Goal: Task Accomplishment & Management: Complete application form

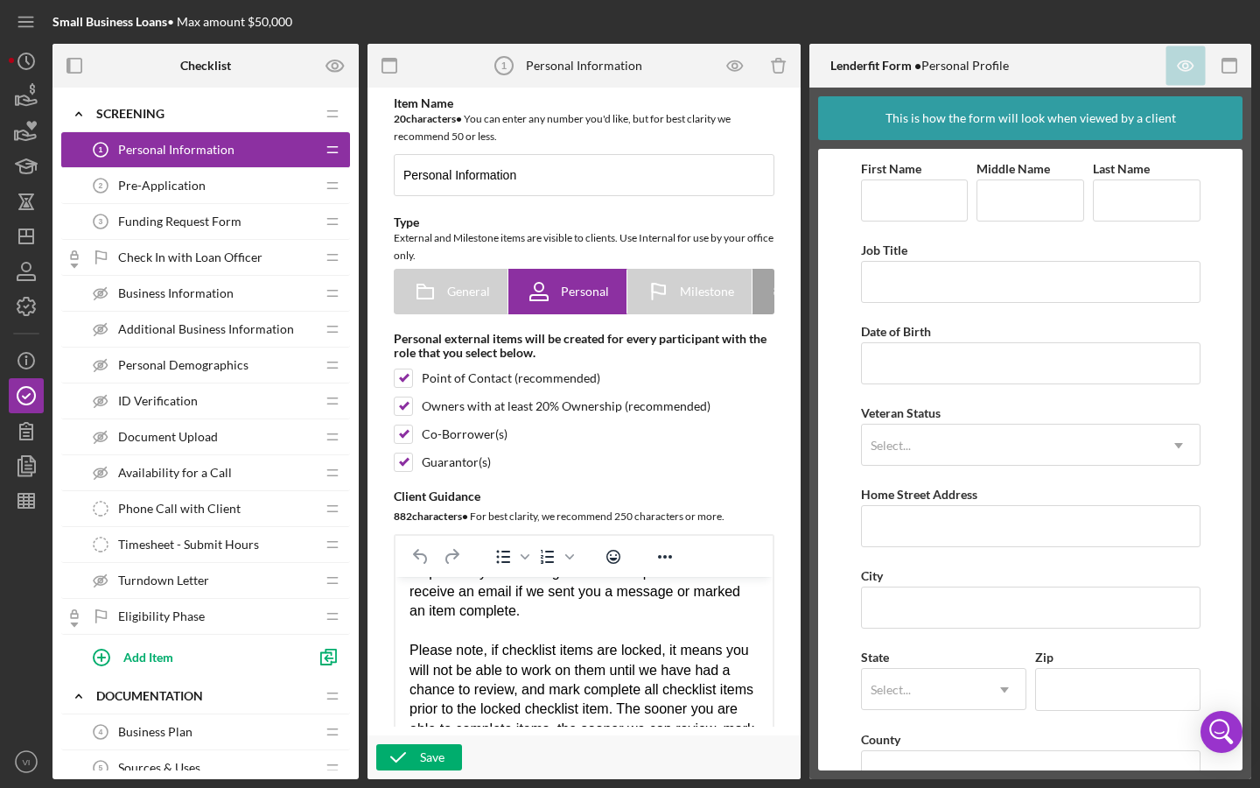
scroll to position [275, 0]
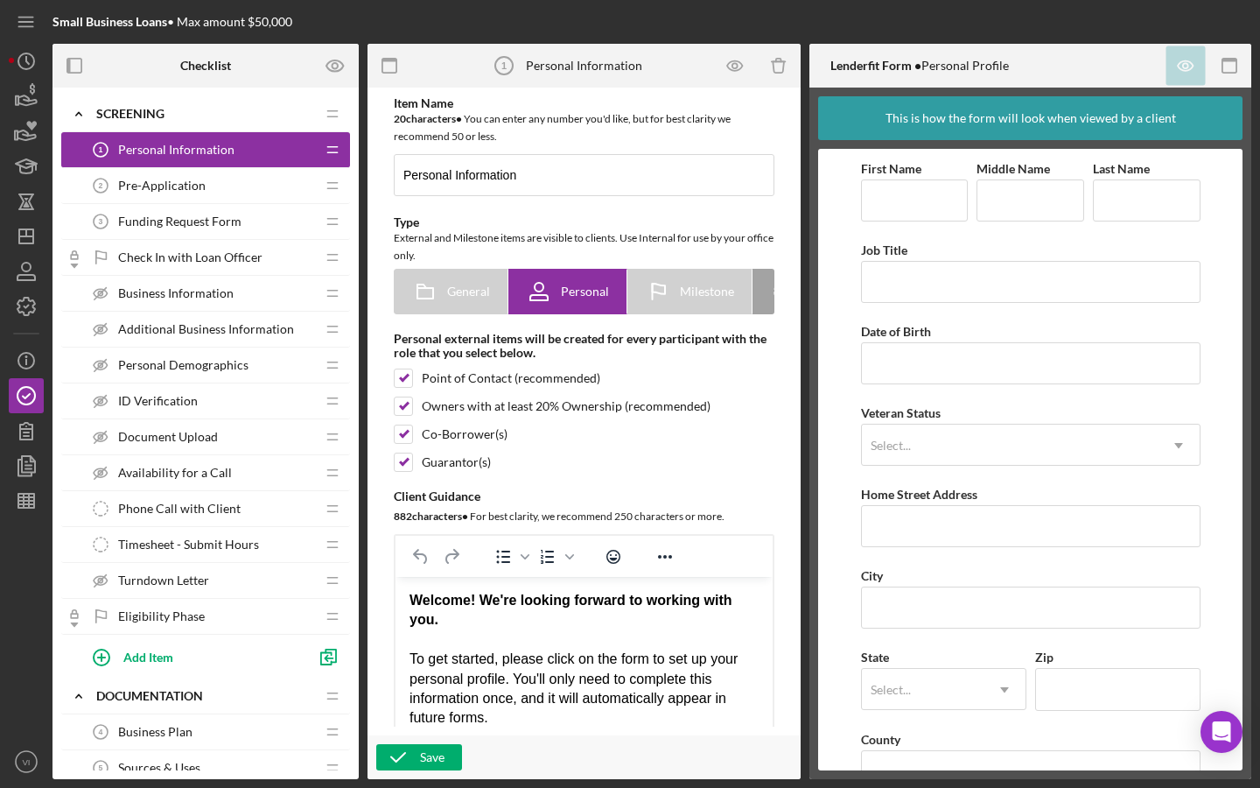
click at [250, 171] on div "Pre-Application 2 Pre-Application" at bounding box center [199, 185] width 232 height 35
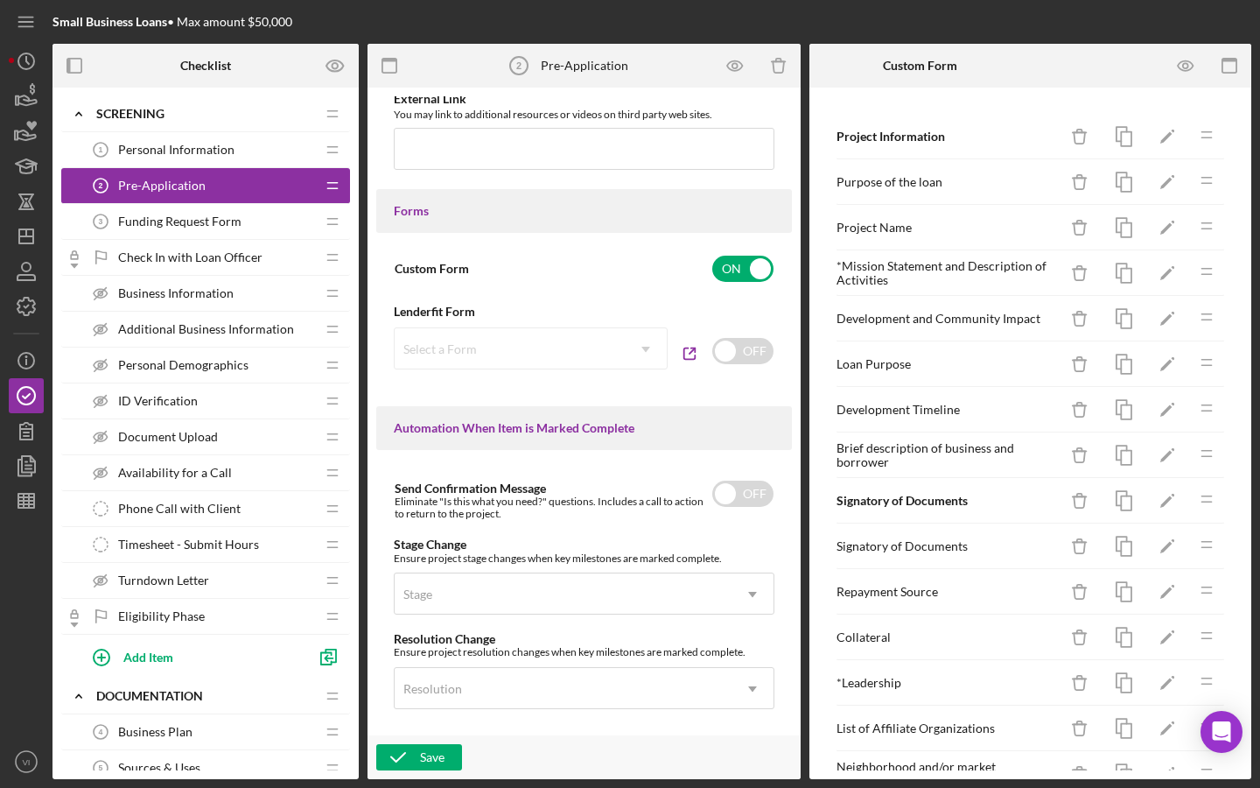
scroll to position [501, 0]
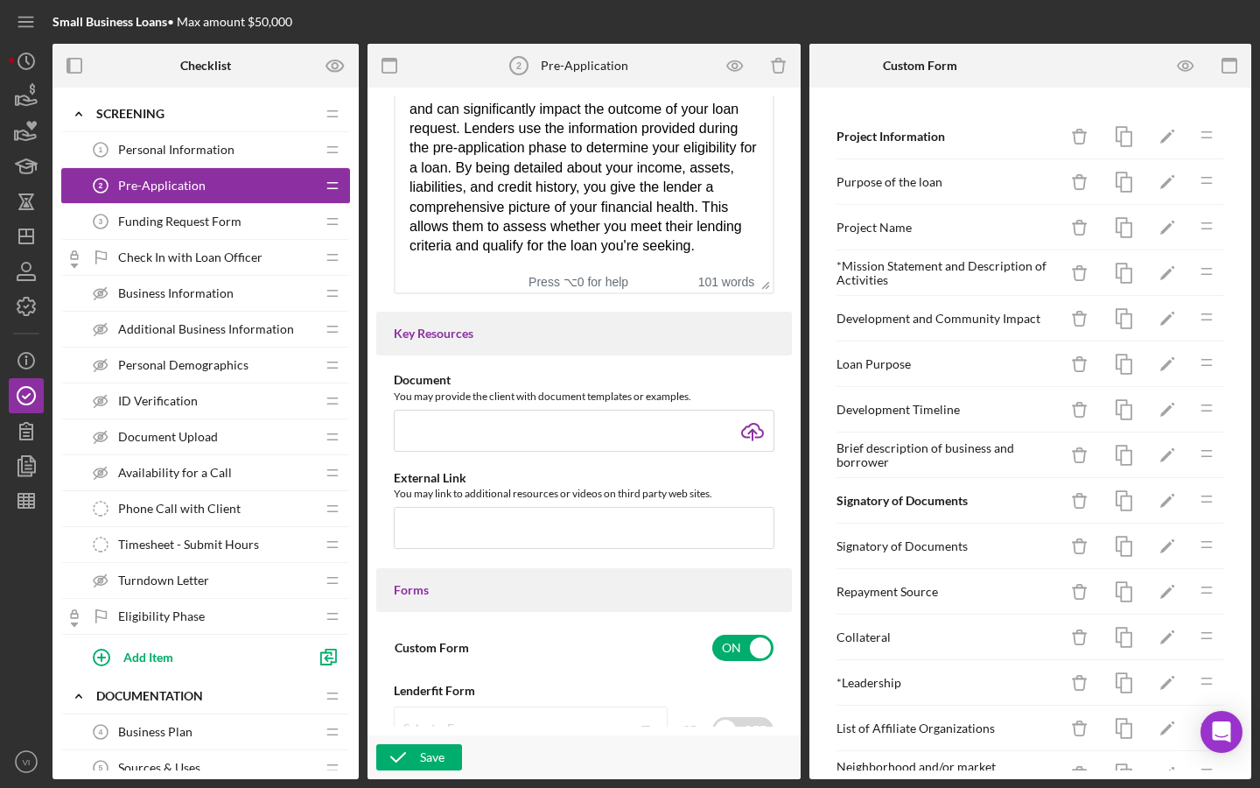
click at [165, 216] on span "Funding Request Form" at bounding box center [179, 221] width 123 height 14
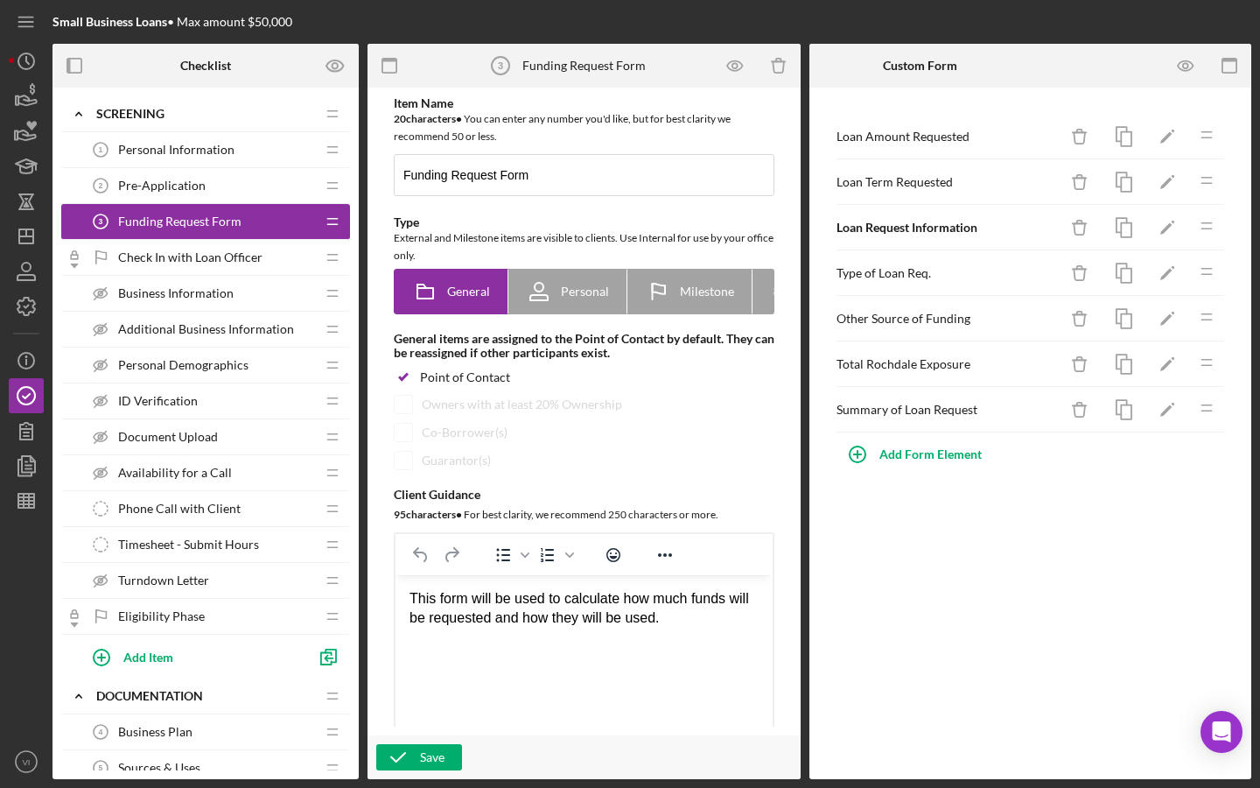
click at [232, 273] on div "Check In with Loan Officer Check In with Loan Officer" at bounding box center [199, 257] width 232 height 35
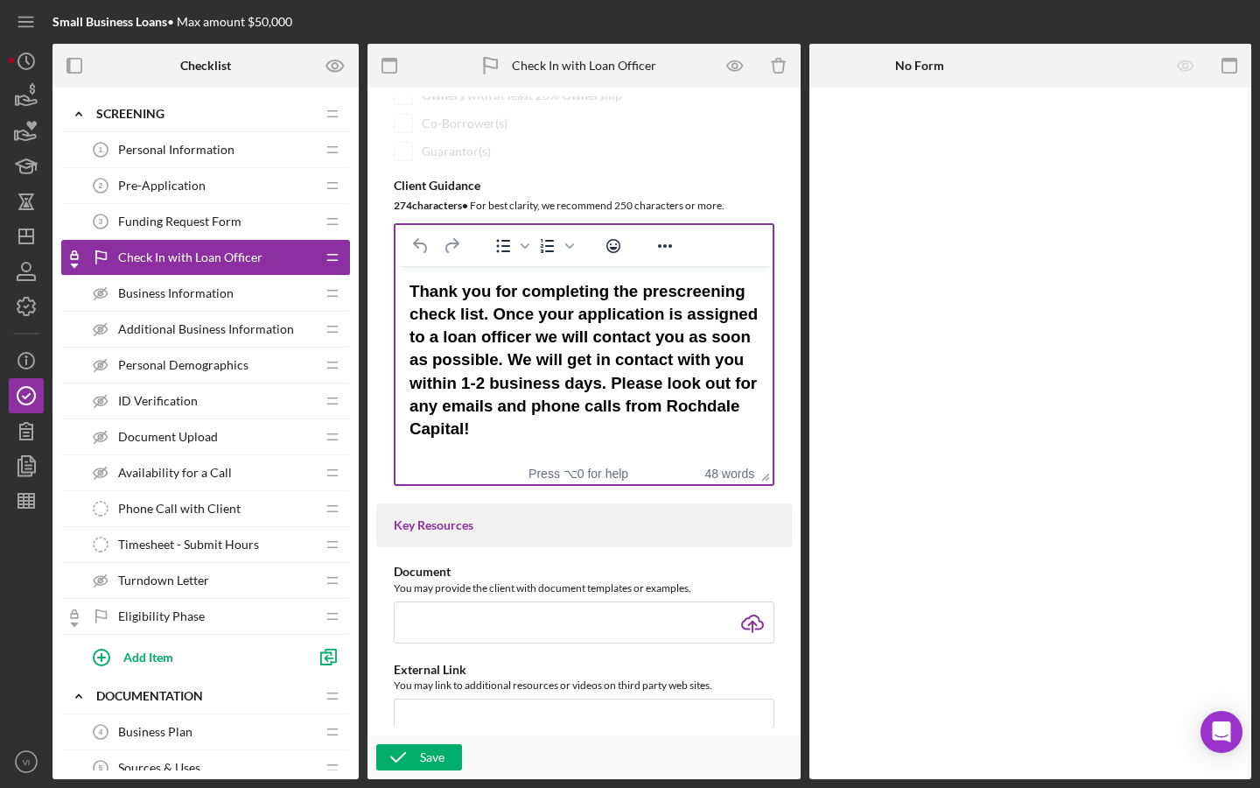
scroll to position [305, 0]
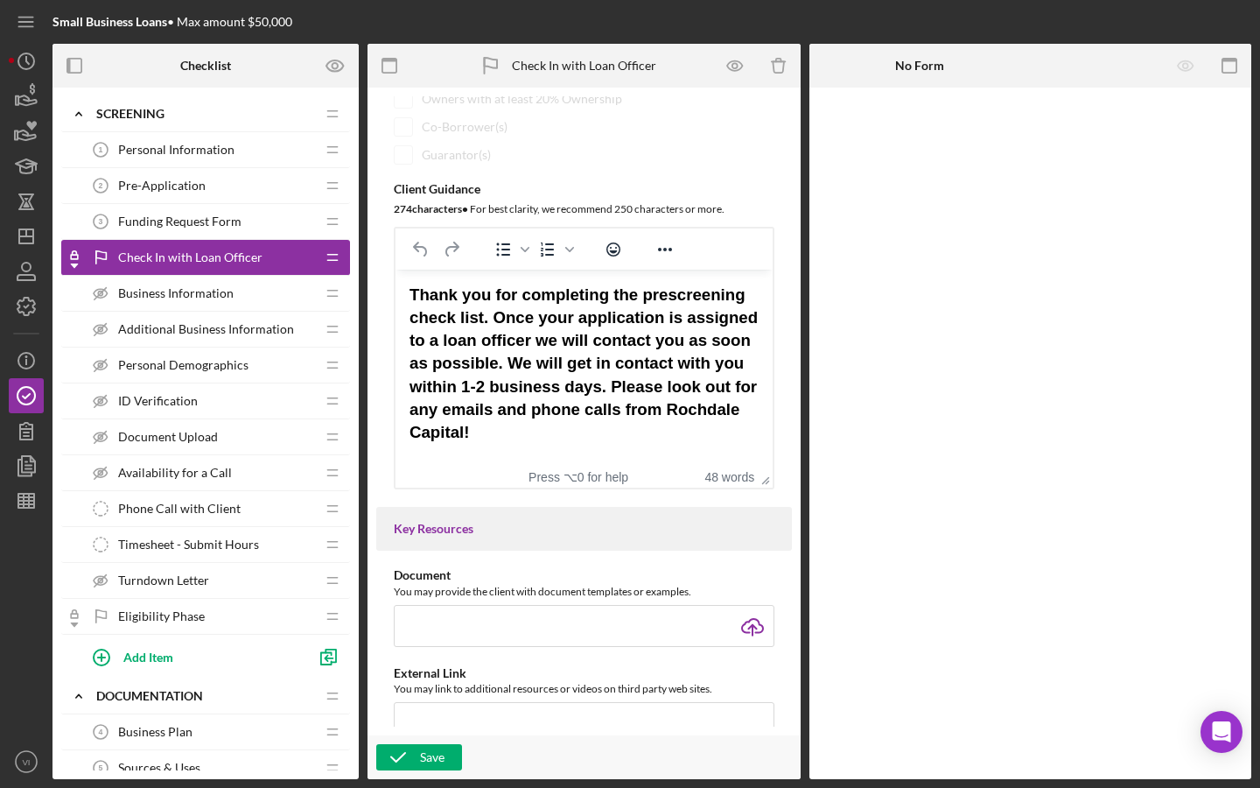
click at [279, 302] on div "Business Information Business Information" at bounding box center [199, 293] width 232 height 35
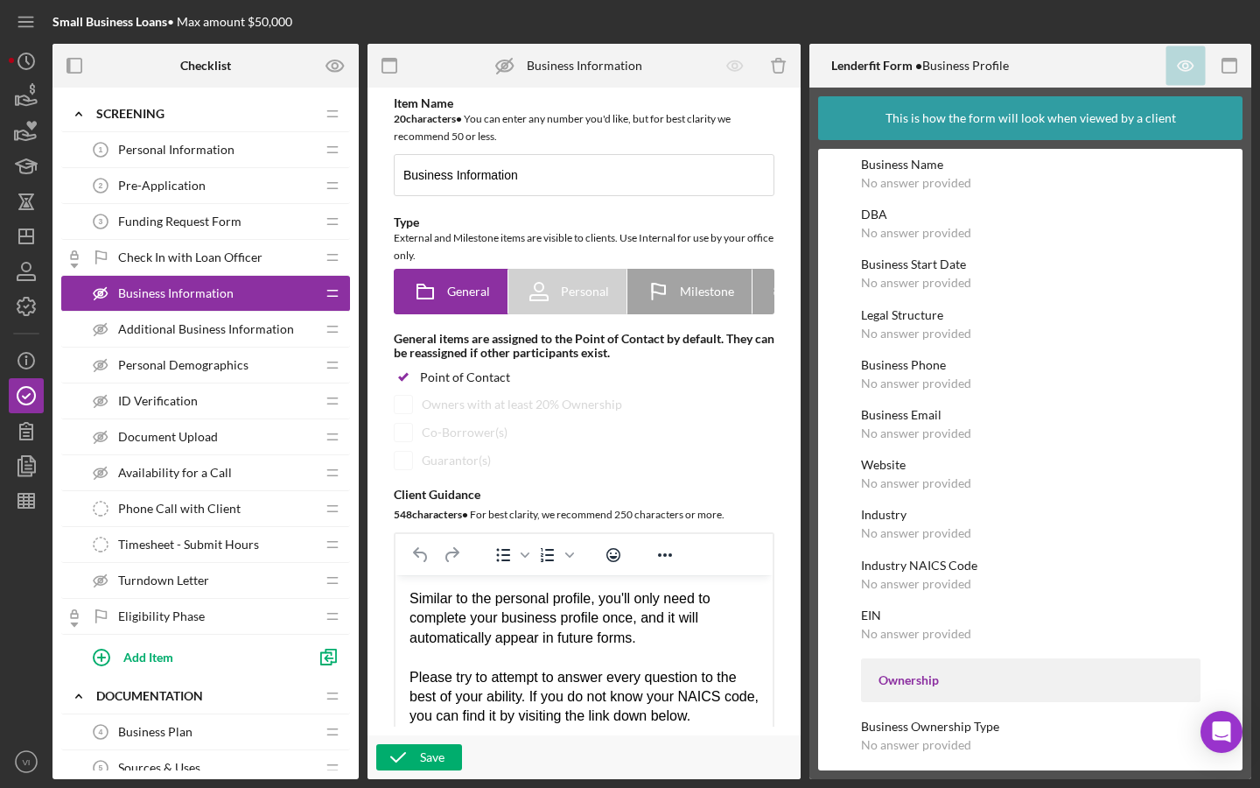
click at [223, 156] on span "Personal Information" at bounding box center [176, 150] width 116 height 14
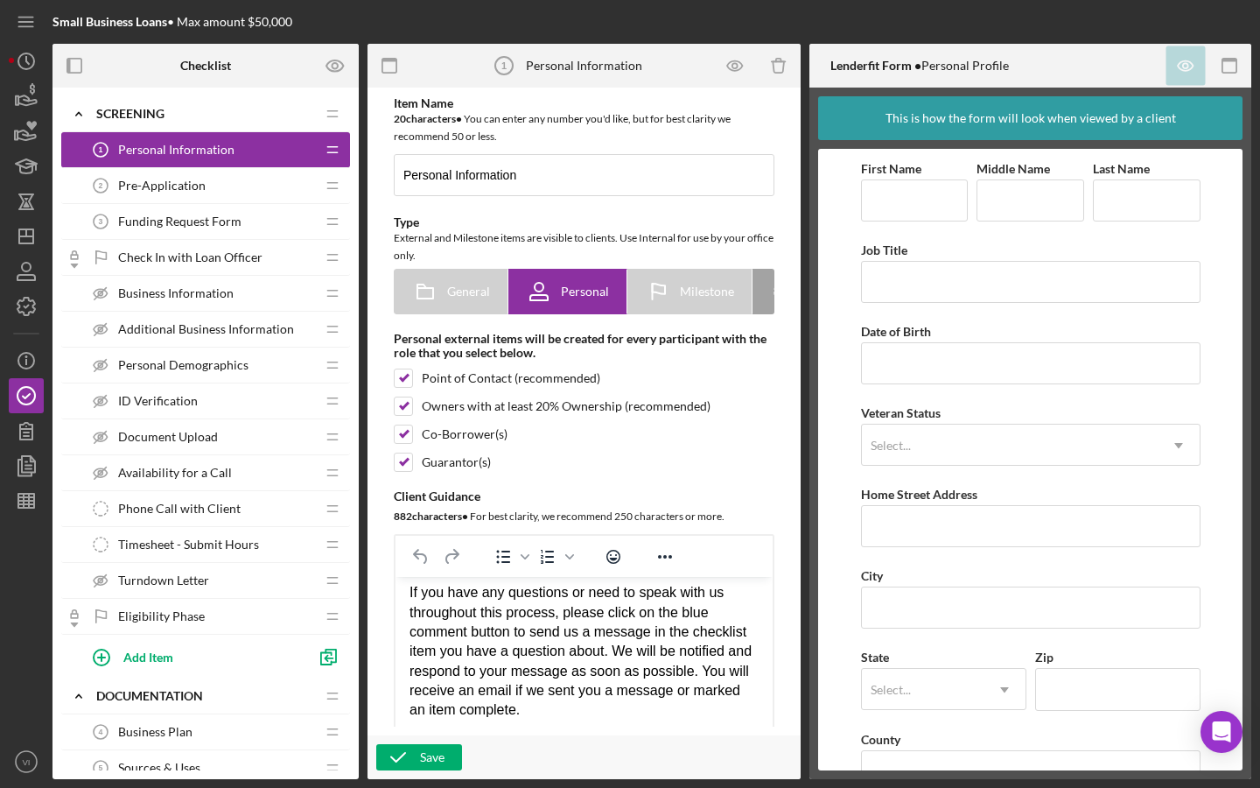
click at [242, 195] on div "Pre-Application 2 Pre-Application" at bounding box center [199, 185] width 232 height 35
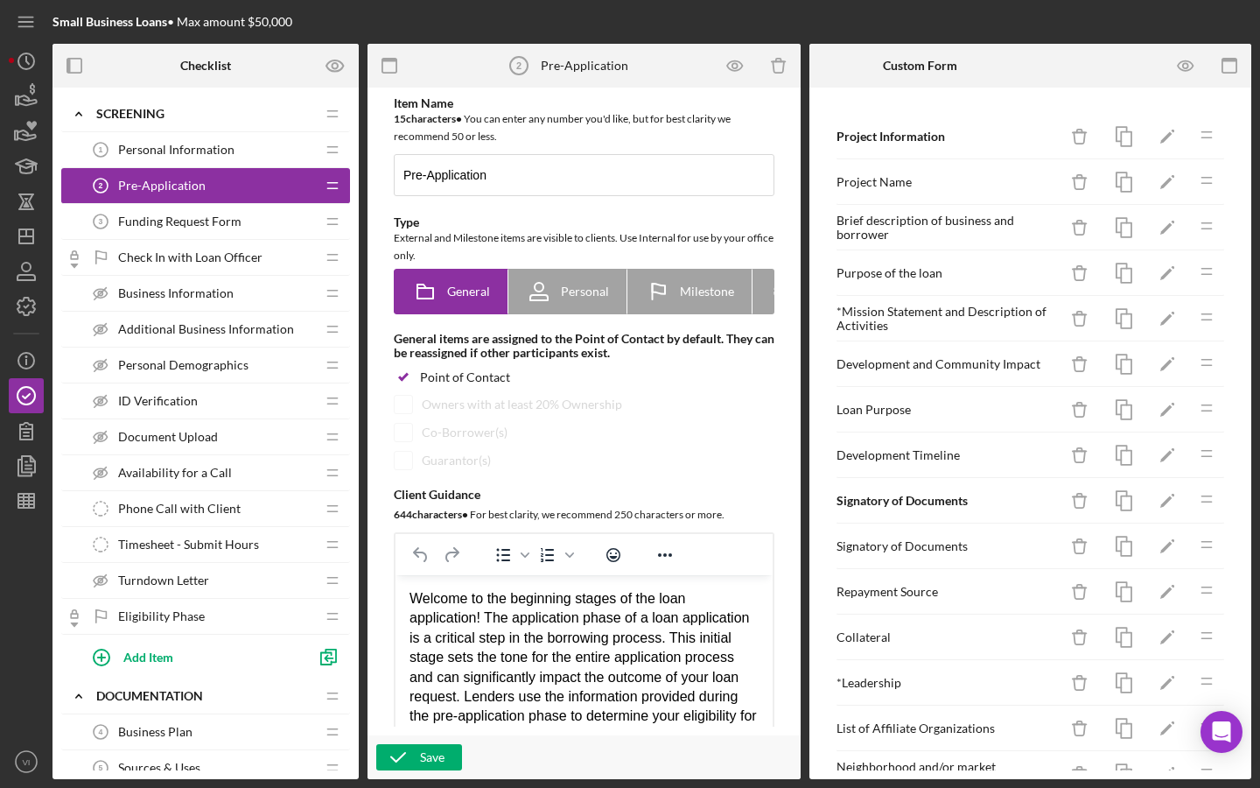
click at [911, 73] on div "Custom Form" at bounding box center [920, 66] width 74 height 44
click at [916, 73] on div "Custom Form" at bounding box center [920, 66] width 74 height 44
click at [916, 70] on b "Custom Form" at bounding box center [920, 66] width 74 height 14
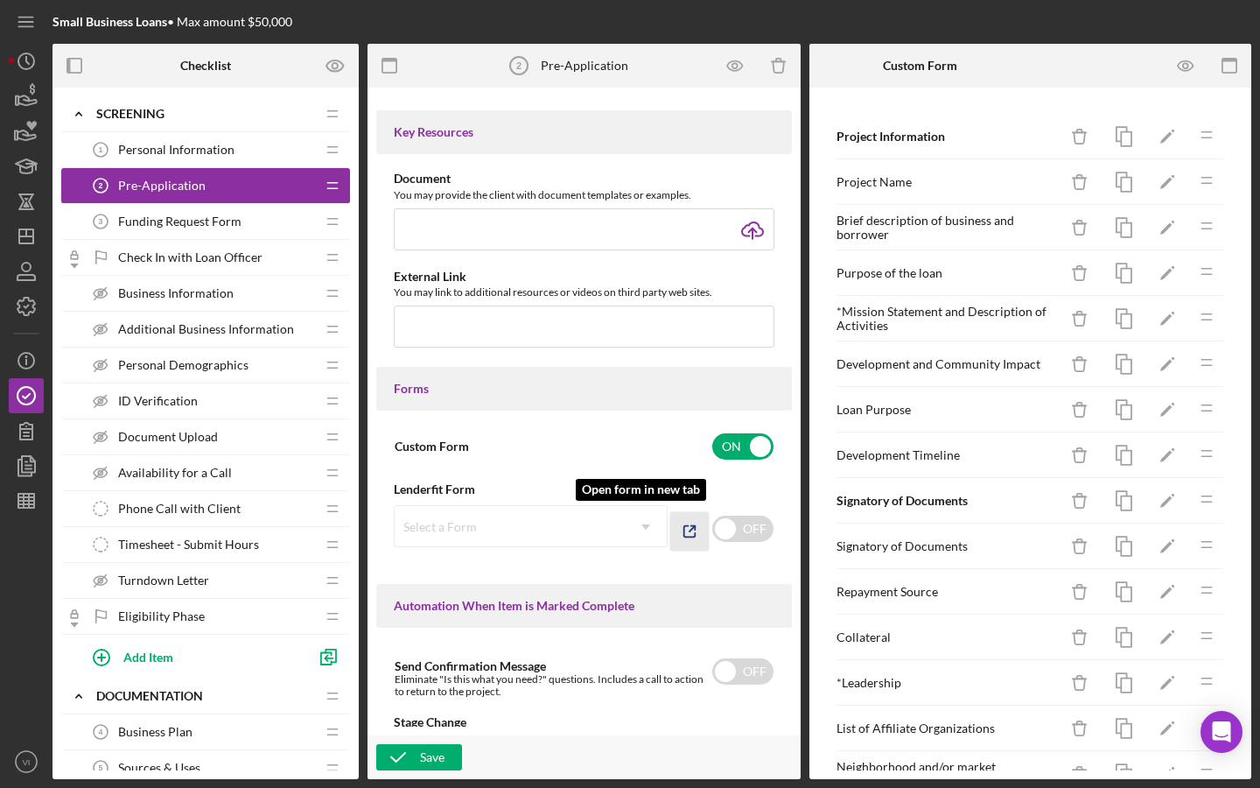
scroll to position [738, 0]
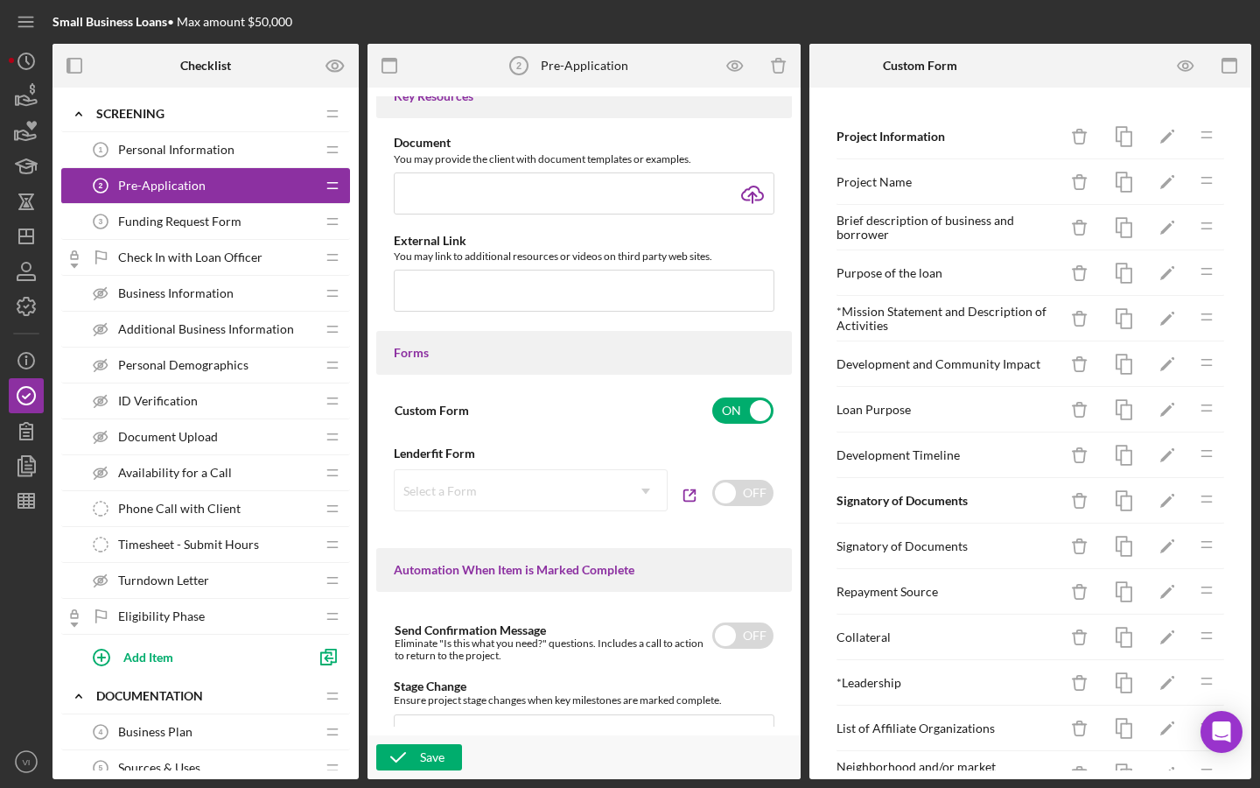
click at [504, 494] on div "Select a Form Icon/Dropdown Arrow" at bounding box center [531, 490] width 274 height 42
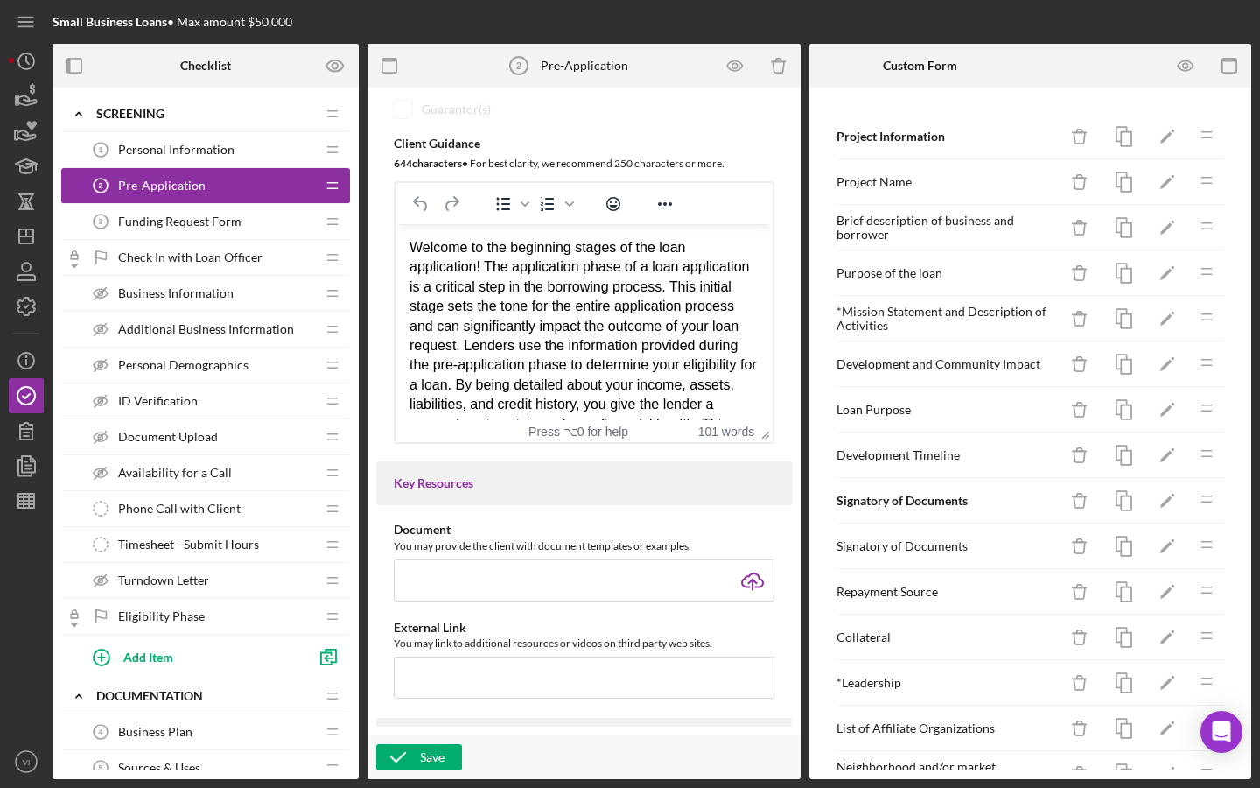
scroll to position [331, 0]
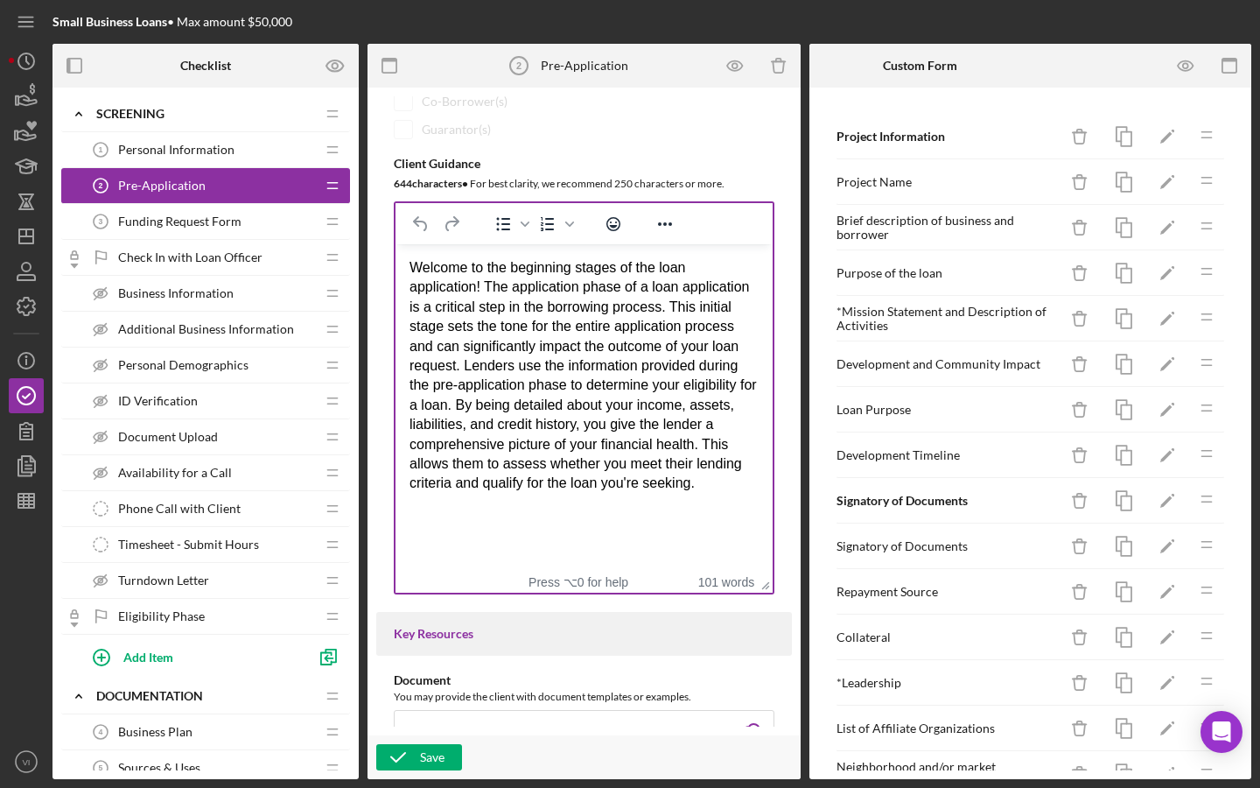
drag, startPoint x: 763, startPoint y: 462, endPoint x: 753, endPoint y: 592, distance: 130.8
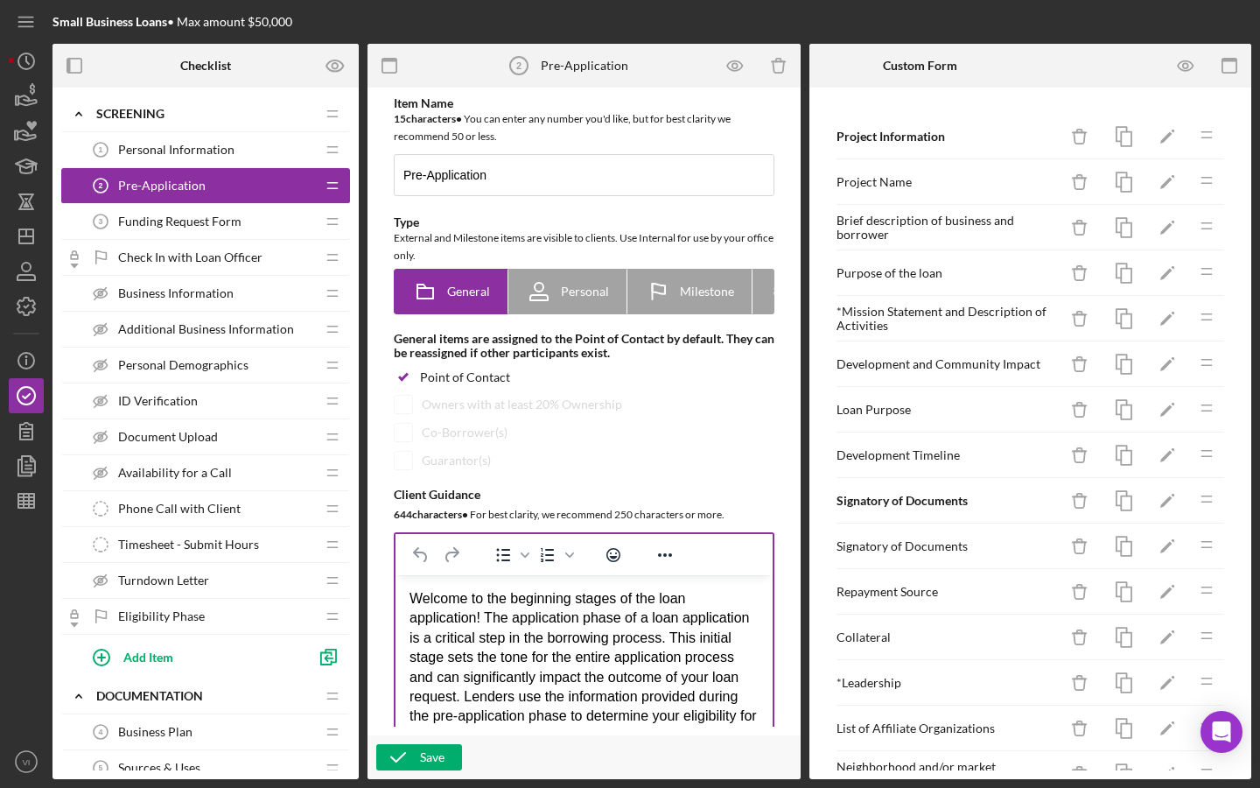
scroll to position [0, 0]
click at [1200, 65] on icon "button" at bounding box center [1185, 65] width 39 height 39
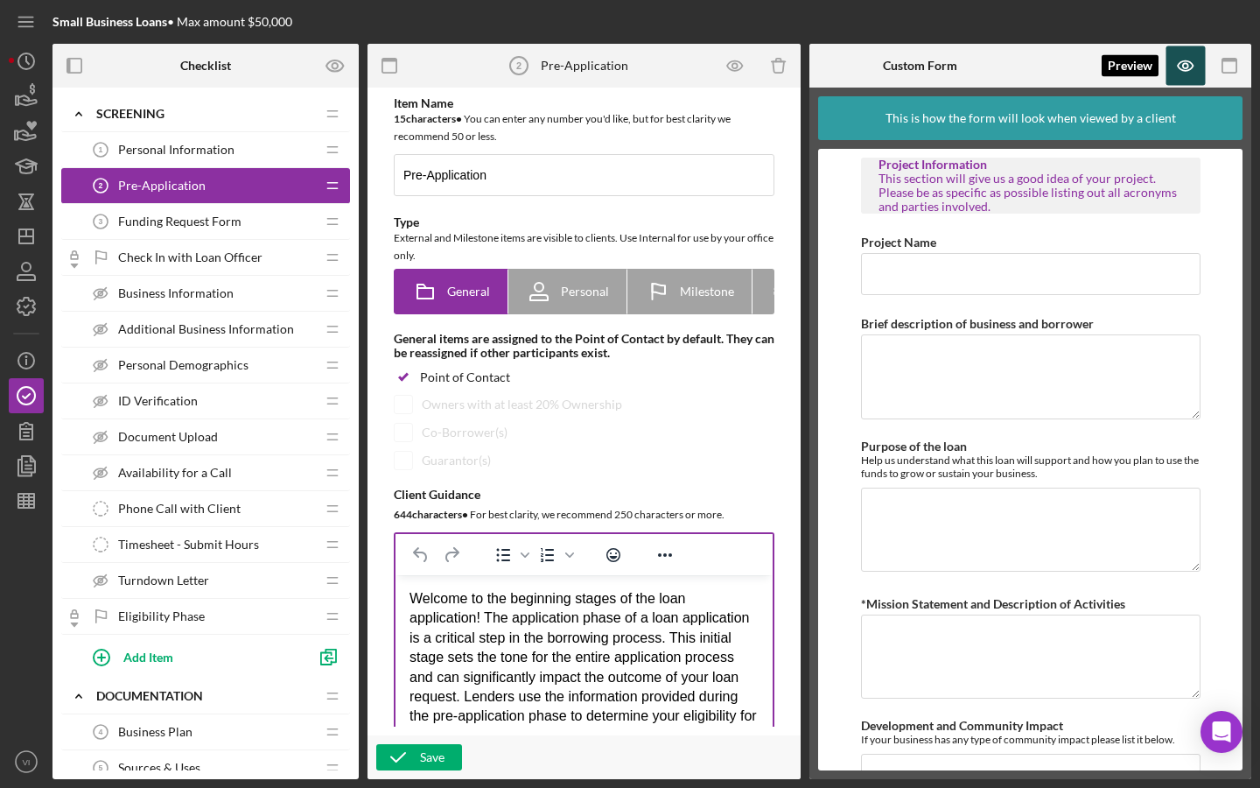
click at [1178, 74] on icon "button" at bounding box center [1185, 65] width 39 height 39
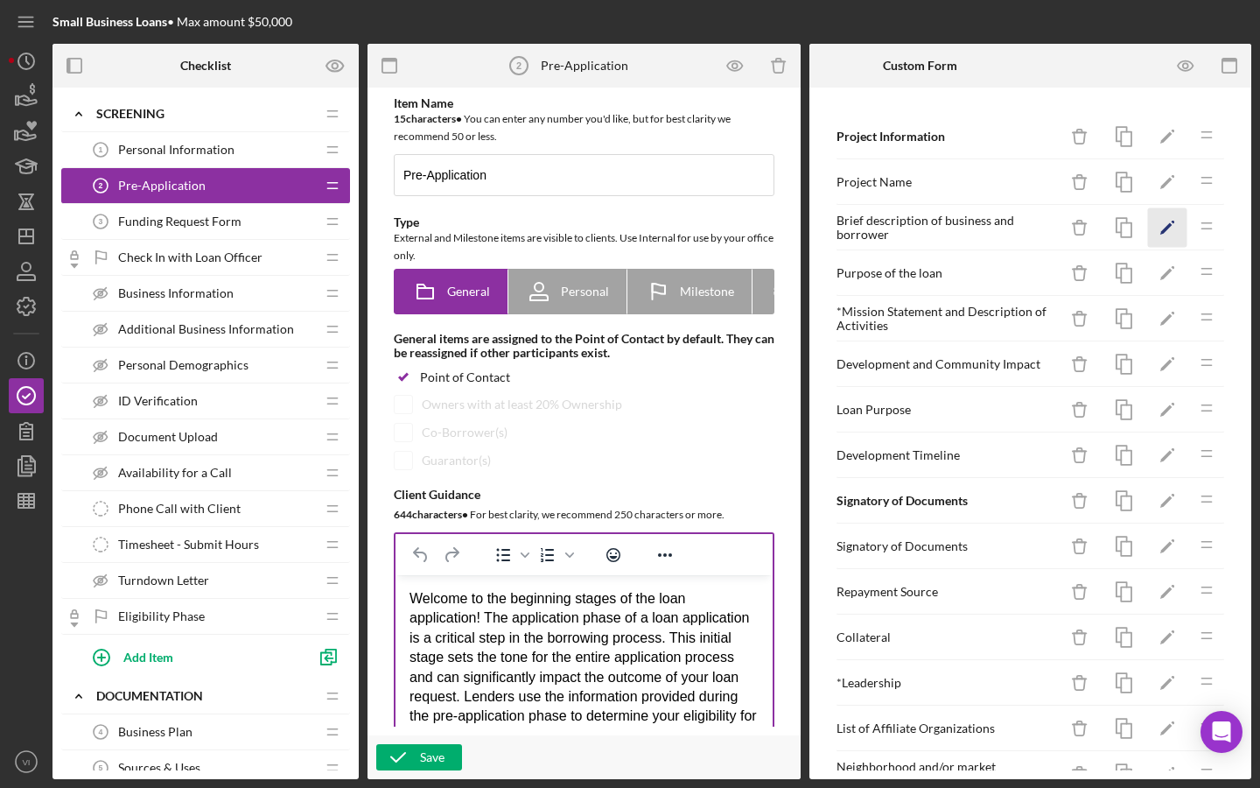
click at [1169, 230] on icon "Icon/Edit" at bounding box center [1167, 227] width 39 height 39
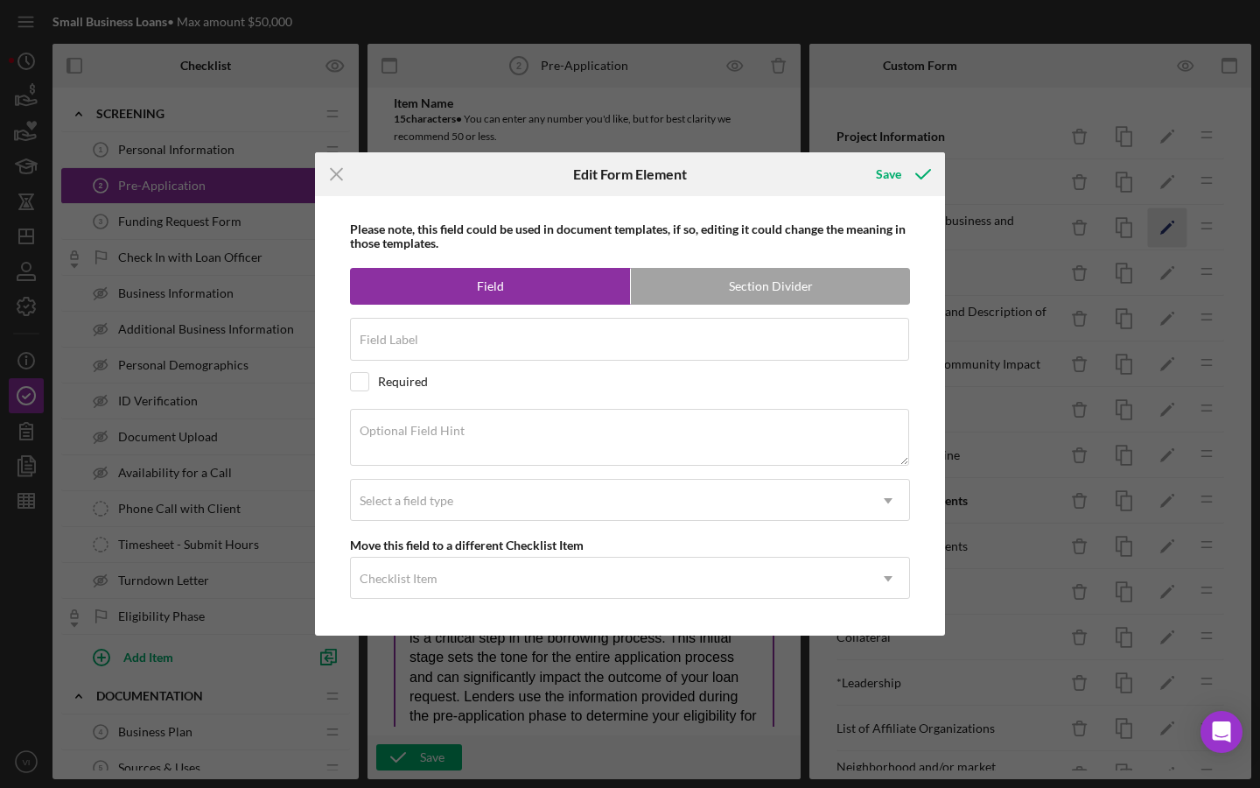
type input "Brief description of business and borrower"
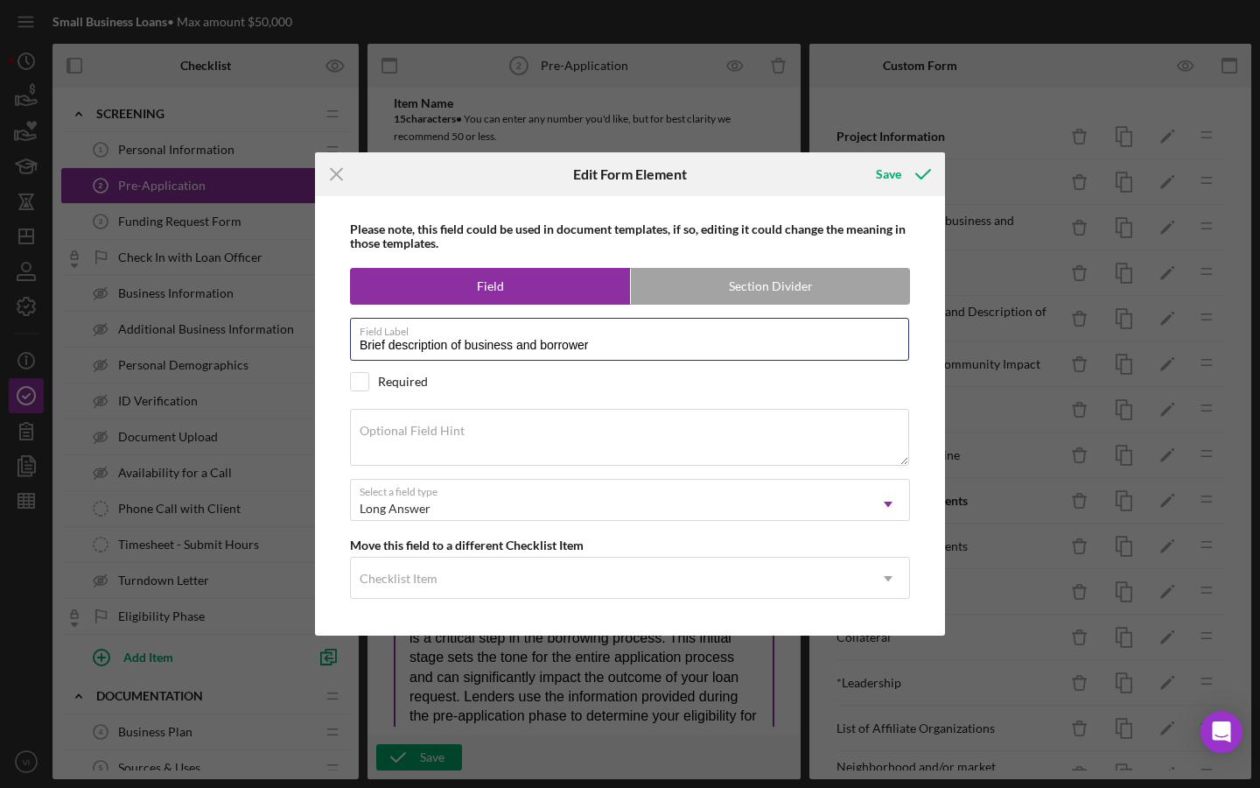
drag, startPoint x: 676, startPoint y: 354, endPoint x: 333, endPoint y: 347, distance: 343.9
click at [333, 347] on div "Please note, this field could be used in document templates, if so, editing it …" at bounding box center [630, 415] width 613 height 439
click at [466, 477] on div "Please note, this field could be used in document templates, if so, editing it …" at bounding box center [630, 415] width 613 height 439
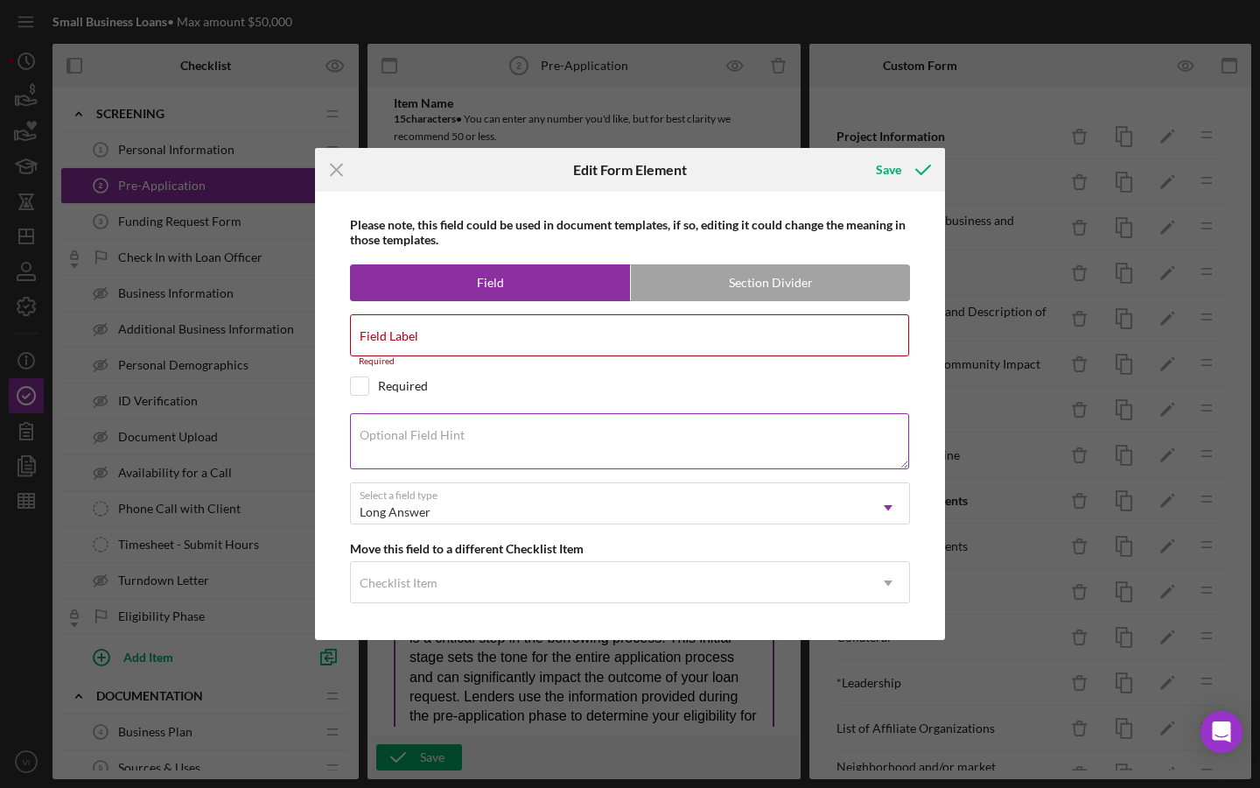
click at [466, 459] on textarea "Optional Field Hint" at bounding box center [629, 441] width 559 height 56
paste textarea "Brief description of business and borrower"
type textarea "Brief description of business and borrower"
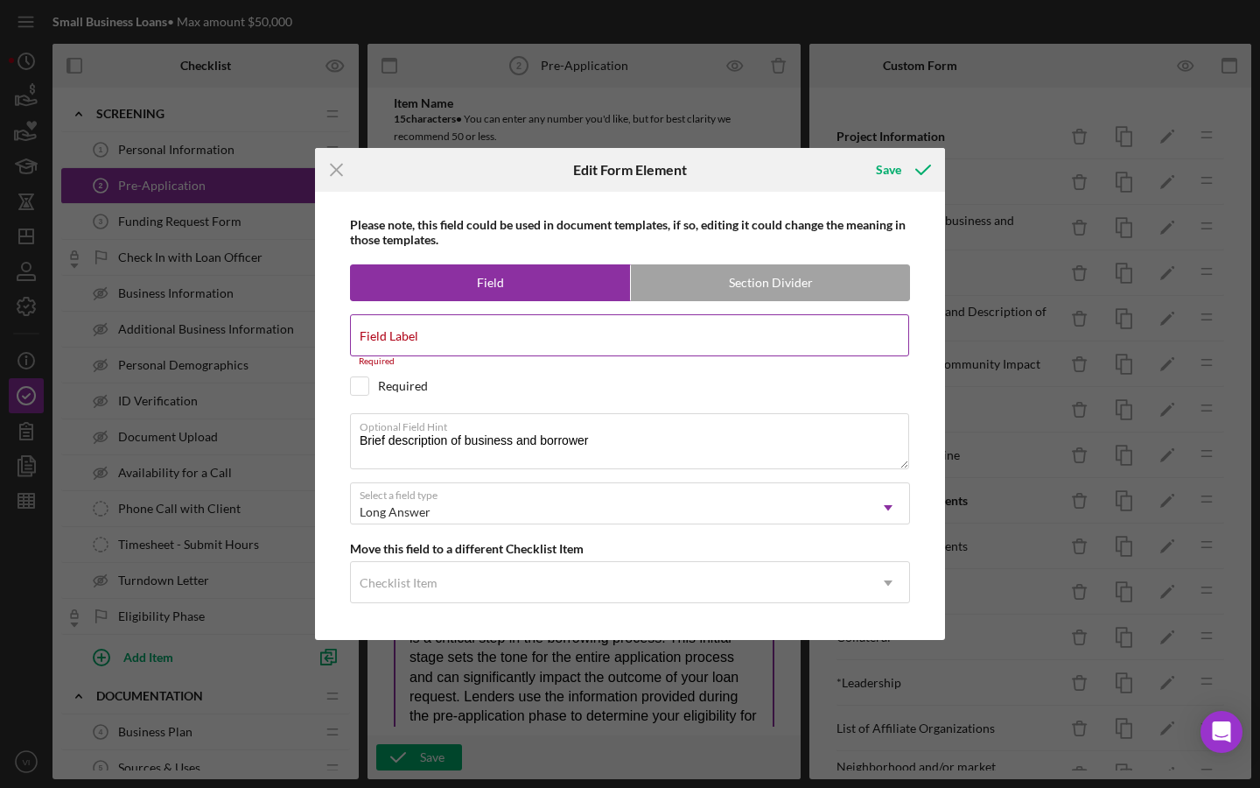
click at [452, 348] on input "Field Label" at bounding box center [629, 335] width 559 height 42
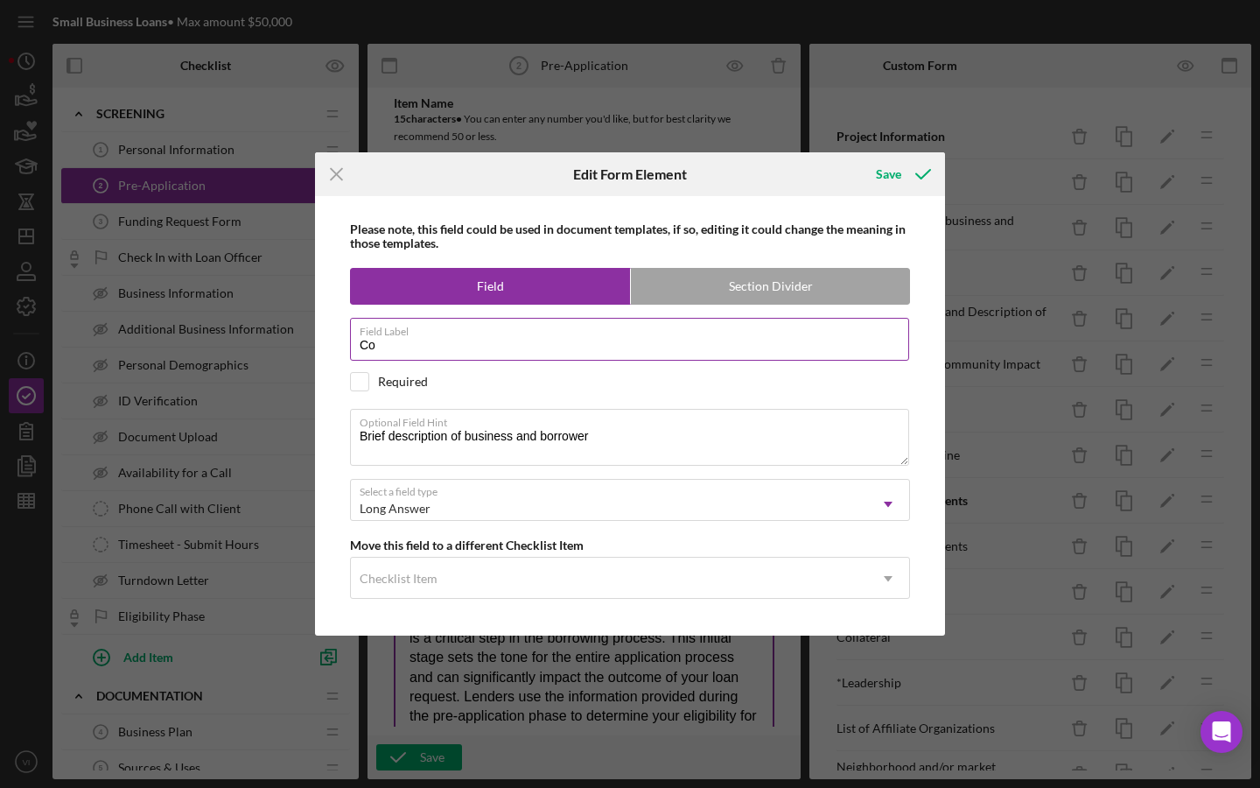
type input "C"
type input "Organizational Overview"
click at [914, 178] on icon "submit" at bounding box center [923, 174] width 44 height 44
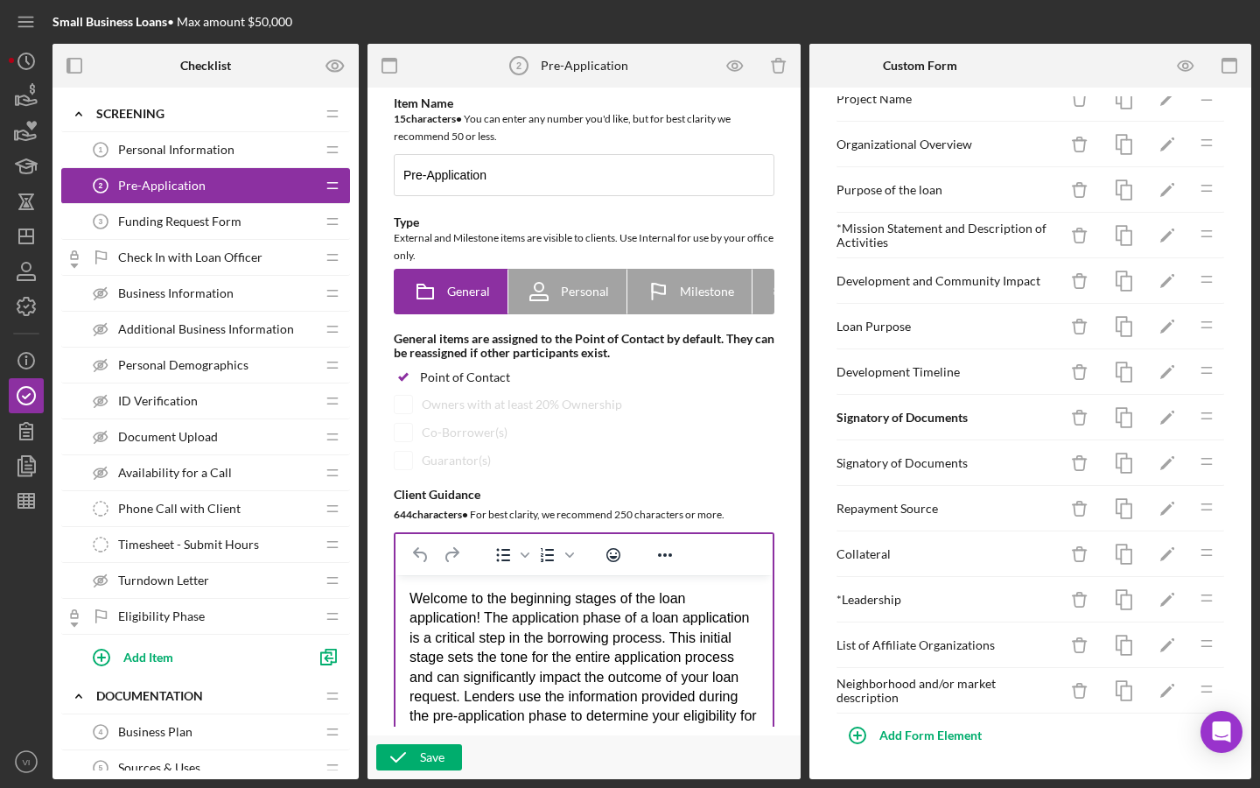
scroll to position [83, 0]
click at [886, 741] on div "Add Form Element" at bounding box center [930, 735] width 102 height 35
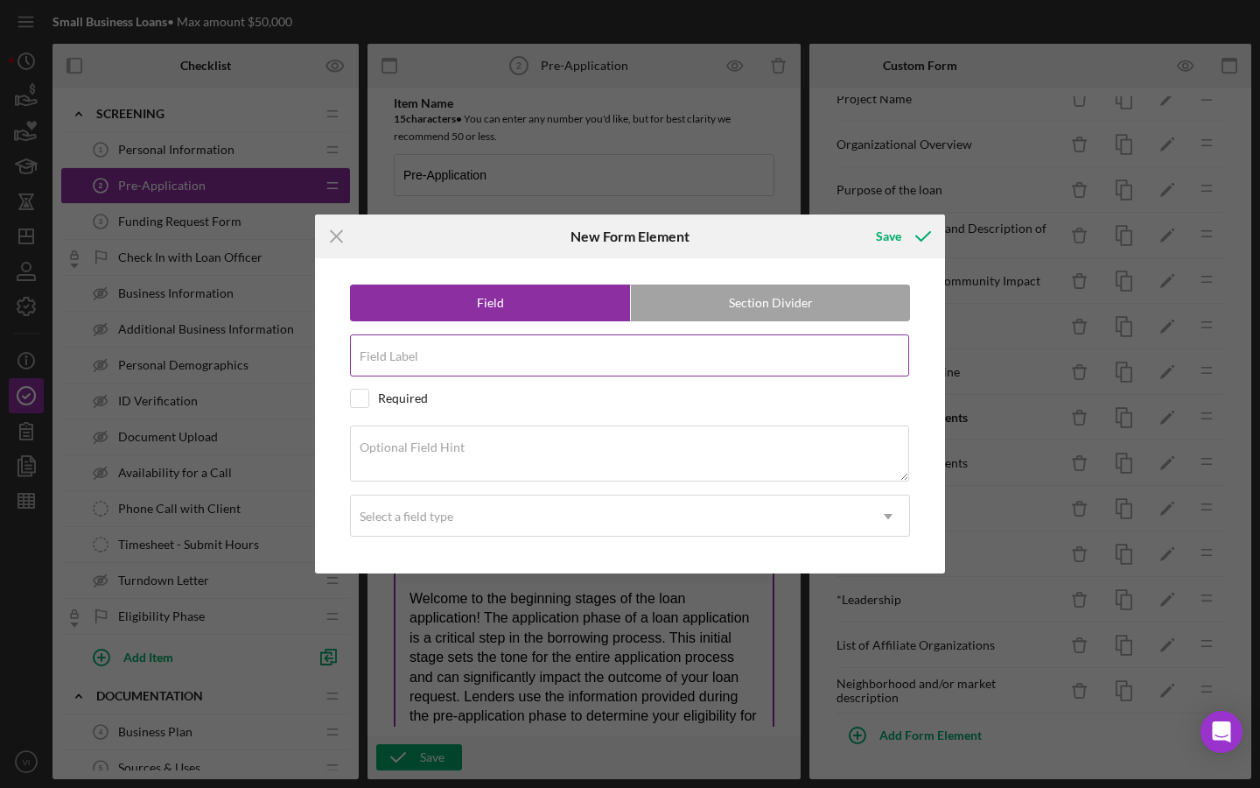
click at [772, 351] on div "Field Label" at bounding box center [630, 356] width 560 height 44
type input "Borrower History"
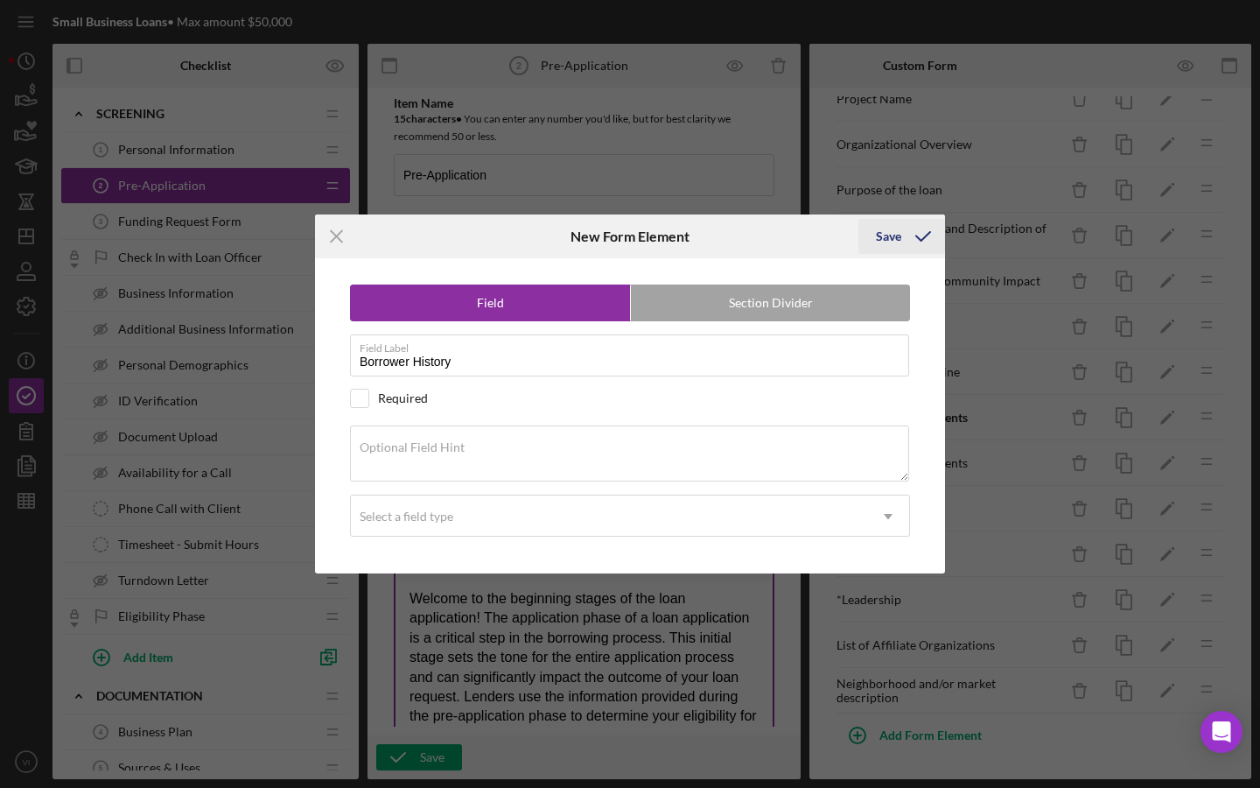
click at [918, 244] on icon "submit" at bounding box center [923, 236] width 44 height 44
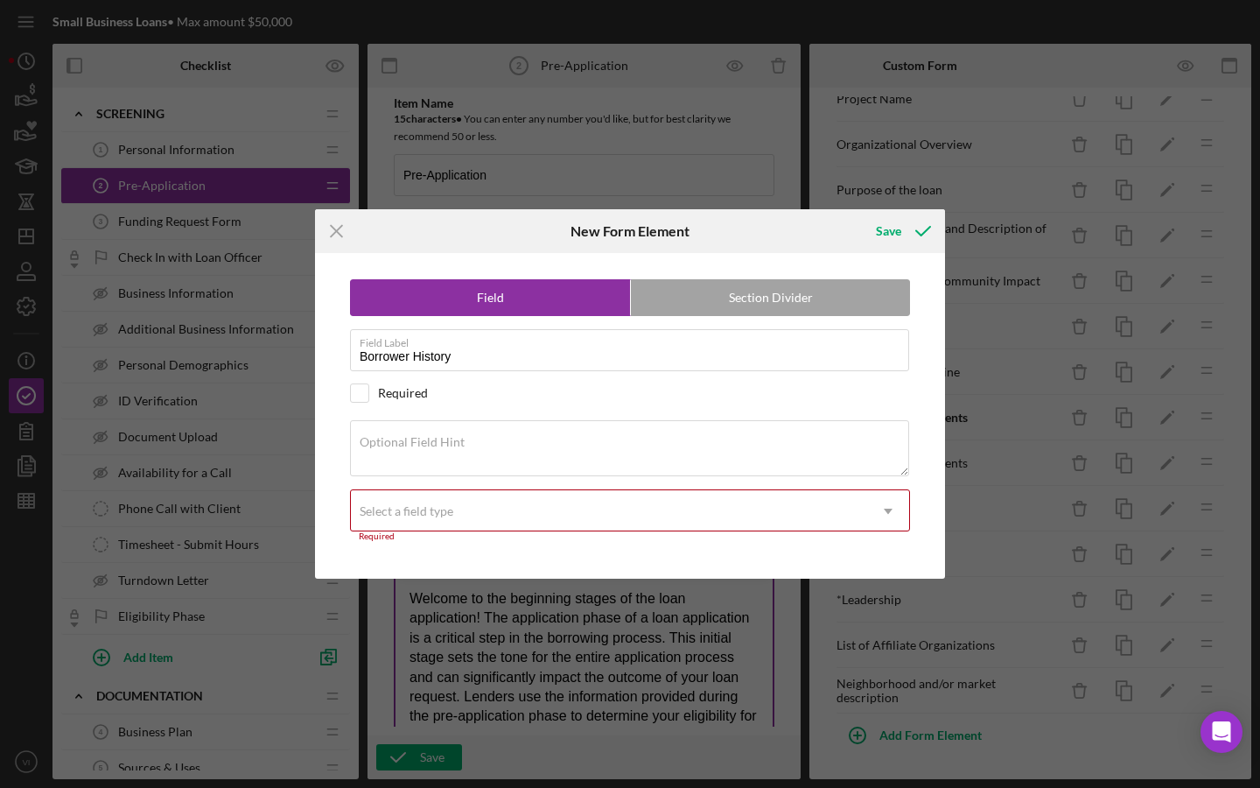
click at [693, 511] on div "Select a field type" at bounding box center [609, 511] width 516 height 40
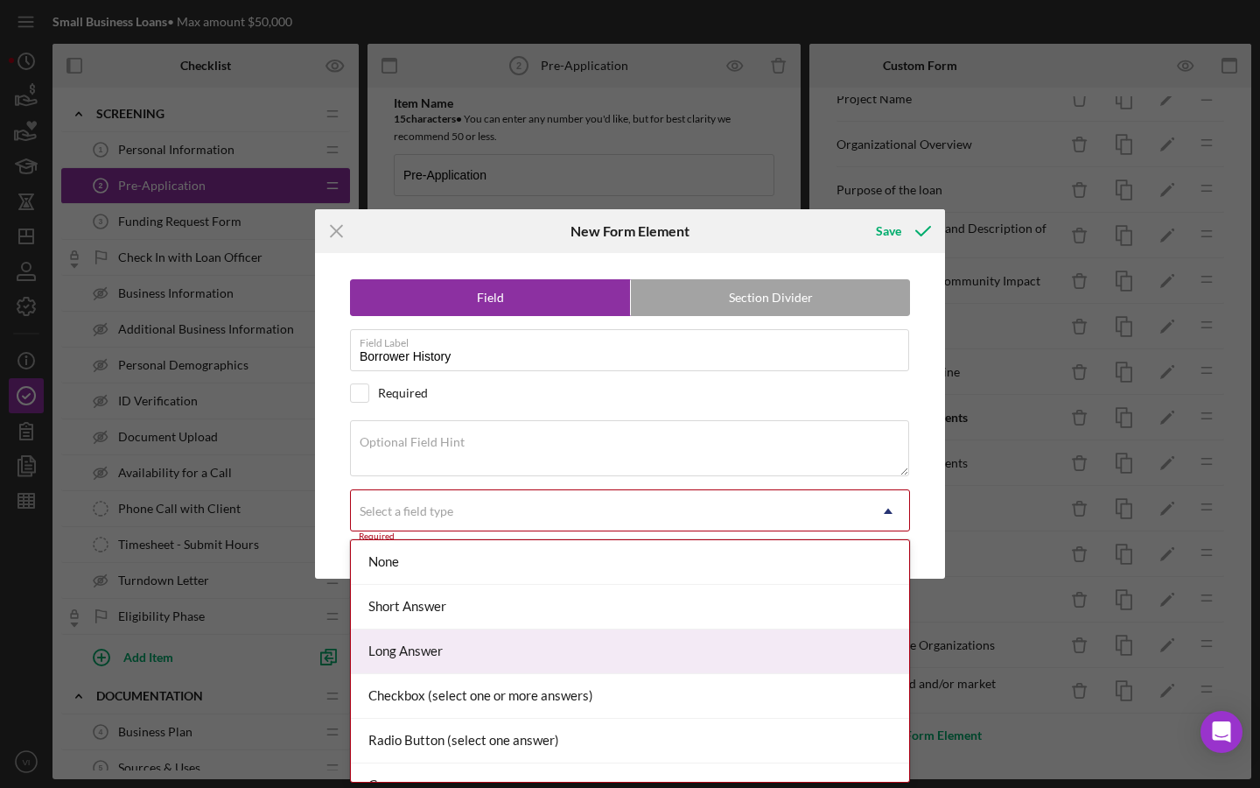
click at [703, 666] on div "Long Answer" at bounding box center [630, 651] width 558 height 45
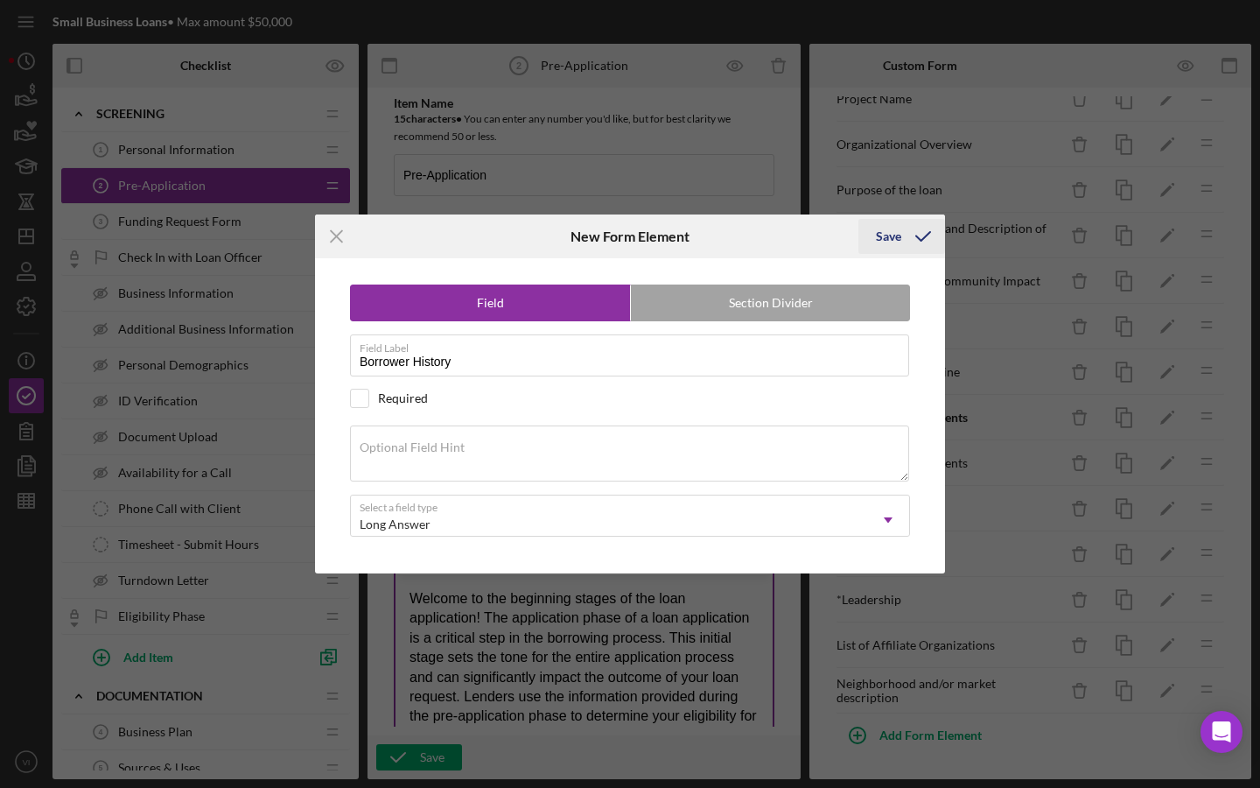
click at [918, 221] on icon "submit" at bounding box center [923, 236] width 44 height 44
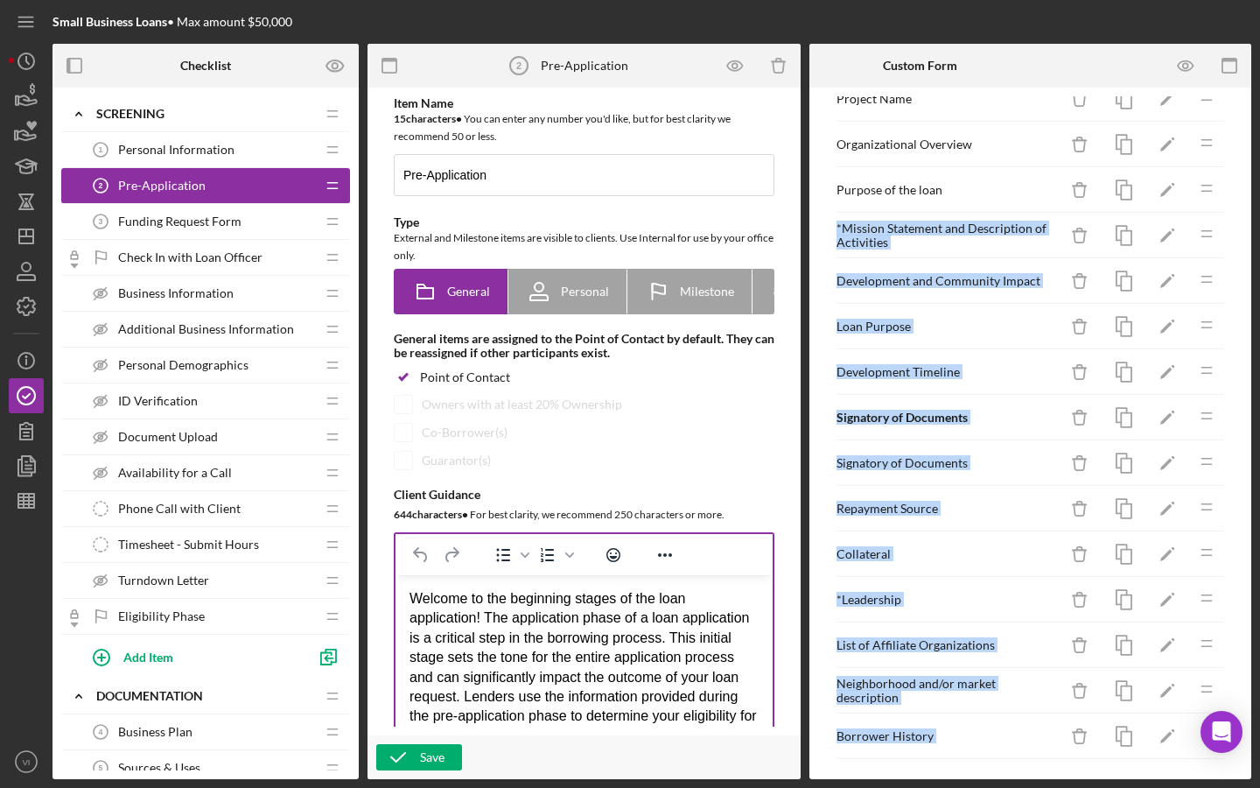
drag, startPoint x: 1201, startPoint y: 742, endPoint x: 1202, endPoint y: 172, distance: 569.6
click at [1202, 171] on body "Small Business Loans • Max amount $50,000 Checklist Preview as Icon/Expander Sc…" at bounding box center [630, 394] width 1260 height 788
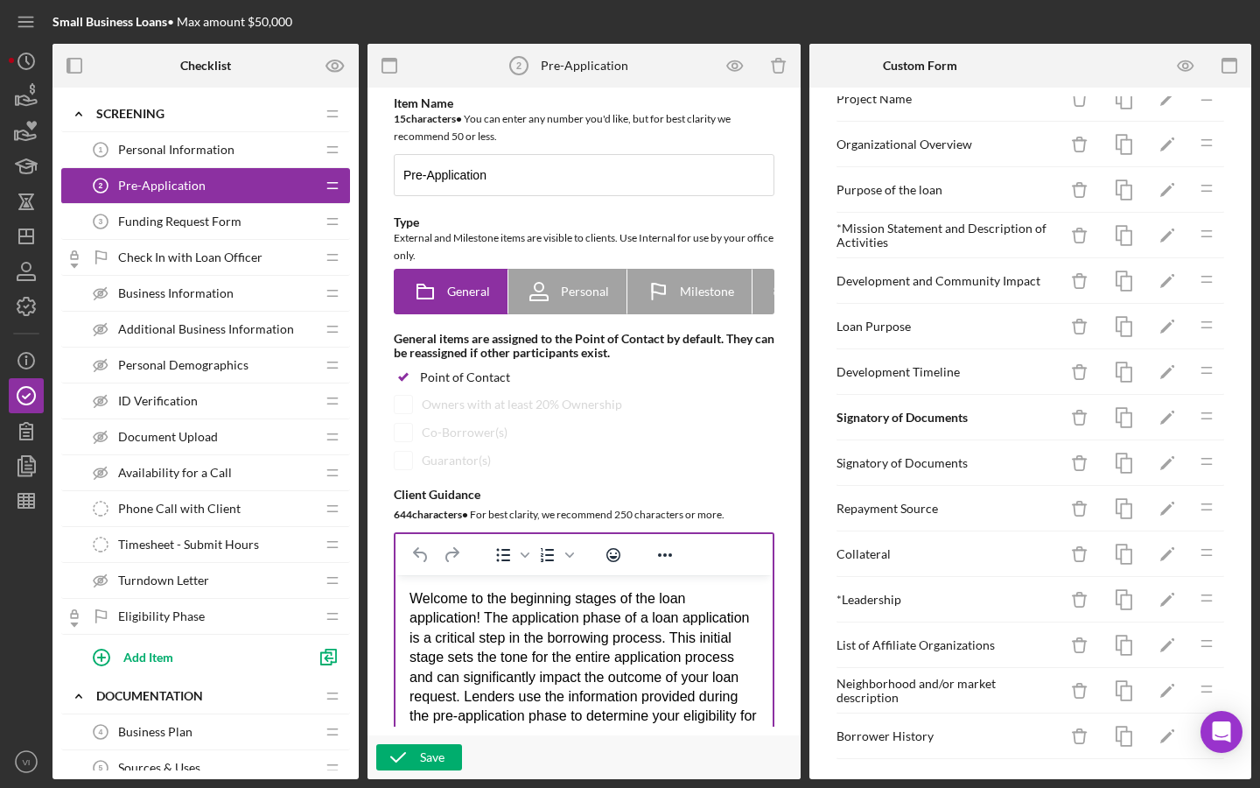
click at [1223, 153] on icon "Icon/Drag" at bounding box center [1206, 142] width 35 height 35
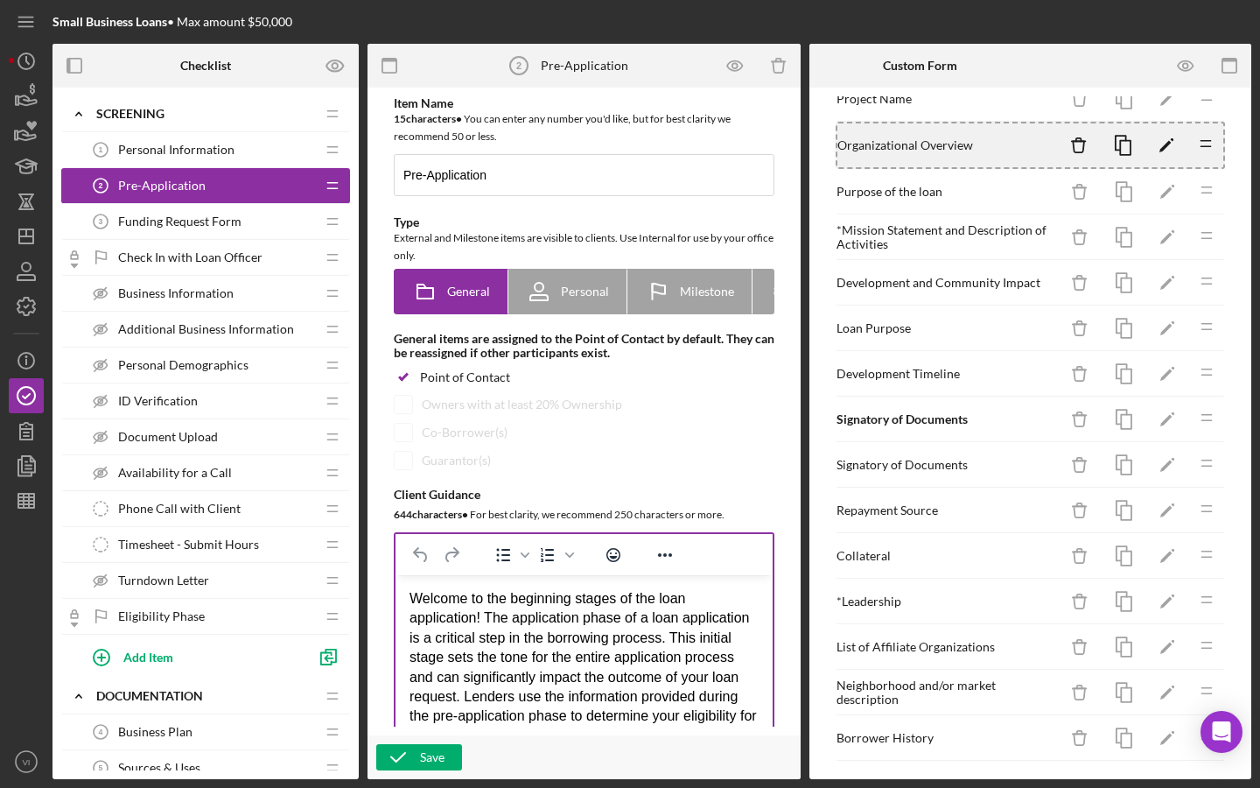
drag, startPoint x: 987, startPoint y: 749, endPoint x: 952, endPoint y: 761, distance: 37.1
click at [952, 761] on div "Project Information Icon/Delete Icon/Edit Icon/Drag Project Name Icon/Delete Ic…" at bounding box center [1030, 433] width 424 height 674
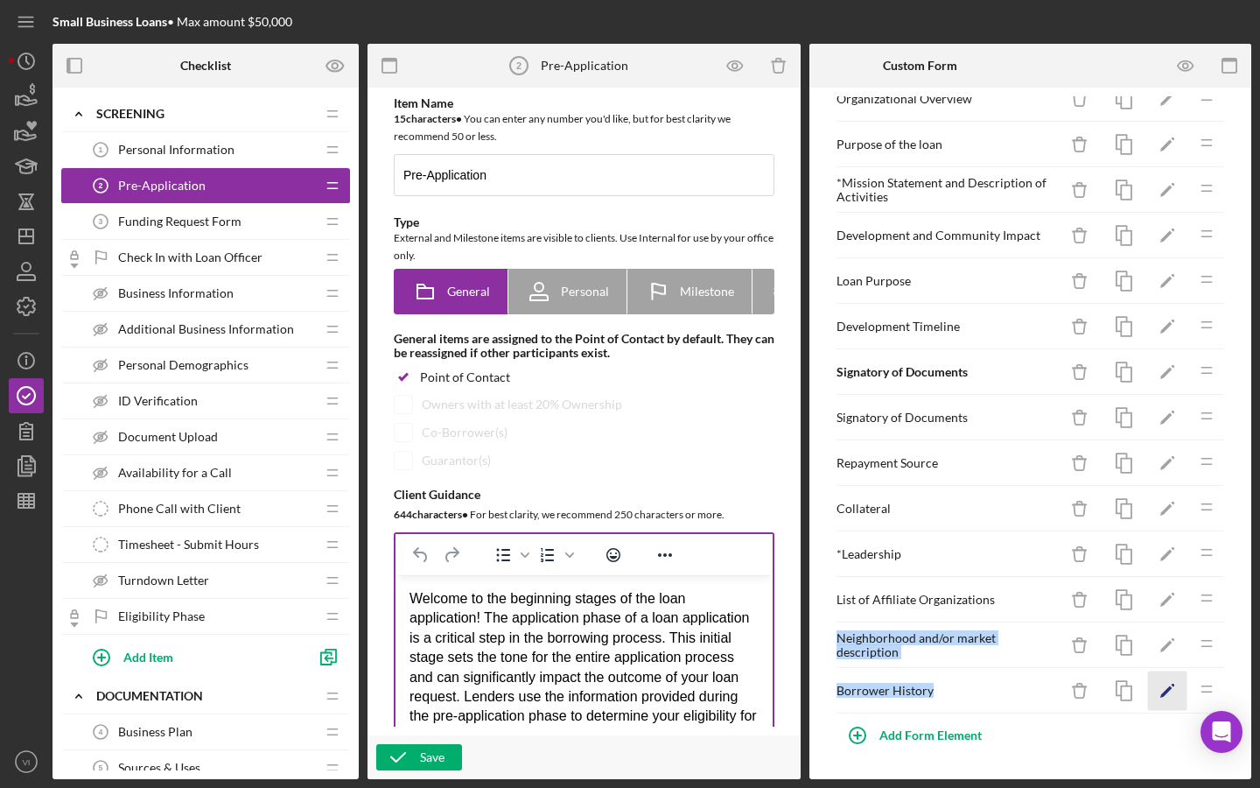
scroll to position [129, 0]
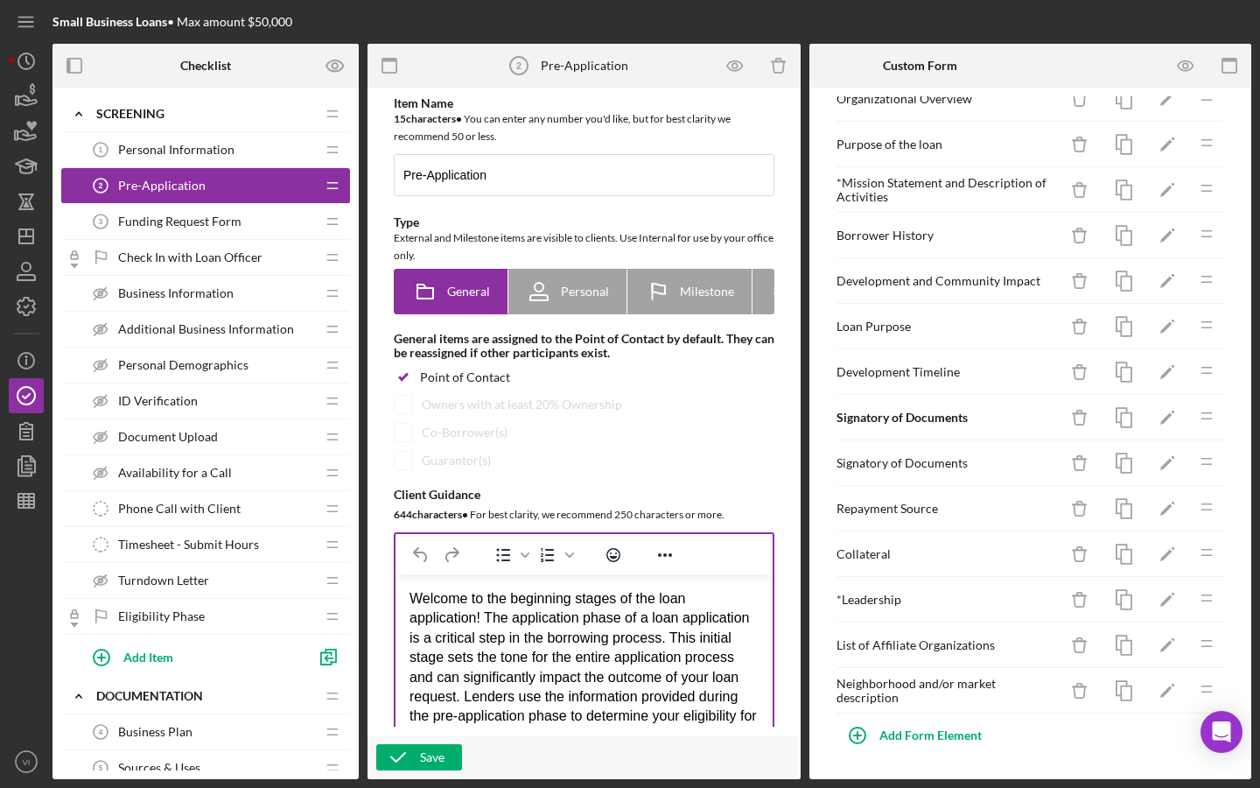
drag, startPoint x: 1210, startPoint y: 205, endPoint x: 1210, endPoint y: 145, distance: 59.5
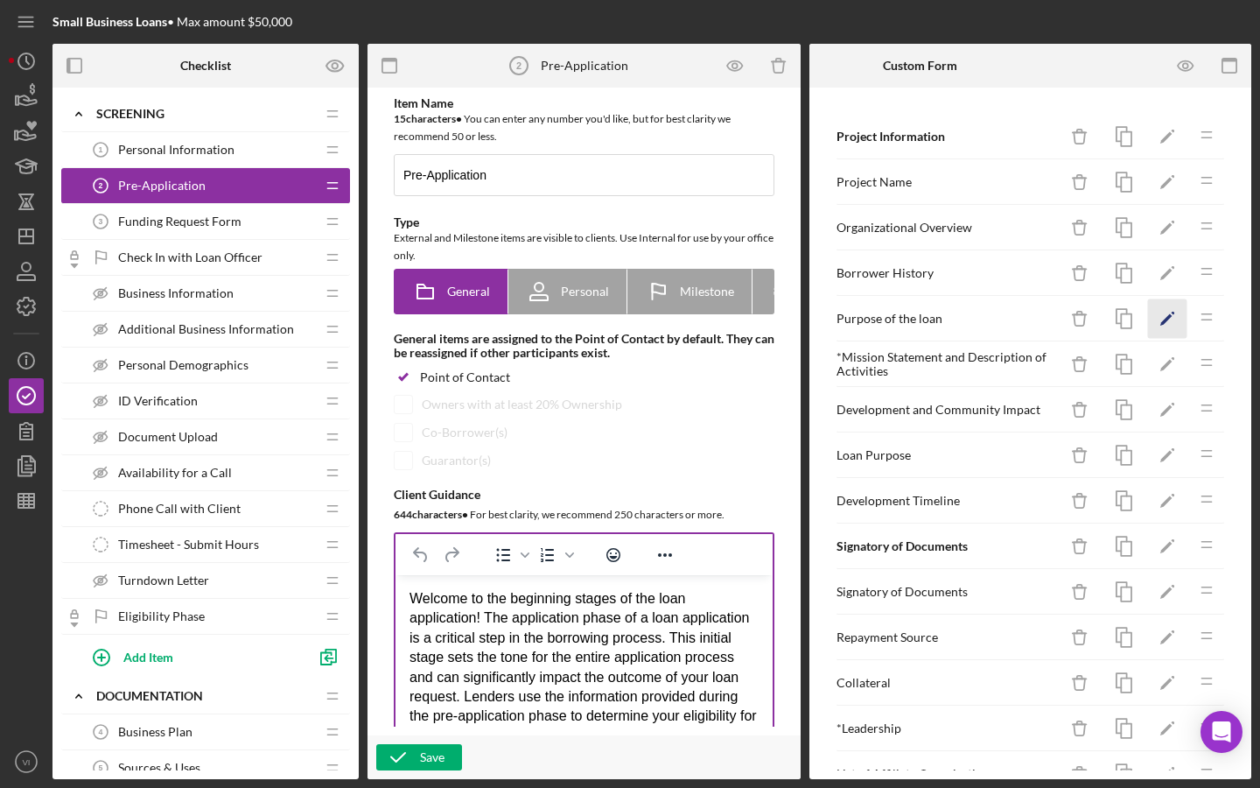
scroll to position [0, 0]
click at [1084, 277] on icon "Icon/Delete" at bounding box center [1080, 273] width 39 height 39
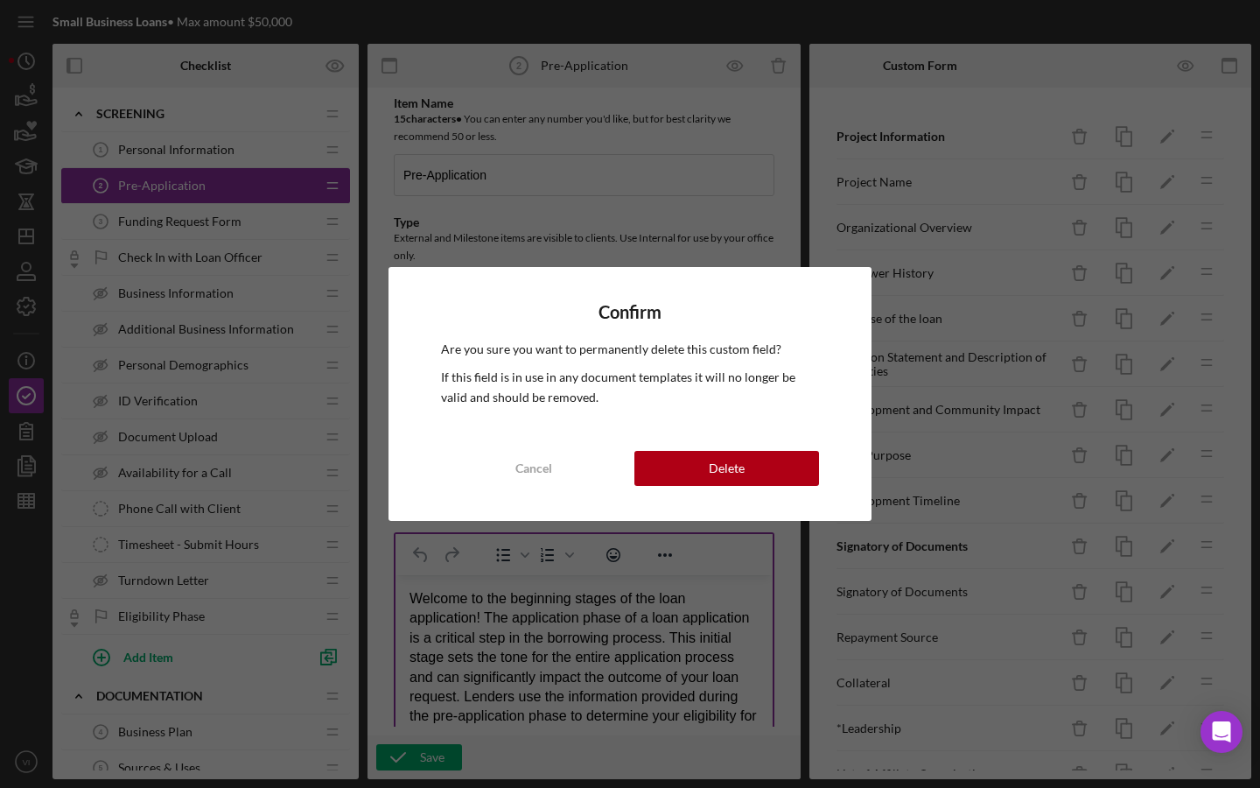
click at [791, 493] on div "Confirm Are you sure you want to permanently delete this custom field? If this …" at bounding box center [630, 394] width 483 height 254
click at [788, 477] on button "Delete" at bounding box center [726, 468] width 185 height 35
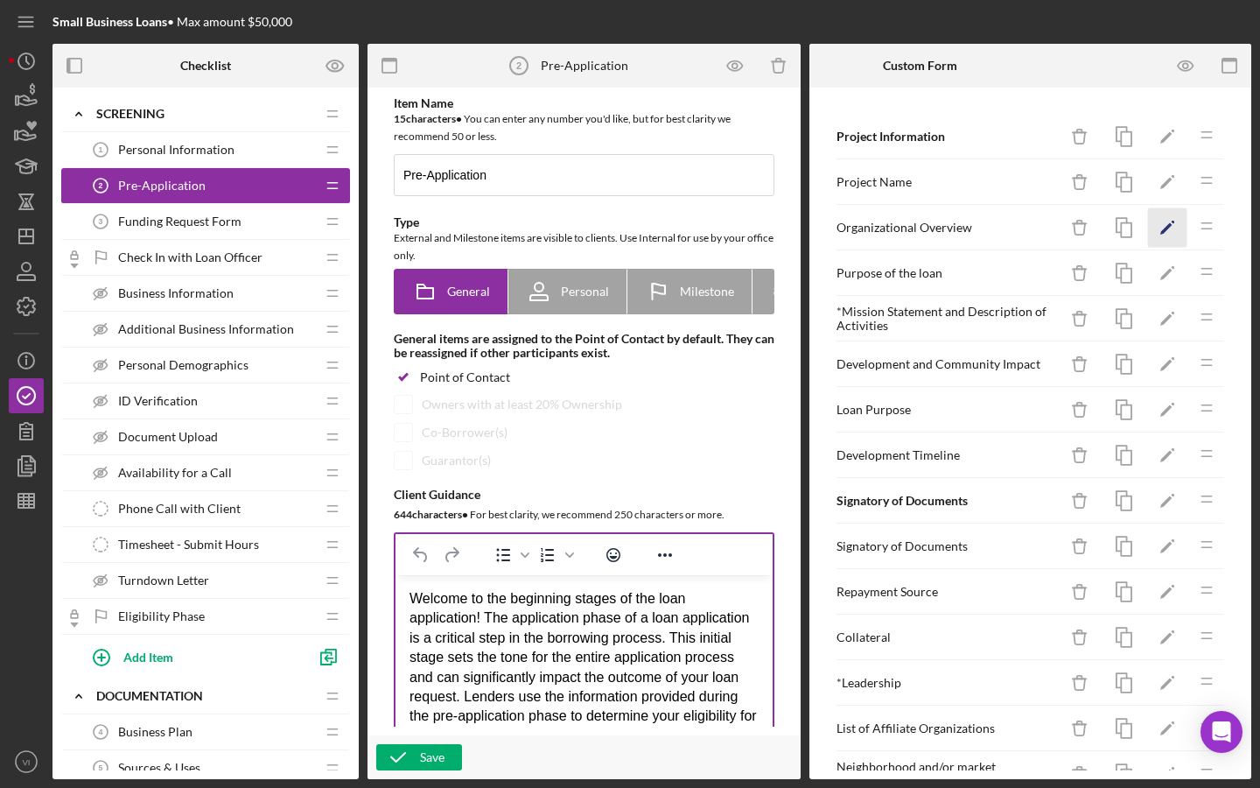
click at [1165, 223] on icon "Icon/Edit" at bounding box center [1167, 227] width 39 height 39
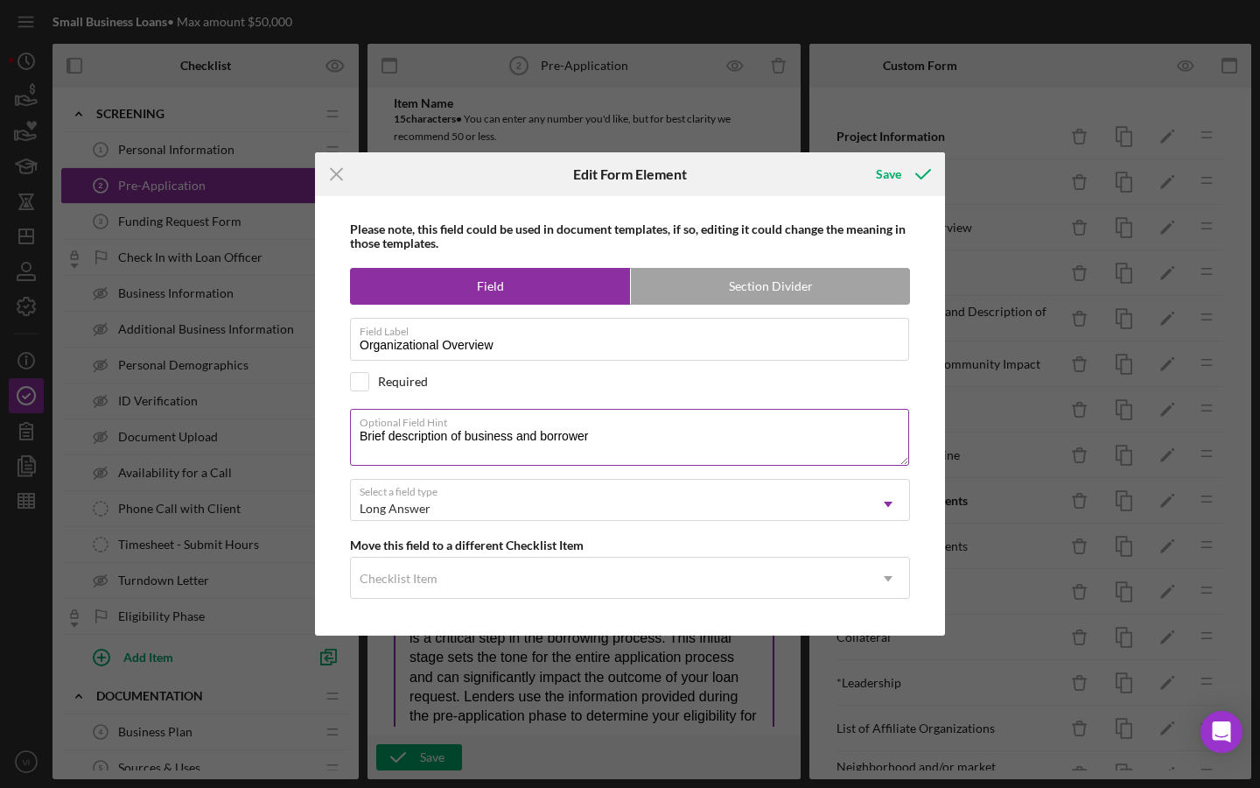
click at [610, 433] on textarea "Brief description of business and borrower" at bounding box center [629, 437] width 559 height 56
click at [542, 436] on textarea "Brief description of business and borrower" at bounding box center [629, 437] width 559 height 56
type textarea "Brief description of business //please share details about history of borrower"
click at [889, 176] on div "Save" at bounding box center [888, 174] width 25 height 35
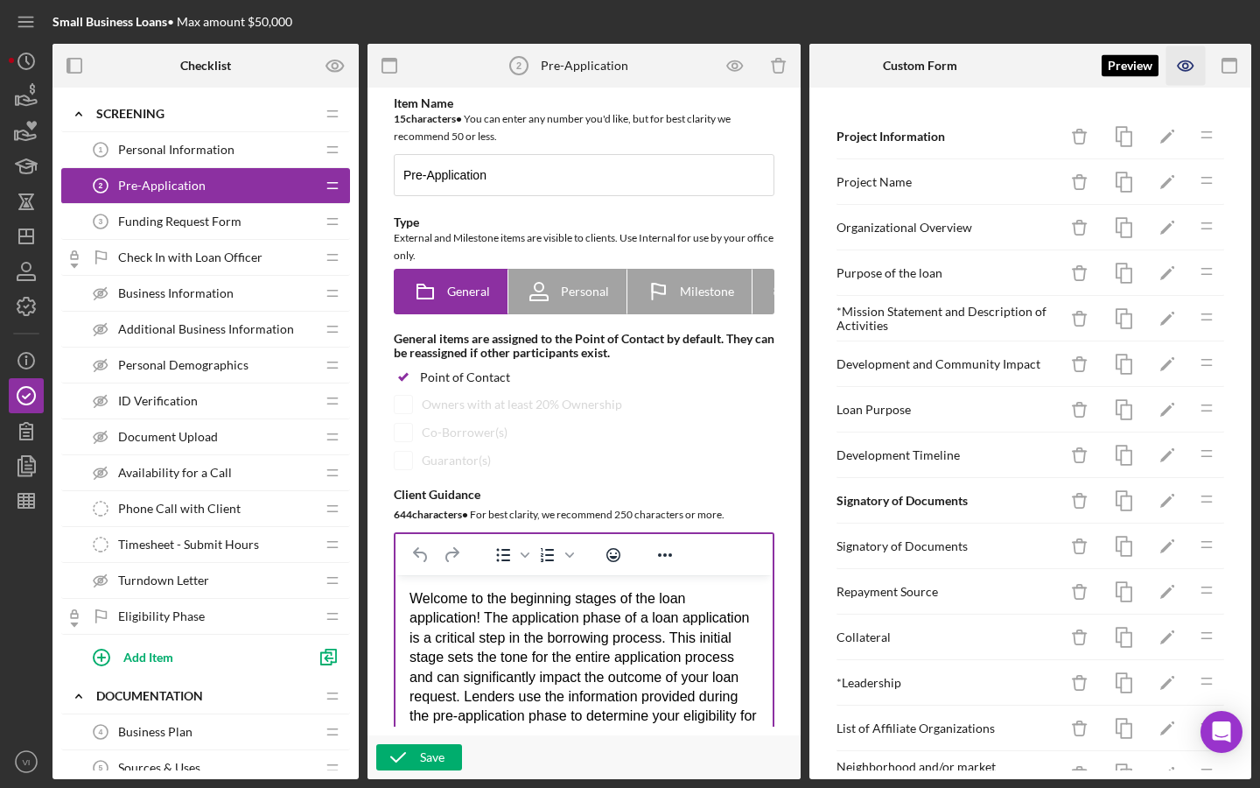
click at [1187, 63] on icon "button" at bounding box center [1185, 65] width 5 height 5
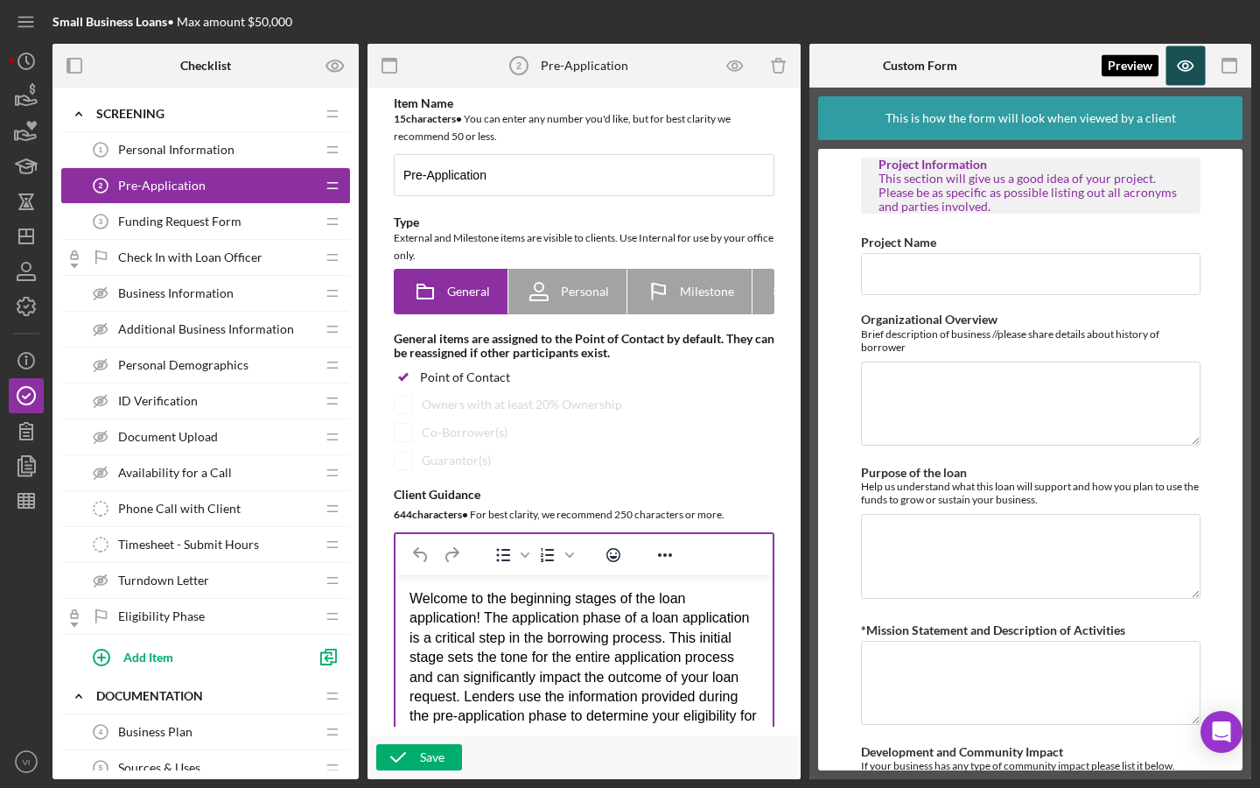
click at [1181, 81] on icon "button" at bounding box center [1185, 65] width 39 height 39
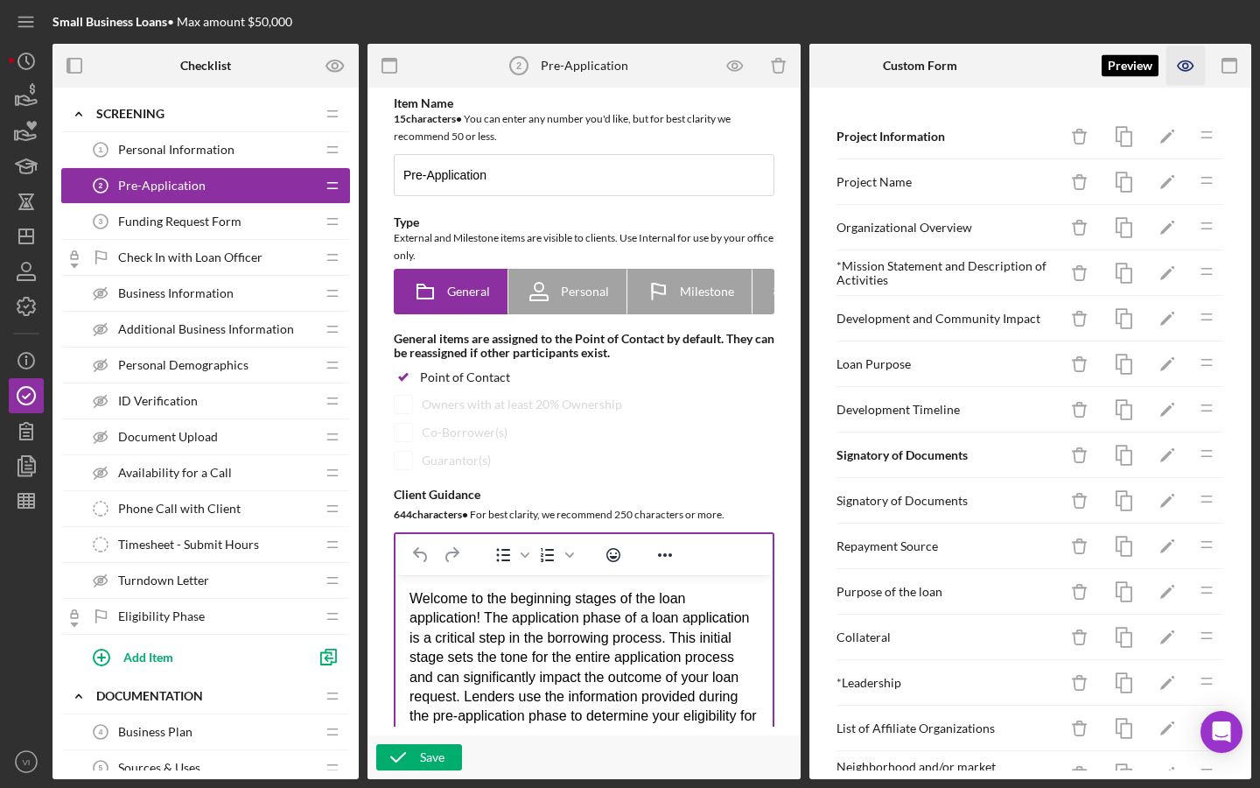
click at [1181, 70] on icon "button" at bounding box center [1185, 66] width 15 height 10
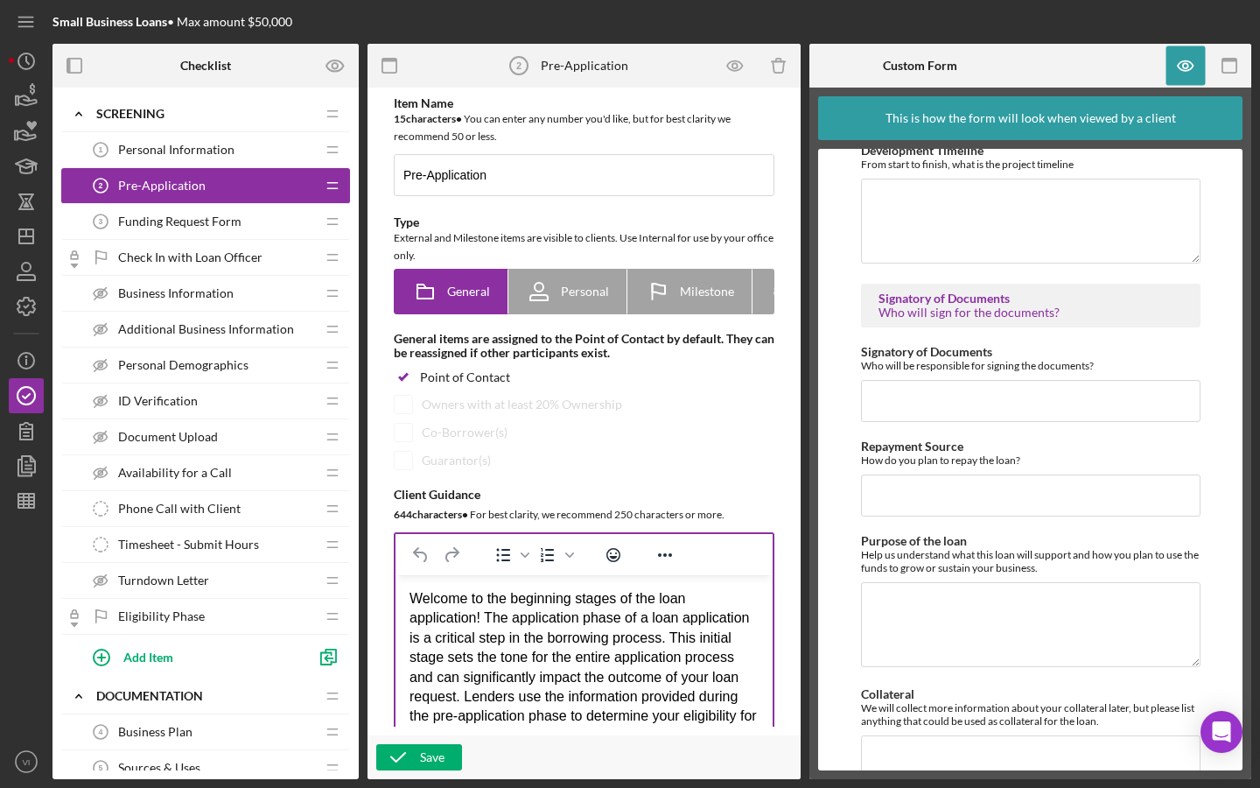
scroll to position [681, 0]
click at [1224, 62] on icon "button" at bounding box center [1229, 65] width 39 height 39
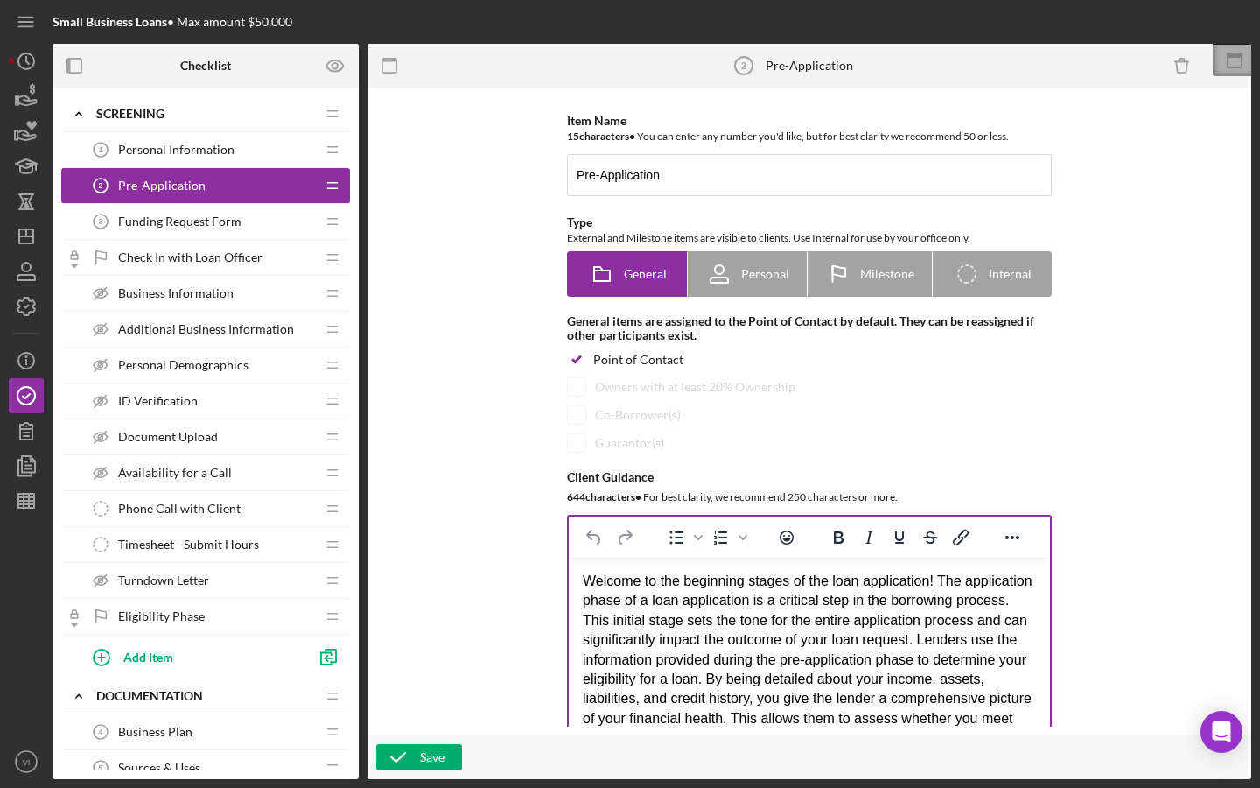
click at [1229, 68] on icon at bounding box center [1235, 61] width 44 height 44
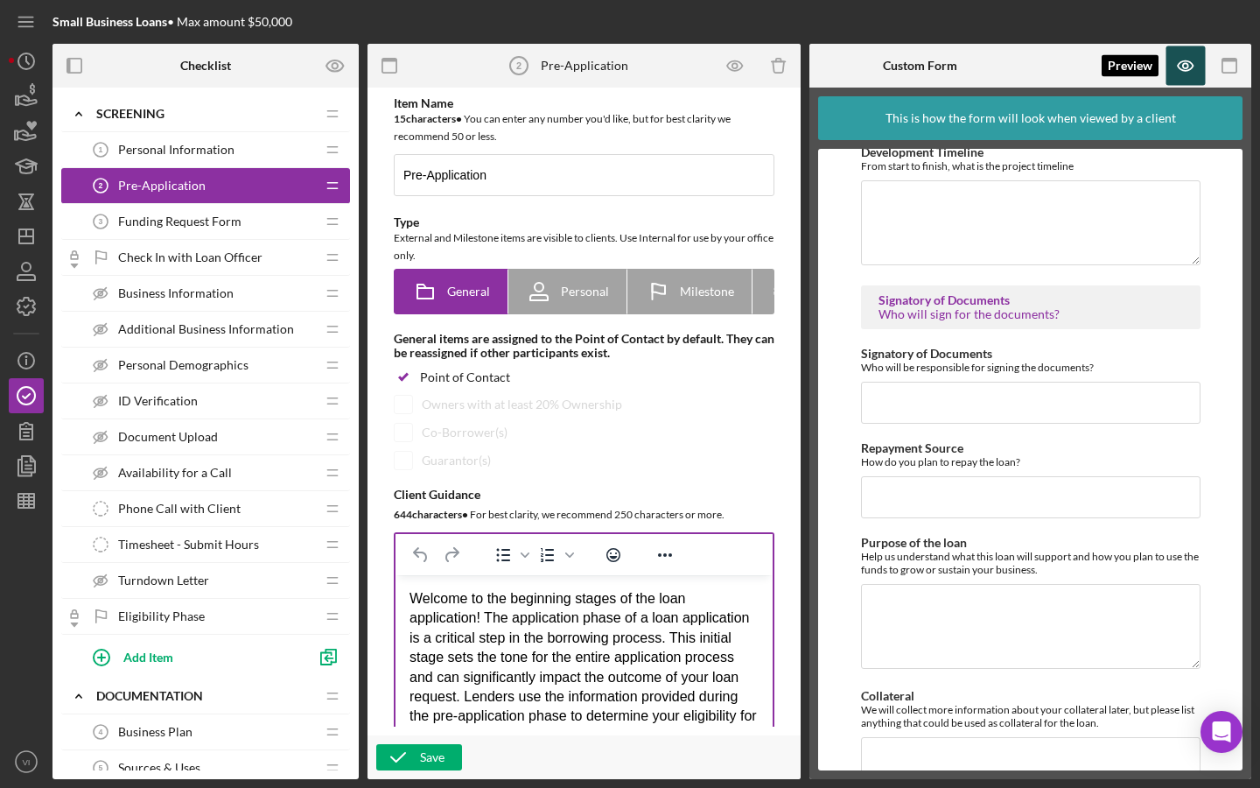
click at [1180, 69] on icon "button" at bounding box center [1185, 65] width 39 height 39
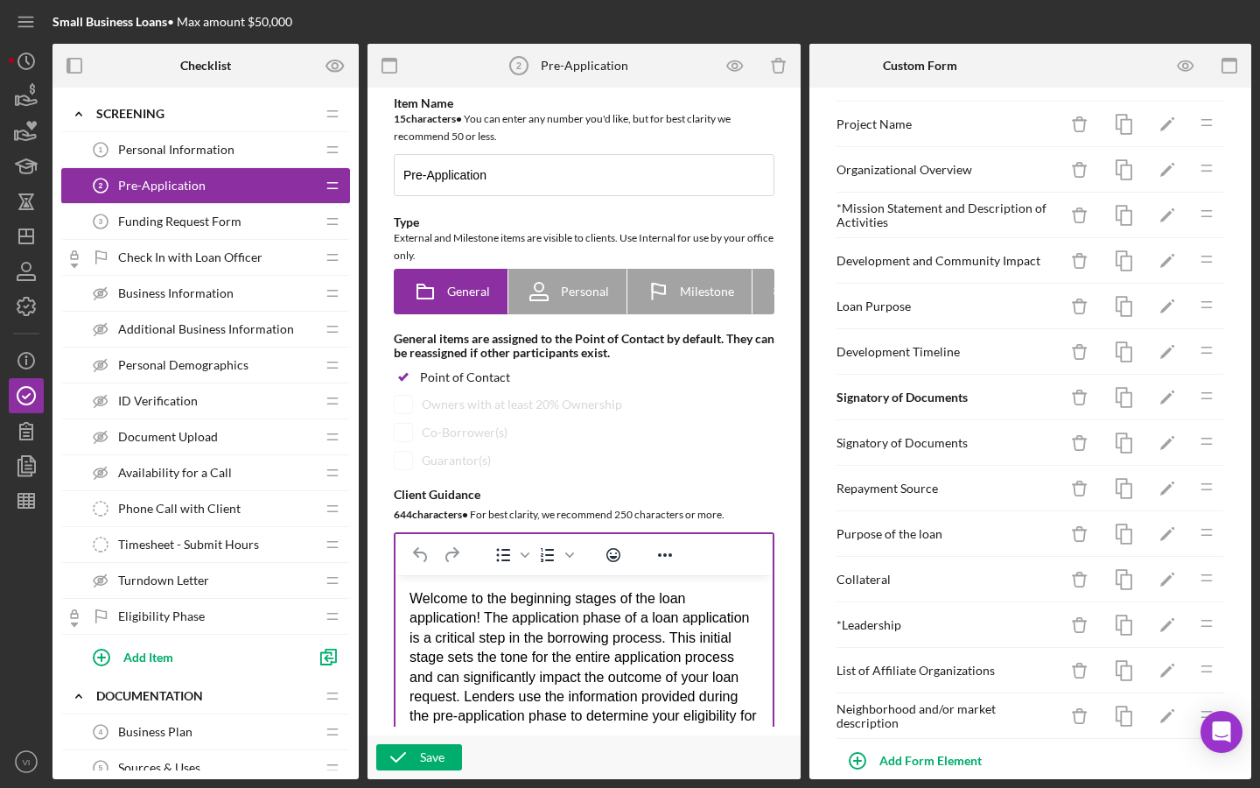
scroll to position [61, 0]
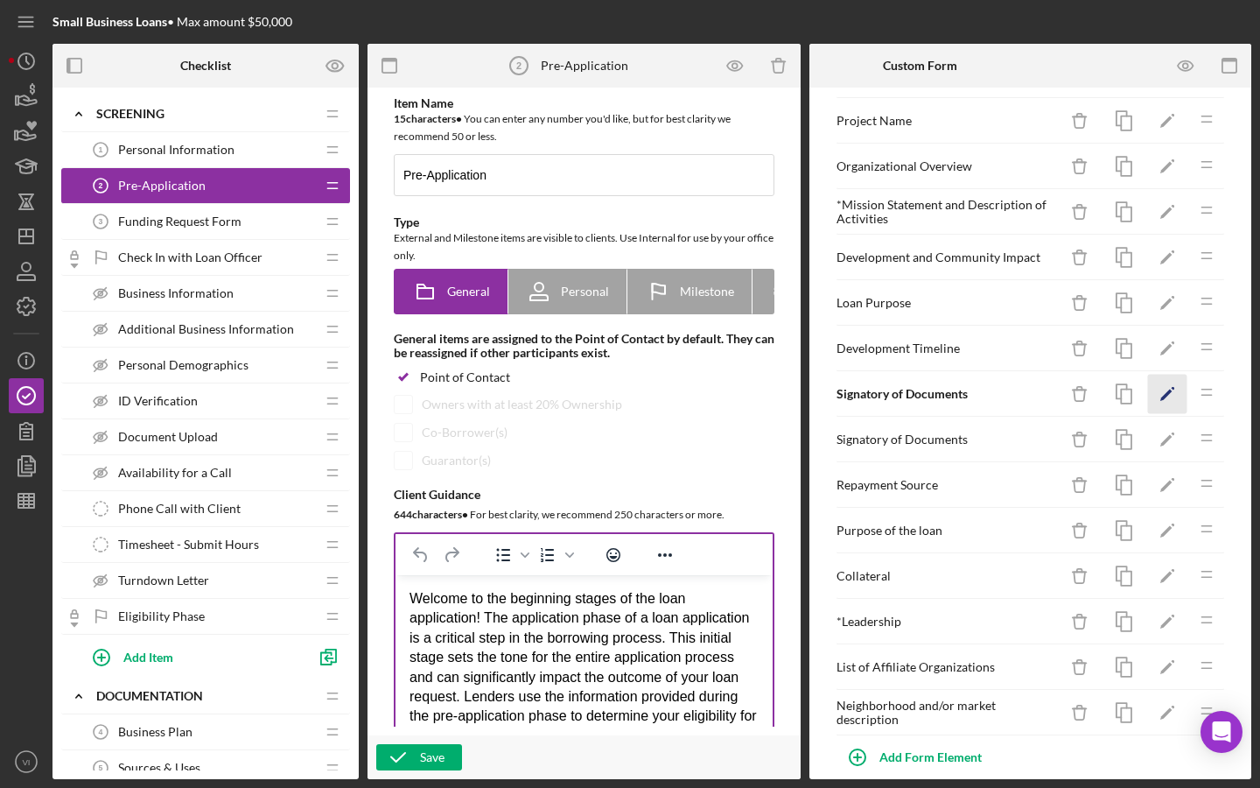
click at [1180, 396] on icon "Icon/Edit" at bounding box center [1167, 394] width 39 height 39
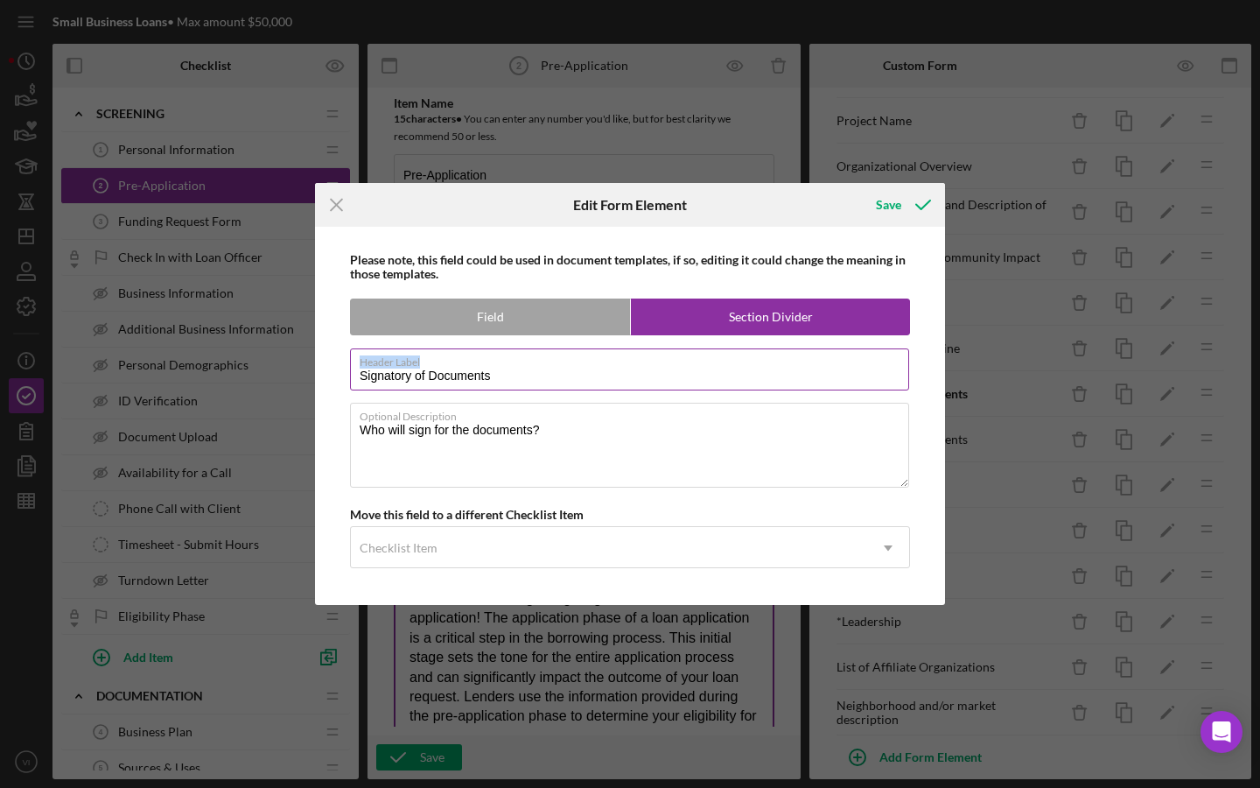
drag, startPoint x: 597, startPoint y: 368, endPoint x: 357, endPoint y: 376, distance: 239.9
click at [357, 376] on div "Header Label Signatory of Documents" at bounding box center [630, 370] width 560 height 44
drag, startPoint x: 357, startPoint y: 376, endPoint x: 526, endPoint y: 375, distance: 168.9
click at [526, 375] on input "Signatory of Documents" at bounding box center [629, 369] width 559 height 42
click at [491, 359] on label "Header Label" at bounding box center [635, 358] width 550 height 19
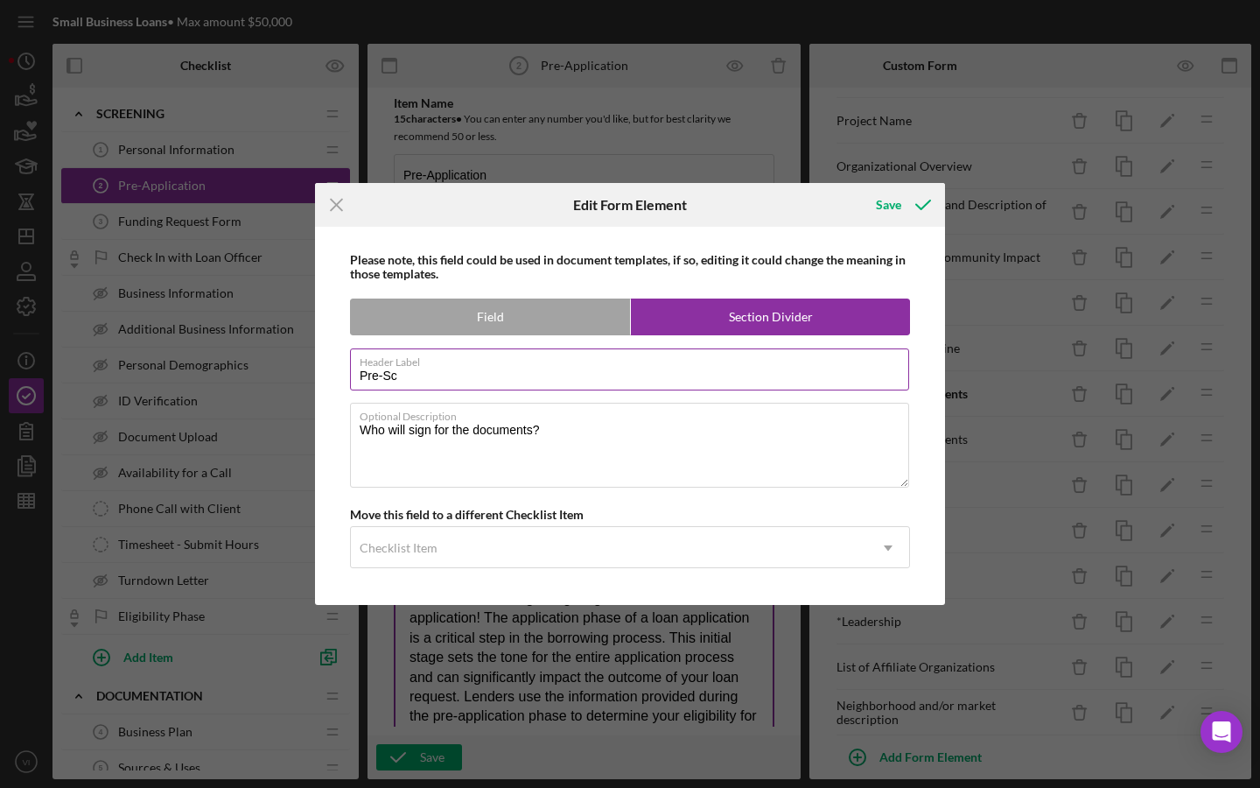
click at [491, 359] on input "Pre-Sc" at bounding box center [629, 369] width 559 height 42
type input "Pre-Screening Loan Information"
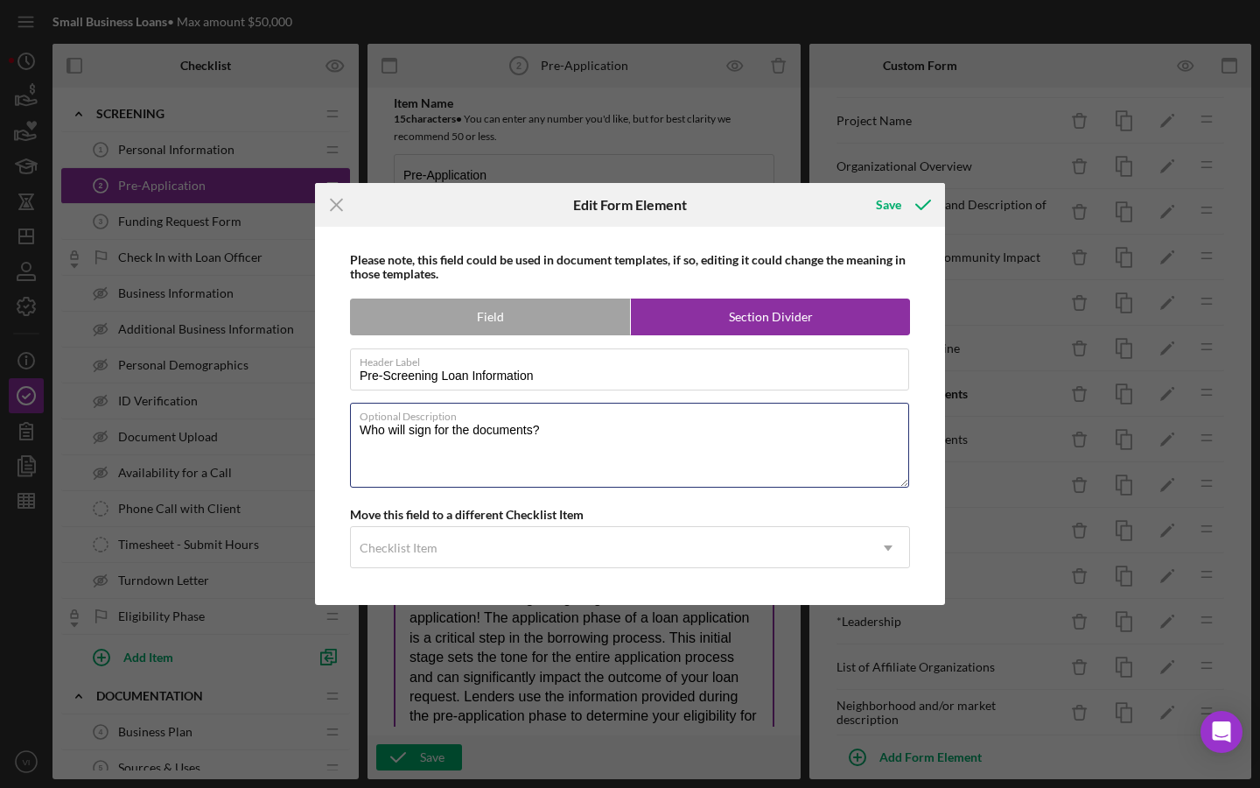
drag, startPoint x: 591, startPoint y: 445, endPoint x: 318, endPoint y: 430, distance: 273.4
click at [318, 430] on div "Please note, this field could be used in document templates, if so, editing it …" at bounding box center [630, 416] width 630 height 378
type textarea "P"
click at [316, 430] on div "Please note, this field could be used in document templates, if so, editing it …" at bounding box center [630, 416] width 630 height 378
click at [735, 415] on label "Optional Description" at bounding box center [635, 412] width 550 height 19
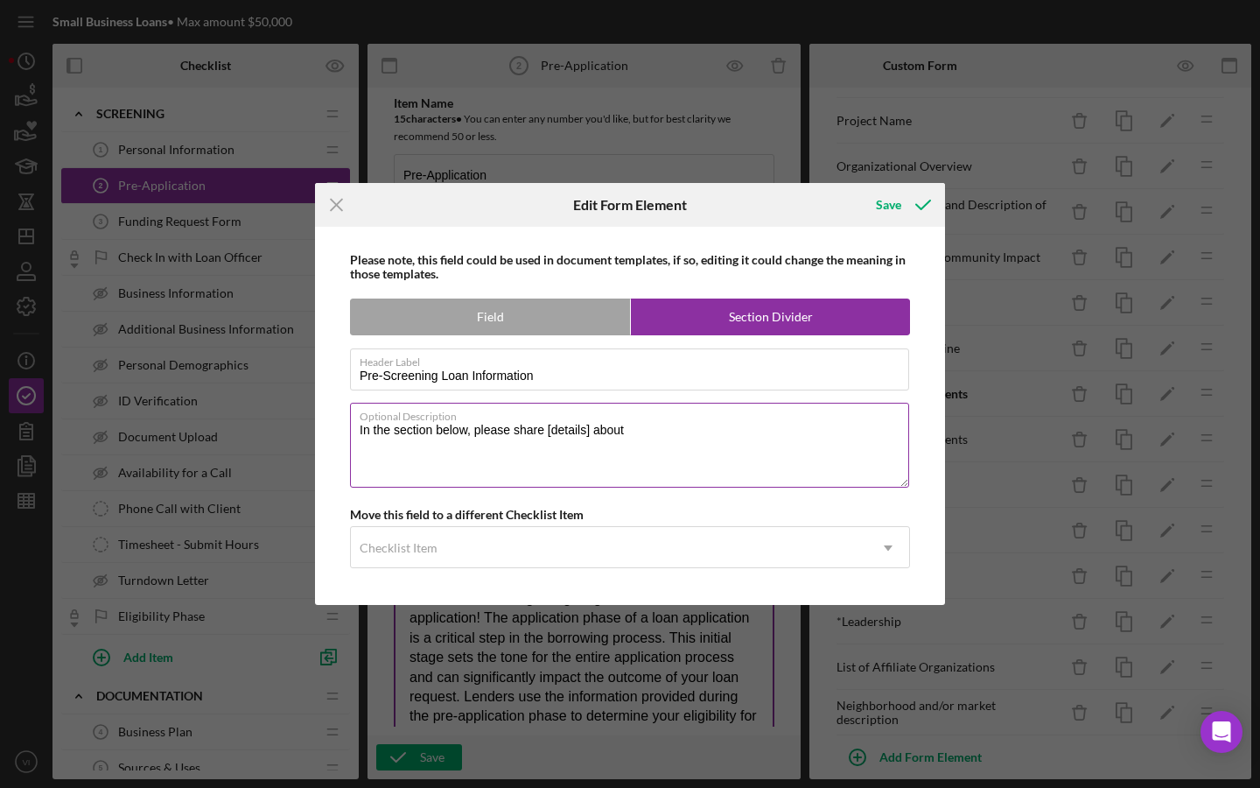
click at [735, 415] on textarea "In the section below, please share [details] about" at bounding box center [629, 445] width 559 height 84
type textarea "In the section below, please share [details] about loan you are interested in r…"
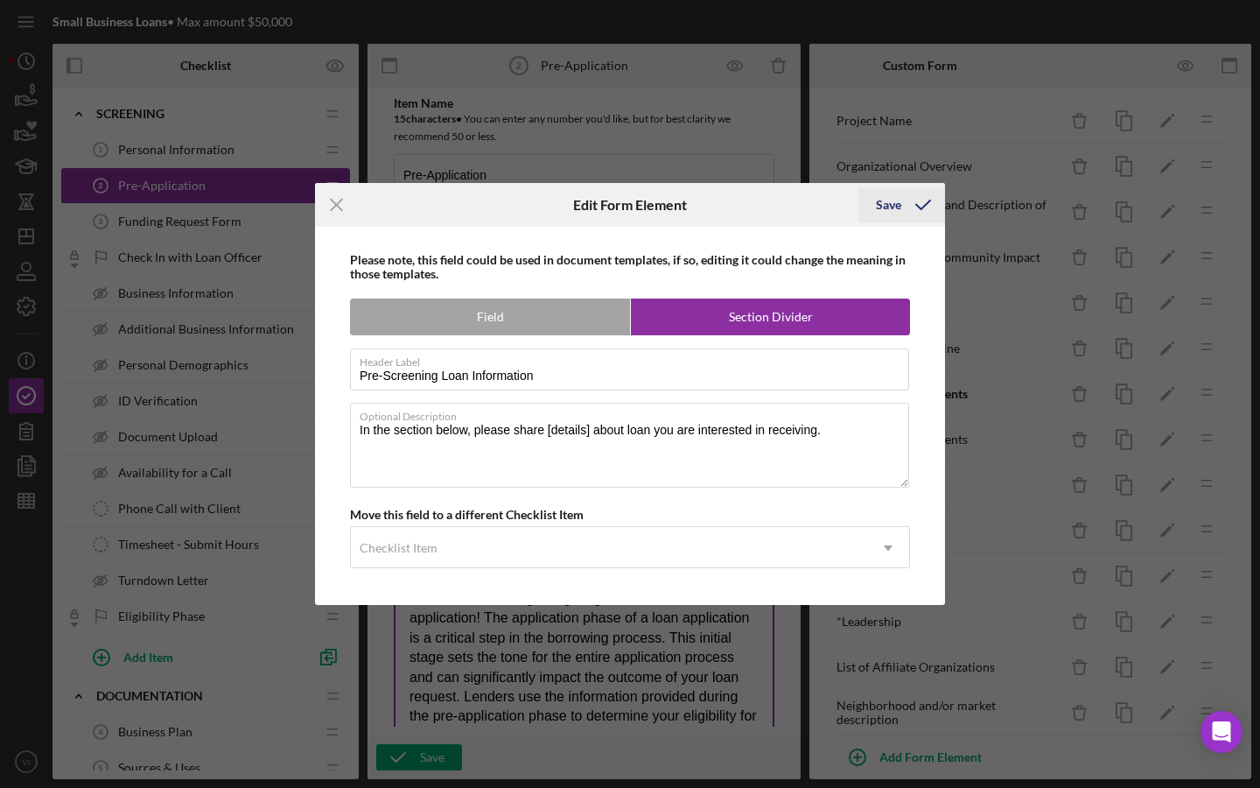
click at [893, 214] on div "Save" at bounding box center [888, 204] width 25 height 35
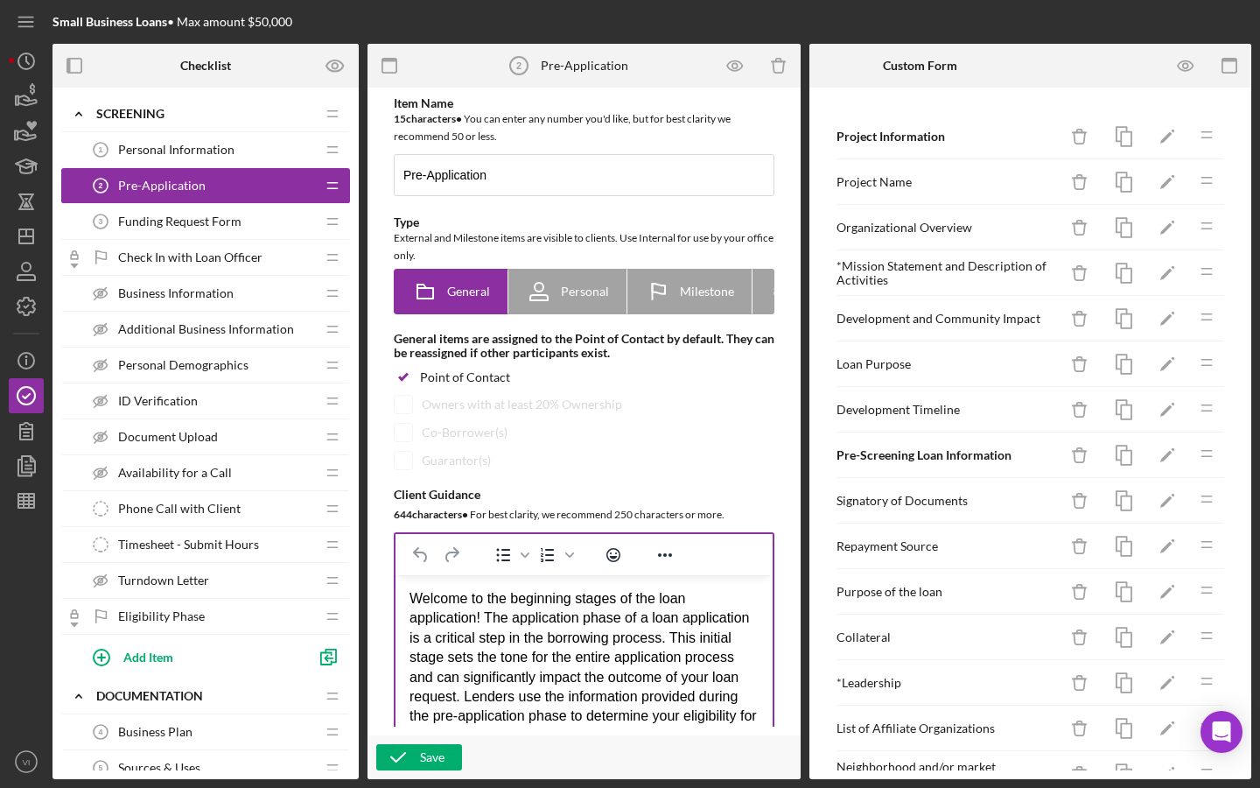
scroll to position [0, 0]
click at [1165, 137] on icon "Icon/Edit" at bounding box center [1167, 136] width 39 height 39
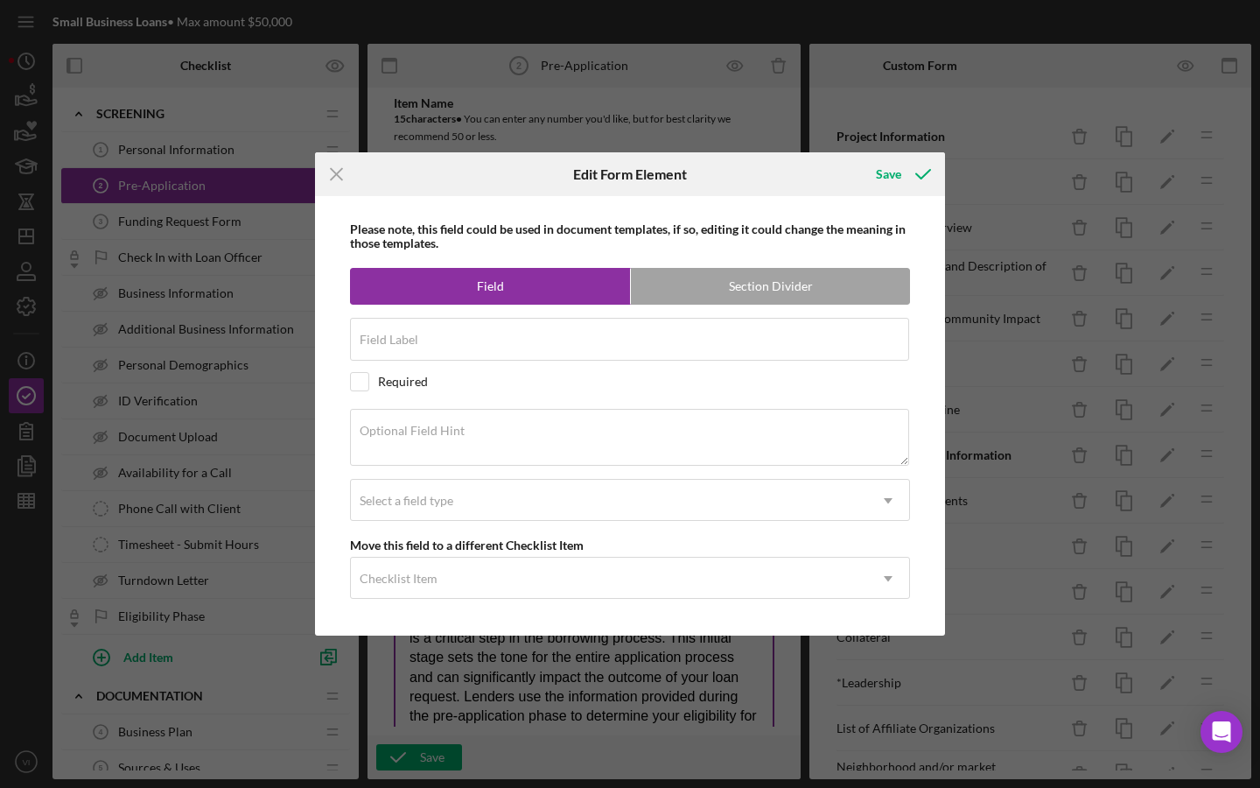
radio input "false"
radio input "true"
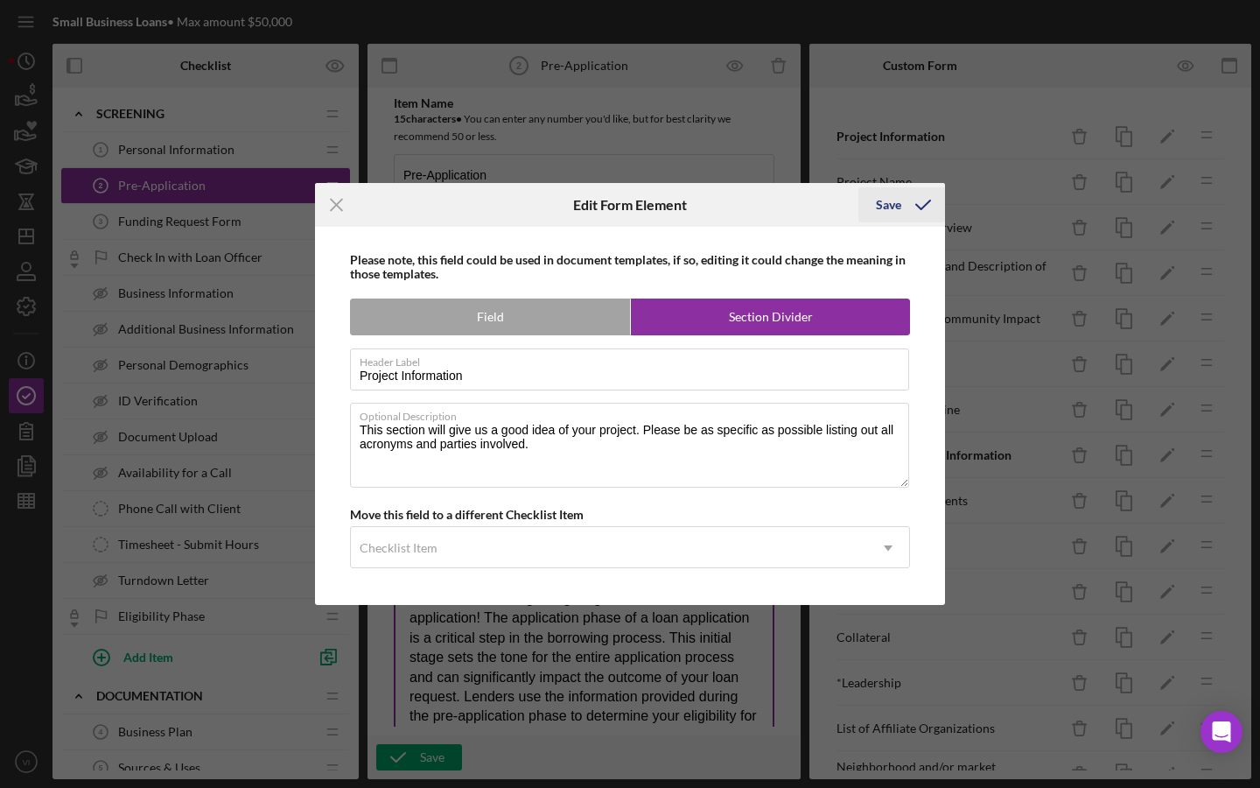
click at [918, 205] on icon "submit" at bounding box center [923, 205] width 44 height 44
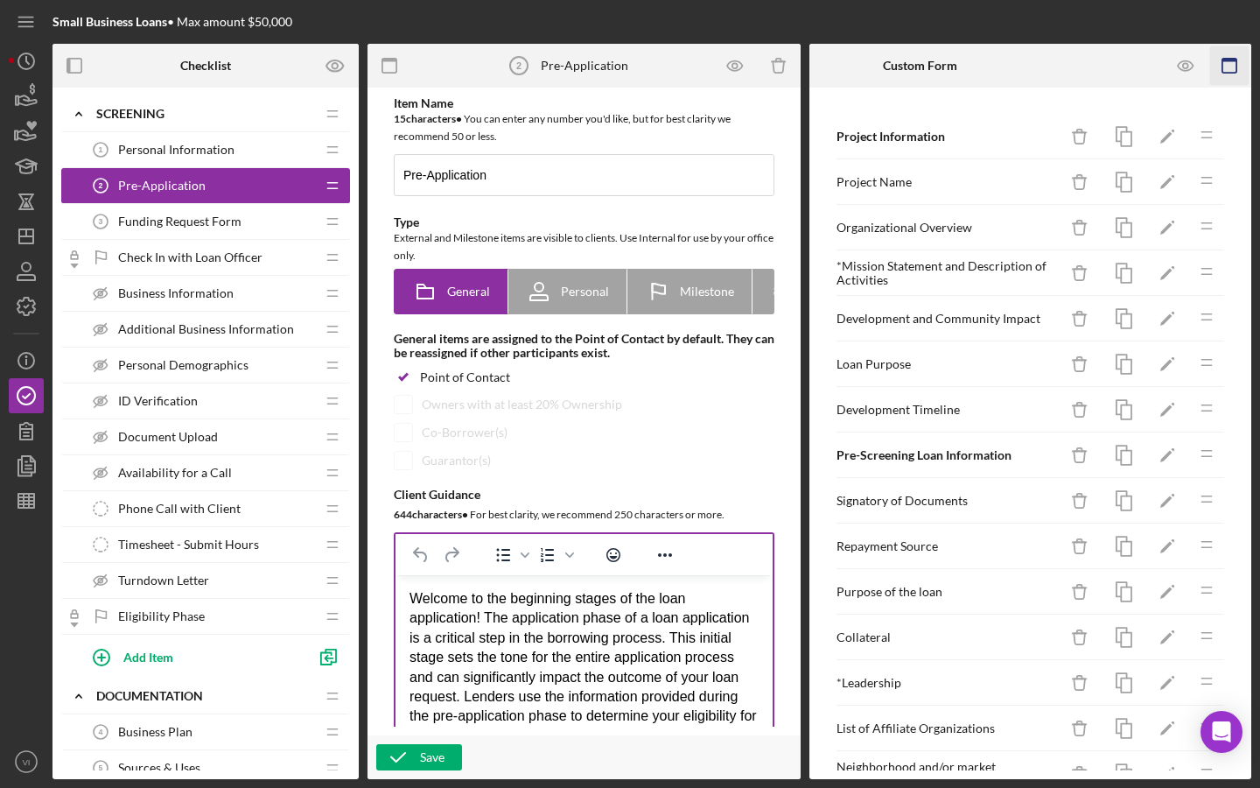
click at [1222, 69] on icon "button" at bounding box center [1229, 65] width 39 height 39
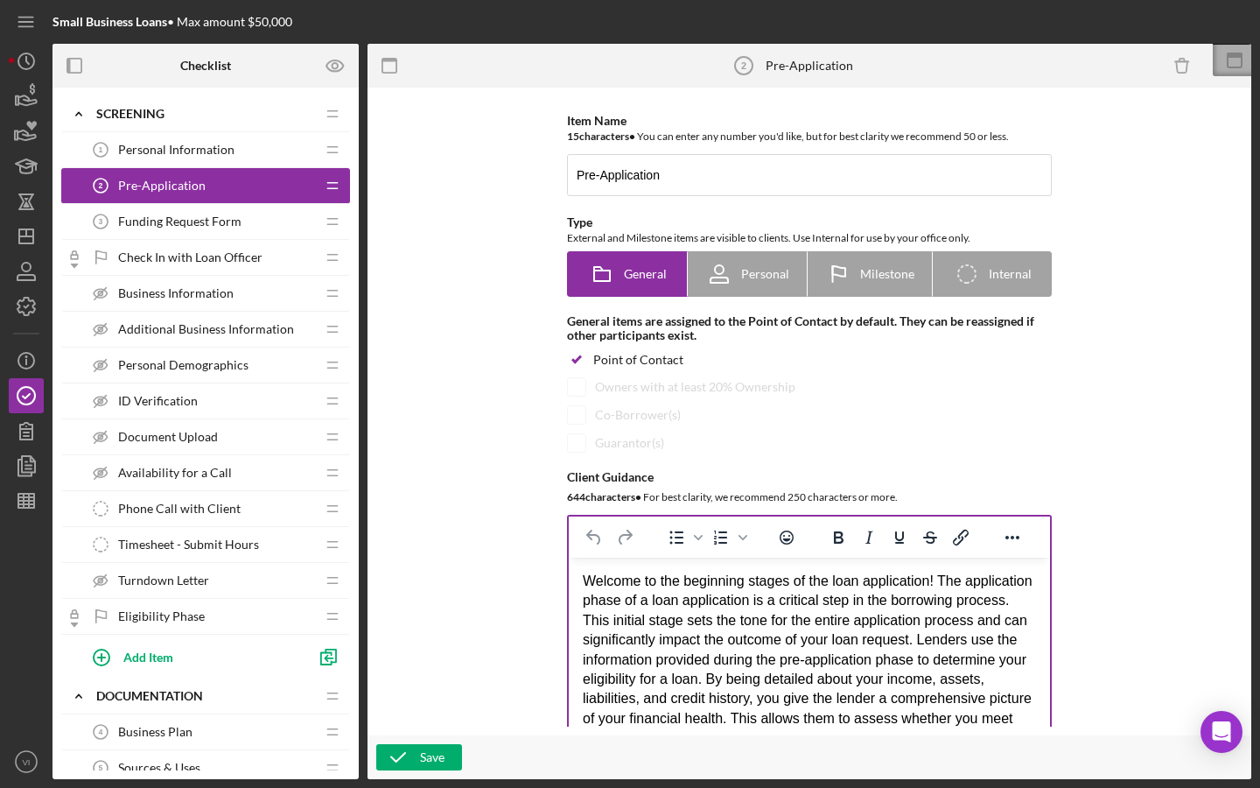
click at [1222, 69] on icon at bounding box center [1235, 61] width 44 height 44
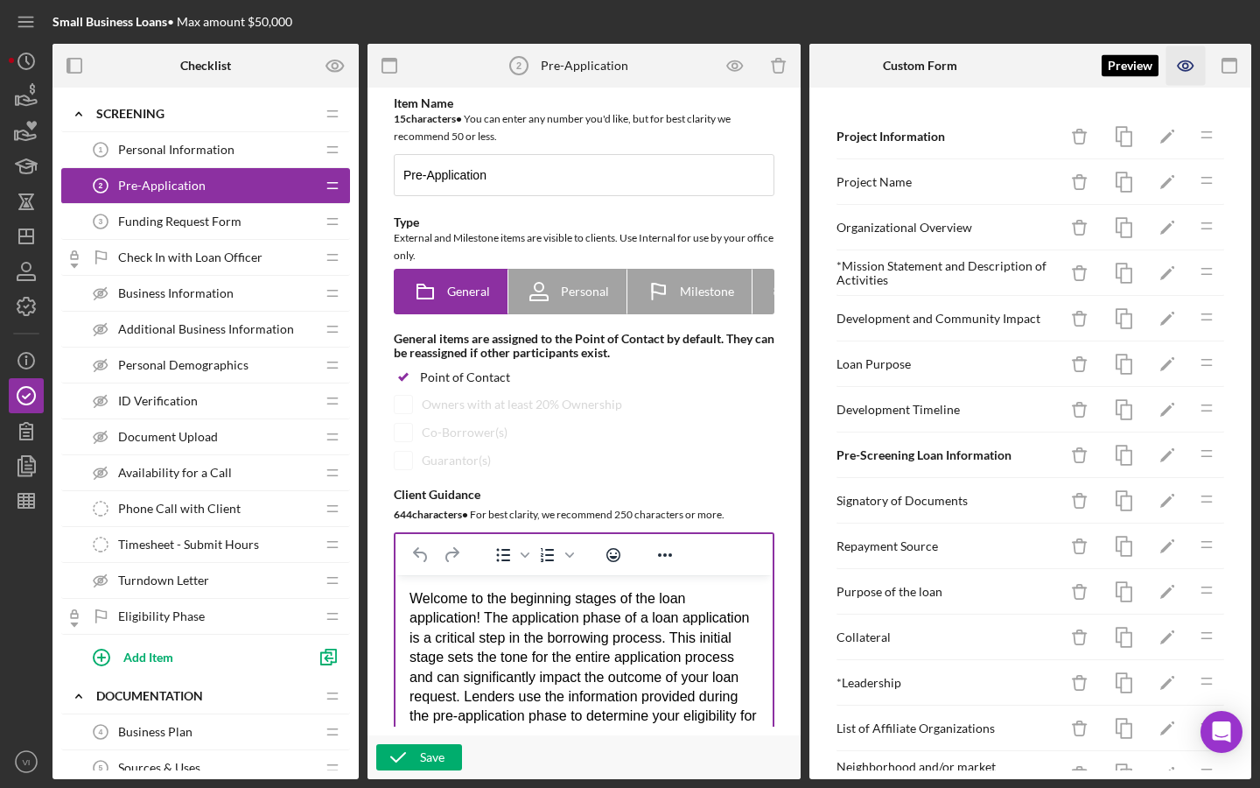
click at [1181, 56] on icon "button" at bounding box center [1185, 65] width 39 height 39
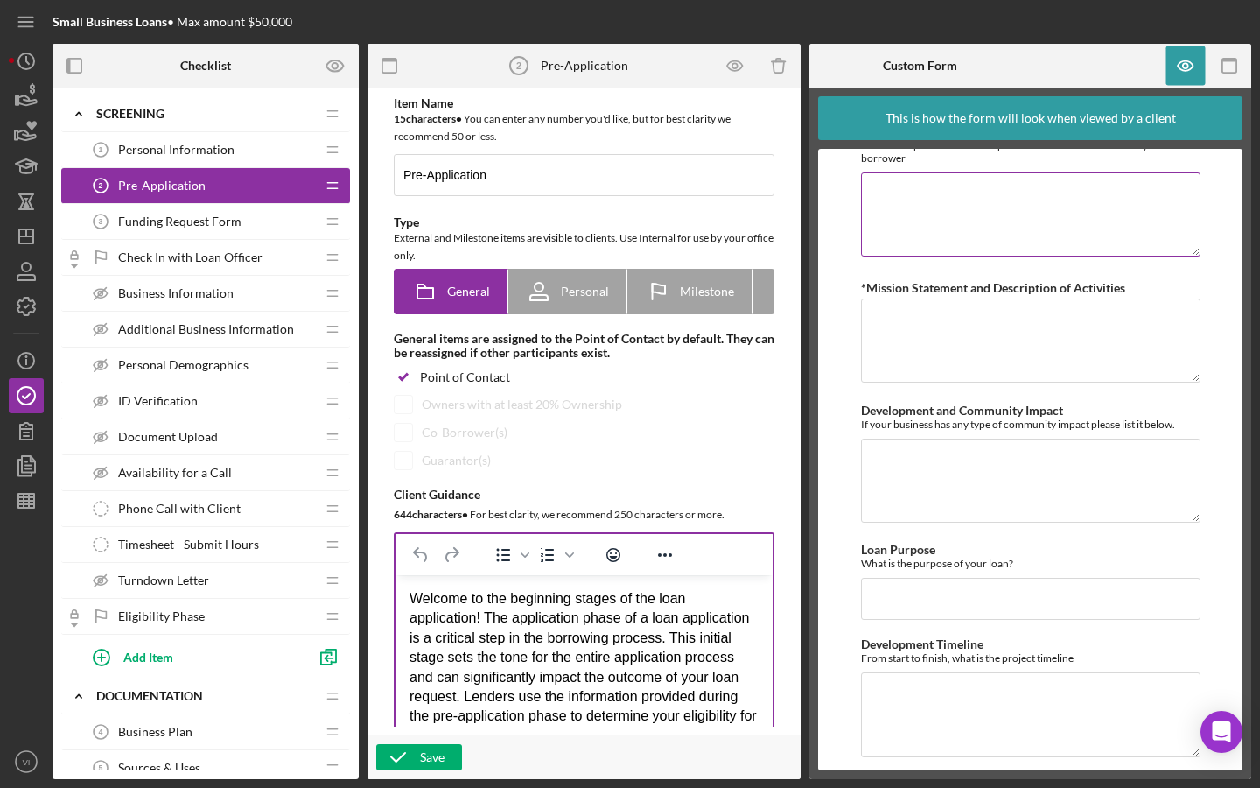
scroll to position [454, 0]
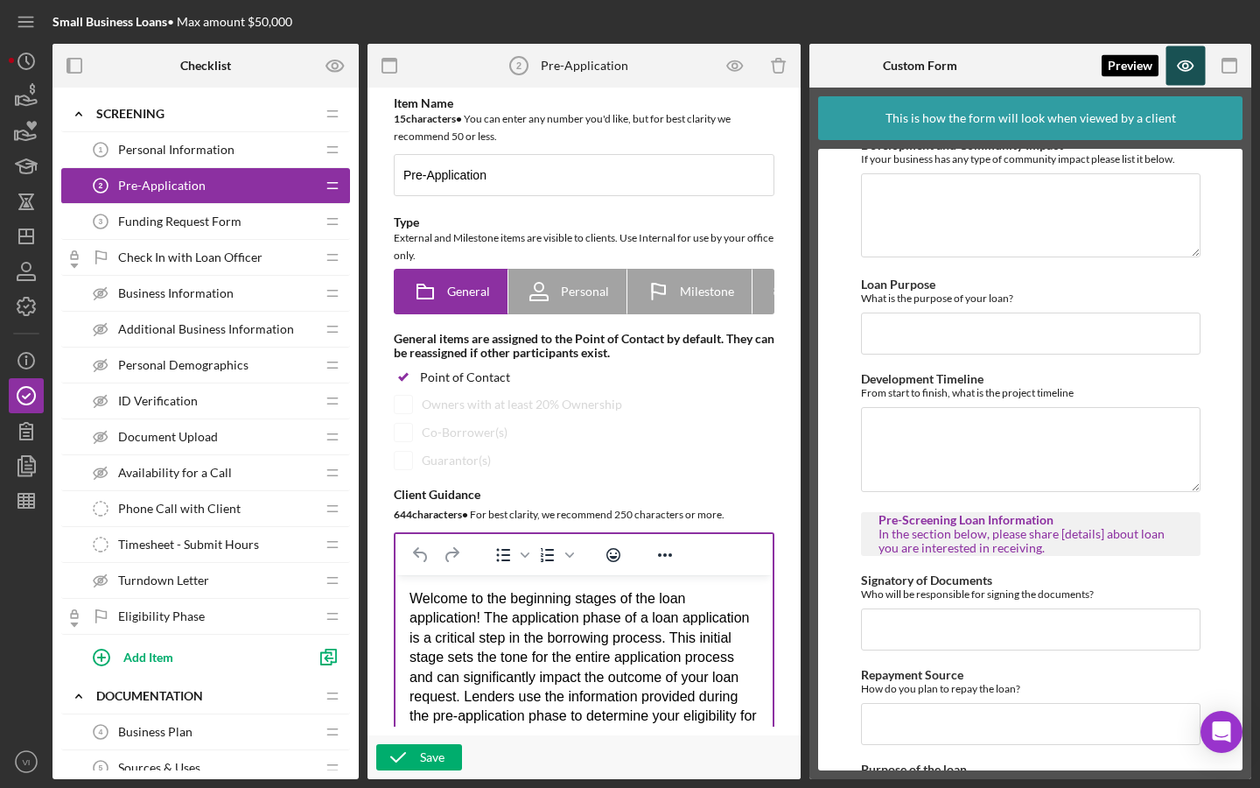
click at [1201, 69] on icon "button" at bounding box center [1185, 65] width 39 height 39
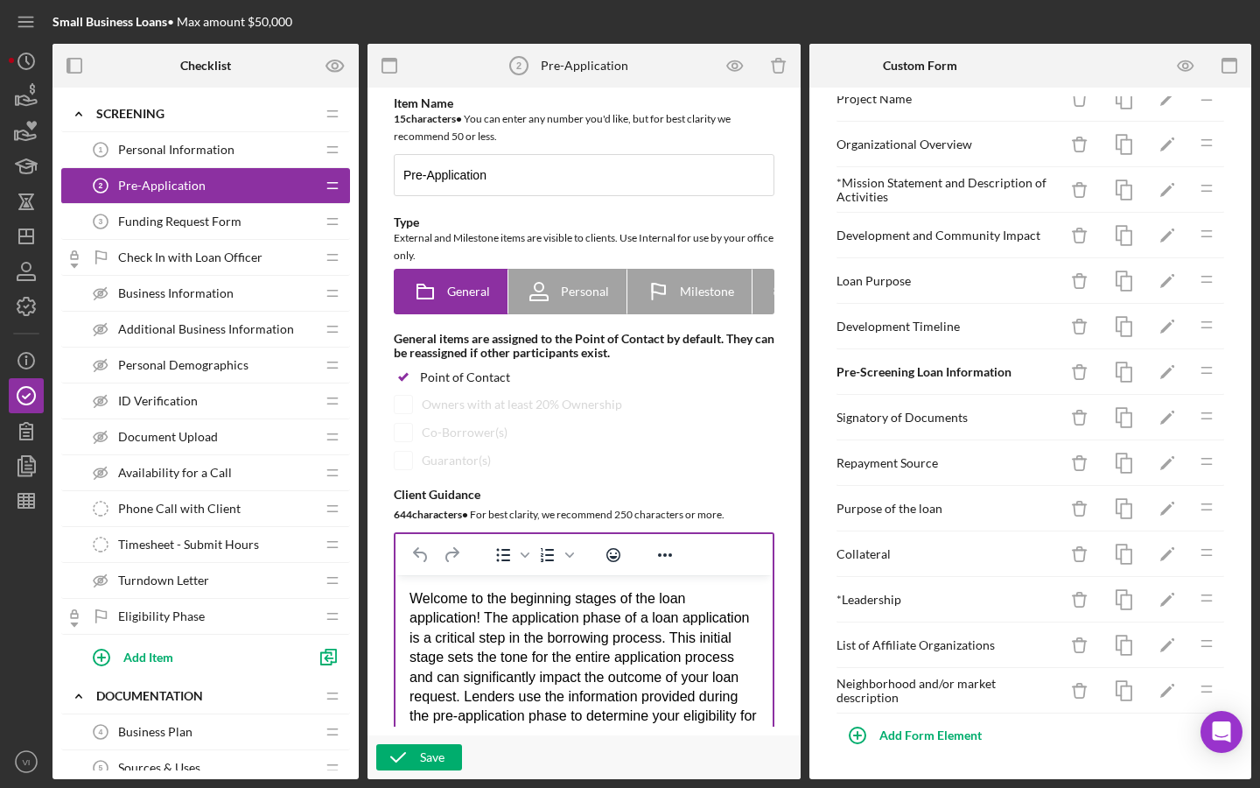
scroll to position [83, 0]
click at [1202, 65] on icon "button" at bounding box center [1185, 65] width 39 height 39
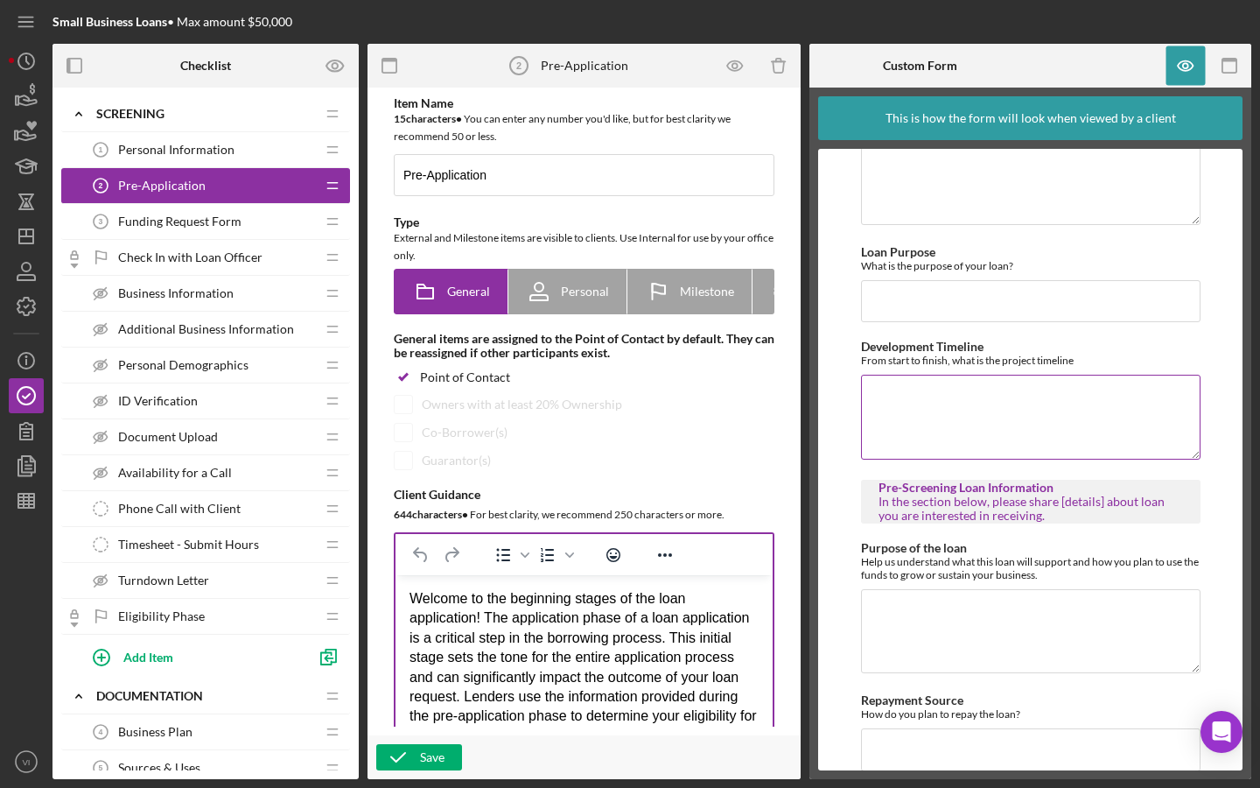
scroll to position [485, 0]
click at [1177, 70] on icon "button" at bounding box center [1185, 65] width 39 height 39
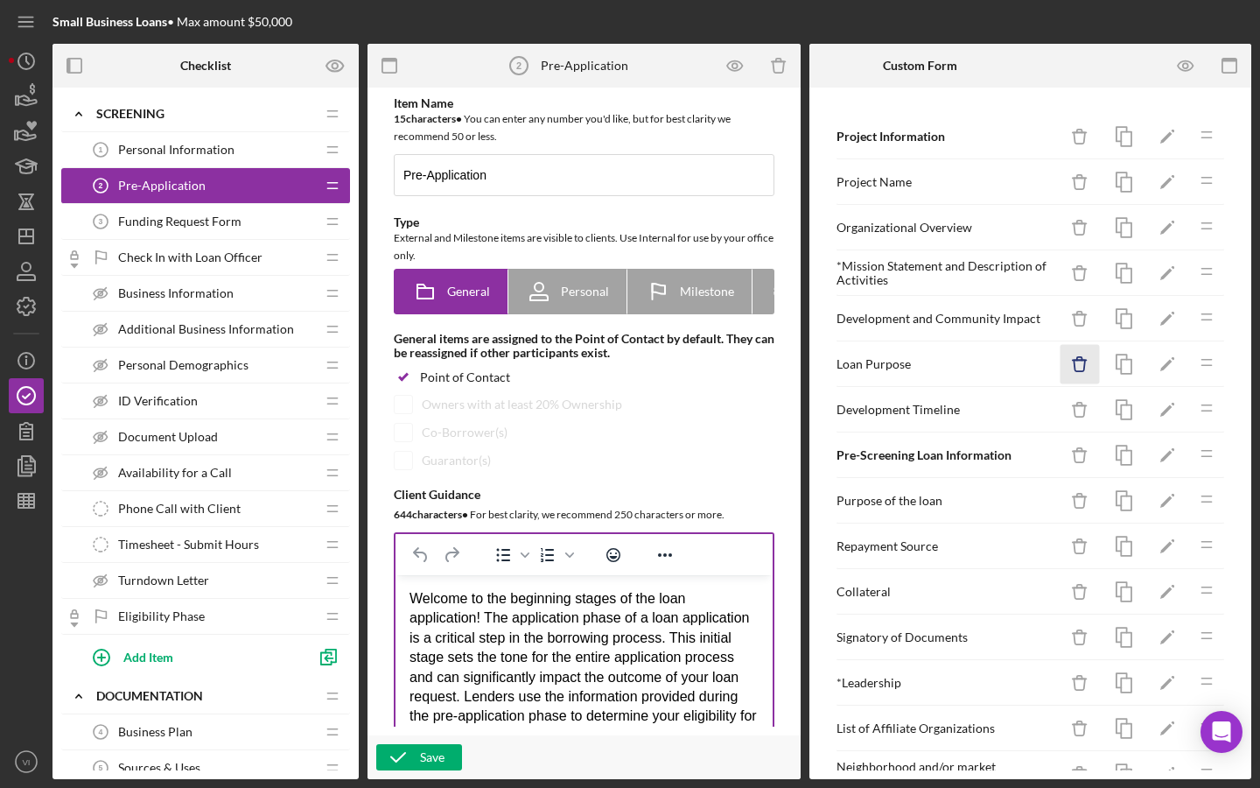
click at [1082, 360] on icon "button" at bounding box center [1079, 359] width 5 height 4
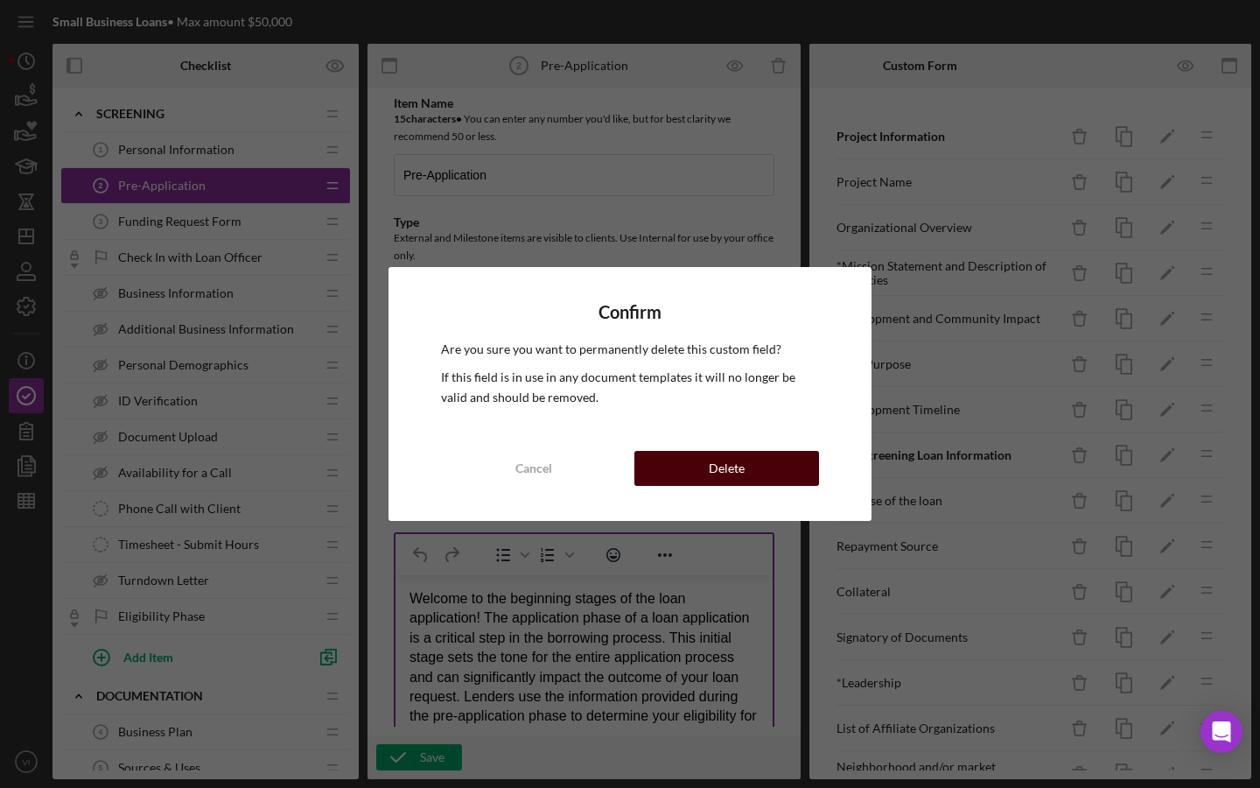
click at [756, 474] on button "Delete" at bounding box center [726, 468] width 185 height 35
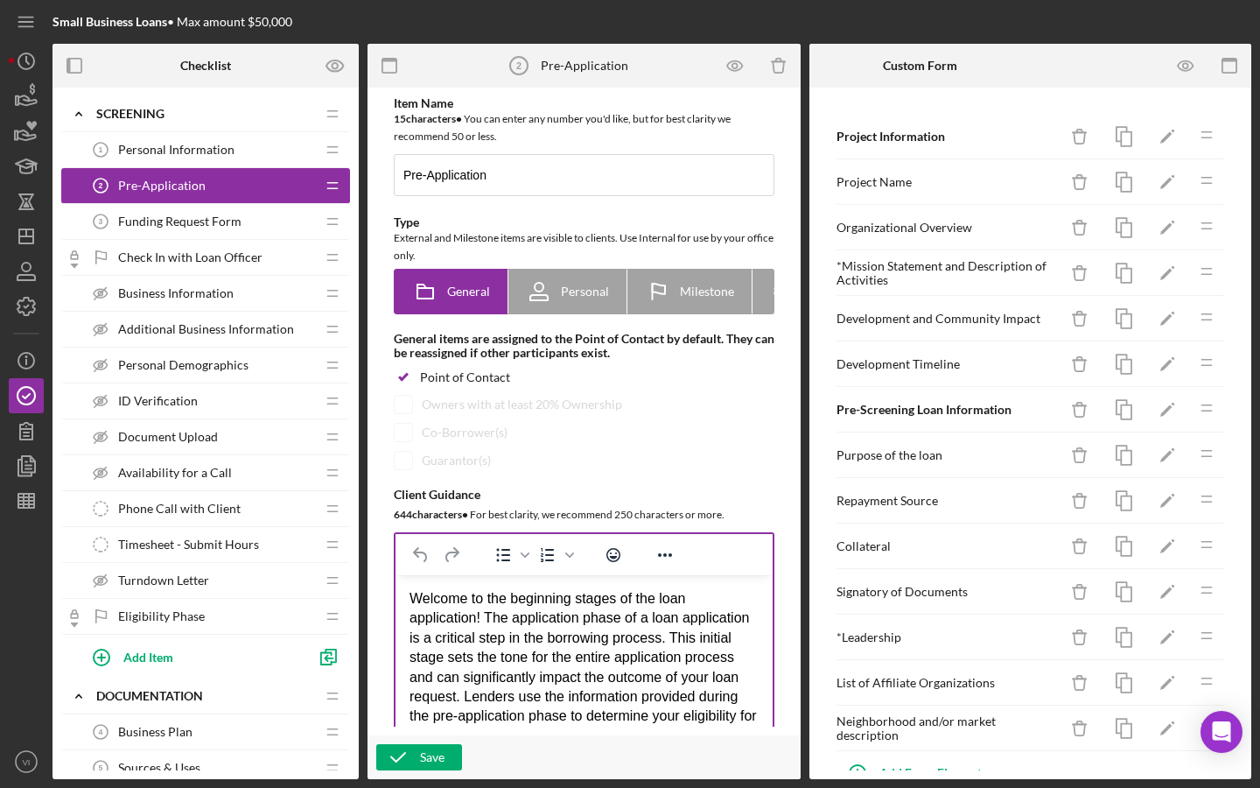
scroll to position [18, 0]
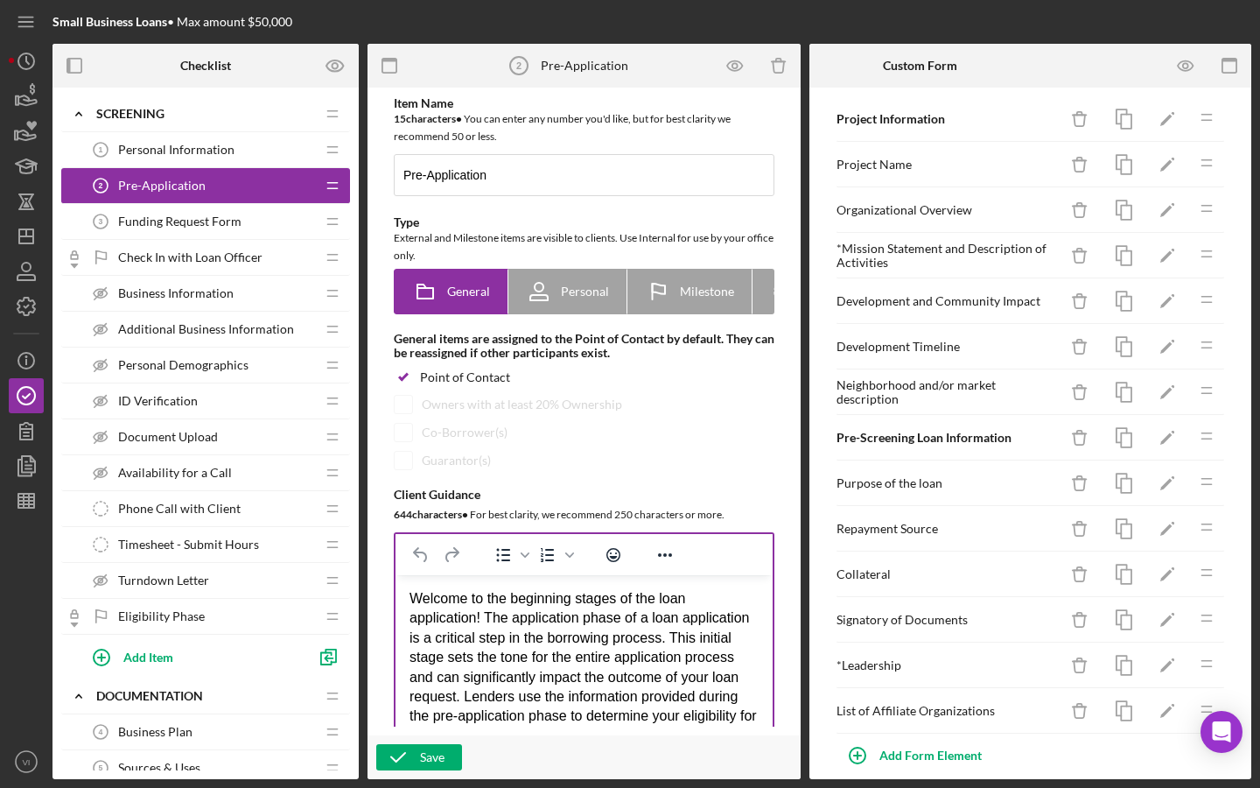
drag, startPoint x: 1194, startPoint y: 732, endPoint x: 1194, endPoint y: 722, distance: 10.5
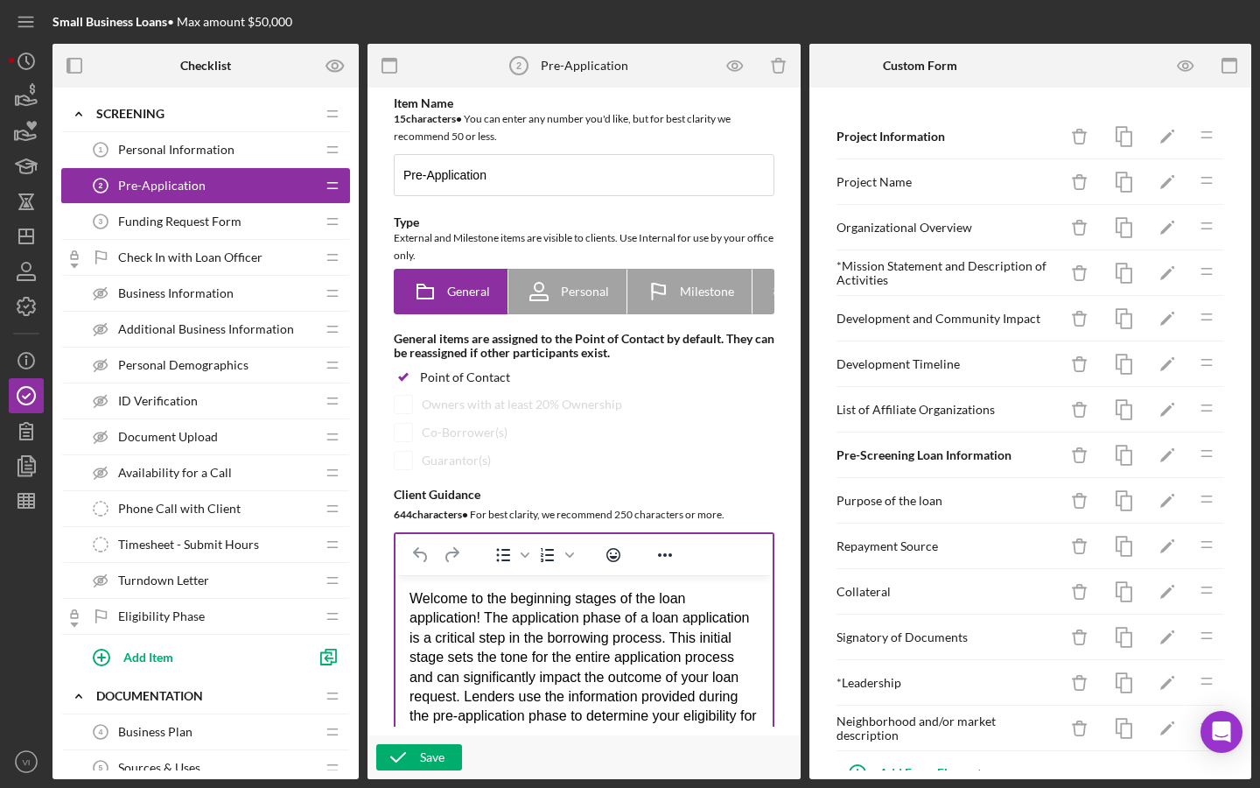
scroll to position [0, 0]
click at [431, 760] on div "Save" at bounding box center [432, 757] width 25 height 26
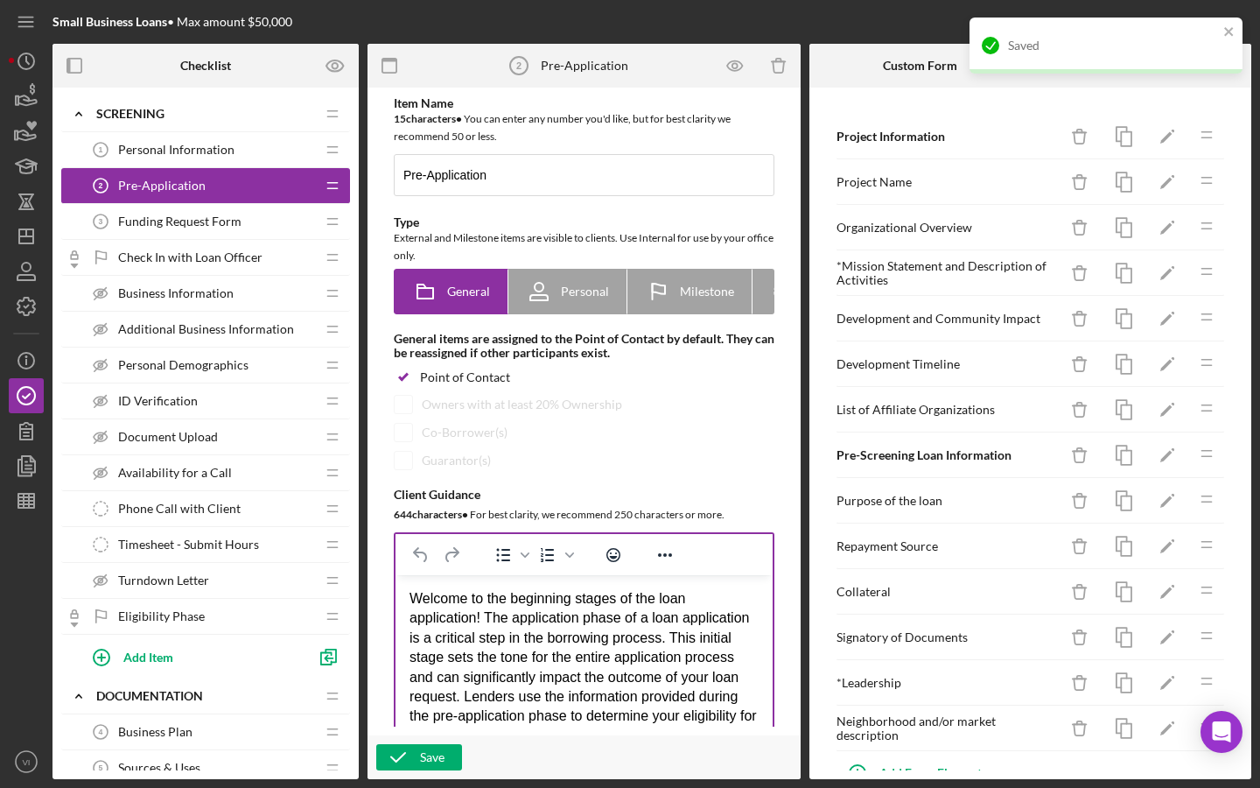
click at [242, 235] on div "Funding Request Form 3 Funding Request Form" at bounding box center [199, 221] width 232 height 35
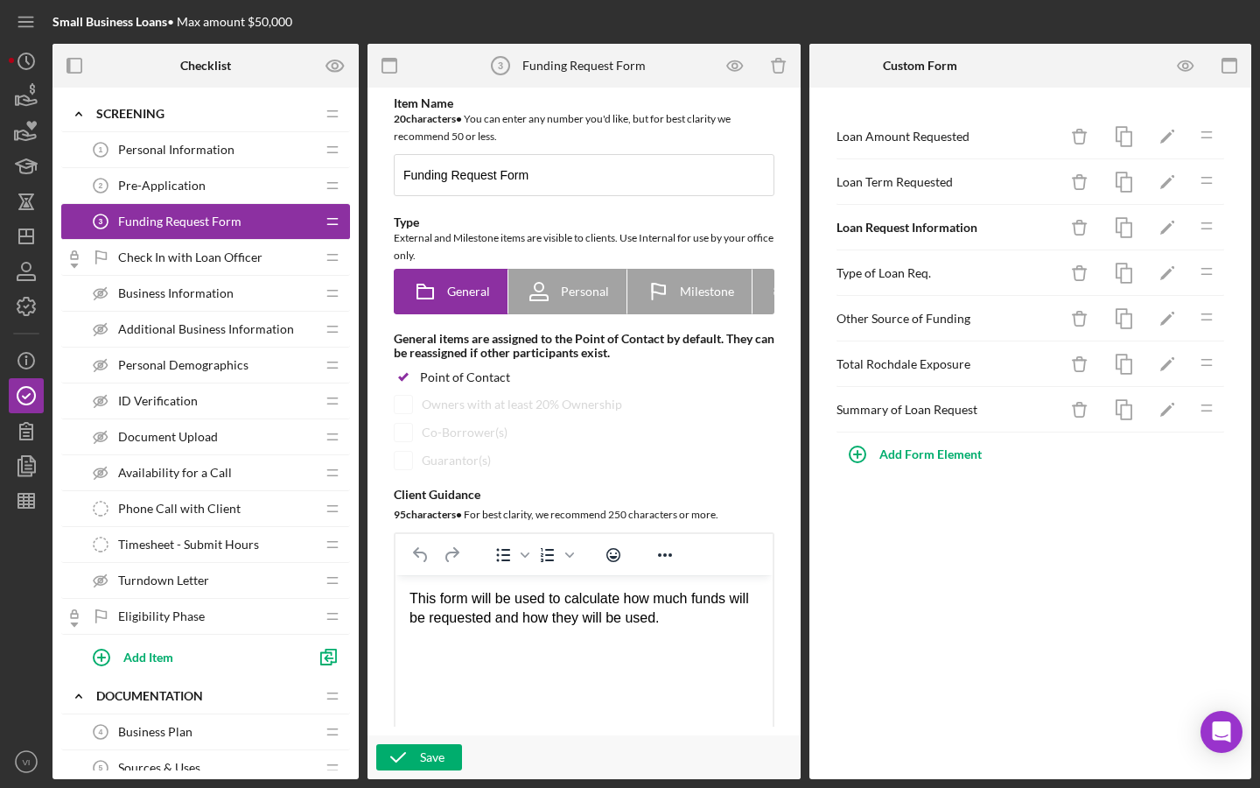
click at [229, 172] on div "Pre-Application 2 Pre-Application" at bounding box center [199, 185] width 232 height 35
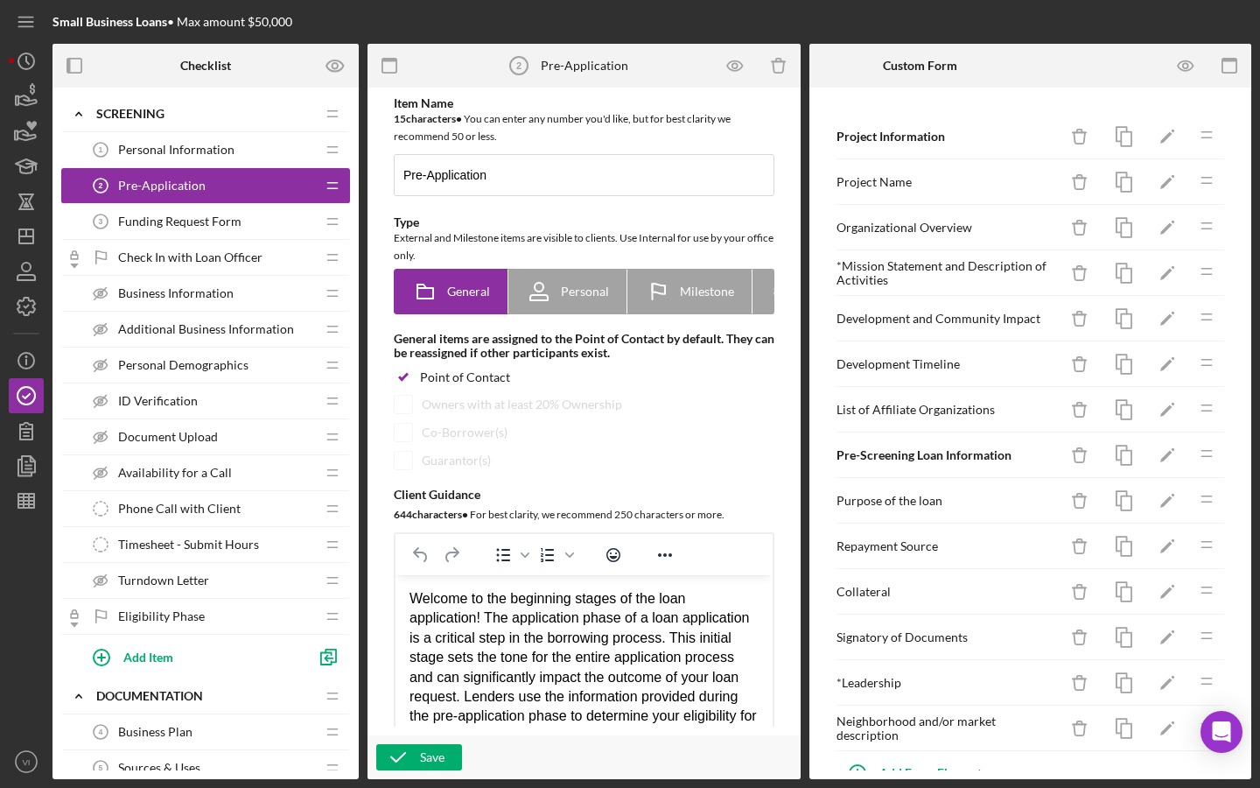
click at [279, 221] on div "Funding Request Form 3 Funding Request Form" at bounding box center [199, 221] width 232 height 35
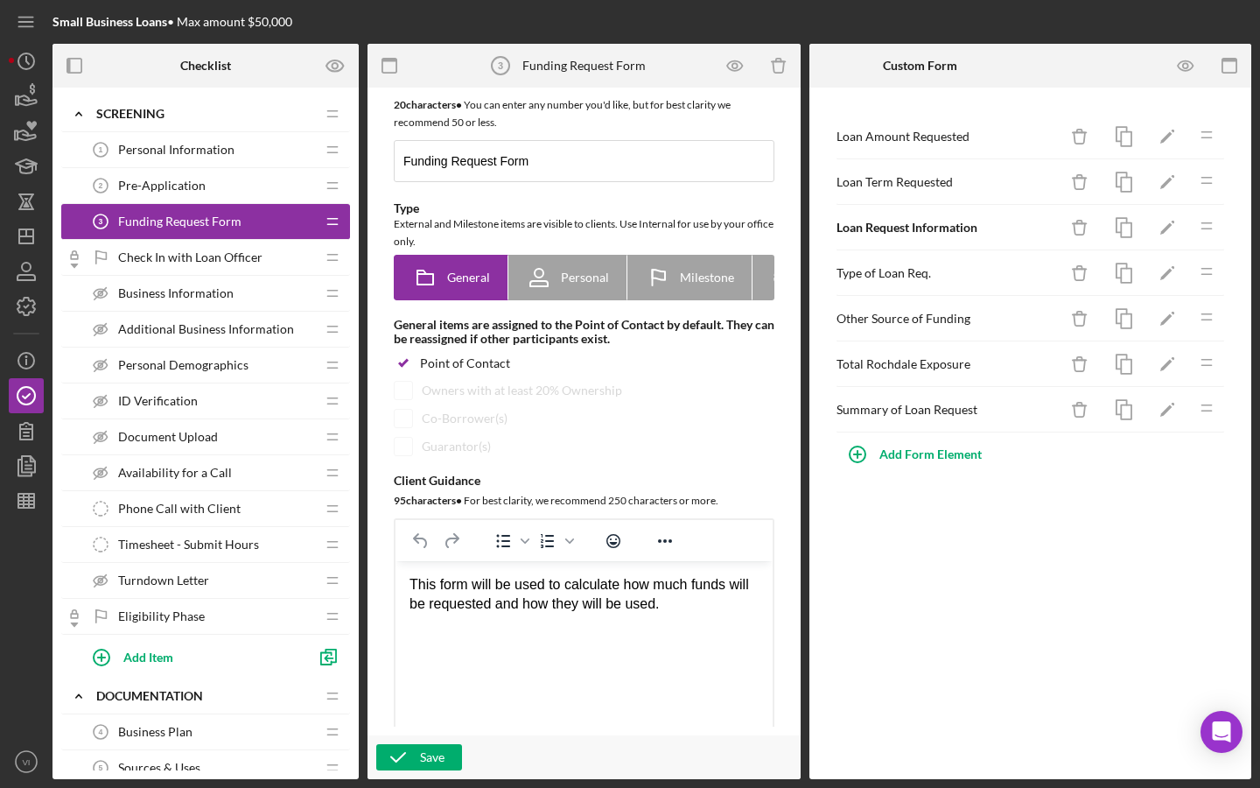
scroll to position [3, 0]
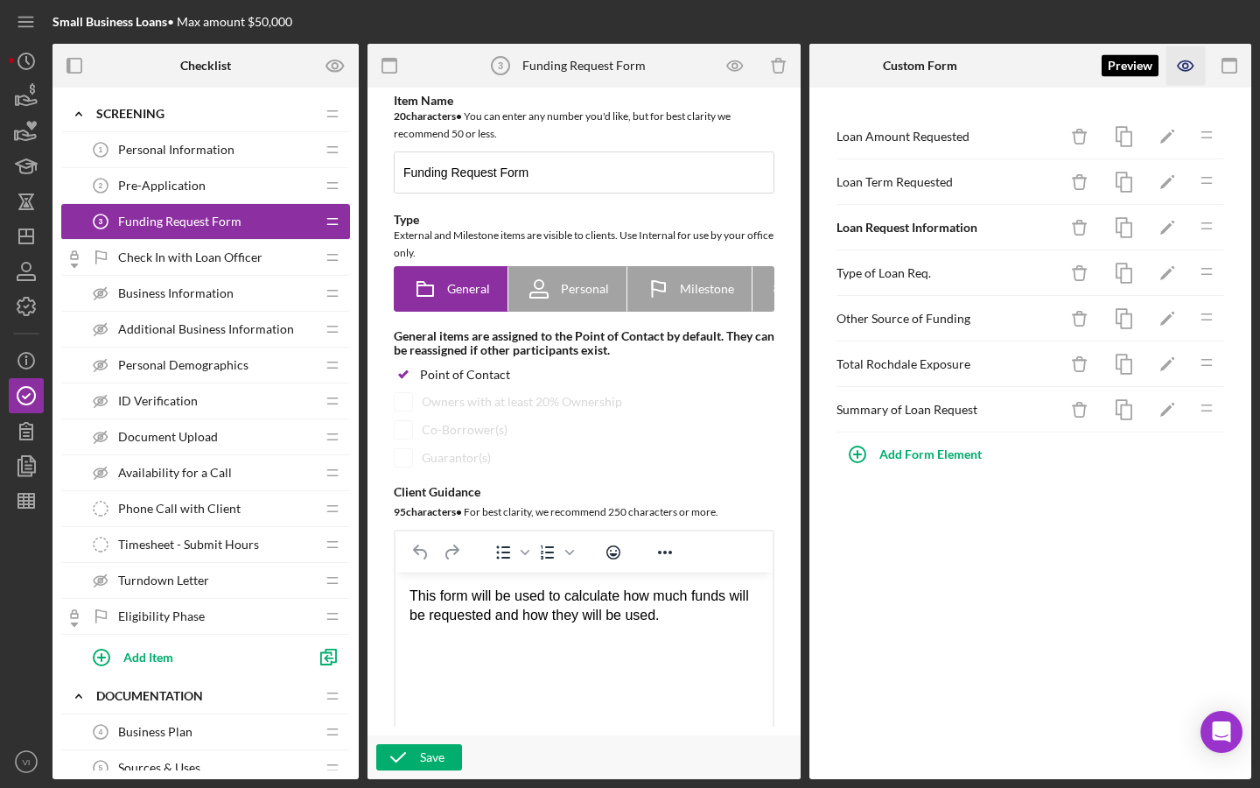
click at [1201, 67] on icon "button" at bounding box center [1185, 65] width 39 height 39
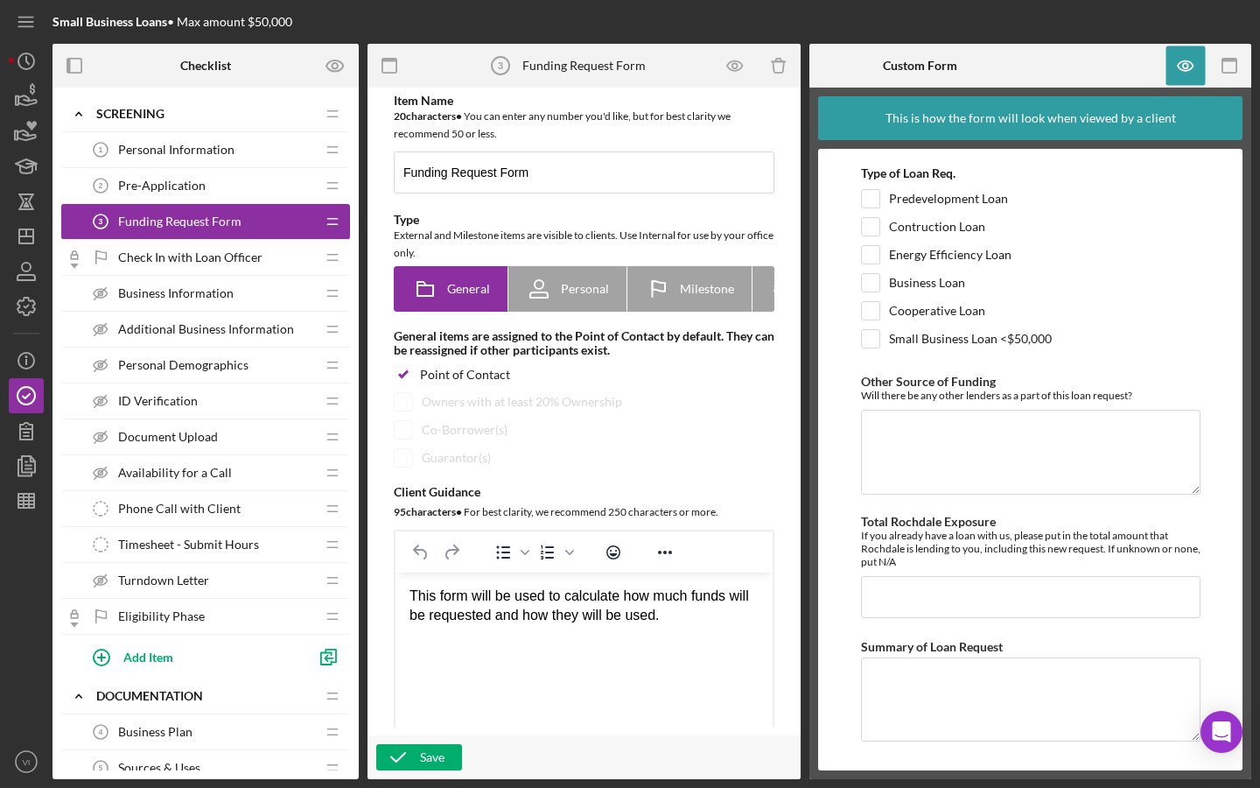
scroll to position [214, 0]
click at [1194, 59] on icon "button" at bounding box center [1185, 65] width 39 height 39
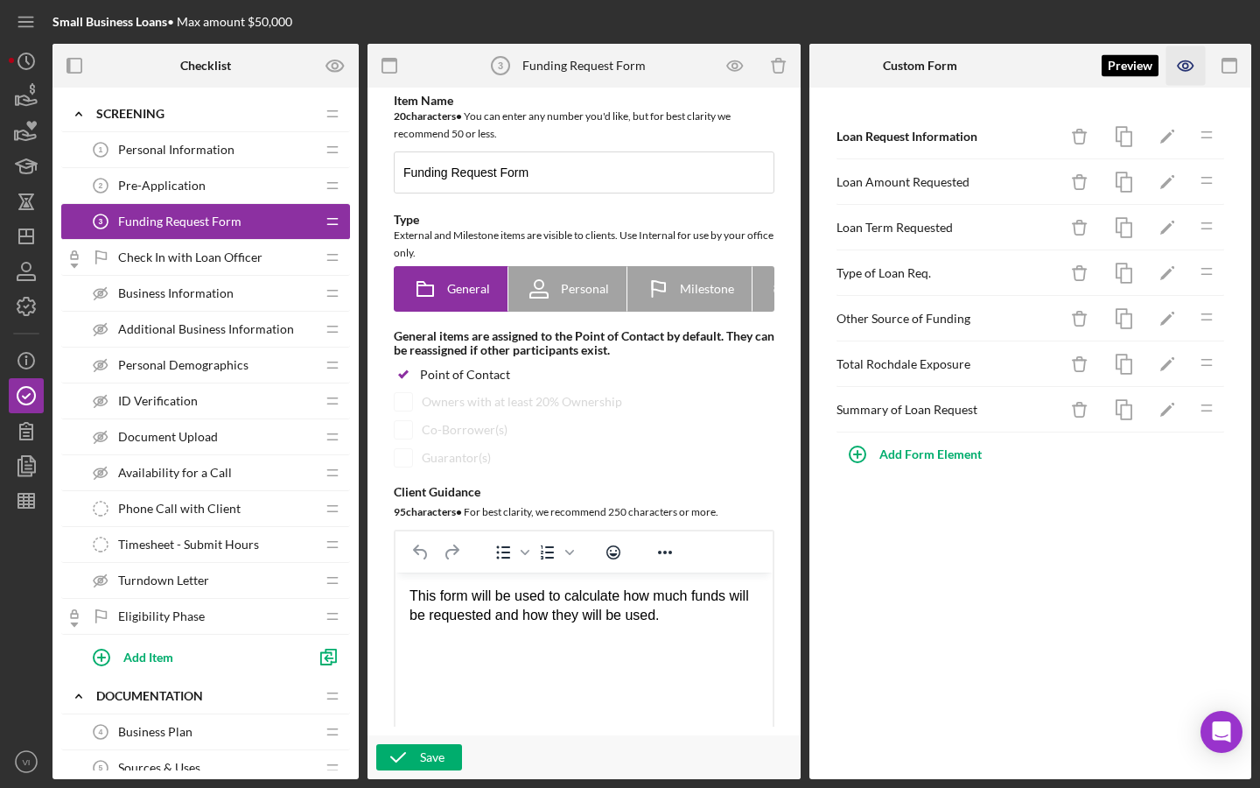
click at [1194, 69] on icon "button" at bounding box center [1185, 65] width 39 height 39
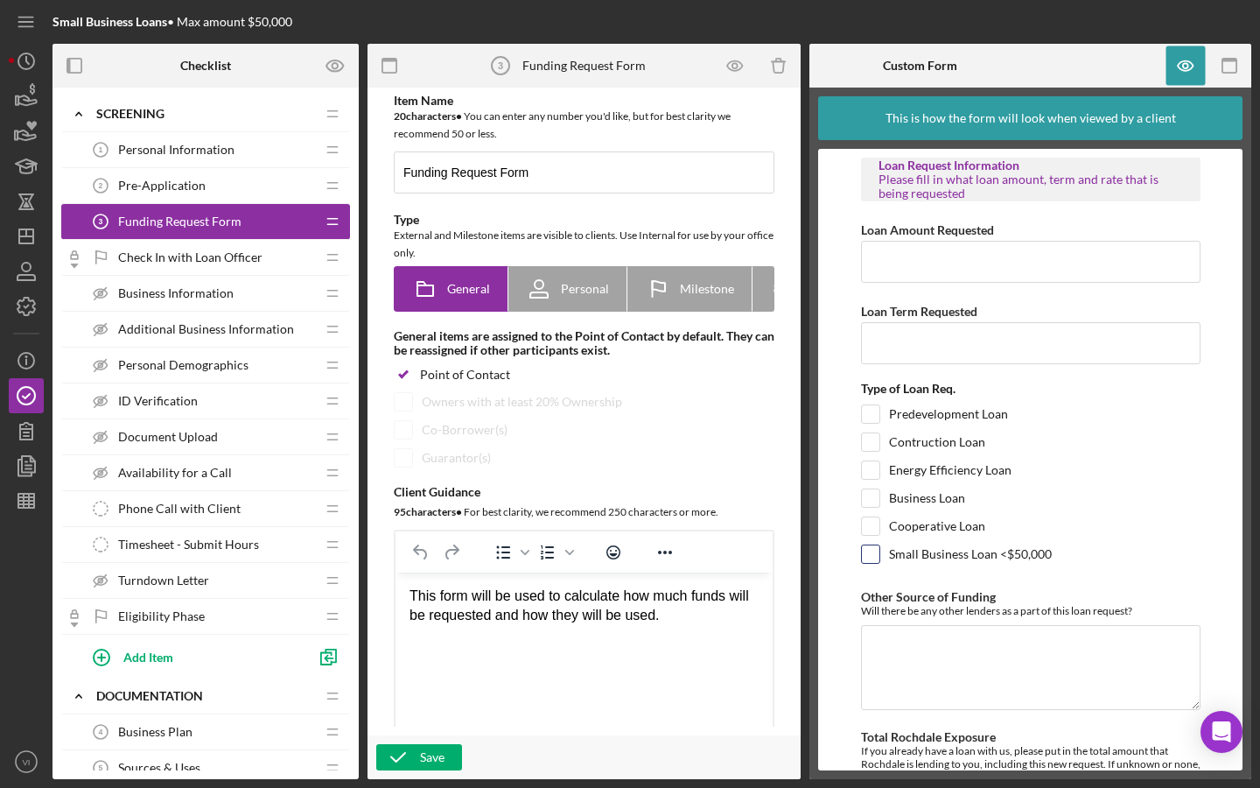
scroll to position [0, 0]
click at [297, 193] on div "Pre-Application 2 Pre-Application" at bounding box center [199, 185] width 232 height 35
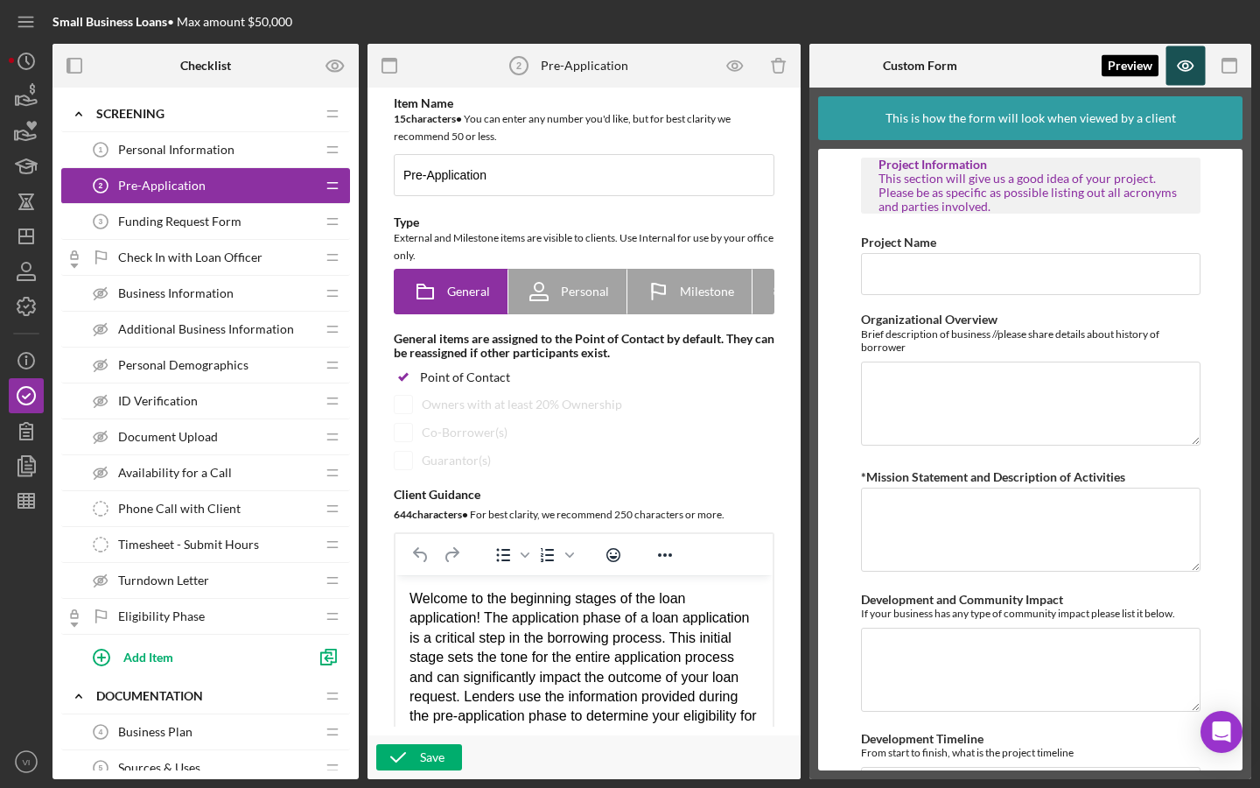
click at [1191, 65] on icon "button" at bounding box center [1185, 65] width 39 height 39
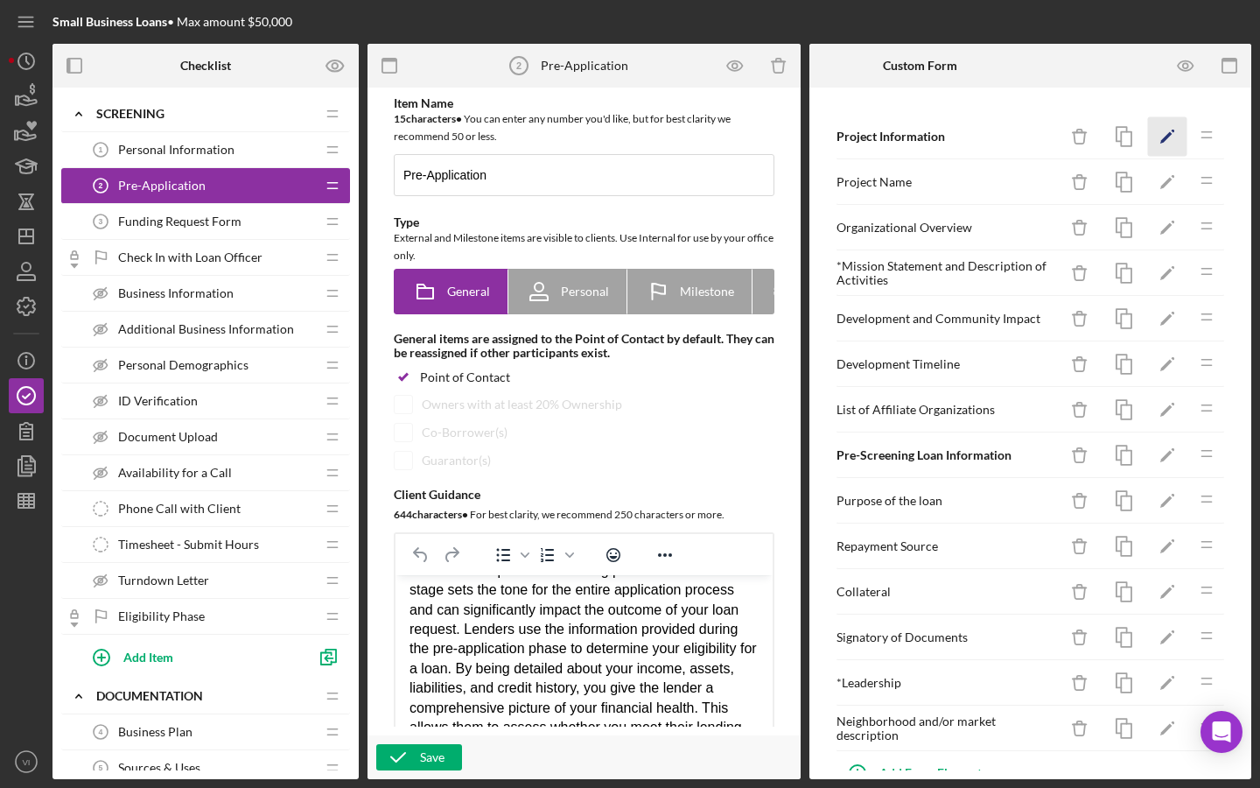
click at [1178, 137] on icon "Icon/Edit" at bounding box center [1167, 136] width 39 height 39
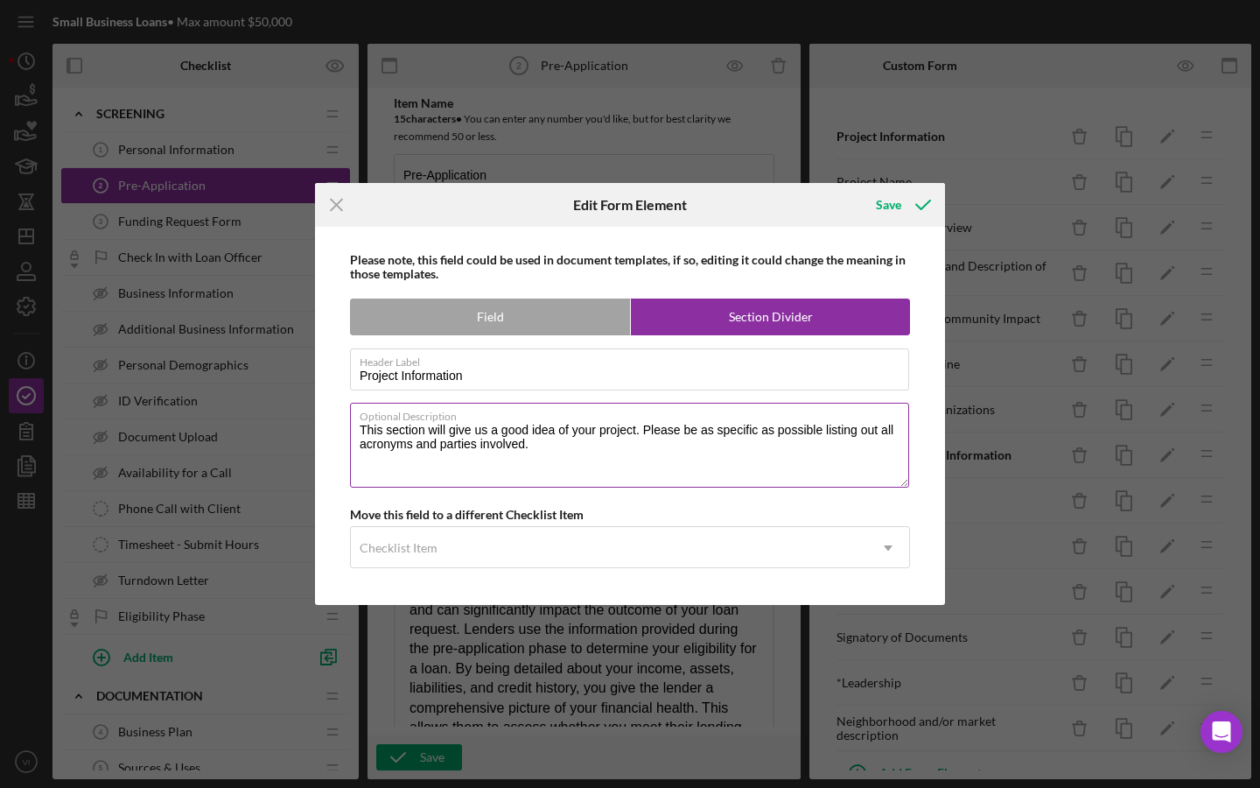
click at [368, 430] on textarea "This section will give us a good idea of your project. Please be as specific as…" at bounding box center [629, 445] width 559 height 84
click at [433, 431] on textarea "In this section will give us a good idea of your project. Please be as specific…" at bounding box center [629, 445] width 559 height 84
type textarea "In this section will give us a good idea of your project. Please be as specific…"
click at [343, 212] on icon "Icon/Menu Close" at bounding box center [337, 205] width 44 height 44
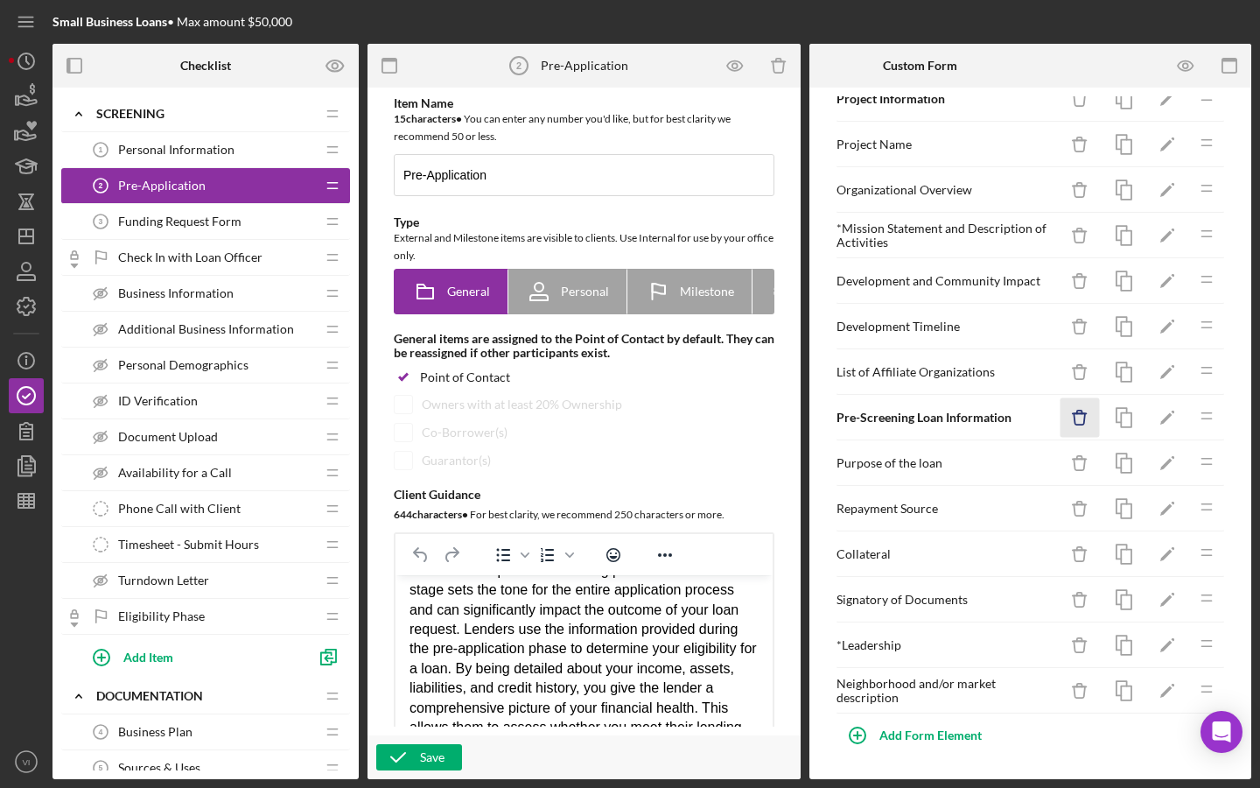
scroll to position [38, 0]
click at [1176, 418] on icon "Icon/Edit" at bounding box center [1167, 417] width 39 height 39
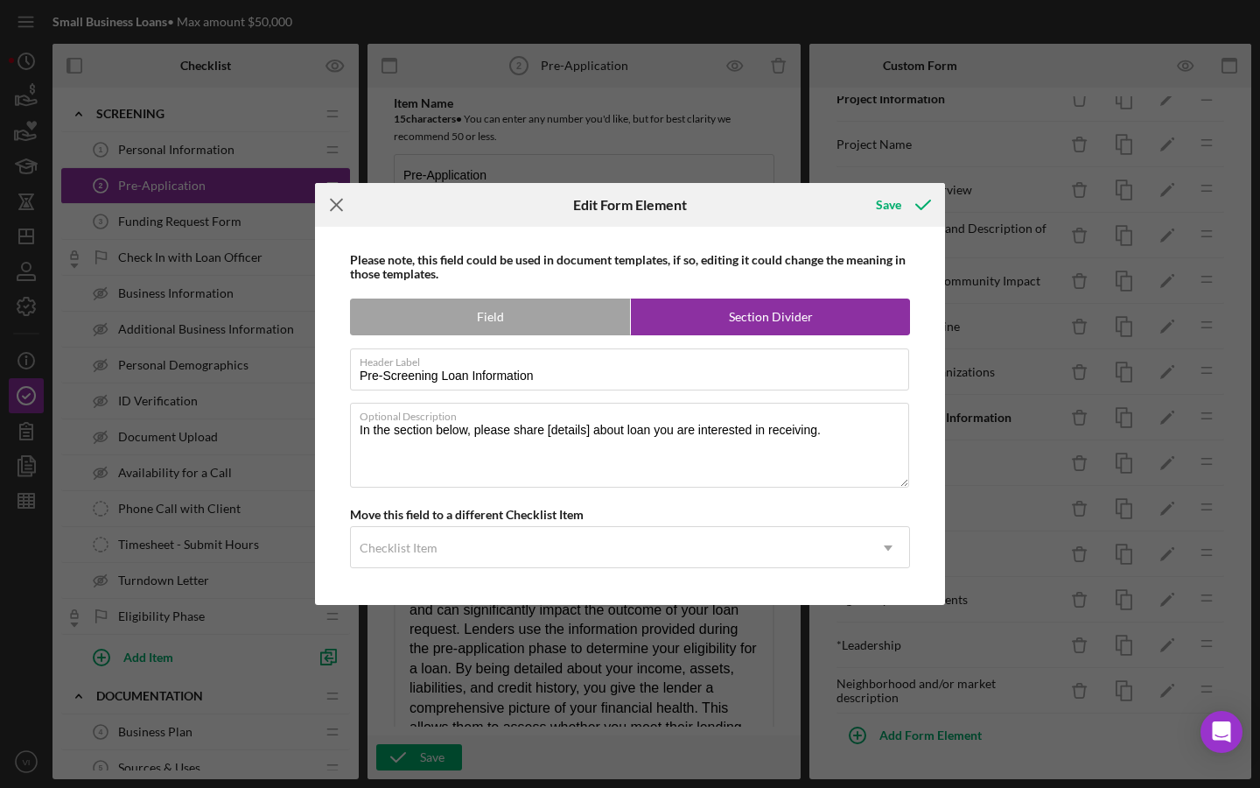
click at [346, 213] on icon "Icon/Menu Close" at bounding box center [337, 205] width 44 height 44
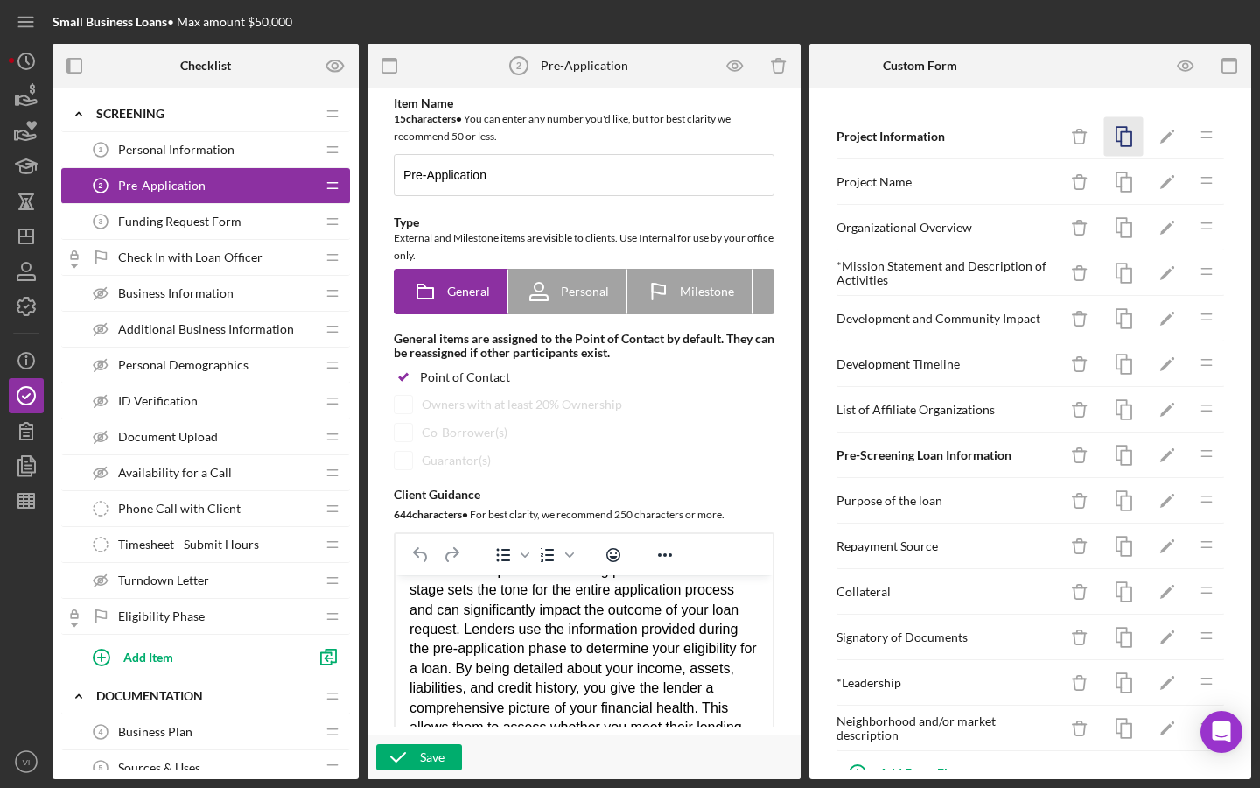
scroll to position [0, 0]
click at [1160, 137] on icon "Icon/Edit" at bounding box center [1167, 136] width 39 height 39
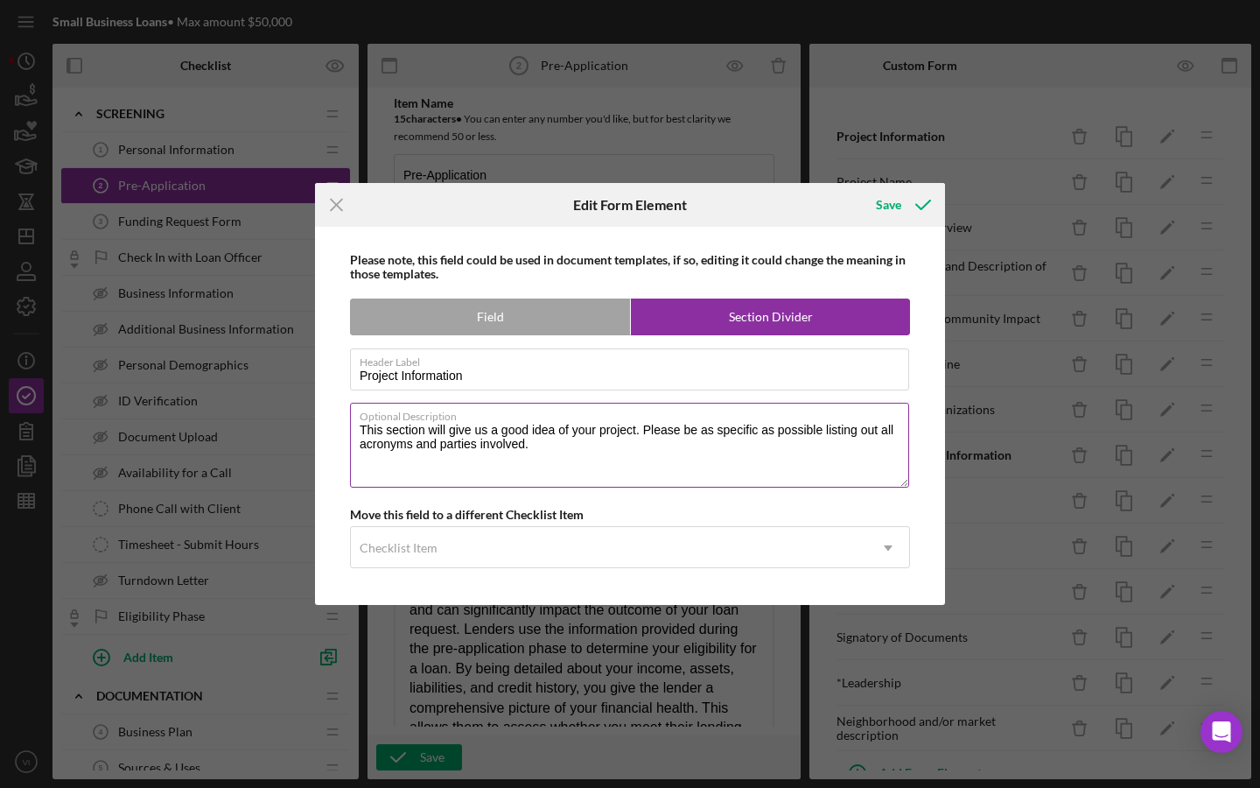
click at [822, 430] on textarea "This section will give us a good idea of your project. Please be as specific as…" at bounding box center [629, 445] width 559 height 84
click at [735, 475] on textarea "This section will give us a good idea of your project. Please be as specific as…" at bounding box center [629, 445] width 559 height 84
click at [485, 435] on textarea "This section will give us a good idea of your project. Please be as specific as…" at bounding box center [629, 445] width 559 height 84
click at [514, 435] on textarea "This section will give us a good idea of your project. Please be as specific as…" at bounding box center [629, 445] width 559 height 84
click at [390, 436] on textarea "This section will give us a good idea of your project. Please be as specific as…" at bounding box center [629, 445] width 559 height 84
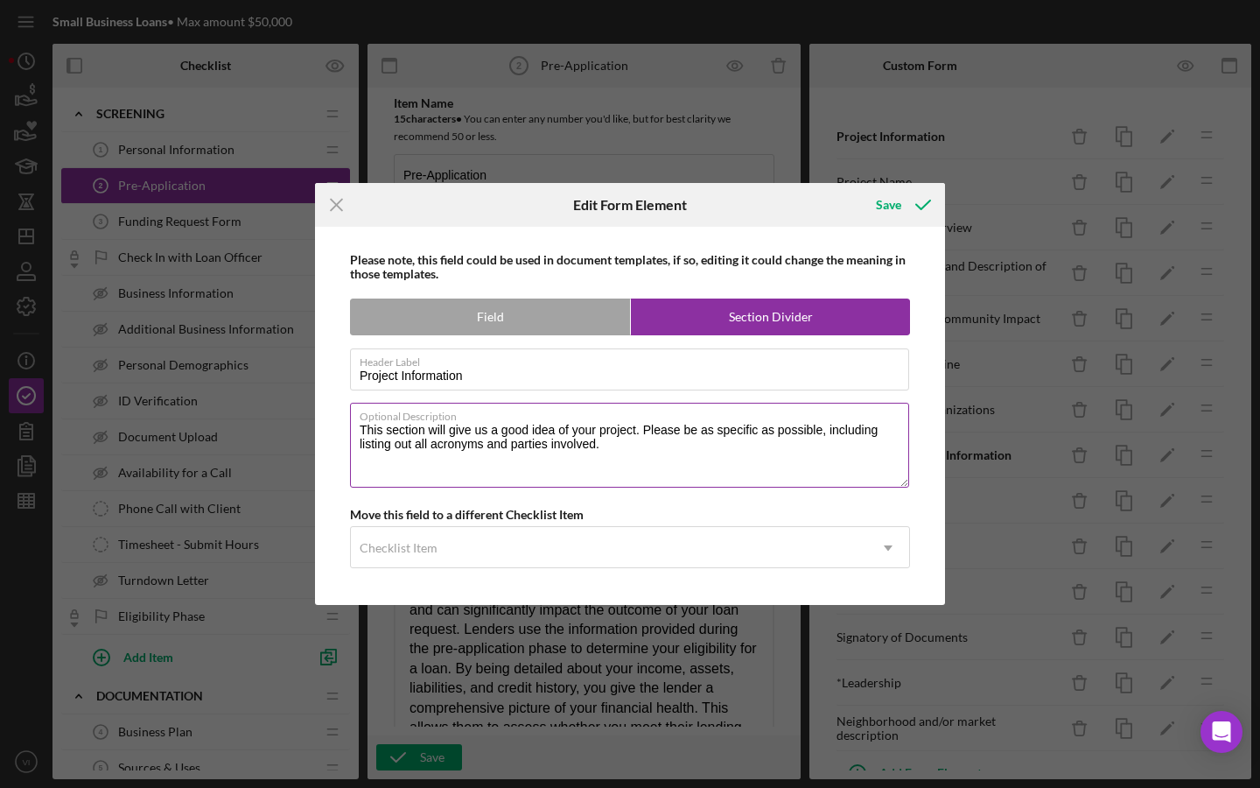
click at [372, 436] on textarea "This section will give us a good idea of your project. Please be as specific as…" at bounding box center [629, 445] width 559 height 84
drag, startPoint x: 379, startPoint y: 434, endPoint x: 354, endPoint y: 434, distance: 25.4
click at [355, 434] on textarea "This section will give us a good idea of your project. Please be as specific as…" at bounding box center [629, 445] width 559 height 84
click at [578, 435] on textarea "In this section, we will ask questions will give us a good idea of your project…" at bounding box center [629, 445] width 559 height 84
click at [571, 432] on textarea "In this section, we will ask questions will give us a good idea of your project…" at bounding box center [629, 445] width 559 height 84
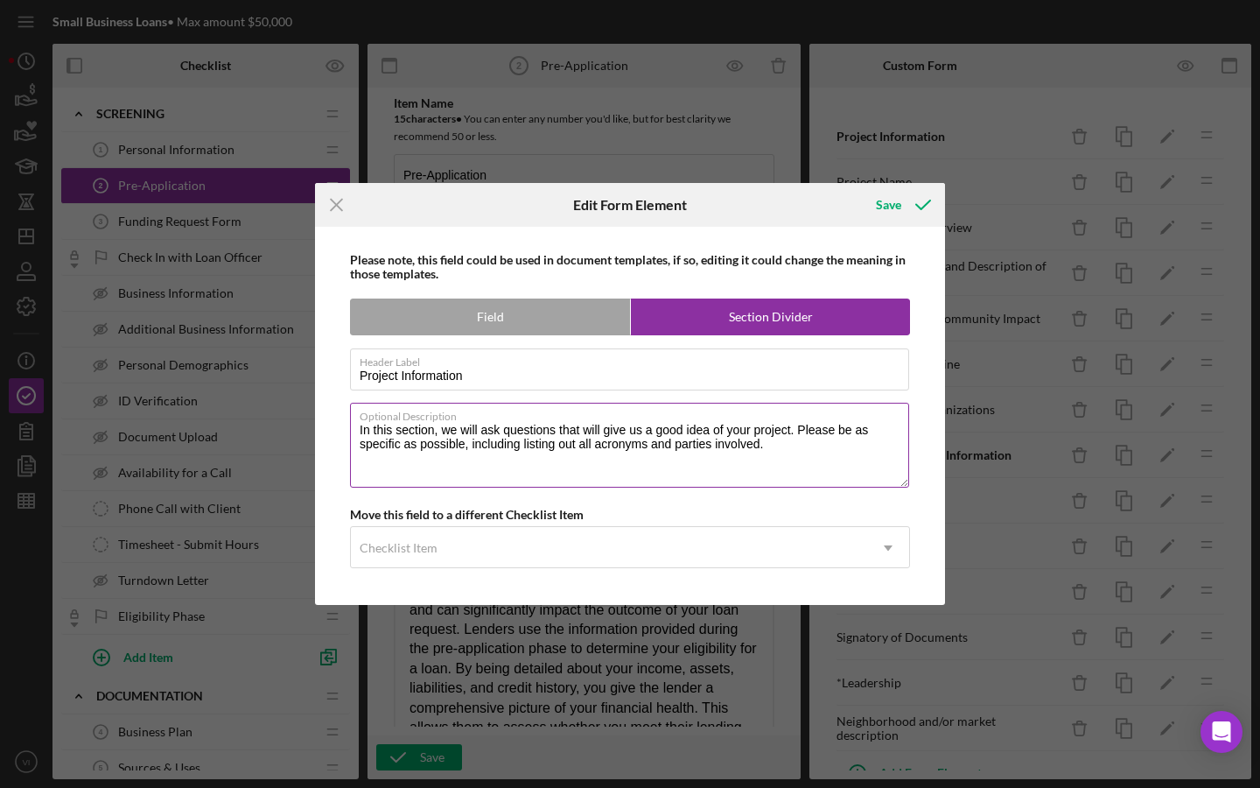
click at [610, 430] on textarea "In this section, we will ask questions that will give us a good idea of your pr…" at bounding box center [629, 445] width 559 height 84
click at [603, 429] on textarea "In this section, we will ask questions that will give us a good idea of your pr…" at bounding box center [629, 445] width 559 height 84
click at [598, 429] on textarea "In this section, we will ask questions that will give us a good idea of your pr…" at bounding box center [629, 445] width 559 height 84
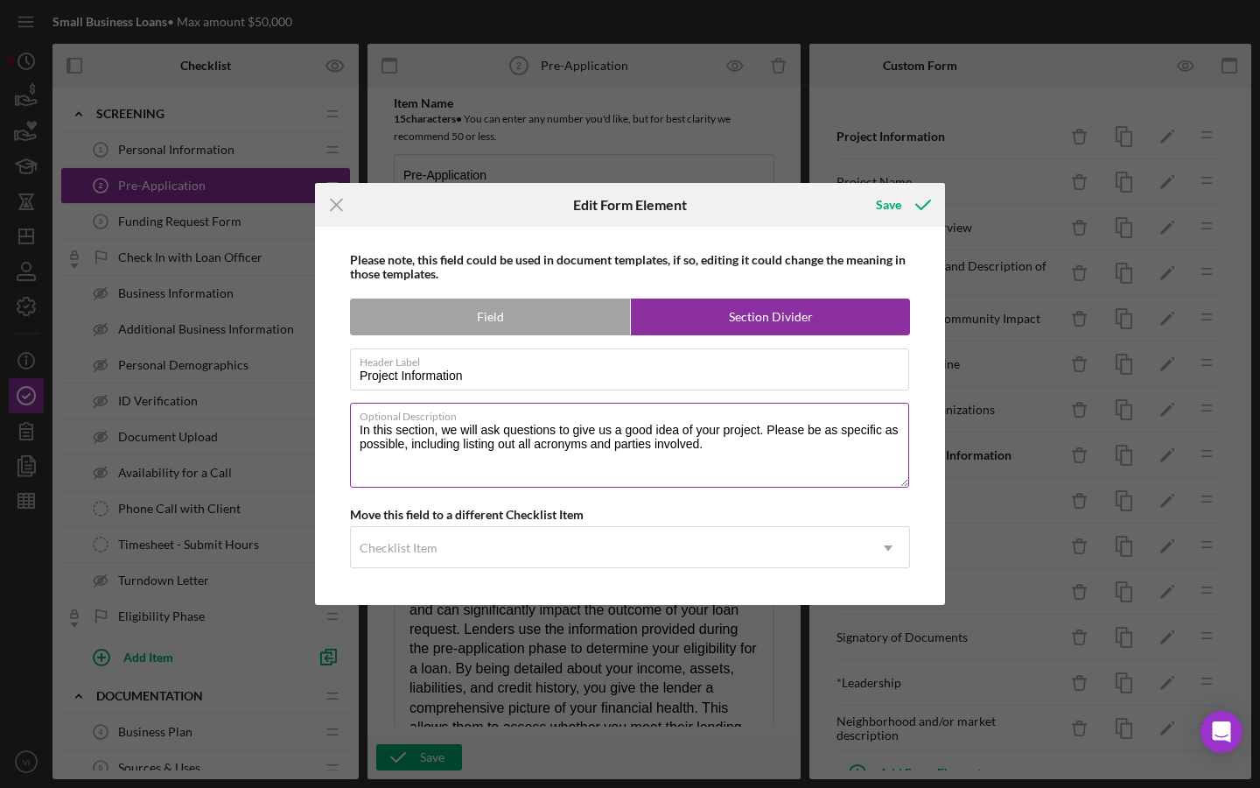
click at [663, 435] on textarea "In this section, we will ask questions to give us a good idea of your project. …" at bounding box center [629, 445] width 559 height 84
click at [629, 460] on textarea "In this section, we will ask questions to give us a good understanding of your …" at bounding box center [629, 445] width 559 height 84
click at [484, 429] on textarea "In this section, we will ask questions to give us a good understanding of your …" at bounding box center [629, 445] width 559 height 84
click at [597, 428] on textarea "In this section, we will ask questions to give us a good understanding of your …" at bounding box center [629, 445] width 559 height 84
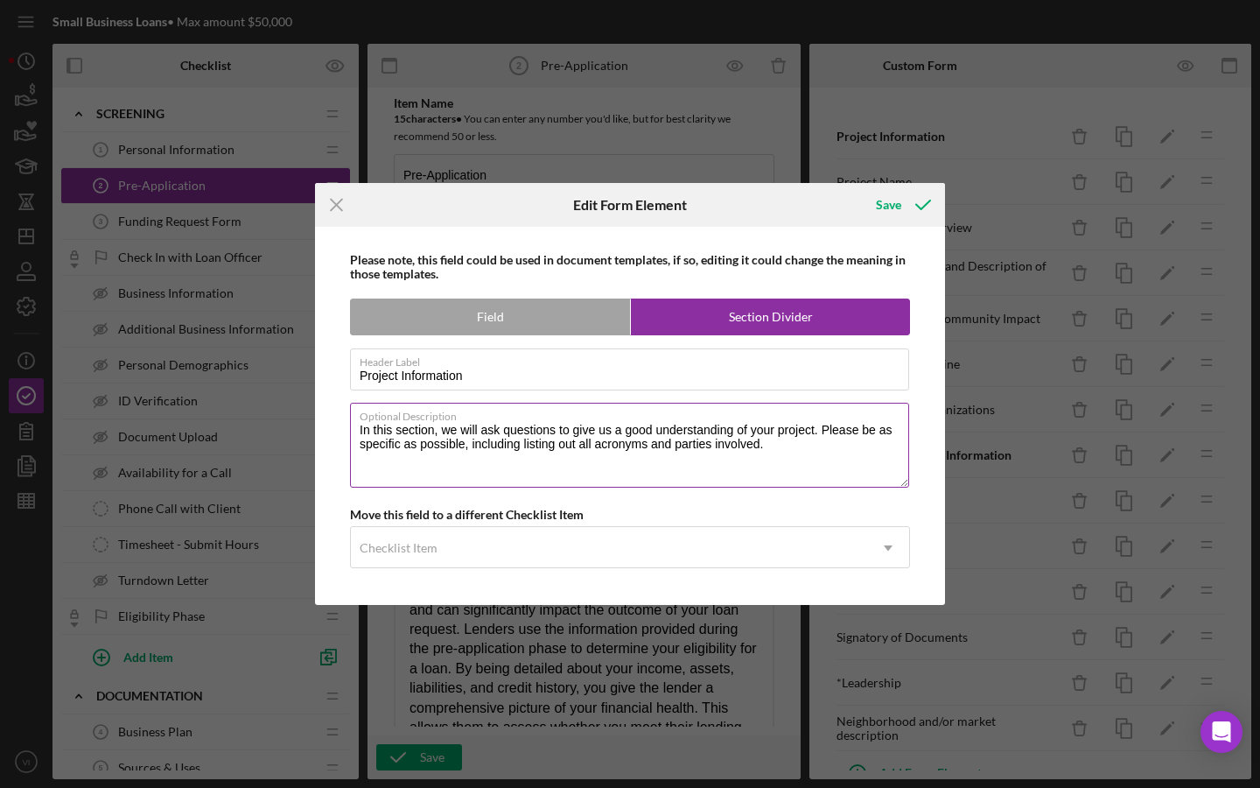
drag, startPoint x: 575, startPoint y: 428, endPoint x: 619, endPoint y: 429, distance: 43.8
click at [619, 429] on textarea "In this section, we will ask questions to give us a good understanding of your …" at bounding box center [629, 445] width 559 height 84
click at [833, 428] on textarea "In this section, we will ask questions to give us a good understanding of your …" at bounding box center [629, 445] width 559 height 84
click at [820, 434] on textarea "In this section, we will ask questions to give us a good understanding of your …" at bounding box center [629, 445] width 559 height 84
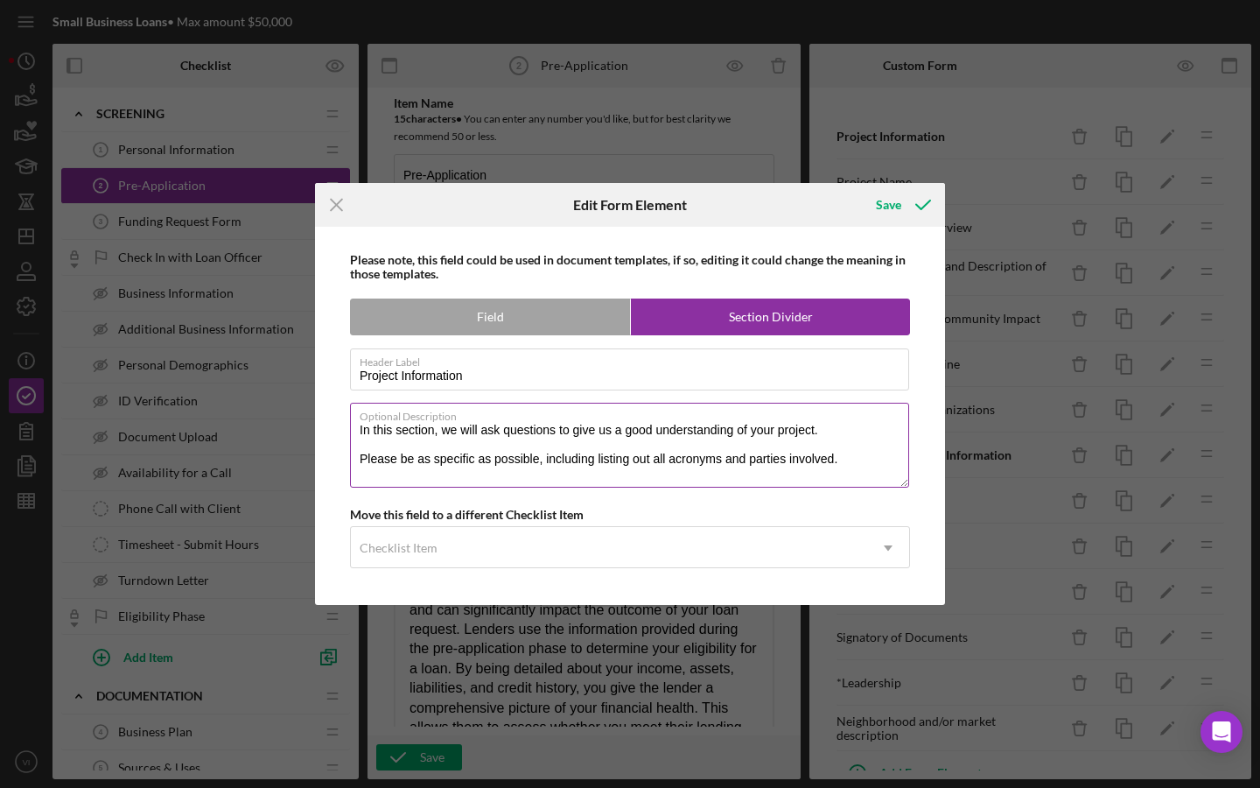
click at [573, 426] on textarea "In this section, we will ask questions to give us a good understanding of your …" at bounding box center [629, 445] width 559 height 84
click at [608, 440] on textarea "In this section, we will ask questions that give us a good understanding of you…" at bounding box center [629, 445] width 559 height 84
click at [608, 433] on textarea "In this section, we will ask questions that give us a good understanding of you…" at bounding box center [629, 445] width 559 height 84
drag, startPoint x: 840, startPoint y: 431, endPoint x: 432, endPoint y: 438, distance: 407.8
click at [432, 438] on textarea "In this section, we will ask questions that give us a good understanding of you…" at bounding box center [629, 445] width 559 height 84
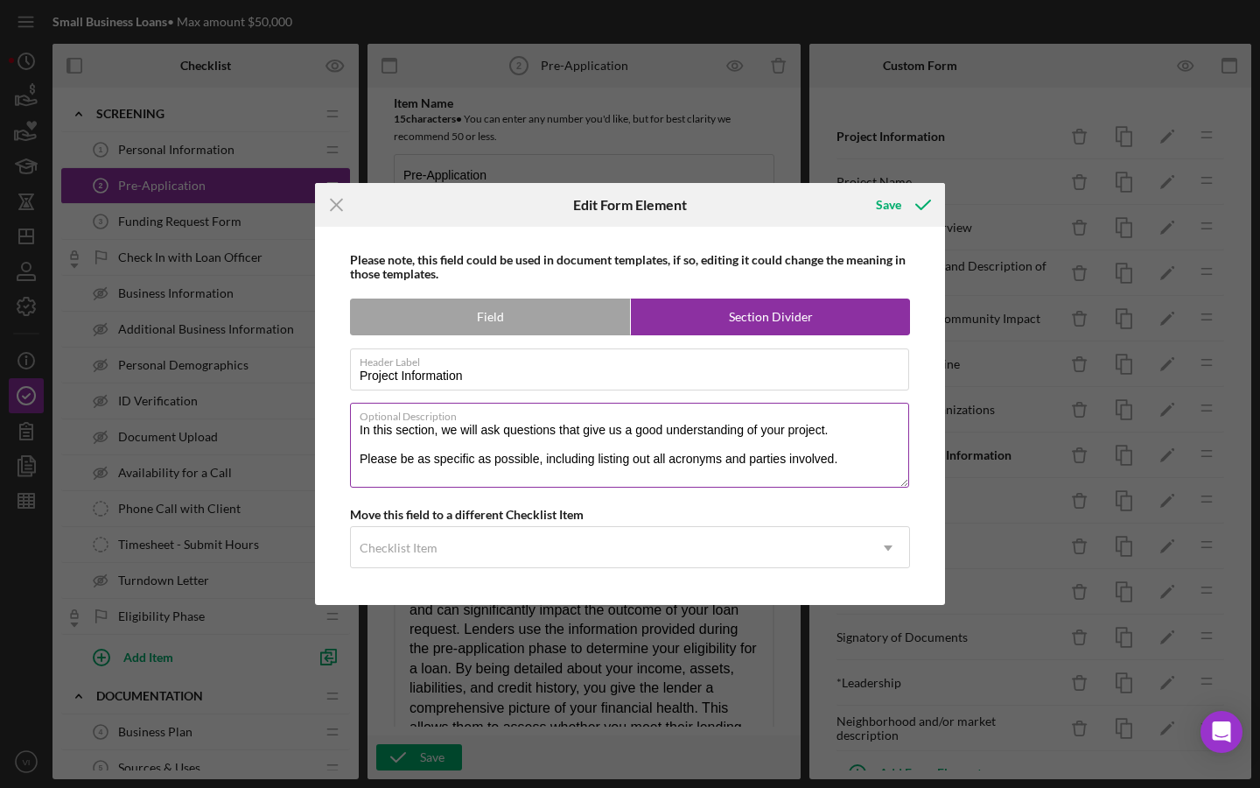
click at [571, 425] on textarea "In this section, we will ask questions that give us a good understanding of you…" at bounding box center [629, 445] width 559 height 84
click at [559, 431] on textarea "In this section, we will ask questions that give us a good understanding of you…" at bounding box center [629, 445] width 559 height 84
drag, startPoint x: 581, startPoint y: 429, endPoint x: 557, endPoint y: 429, distance: 23.6
click at [557, 429] on textarea "In this section, we will ask questions that give us a good understanding of you…" at bounding box center [629, 445] width 559 height 84
drag, startPoint x: 642, startPoint y: 431, endPoint x: 605, endPoint y: 428, distance: 37.8
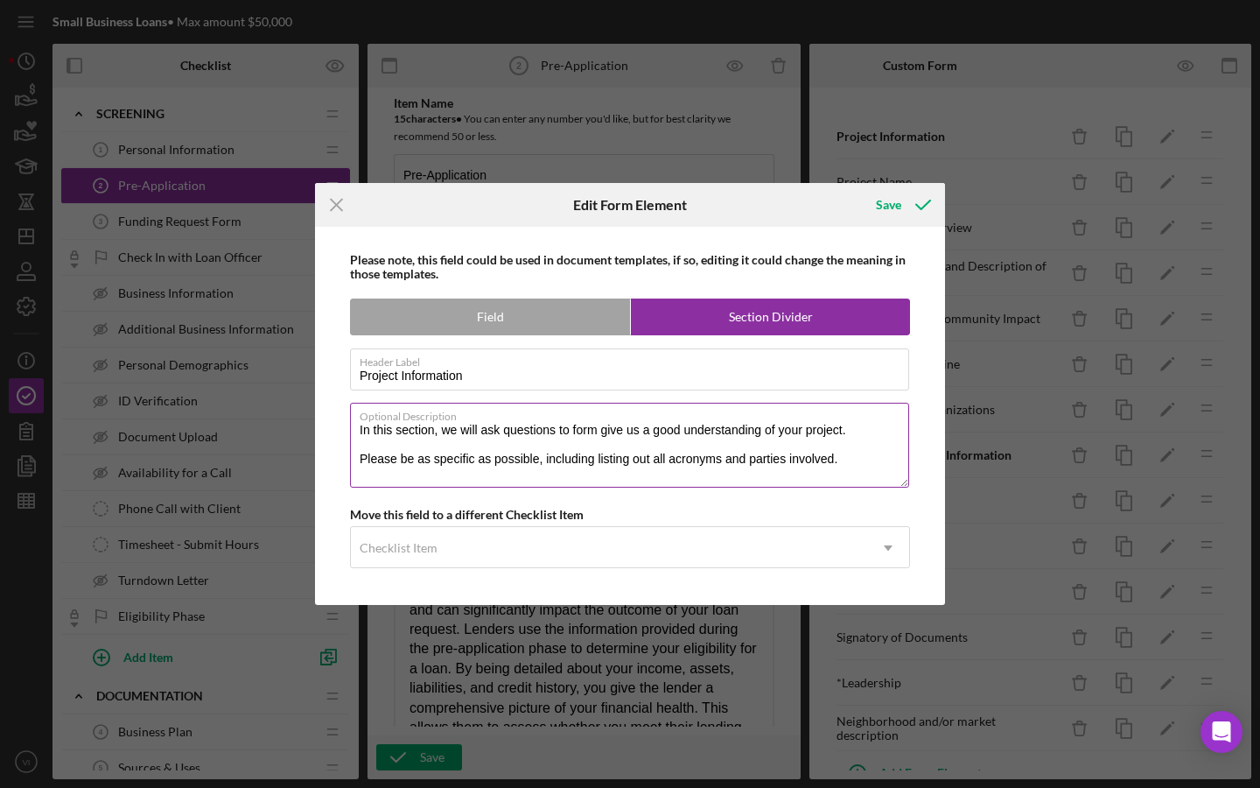
click at [605, 428] on textarea "In this section, we will ask questions to form give us a good understanding of …" at bounding box center [629, 445] width 559 height 84
click at [601, 487] on textarea "In this section, we will ask questions to form a good understanding of your pro…" at bounding box center [629, 445] width 559 height 84
click at [590, 428] on textarea "In this section, we will ask questions to form a good understanding of your pro…" at bounding box center [629, 445] width 559 height 84
click at [463, 424] on textarea "In this section, we will ask questions to form a good understanding of your pro…" at bounding box center [629, 445] width 559 height 84
click at [463, 431] on textarea "In this section, we will ask questions to form a good understanding of your pro…" at bounding box center [629, 445] width 559 height 84
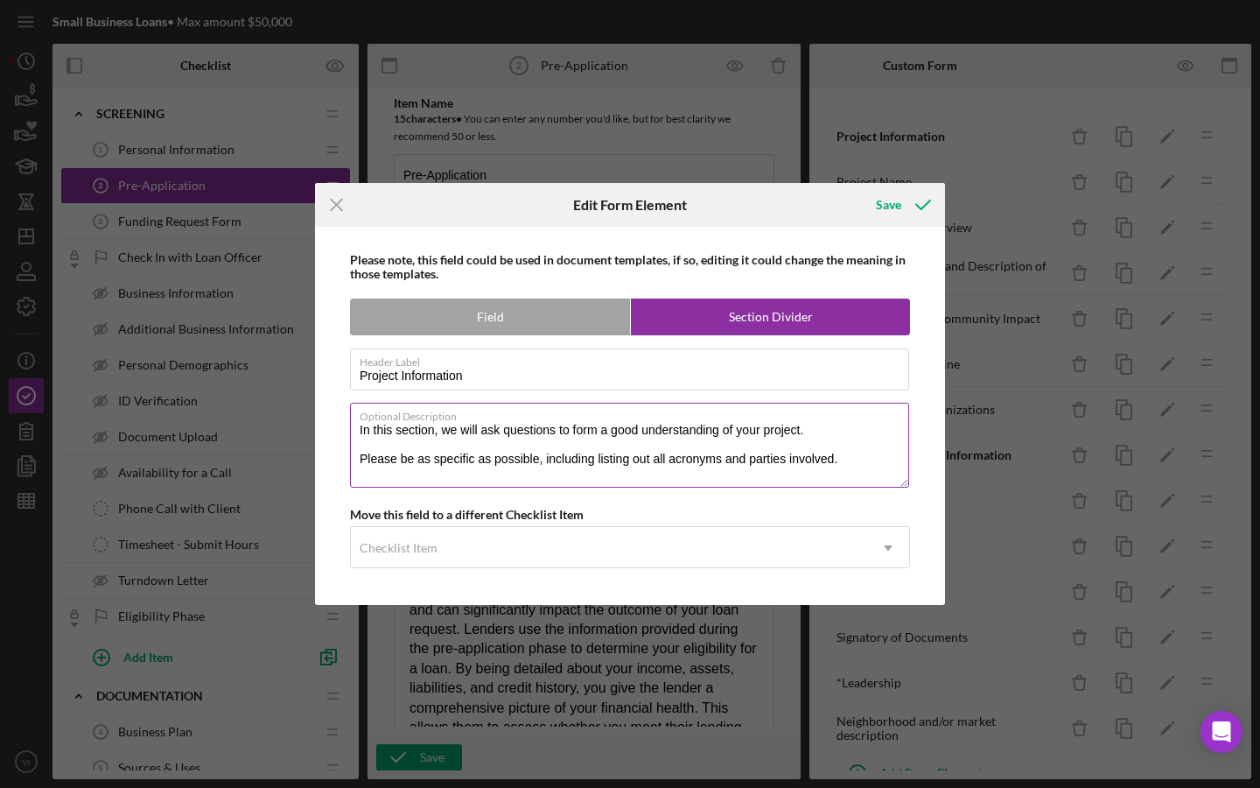
click at [473, 437] on textarea "In this section, we will ask questions to form a good understanding of your pro…" at bounding box center [629, 445] width 559 height 84
click at [523, 477] on textarea "In this section, we ask questions to form a good understanding of your project.…" at bounding box center [629, 445] width 559 height 84
click at [588, 444] on textarea "In this section, we ask questions to form a good understanding of your project.…" at bounding box center [629, 445] width 559 height 84
click at [588, 434] on textarea "In this section, we ask questions to form a good understanding of your project.…" at bounding box center [629, 445] width 559 height 84
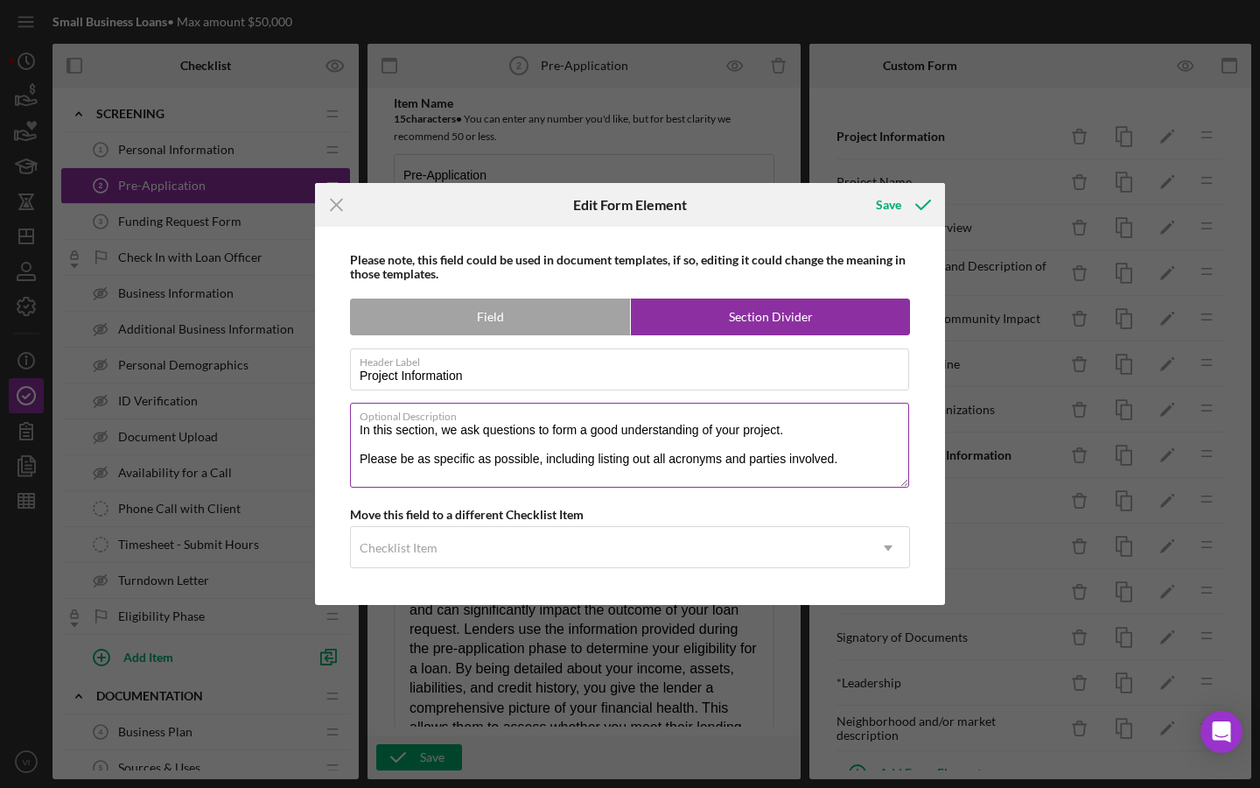
drag, startPoint x: 557, startPoint y: 431, endPoint x: 617, endPoint y: 431, distance: 59.5
click at [617, 431] on textarea "In this section, we ask questions to form a good understanding of your project.…" at bounding box center [629, 445] width 559 height 84
click at [651, 432] on textarea "In this section, we ask questions to help us understanding of your project. Ple…" at bounding box center [629, 445] width 559 height 84
click at [667, 427] on textarea "In this section, we ask questions to help us understand of your project. Please…" at bounding box center [629, 445] width 559 height 84
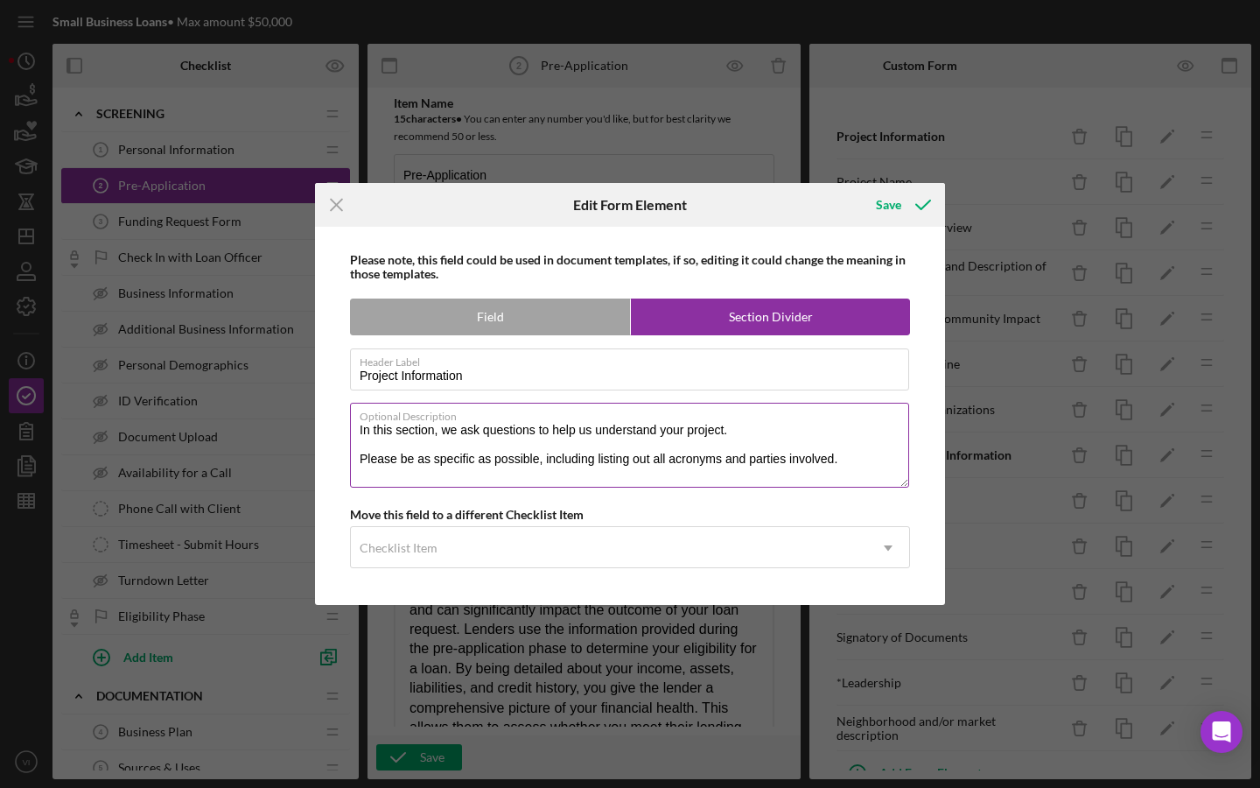
click at [669, 442] on textarea "In this section, we ask questions to help us understand your project. Please be…" at bounding box center [629, 445] width 559 height 84
click at [457, 430] on textarea "In this section, we ask questions to help us understand your project. Please be…" at bounding box center [629, 445] width 559 height 84
click at [501, 431] on textarea "In this section, we will ask questions to help us understand your project. Plea…" at bounding box center [629, 445] width 559 height 84
click at [471, 434] on textarea "In this section, we will ask basic questions to help us understand your project…" at bounding box center [629, 445] width 559 height 84
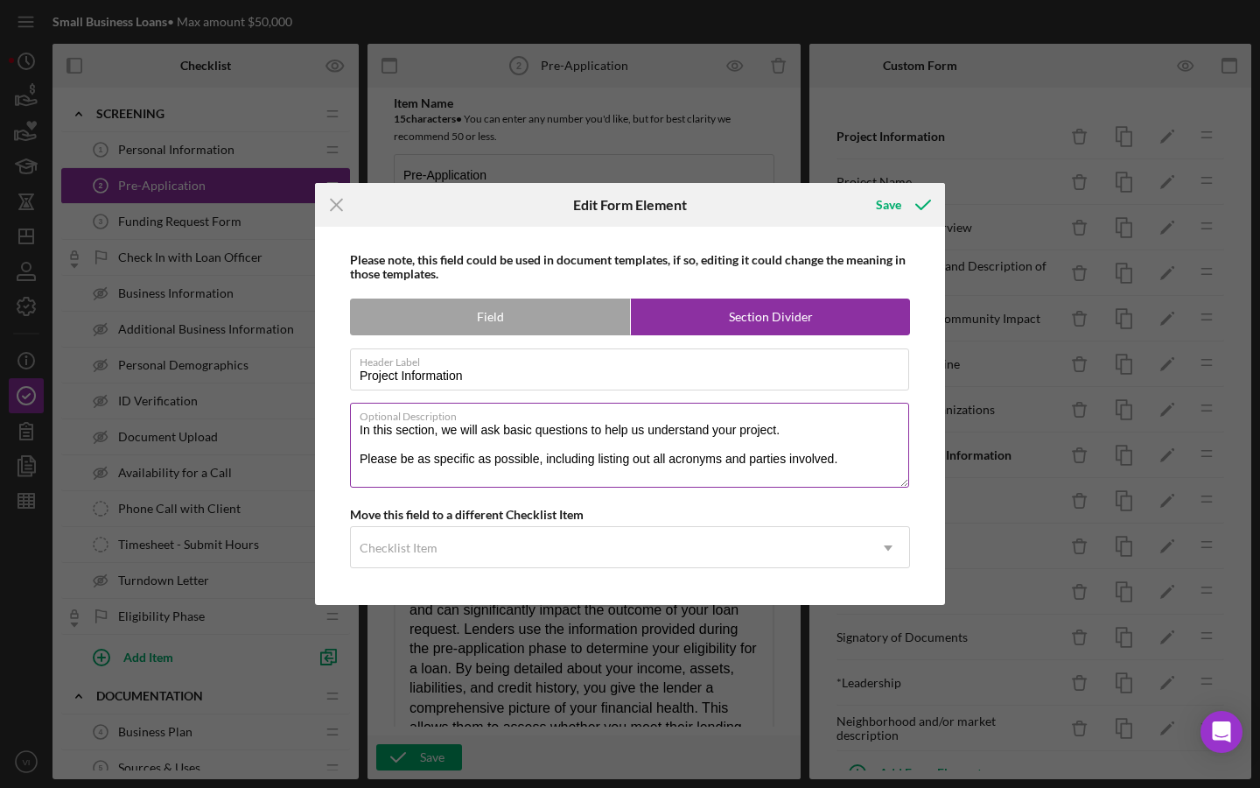
click at [471, 434] on textarea "In this section, we will ask basic questions to help us understand your project…" at bounding box center [629, 445] width 559 height 84
click at [488, 435] on textarea "In this section, we will ask basic questions to help us understand your project…" at bounding box center [629, 445] width 559 height 84
click at [446, 431] on textarea "In this section, we will ask basic questions to help us understand your project…" at bounding box center [629, 445] width 559 height 84
click at [466, 431] on textarea "In this section, we will ask basic questions to help us understand your project…" at bounding box center [629, 445] width 559 height 84
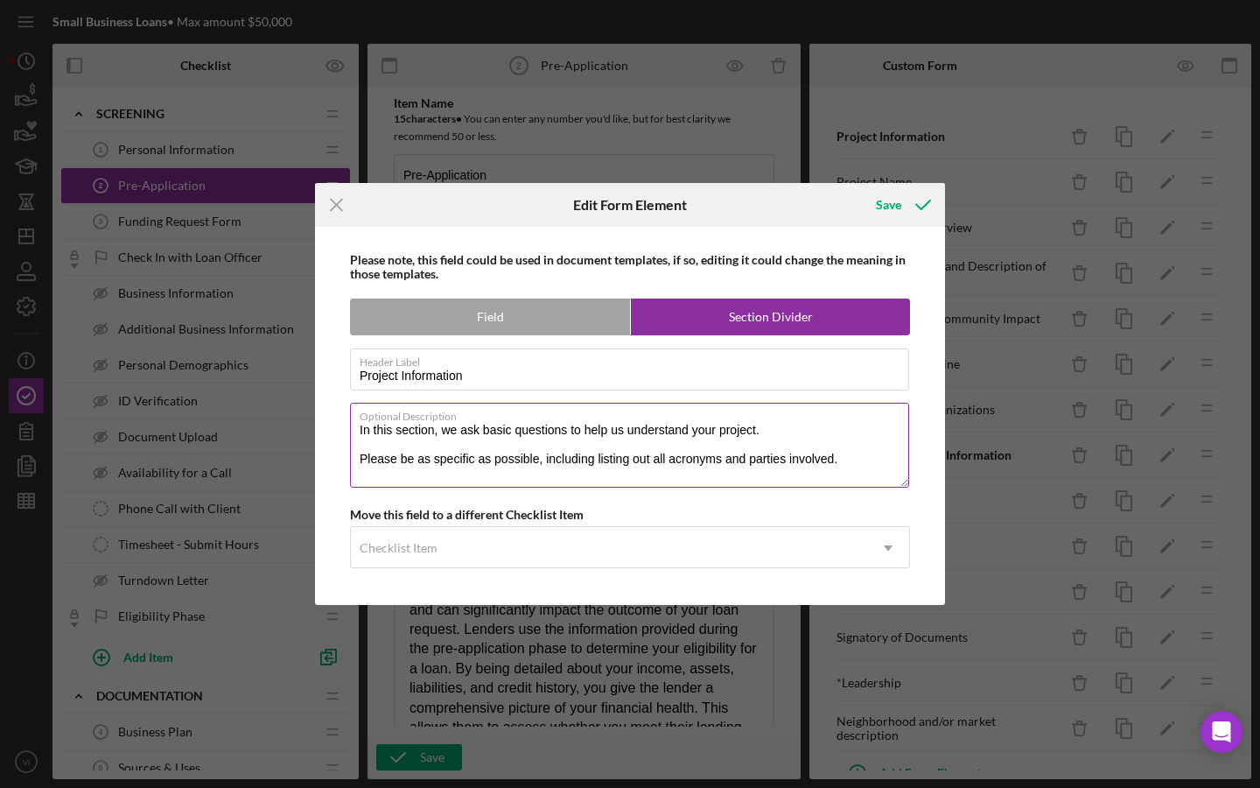
click at [502, 475] on textarea "In this section, we ask basic questions to help us understand your project. Ple…" at bounding box center [629, 445] width 559 height 84
click at [500, 419] on label "Optional Description" at bounding box center [635, 412] width 550 height 19
click at [500, 419] on textarea "In this section, we ask basic questions to help us understand your project. Ple…" at bounding box center [629, 445] width 559 height 84
click at [500, 424] on textarea "In this section, we ask basic questions to help us understand your project. Ple…" at bounding box center [629, 445] width 559 height 84
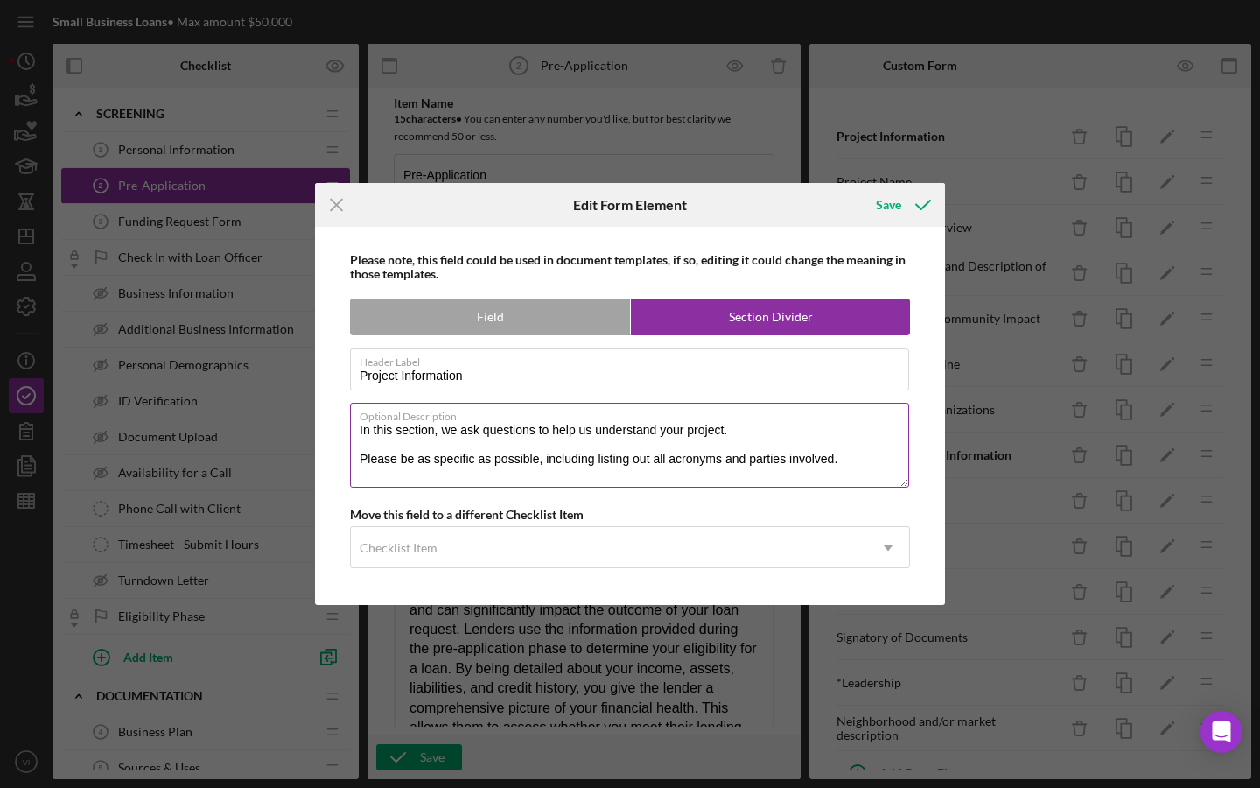
click at [494, 459] on textarea "In this section, we ask questions to help us understand your project. Please be…" at bounding box center [629, 445] width 559 height 84
click at [684, 436] on textarea "In this section, we ask questions to help us understand your project. Please be…" at bounding box center [629, 445] width 559 height 84
click at [479, 443] on textarea "In this section, we ask questions to help us understand your project. Please be…" at bounding box center [629, 445] width 559 height 84
click at [503, 430] on textarea "In this section, we ask questions to help us understand your project. Please be…" at bounding box center [629, 445] width 559 height 84
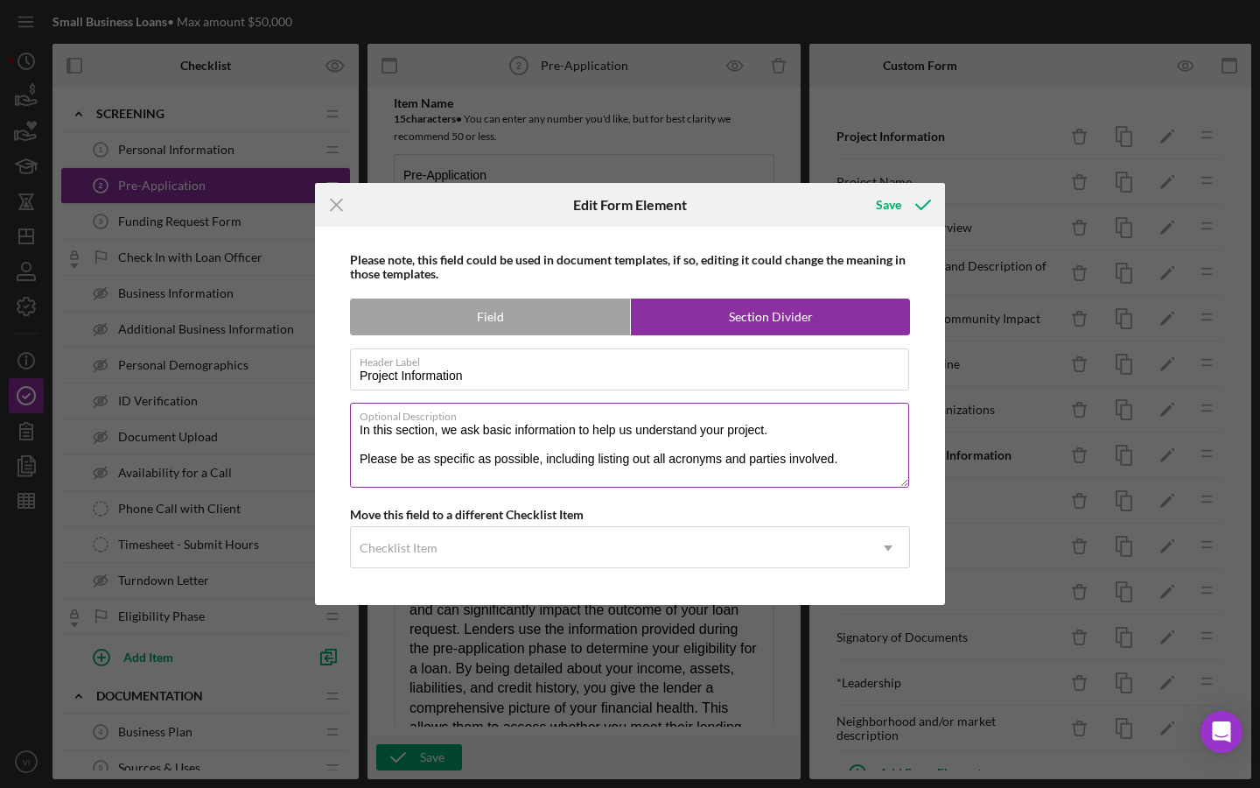
click at [670, 470] on textarea "In this section, we ask basic information to help us understand your project. P…" at bounding box center [629, 445] width 559 height 84
click at [493, 429] on textarea "In this section, we ask basic information to help us understand your project. P…" at bounding box center [629, 445] width 559 height 84
click at [489, 474] on textarea "In this section, we ask for basic information to help us understand your projec…" at bounding box center [629, 445] width 559 height 84
click at [489, 438] on textarea "In this section, we ask for basic information to help us understand your projec…" at bounding box center [629, 445] width 559 height 84
click at [646, 421] on label "Optional Description" at bounding box center [635, 412] width 550 height 19
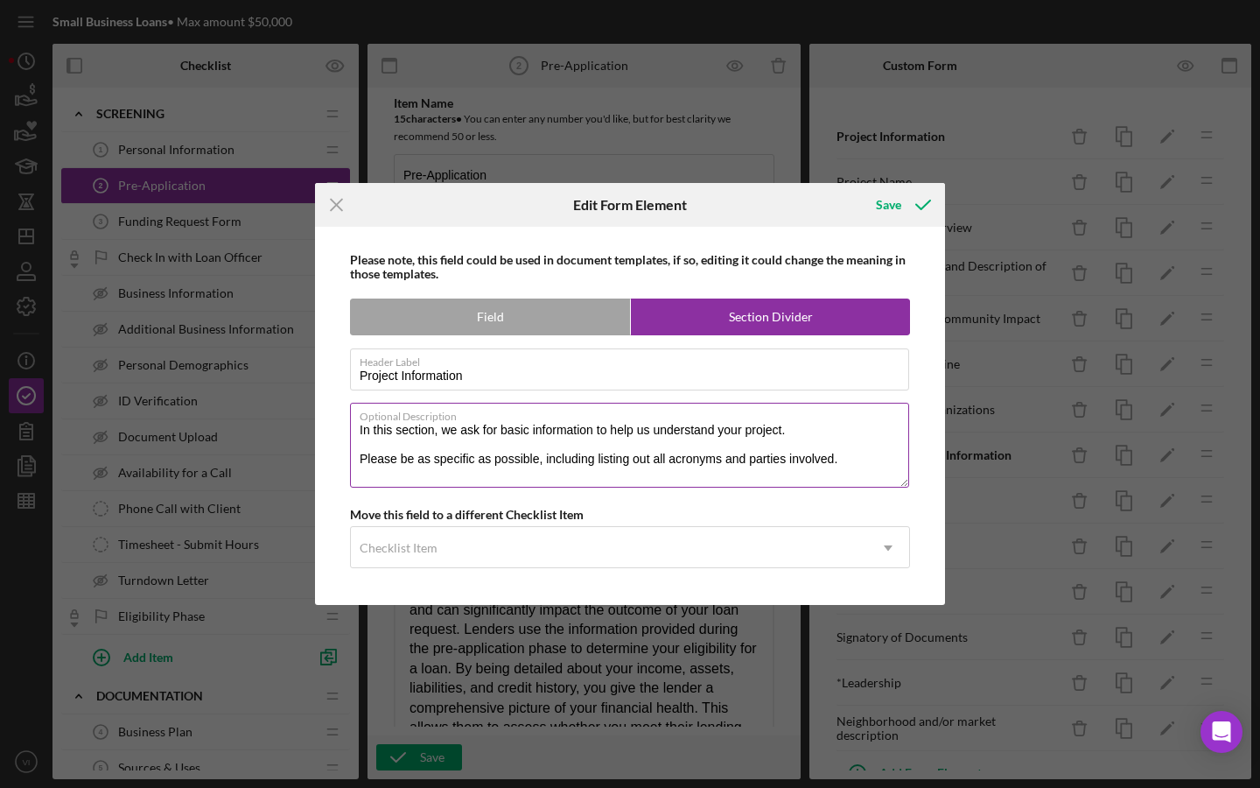
click at [646, 421] on textarea "In this section, we ask for basic information to help us understand your projec…" at bounding box center [629, 445] width 559 height 84
drag, startPoint x: 865, startPoint y: 429, endPoint x: 369, endPoint y: 412, distance: 496.4
click at [369, 412] on div "Optional Description In this section, we ask for basic information to help us u…" at bounding box center [630, 446] width 560 height 87
click at [701, 449] on textarea "In this section, we ask for basic information to help us understand your projec…" at bounding box center [629, 445] width 559 height 84
click at [655, 432] on textarea "In this section, we ask for basic information to help us understand your projec…" at bounding box center [629, 445] width 559 height 84
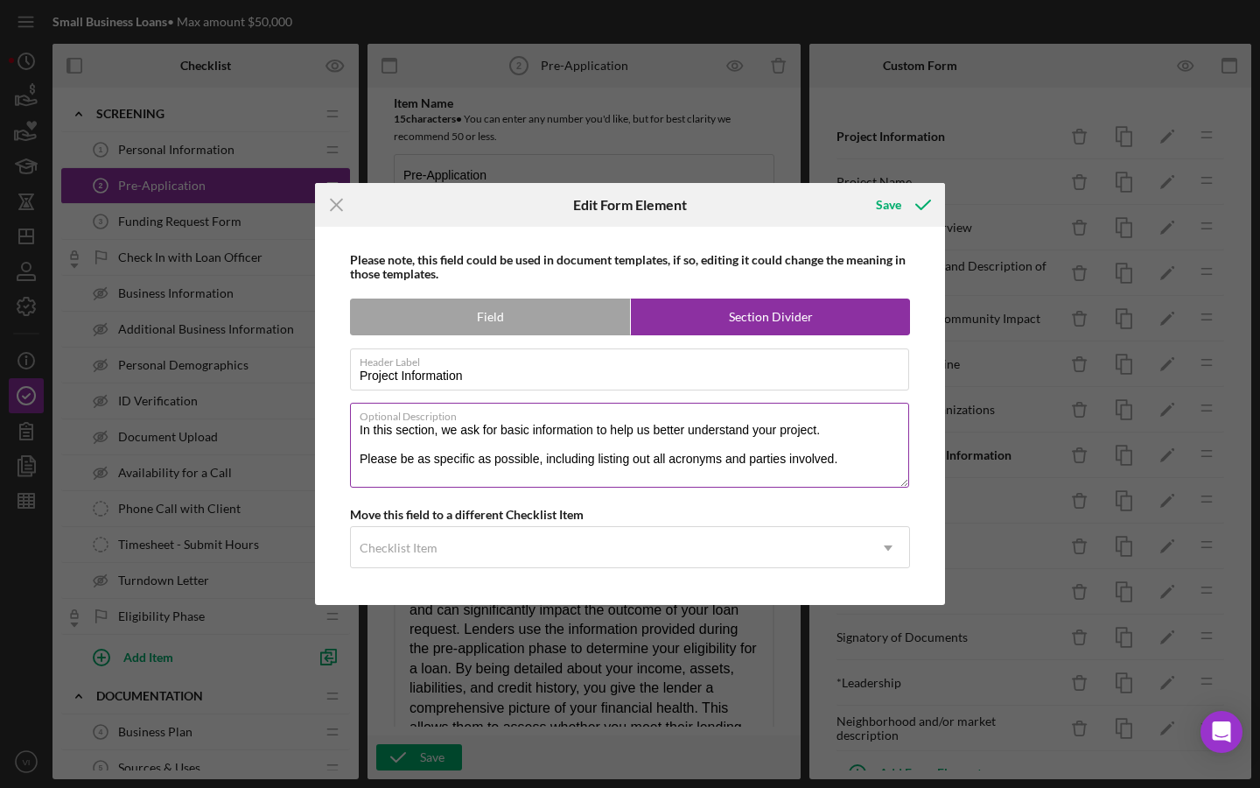
click at [515, 429] on textarea "In this section, we ask for basic information to help us better understand your…" at bounding box center [629, 445] width 559 height 84
type textarea "In this section, we ask for some key information to help us better understand y…"
click at [517, 496] on div "Please note, this field could be used in document templates, if so, editing it …" at bounding box center [630, 416] width 613 height 378
click at [522, 582] on div "Please note, this field could be used in document templates, if so, editing it …" at bounding box center [630, 416] width 613 height 378
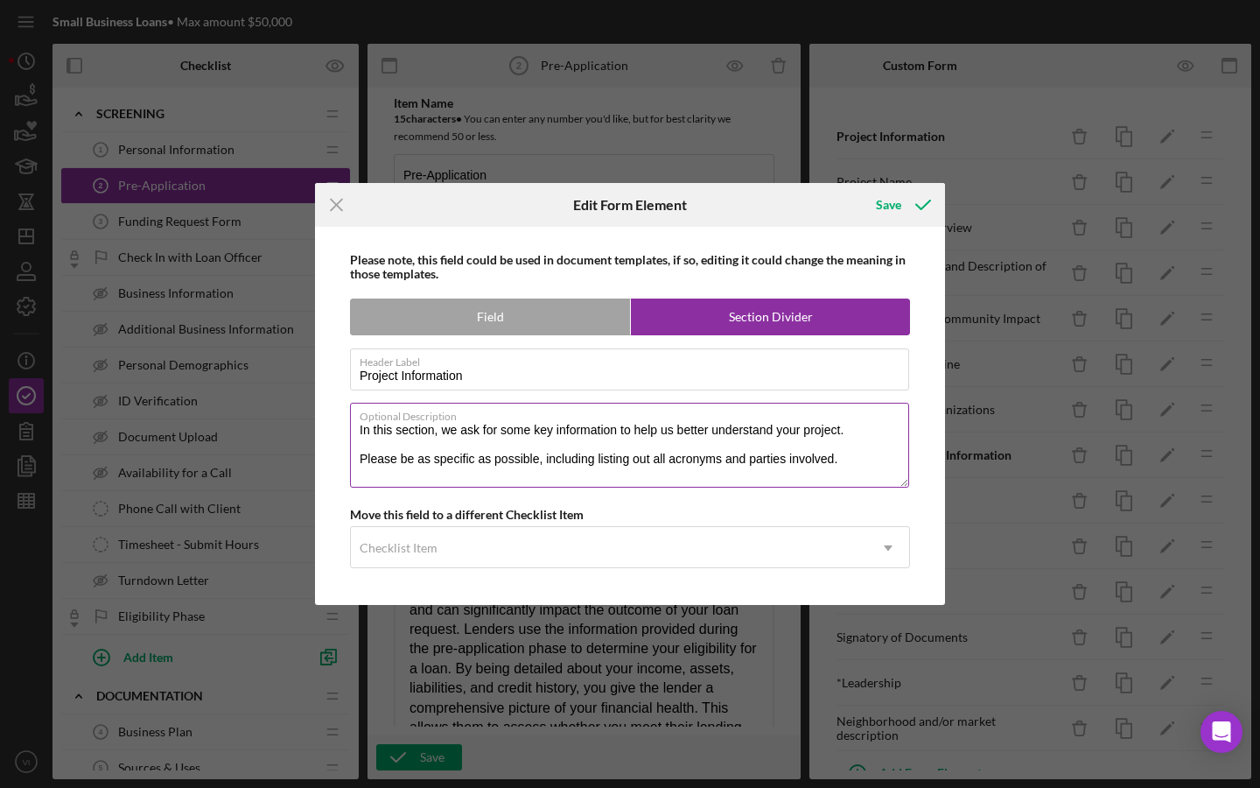
click at [550, 430] on textarea "In this section, we ask for some key information to help us better understand y…" at bounding box center [629, 445] width 559 height 84
click at [519, 459] on textarea "In this section, we ask for some key information to help us better understand y…" at bounding box center [629, 445] width 559 height 84
click at [589, 479] on textarea "In this section, we ask for some key information to help us better understand y…" at bounding box center [629, 445] width 559 height 84
click at [476, 433] on textarea "In this section, we ask for some key information to help us better understand y…" at bounding box center [629, 445] width 559 height 84
click at [539, 431] on textarea "In this section, we ask for some key information to help us better understand y…" at bounding box center [629, 445] width 559 height 84
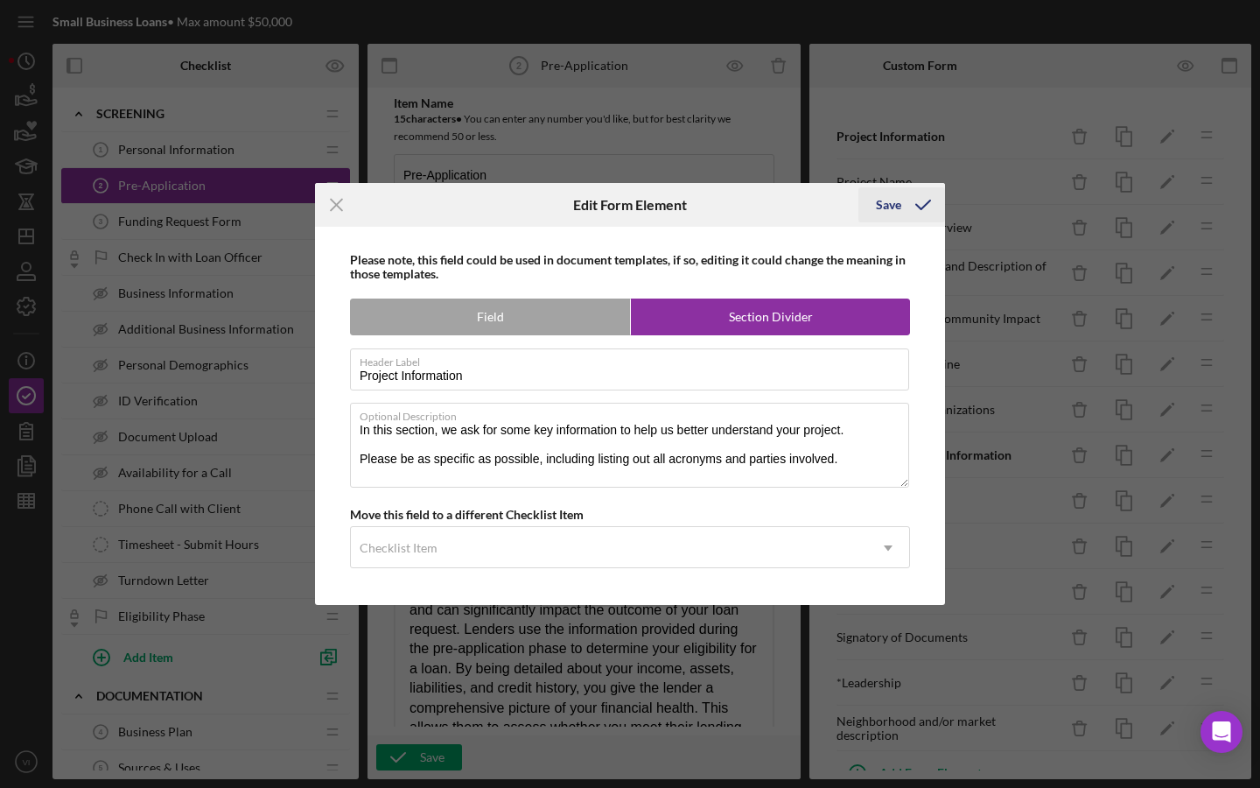
click at [921, 200] on icon "submit" at bounding box center [923, 205] width 44 height 44
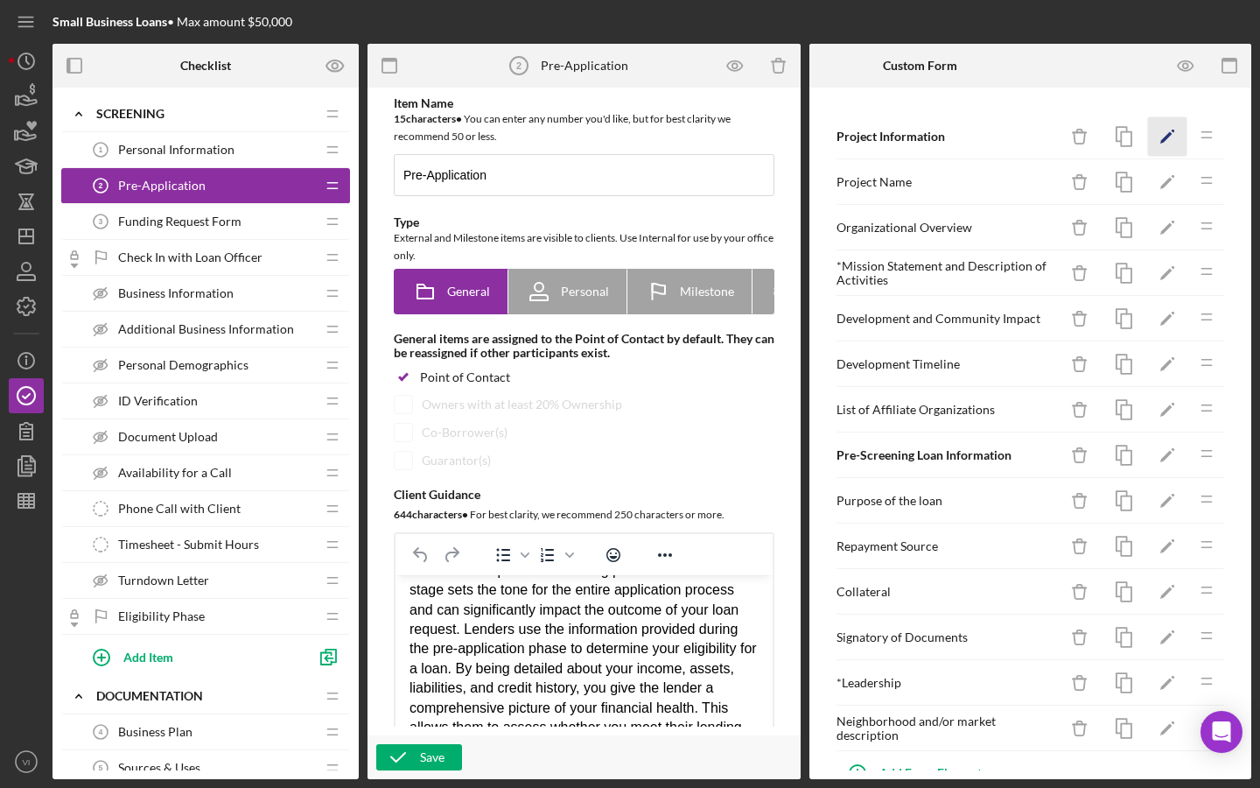
click at [1166, 144] on icon "Icon/Edit" at bounding box center [1167, 136] width 39 height 39
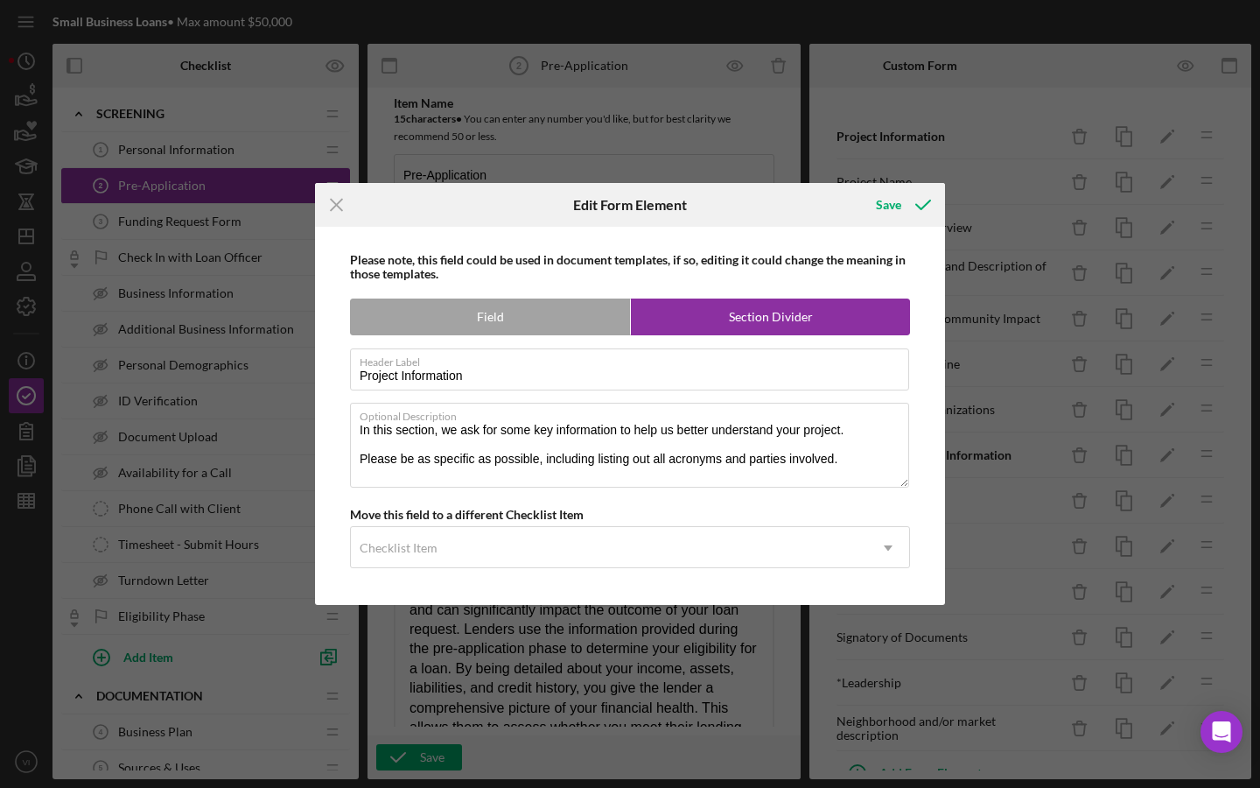
drag, startPoint x: 923, startPoint y: 211, endPoint x: 1149, endPoint y: 143, distance: 235.8
click at [923, 211] on icon "submit" at bounding box center [923, 205] width 44 height 44
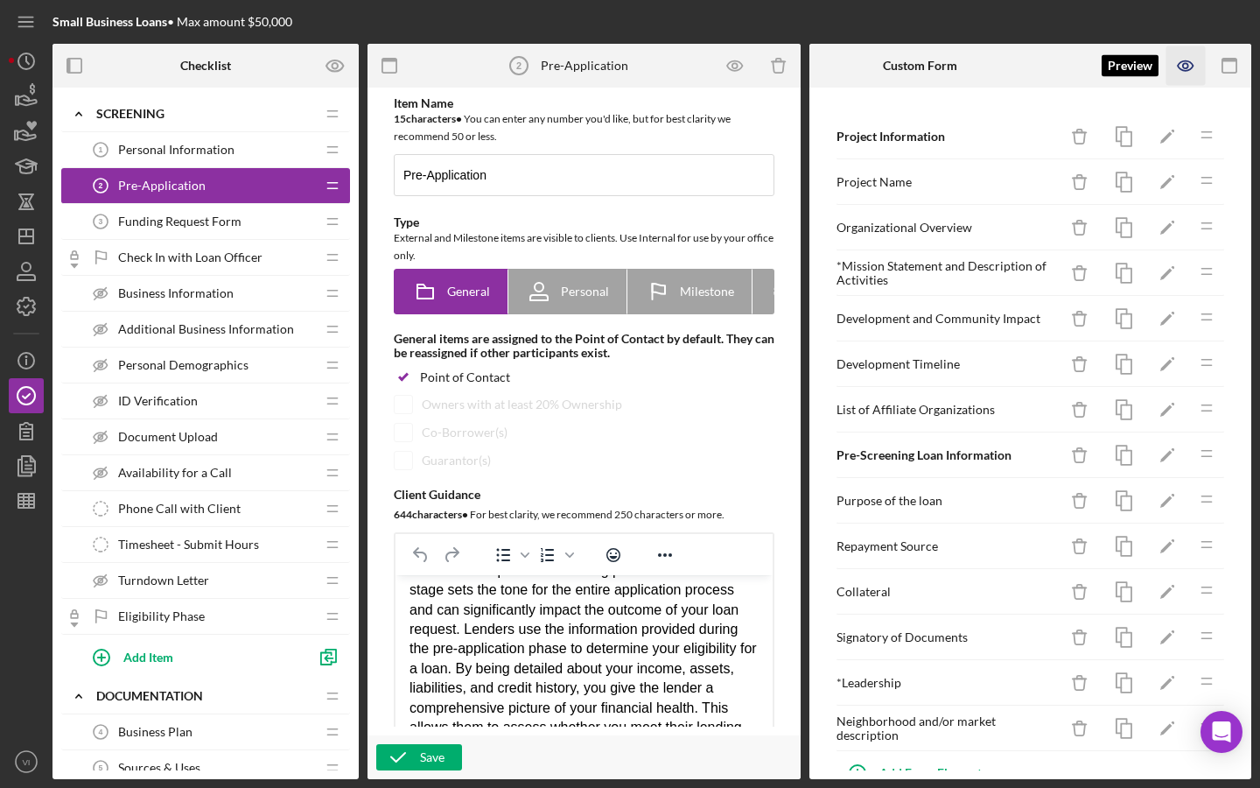
click at [1183, 72] on icon "button" at bounding box center [1185, 65] width 39 height 39
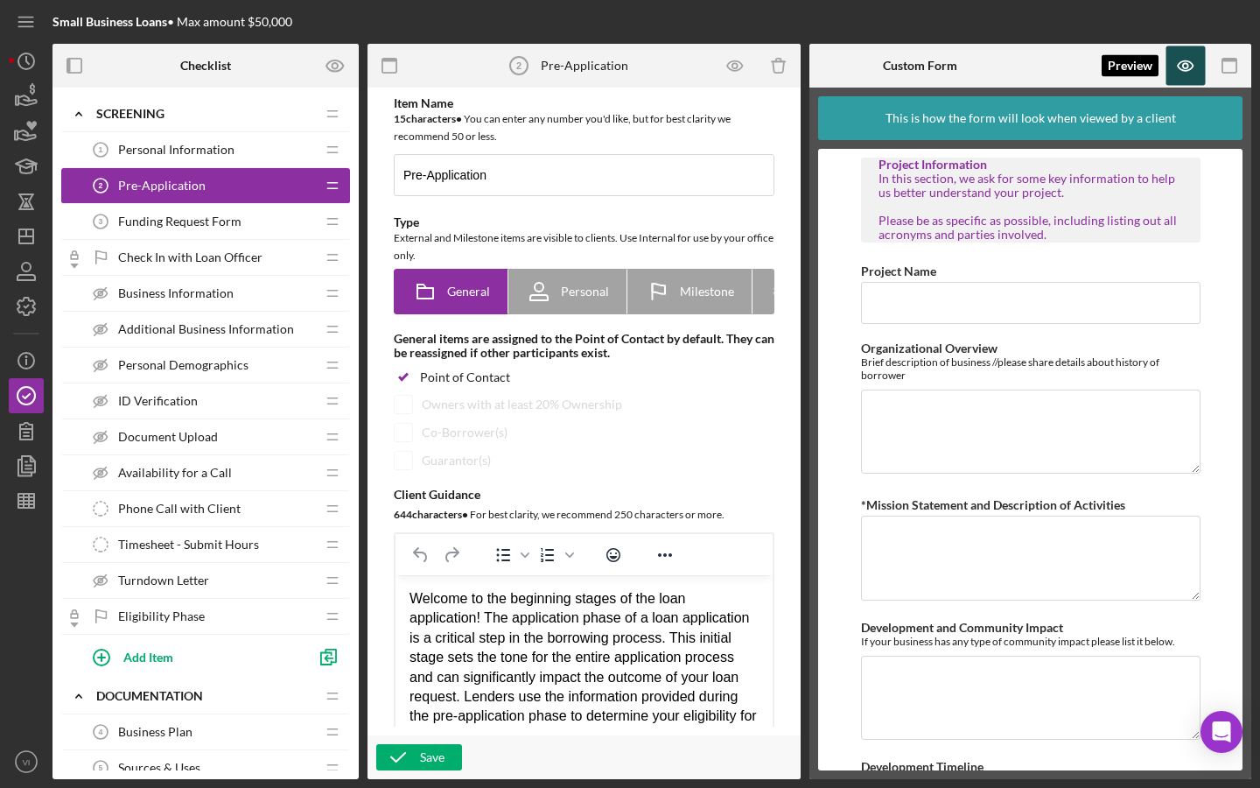
click at [1199, 72] on icon "button" at bounding box center [1185, 65] width 39 height 39
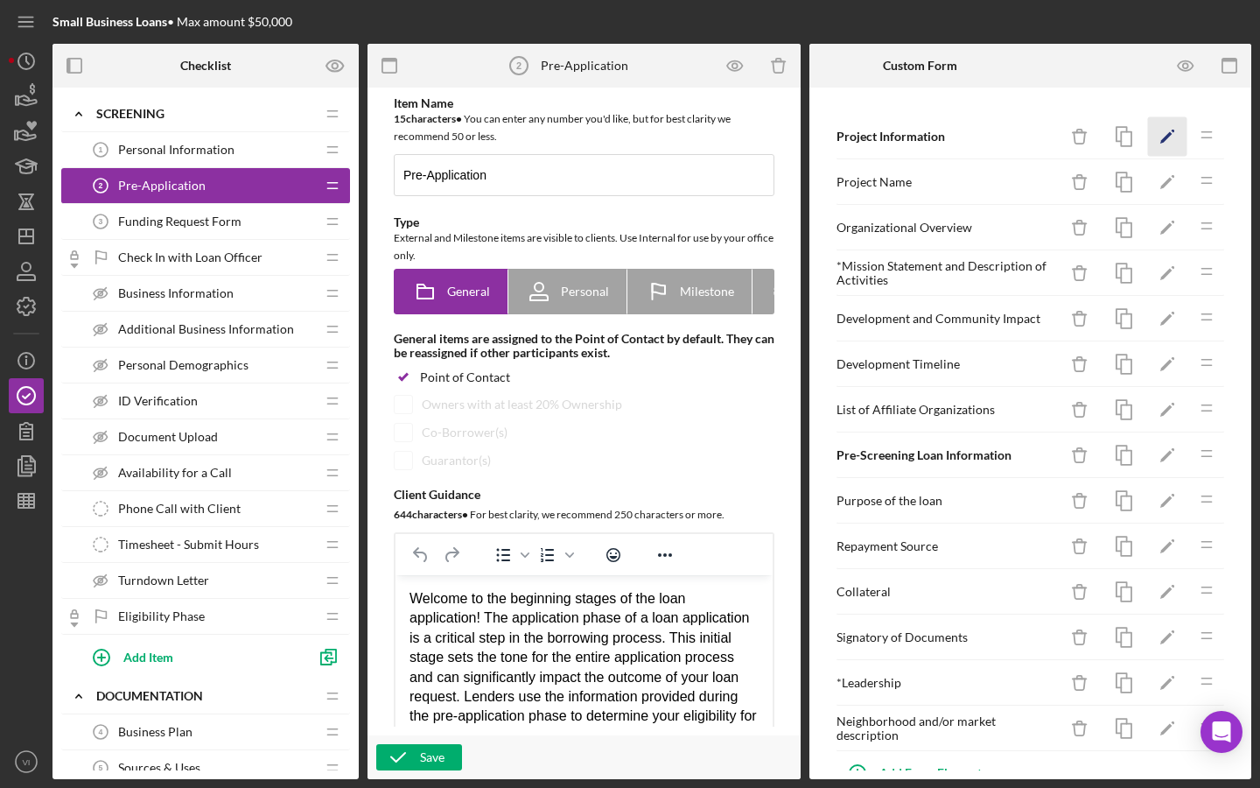
click at [1150, 137] on icon "Icon/Edit" at bounding box center [1167, 136] width 39 height 39
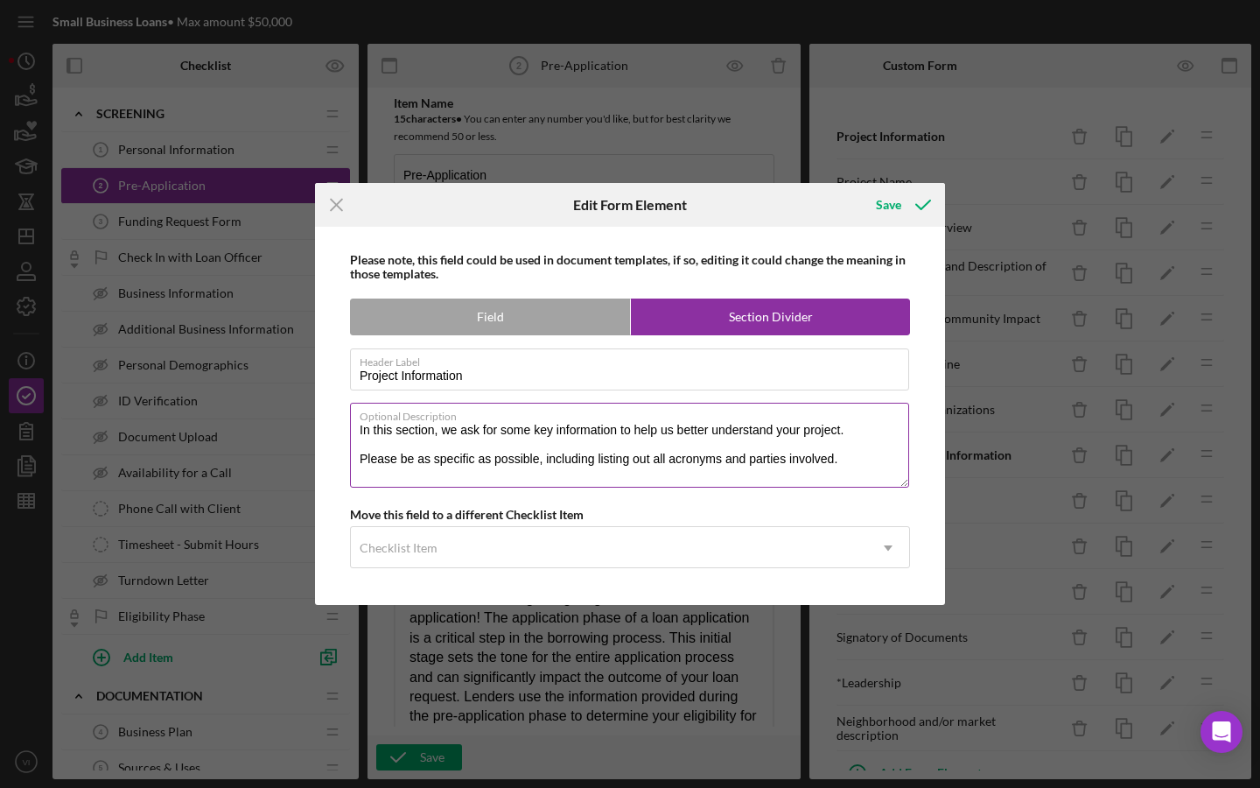
click at [546, 429] on textarea "In this section, we ask for some key information to help us better understand y…" at bounding box center [629, 445] width 559 height 84
click at [623, 429] on textarea "In this section, we ask for some foundational information to help us better und…" at bounding box center [629, 445] width 559 height 84
drag, startPoint x: 509, startPoint y: 432, endPoint x: 529, endPoint y: 431, distance: 19.3
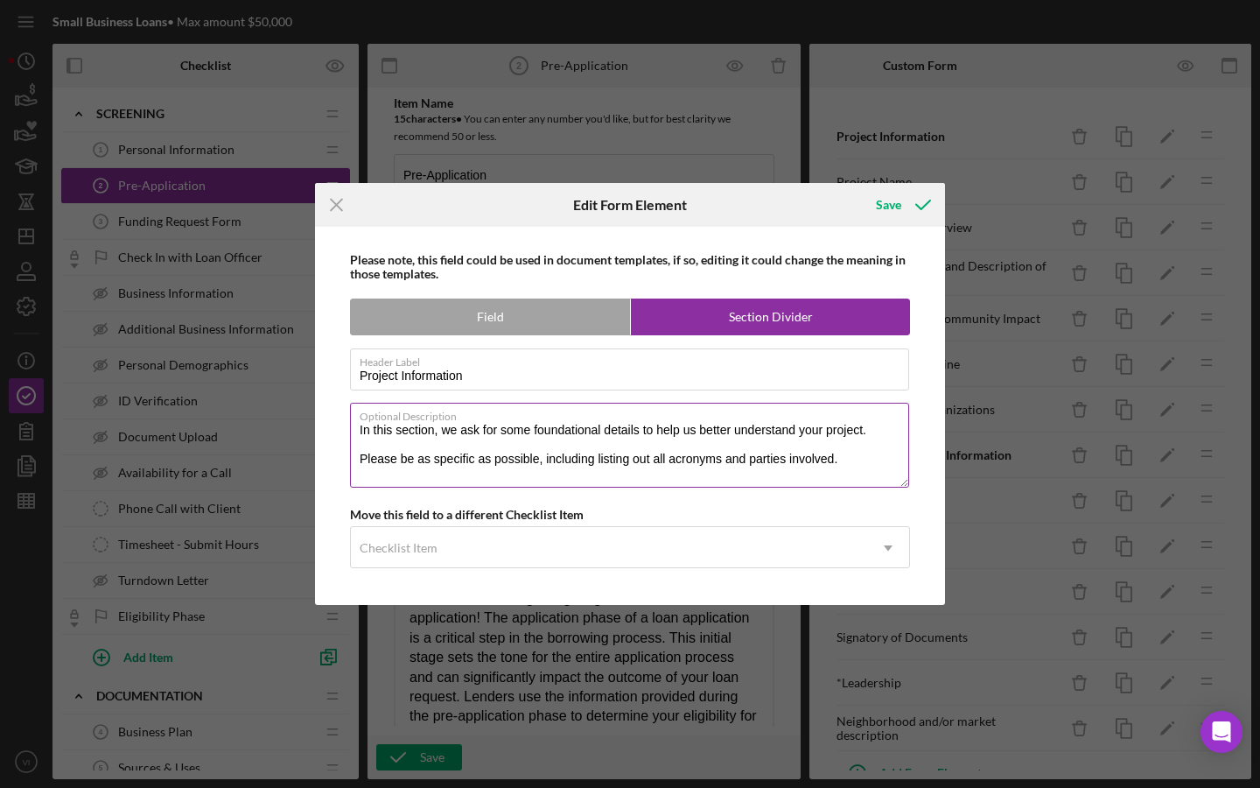
click at [529, 431] on textarea "In this section, we ask for some foundational details to help us better underst…" at bounding box center [629, 445] width 559 height 84
drag, startPoint x: 609, startPoint y: 433, endPoint x: 792, endPoint y: 435, distance: 182.9
click at [792, 435] on textarea "In this section, we ask for foundational details to help us better understand y…" at bounding box center [629, 445] width 559 height 84
click at [478, 426] on textarea "In this section, we ask for foundational details about your project. Please be …" at bounding box center [629, 445] width 559 height 84
click at [495, 436] on textarea "In this section, we ask for foundational details about your project. Please be …" at bounding box center [629, 445] width 559 height 84
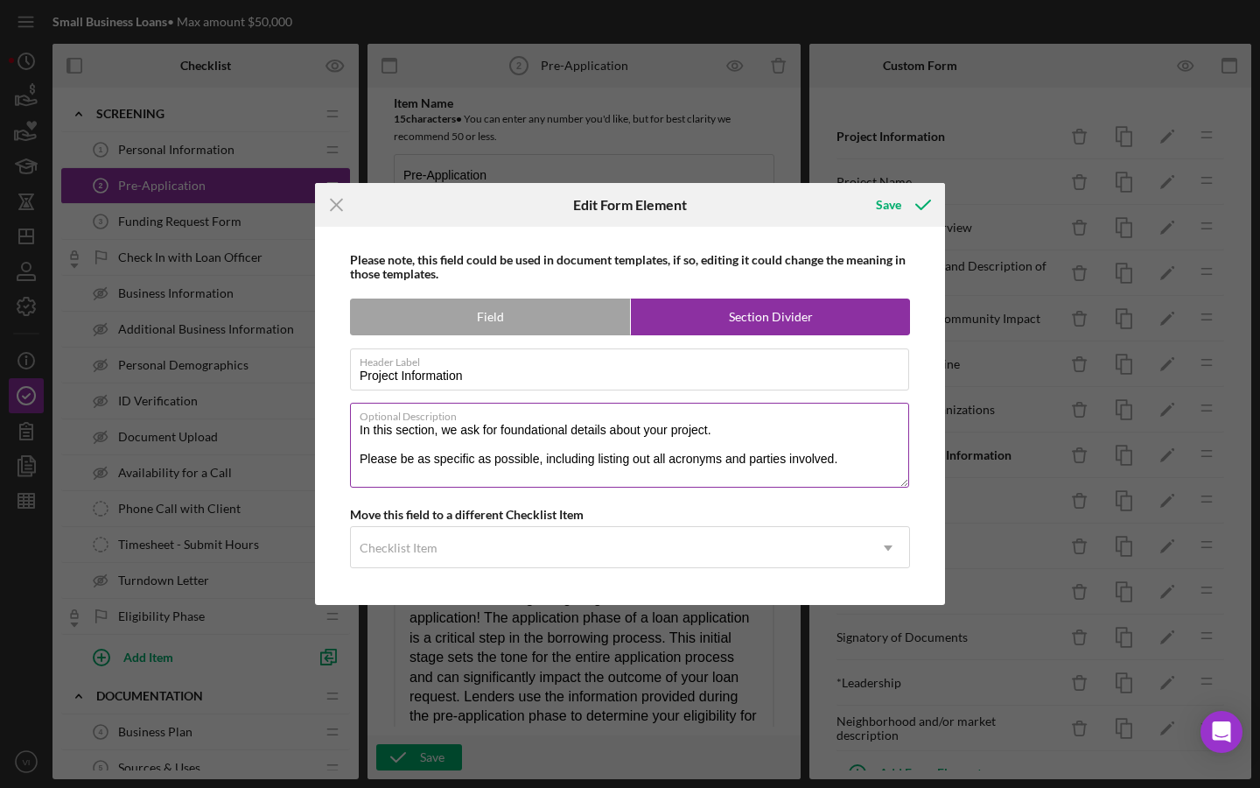
click at [502, 428] on textarea "In this section, we ask for foundational details about your project. Please be …" at bounding box center [629, 445] width 559 height 84
click at [502, 450] on textarea "In this section, we ask for foundational details about your project. Please be …" at bounding box center [629, 445] width 559 height 84
click at [501, 462] on textarea "In this section, we ask for foundational details about your project. Please be …" at bounding box center [629, 445] width 559 height 84
click at [494, 427] on textarea "In this section, we ask for foundational details about your project. Please be …" at bounding box center [629, 445] width 559 height 84
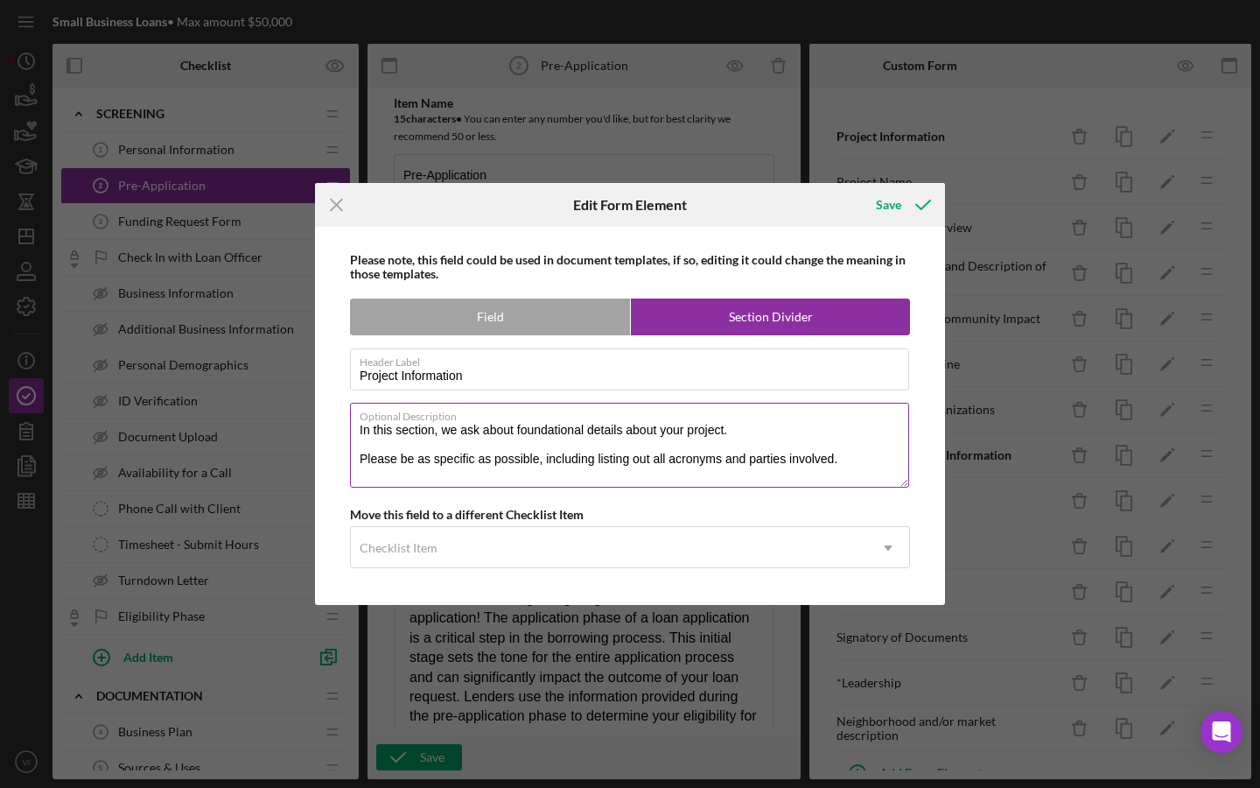
click at [540, 470] on textarea "In this section, we ask about foundational details about your project. Please b…" at bounding box center [629, 445] width 559 height 84
click at [550, 455] on textarea "In this section, we ask about foundational details about your project. Please b…" at bounding box center [629, 445] width 559 height 84
click at [493, 433] on textarea "In this section, we ask about foundational details about your project. Please b…" at bounding box center [629, 445] width 559 height 84
click at [585, 445] on textarea "In this section, we ask about foundational details about your project. Please b…" at bounding box center [629, 445] width 559 height 84
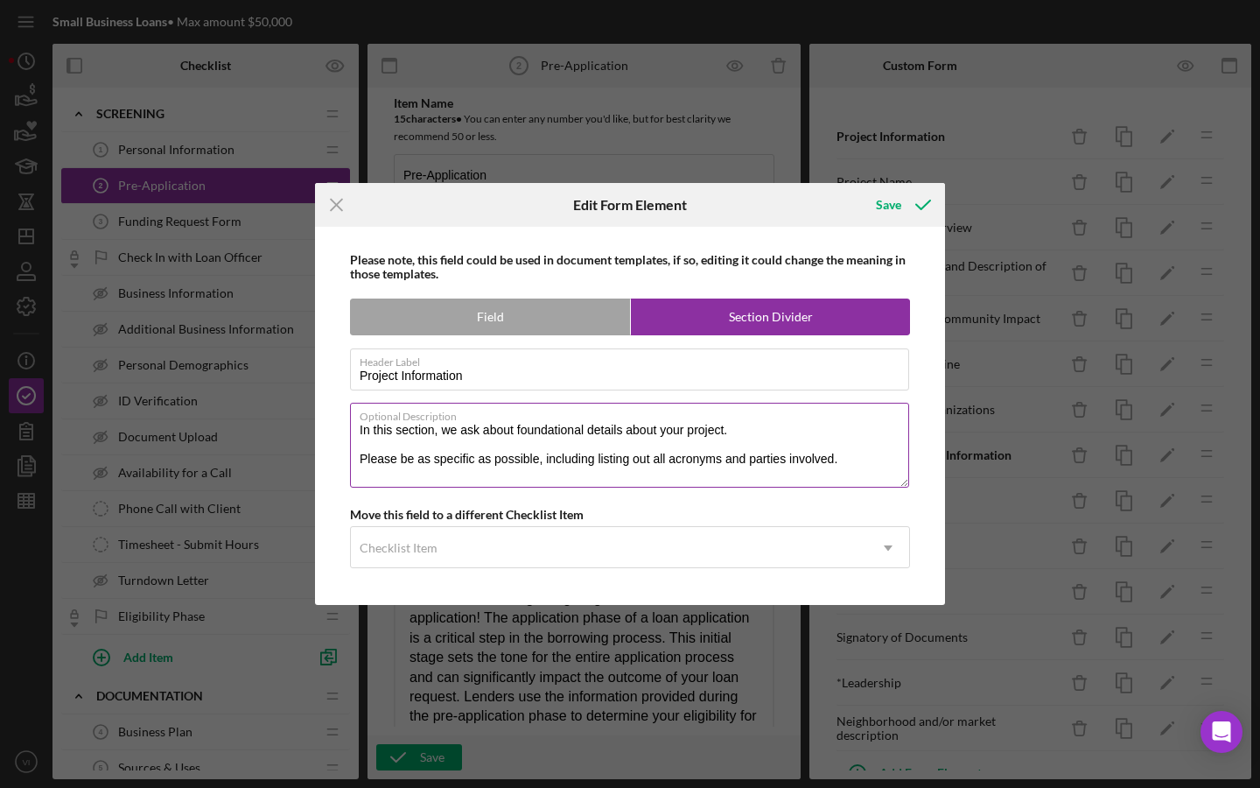
click at [643, 466] on textarea "In this section, we ask about foundational details about your project. Please b…" at bounding box center [629, 445] width 559 height 84
click at [483, 423] on textarea "In this section, we ask about foundational details about your project. Please b…" at bounding box center [629, 445] width 559 height 84
click at [476, 424] on textarea "In this section, we ask about foundational details about your project. Please b…" at bounding box center [629, 445] width 559 height 84
click at [502, 425] on textarea "In this section, we ask about foundational details about your project. Please b…" at bounding box center [629, 445] width 559 height 84
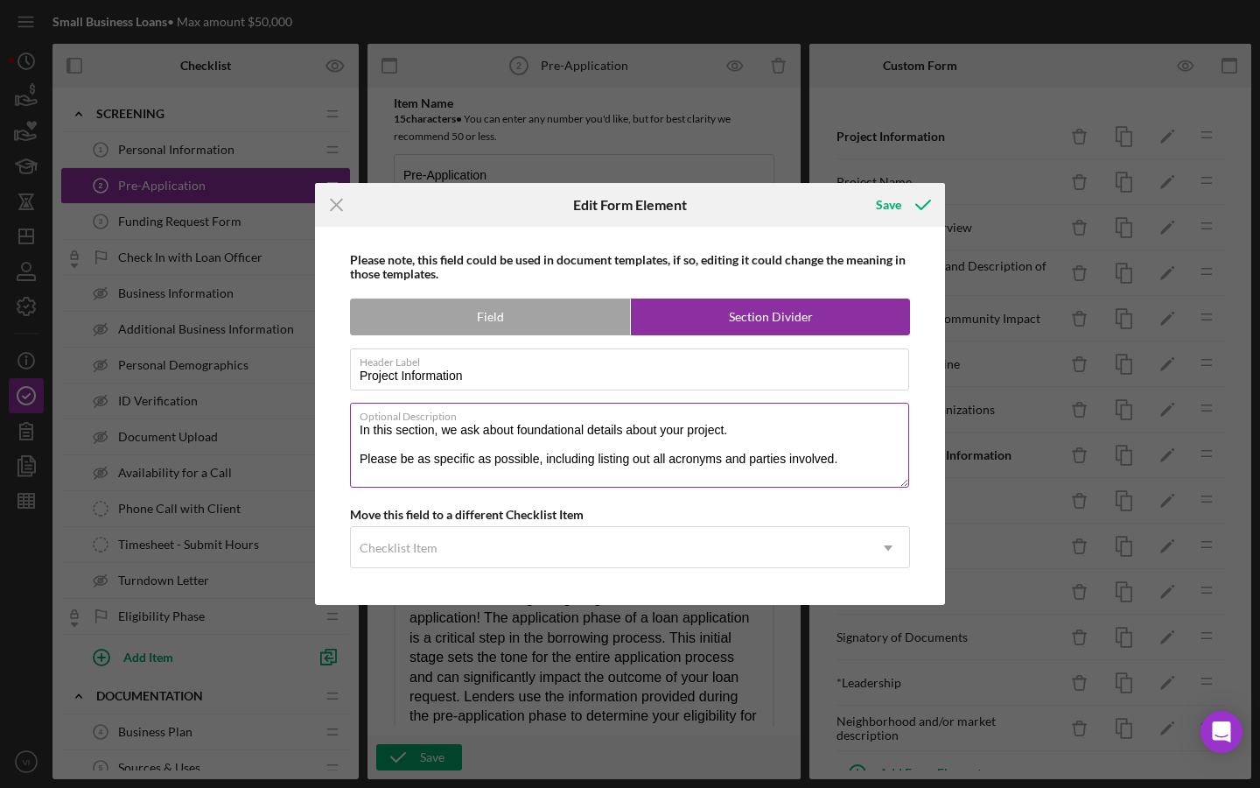
click at [502, 425] on textarea "In this section, we ask about foundational details about your project. Please b…" at bounding box center [629, 445] width 559 height 84
click at [536, 428] on textarea "In this section, we ask prelimarry questions foundational details about your pr…" at bounding box center [629, 445] width 559 height 84
drag, startPoint x: 597, startPoint y: 434, endPoint x: 807, endPoint y: 426, distance: 210.1
click at [807, 426] on textarea "In this section, we ask preliminary questions foundational details about your p…" at bounding box center [629, 445] width 559 height 84
click at [524, 434] on textarea "In this section, we ask preliminary questions to help us understand your projec…" at bounding box center [629, 445] width 559 height 84
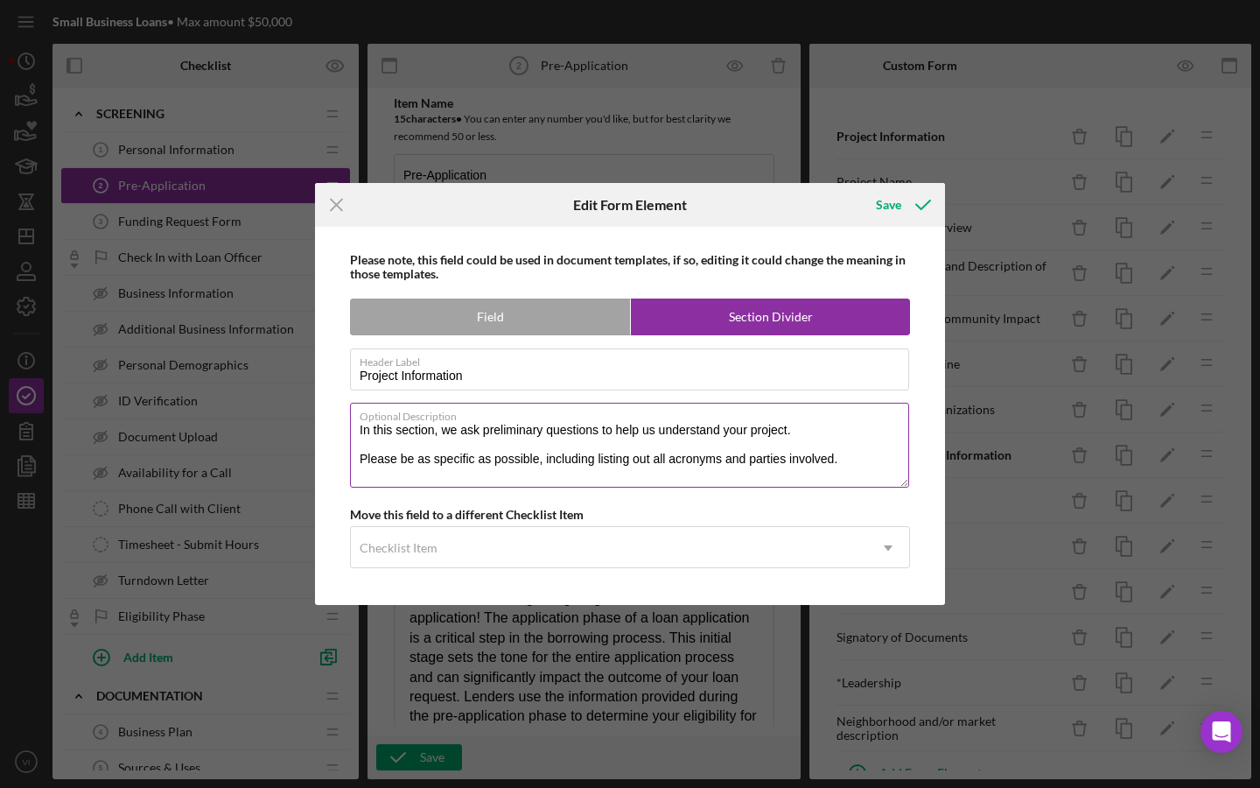
click at [529, 430] on textarea "In this section, we ask preliminary questions to help us understand your projec…" at bounding box center [629, 445] width 559 height 84
click at [610, 479] on textarea "In this section, we ask questions to help us understand your project. Please be…" at bounding box center [629, 445] width 559 height 84
click at [595, 432] on textarea "In this section, we ask questions to help us understand your project. Please be…" at bounding box center [629, 445] width 559 height 84
click at [659, 430] on textarea "In this section, we ask questions to help us understand your project. Please be…" at bounding box center [629, 445] width 559 height 84
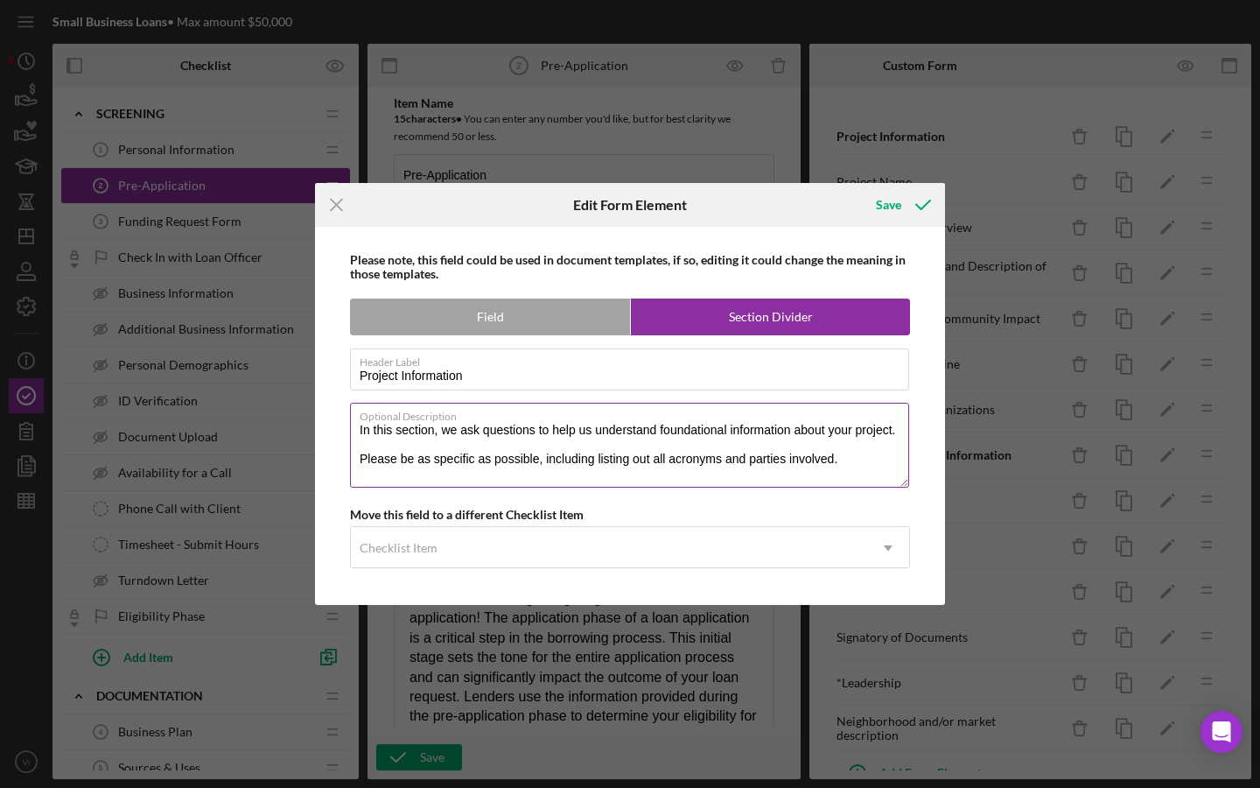
click at [775, 487] on textarea "In this section, we ask questions to help us understand foundational informatio…" at bounding box center [629, 445] width 559 height 84
type textarea "In this section, we ask questions to help us understand foundational informatio…"
click at [898, 201] on div "Save" at bounding box center [888, 204] width 25 height 35
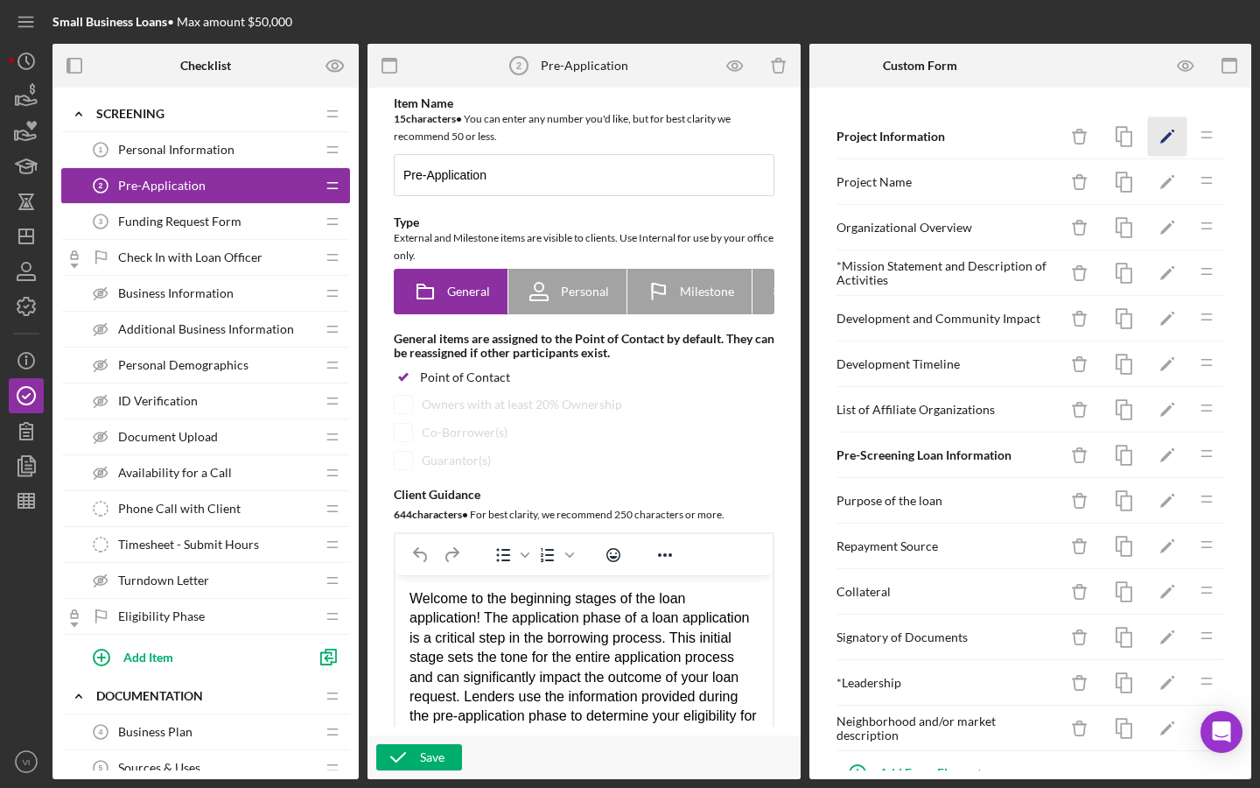
click at [1156, 146] on icon "Icon/Edit" at bounding box center [1167, 136] width 39 height 39
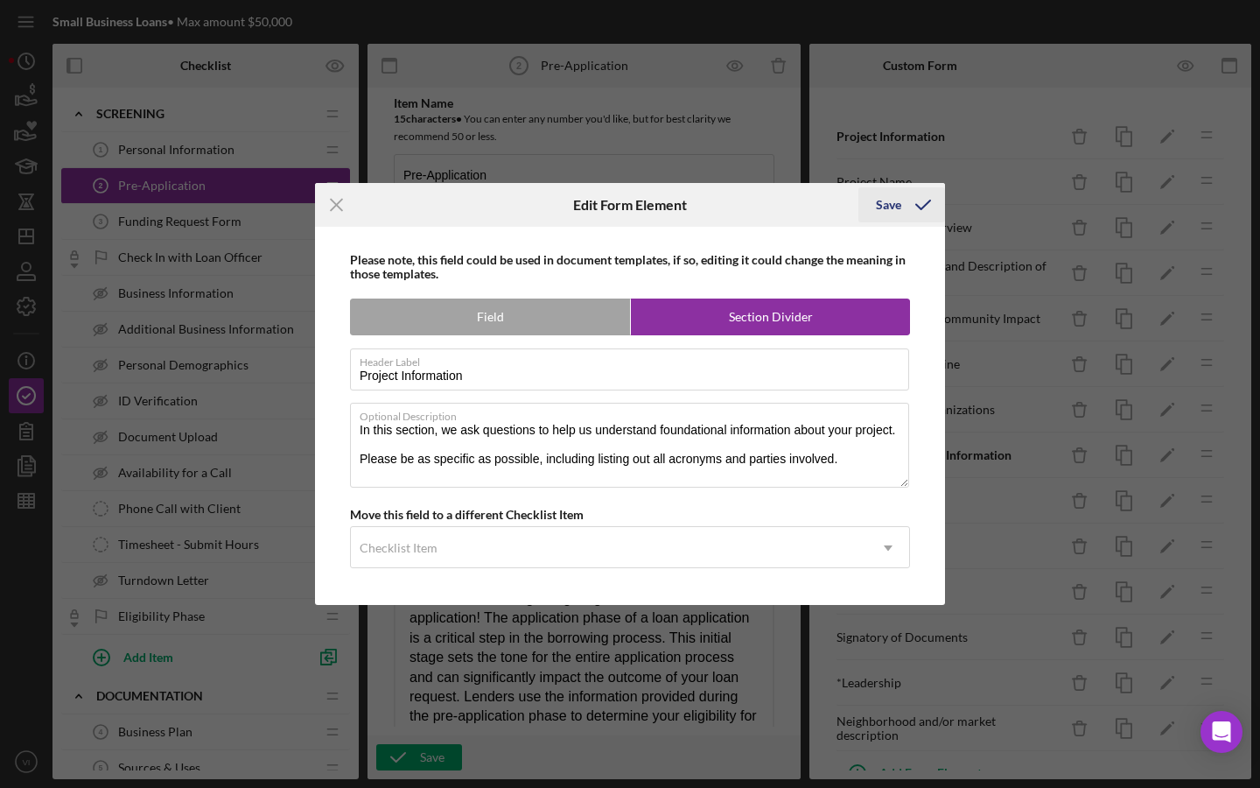
click at [927, 195] on icon "submit" at bounding box center [923, 205] width 44 height 44
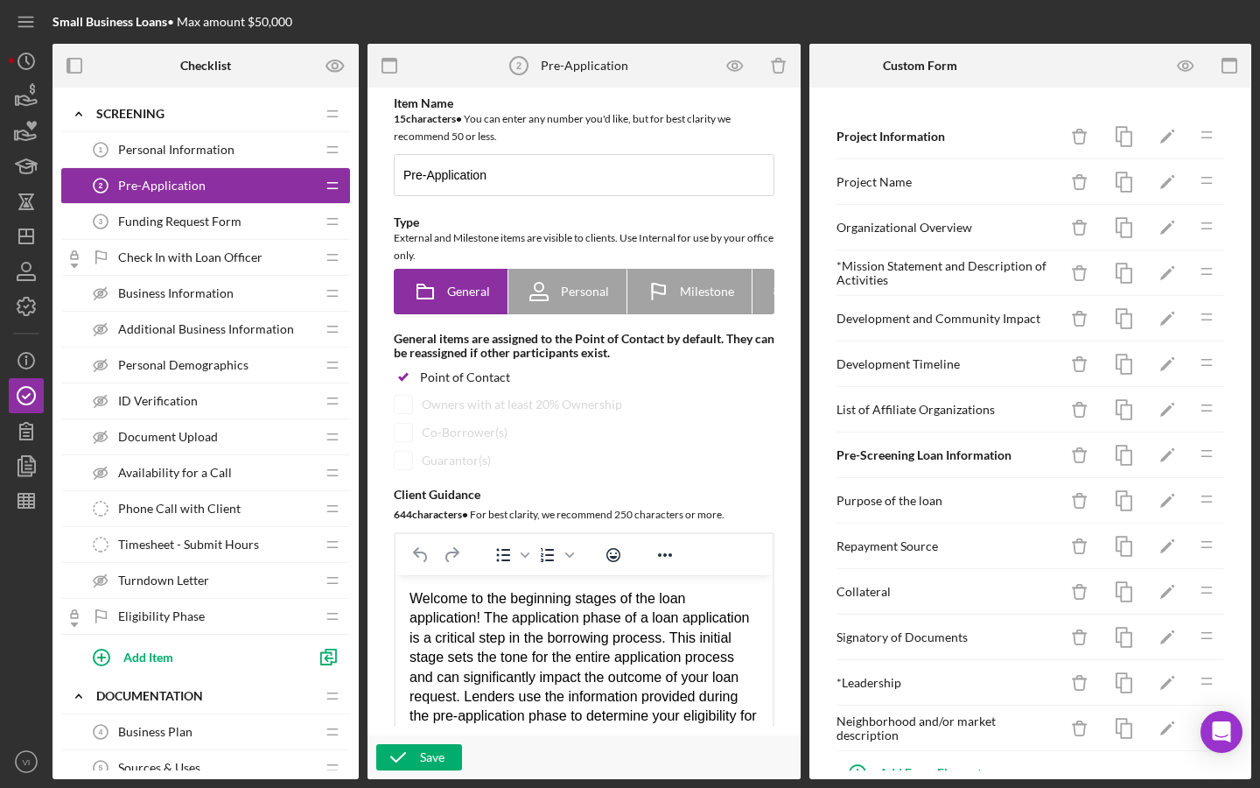
click at [1208, 73] on div at bounding box center [1208, 66] width 88 height 44
click at [1198, 73] on icon "button" at bounding box center [1185, 65] width 39 height 39
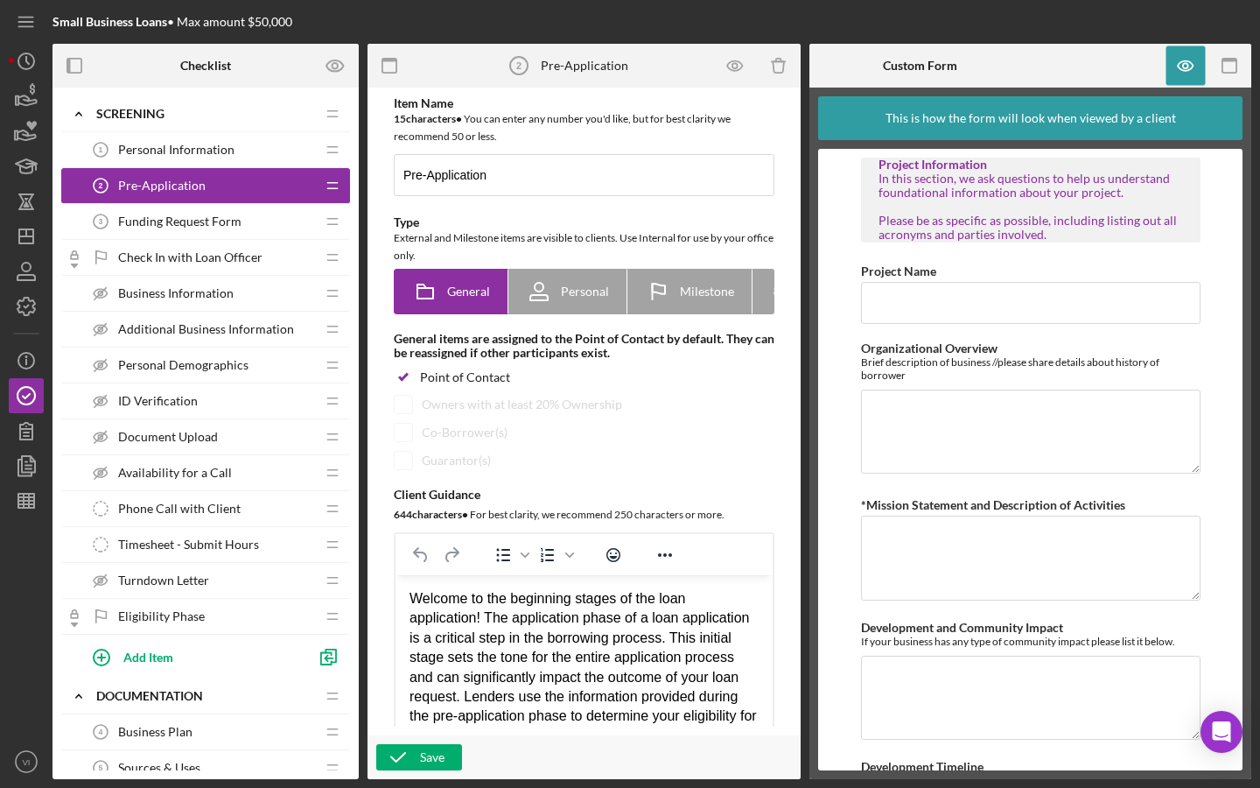
click at [1115, 172] on div "In this section, we ask questions to help us understand foundational informatio…" at bounding box center [1031, 207] width 305 height 70
click at [1216, 57] on icon "button" at bounding box center [1229, 65] width 39 height 39
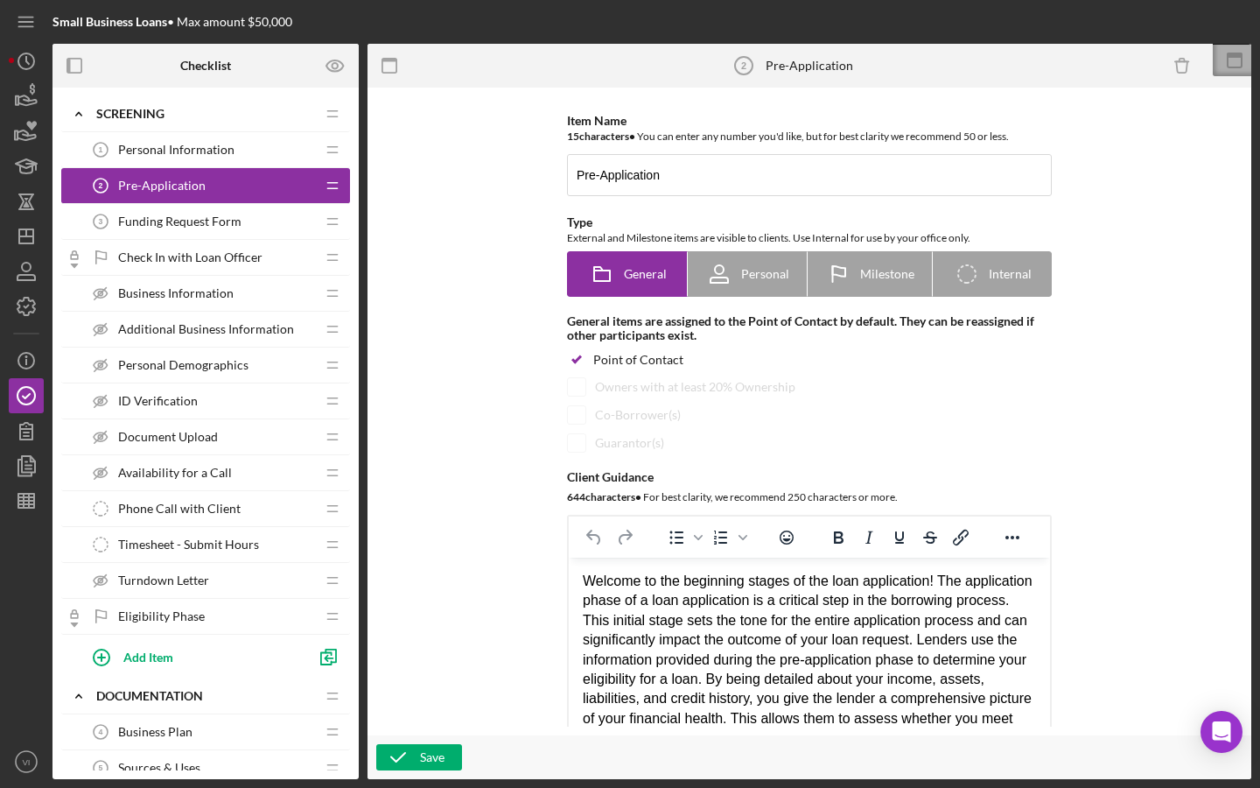
click at [1223, 67] on icon at bounding box center [1235, 61] width 44 height 44
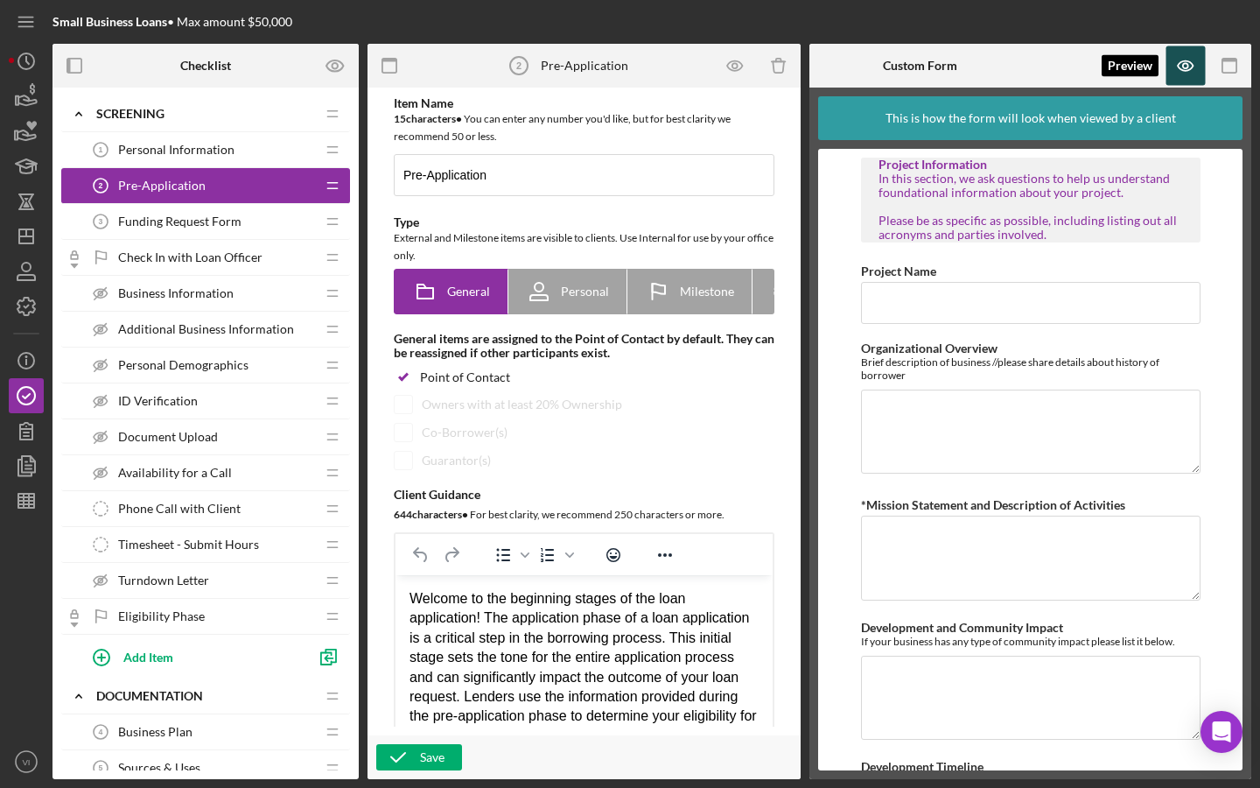
click at [1175, 74] on icon "button" at bounding box center [1185, 65] width 39 height 39
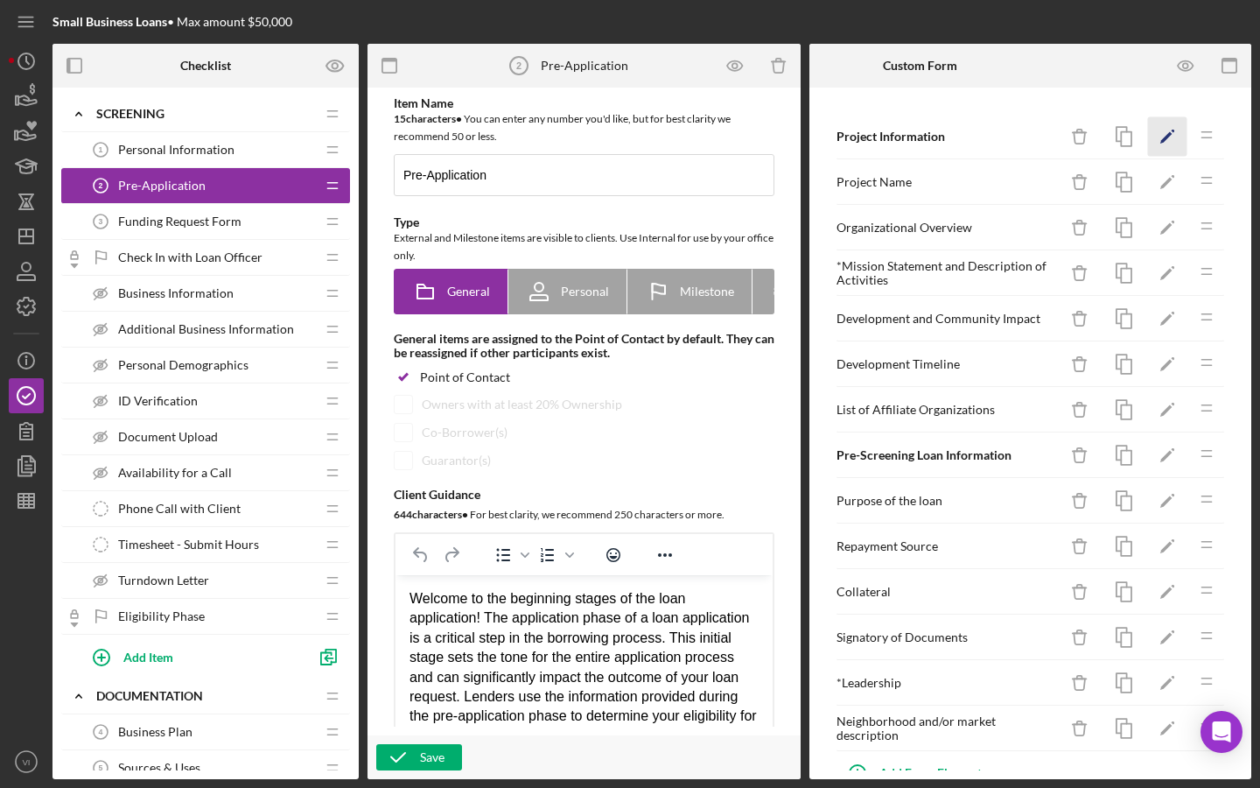
click at [1162, 138] on icon "Icon/Edit" at bounding box center [1167, 136] width 39 height 39
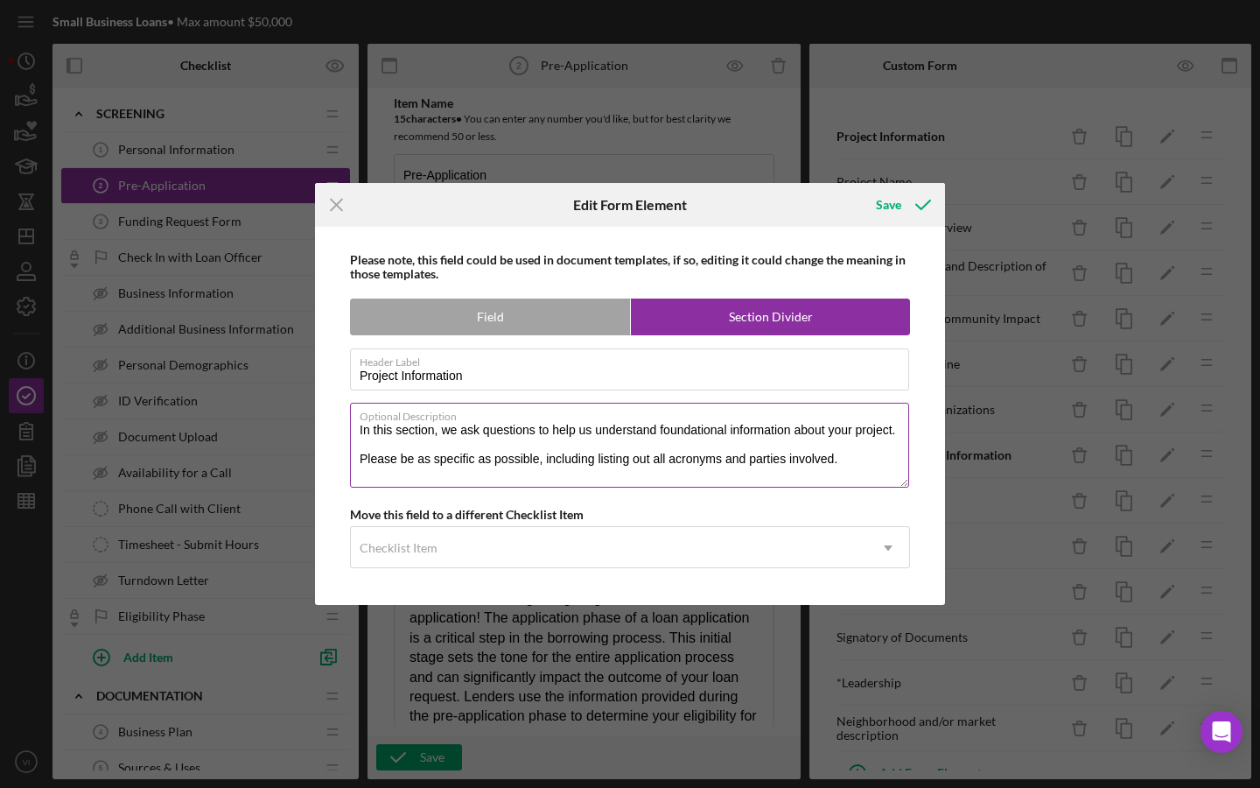
click at [705, 421] on label "Optional Description" at bounding box center [635, 412] width 550 height 19
click at [705, 421] on textarea "In this section, we ask questions to help us understand foundational informatio…" at bounding box center [629, 445] width 559 height 84
click at [713, 435] on textarea "In this section, we ask questions to help us understand foundational informatio…" at bounding box center [629, 445] width 559 height 84
type textarea "In this section, we ask questions to help us understand baseline information ab…"
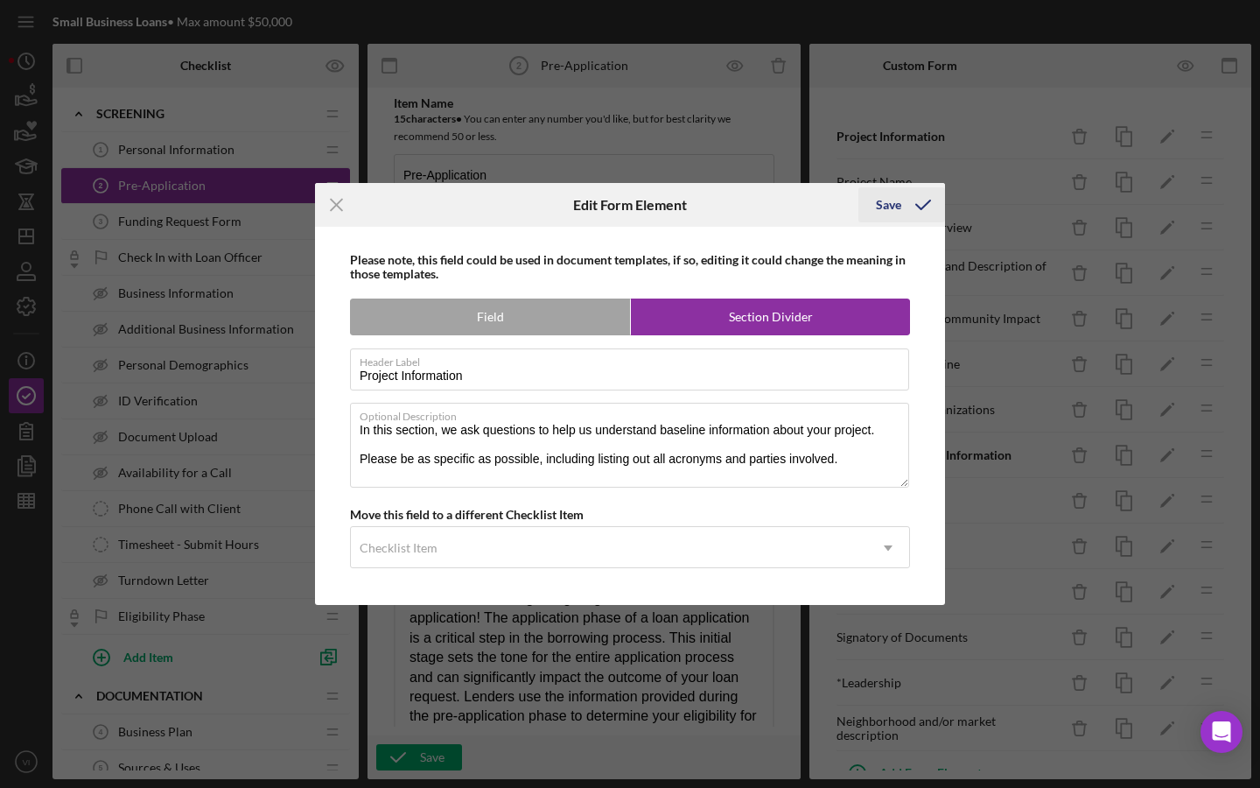
click at [929, 215] on icon "submit" at bounding box center [923, 205] width 44 height 44
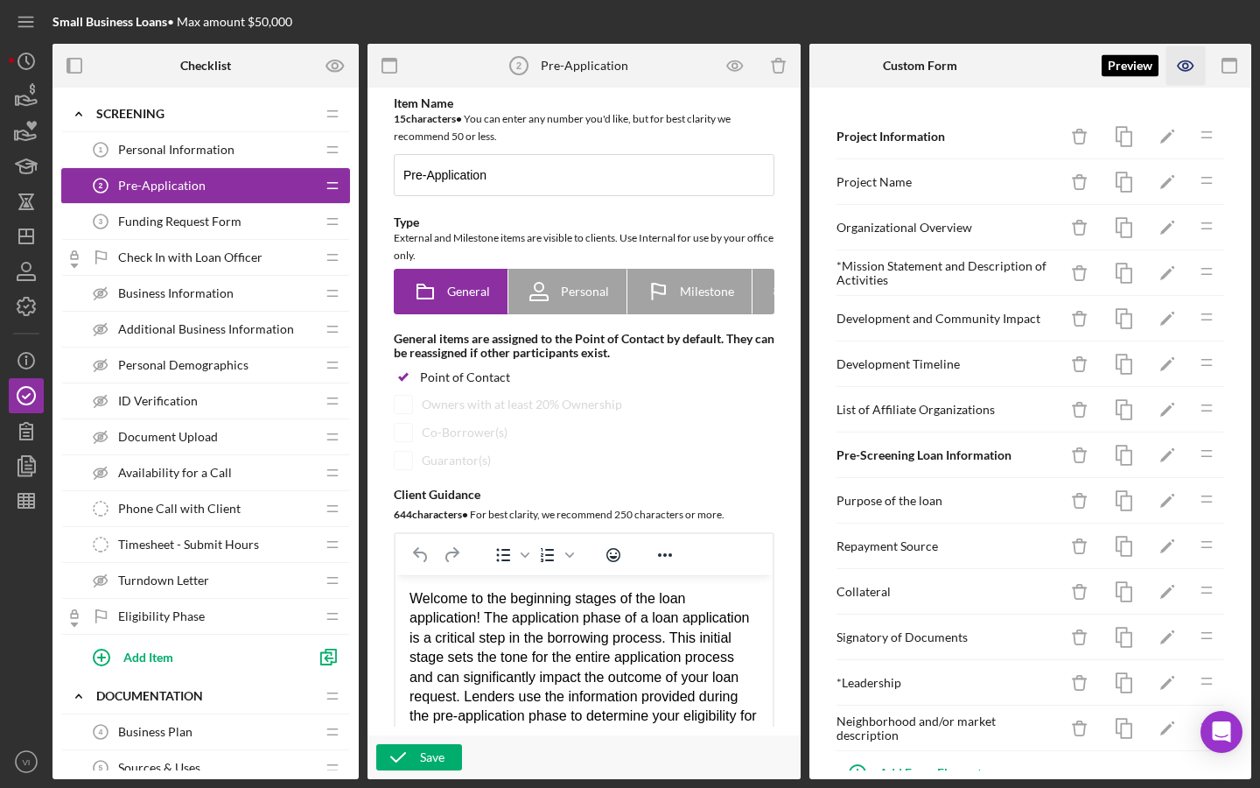
click at [1181, 67] on icon "button" at bounding box center [1185, 65] width 39 height 39
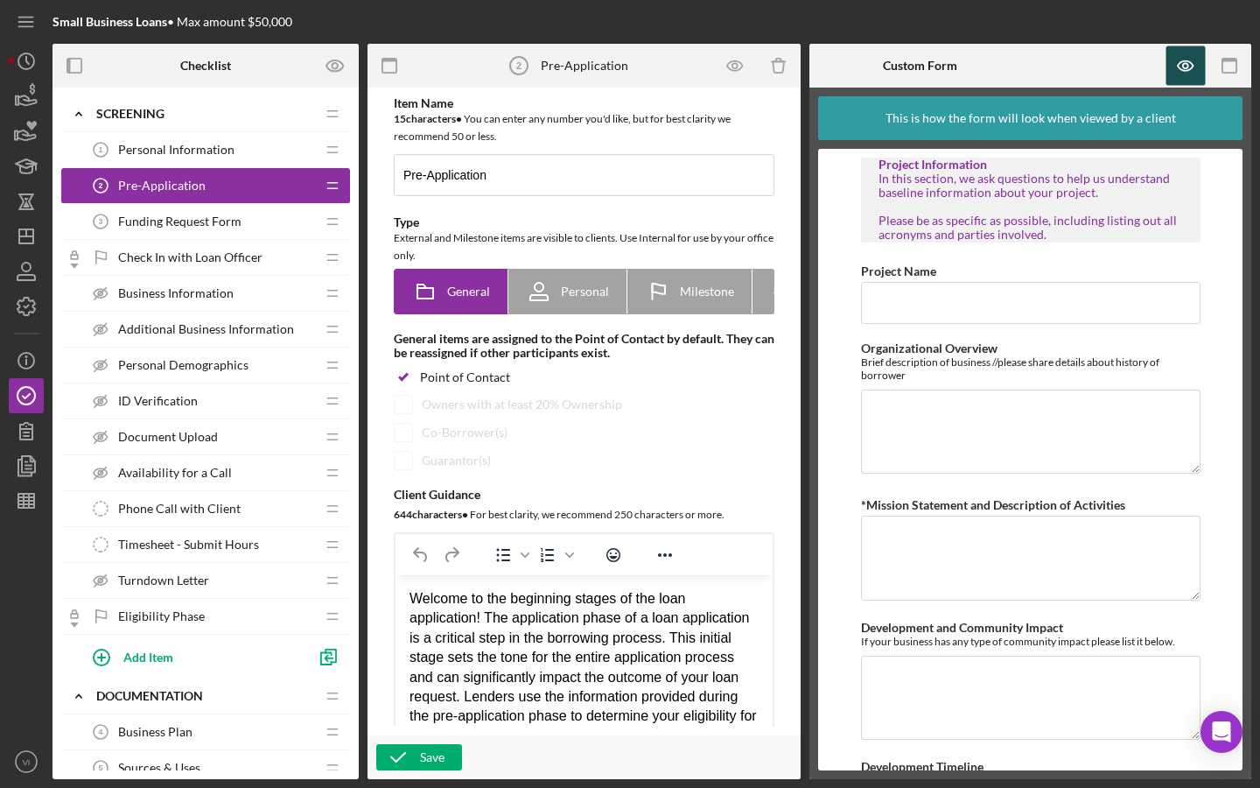
click at [1177, 74] on icon "button" at bounding box center [1185, 65] width 39 height 39
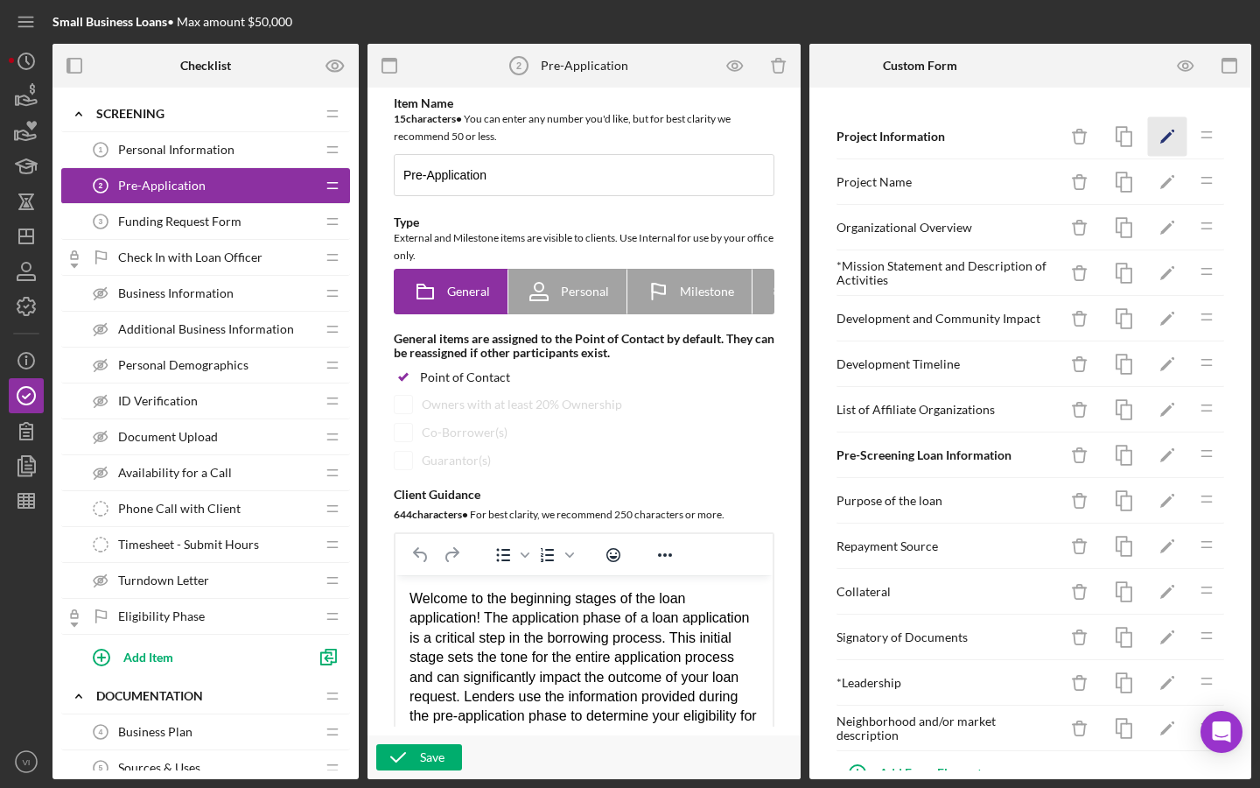
click at [1158, 148] on icon "Icon/Edit" at bounding box center [1167, 136] width 39 height 39
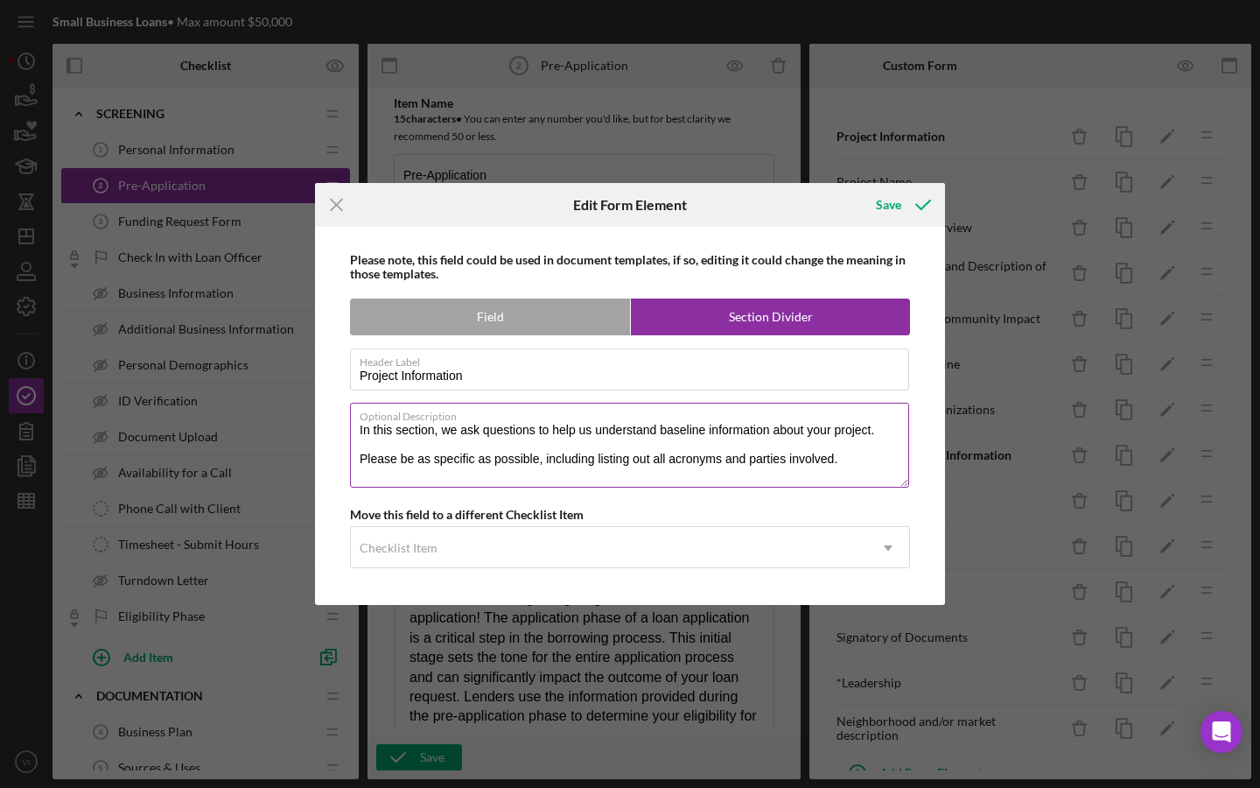
click at [650, 431] on textarea "In this section, we ask questions to help us understand baseline information ab…" at bounding box center [629, 445] width 559 height 84
click at [671, 472] on textarea "In this section, we ask questions to help us understand the baseline informatio…" at bounding box center [629, 445] width 559 height 84
type textarea "In this section, we ask questions to help us understand the baseline informatio…"
click at [901, 203] on icon "submit" at bounding box center [923, 205] width 44 height 44
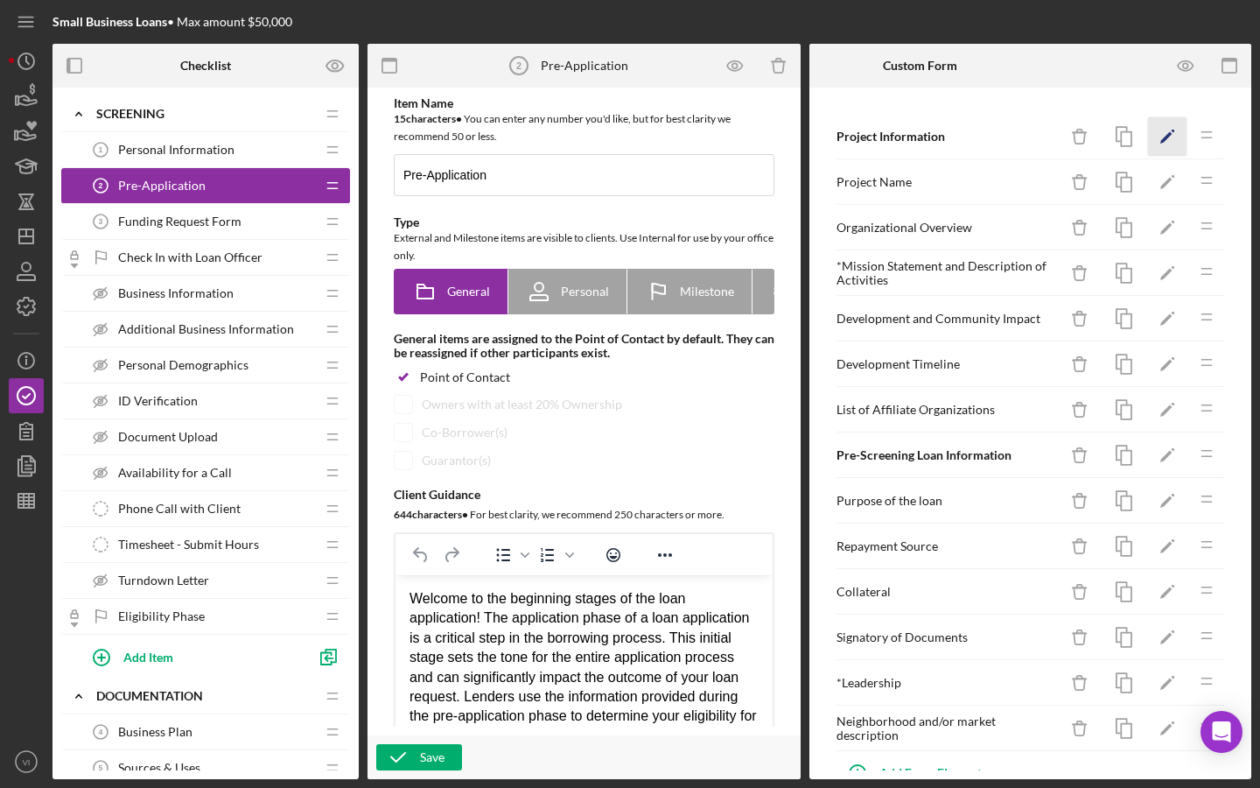
click at [1164, 142] on polygon "button" at bounding box center [1166, 138] width 12 height 12
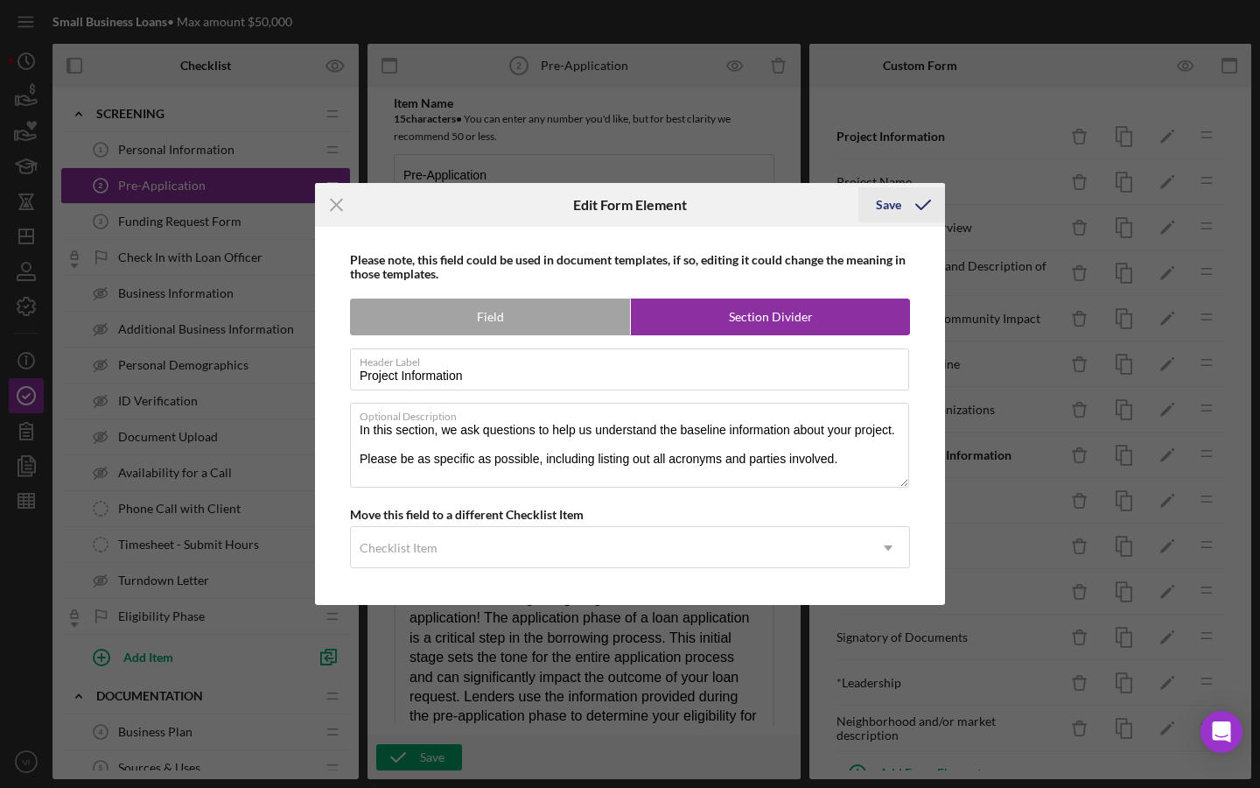
click at [911, 209] on icon "submit" at bounding box center [923, 205] width 44 height 44
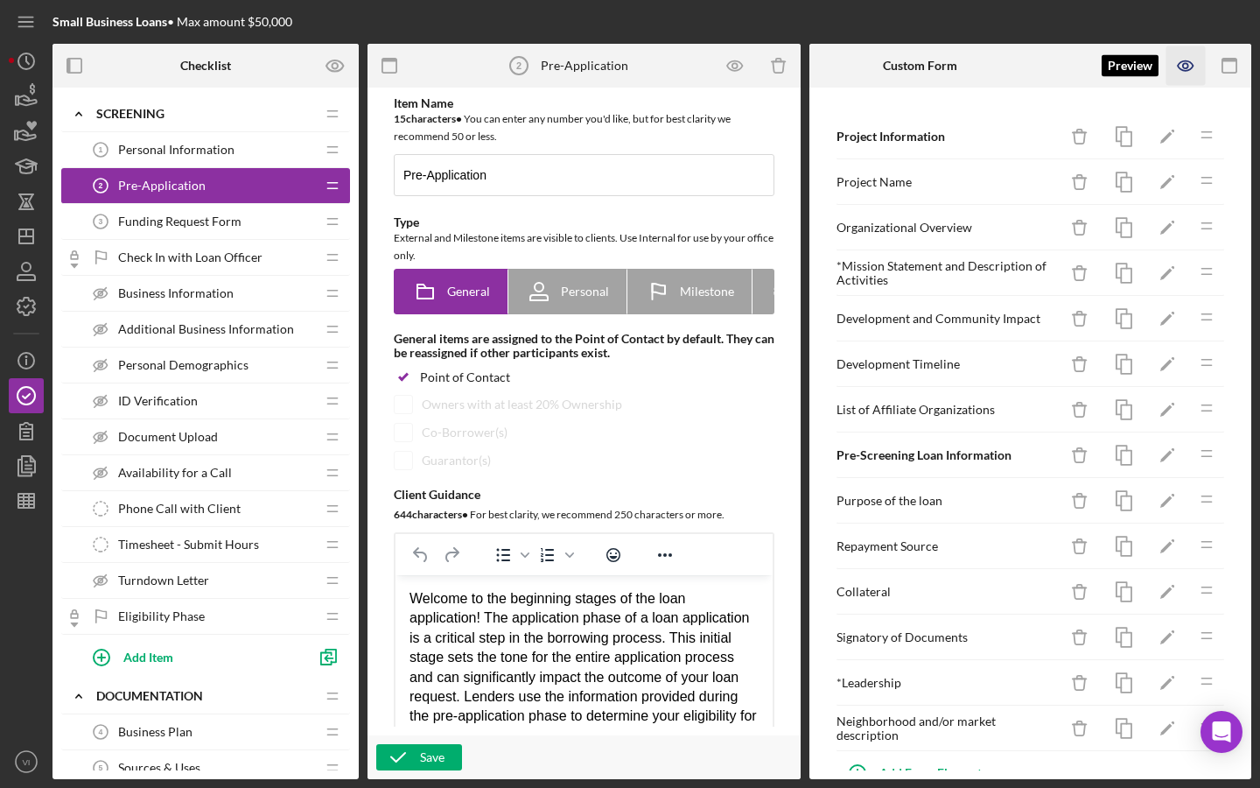
click at [1187, 84] on icon "button" at bounding box center [1185, 65] width 39 height 39
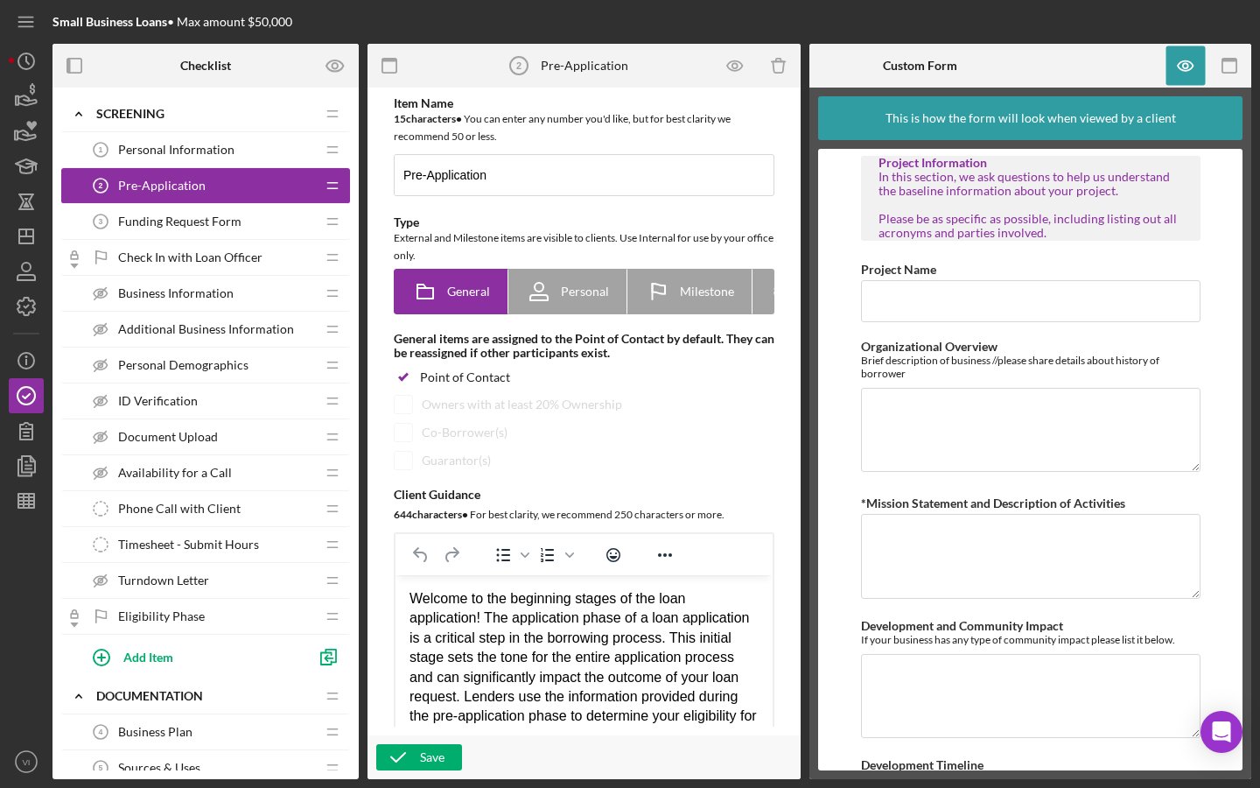
scroll to position [5, 0]
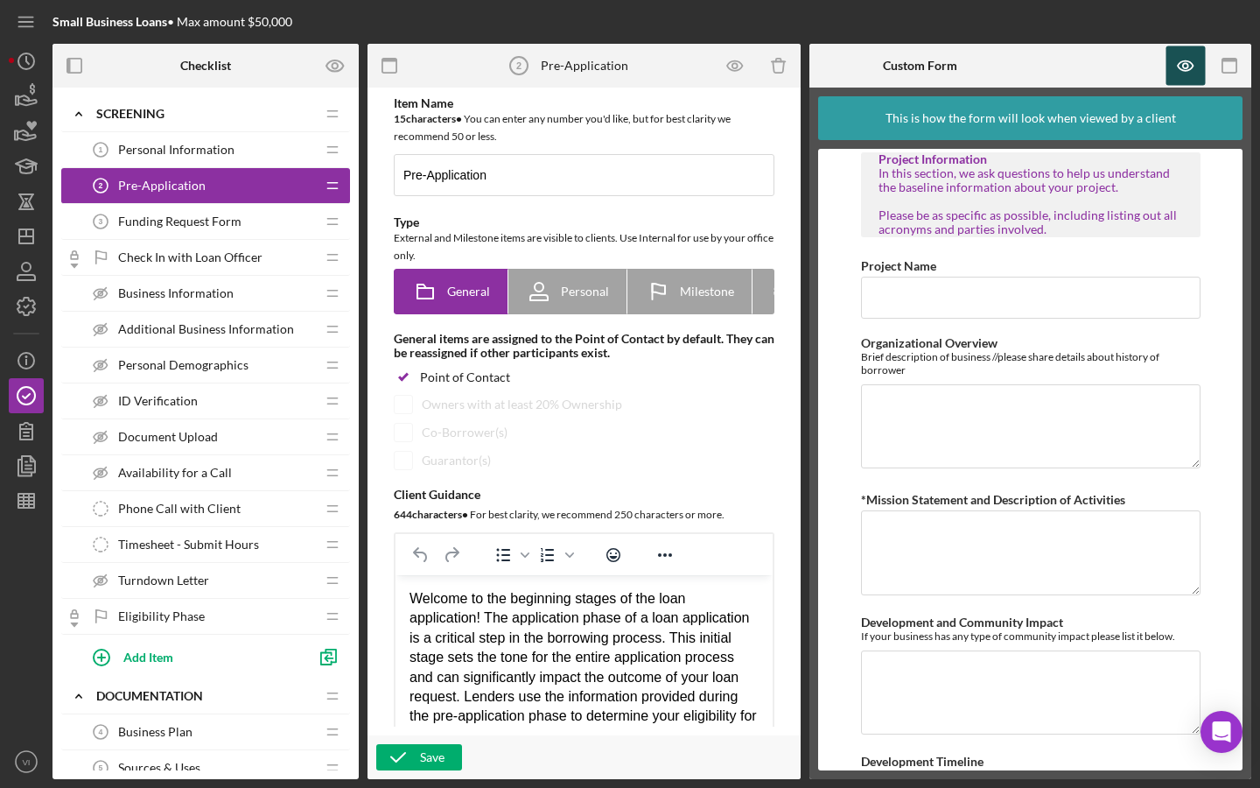
click at [1174, 73] on icon "button" at bounding box center [1185, 65] width 39 height 39
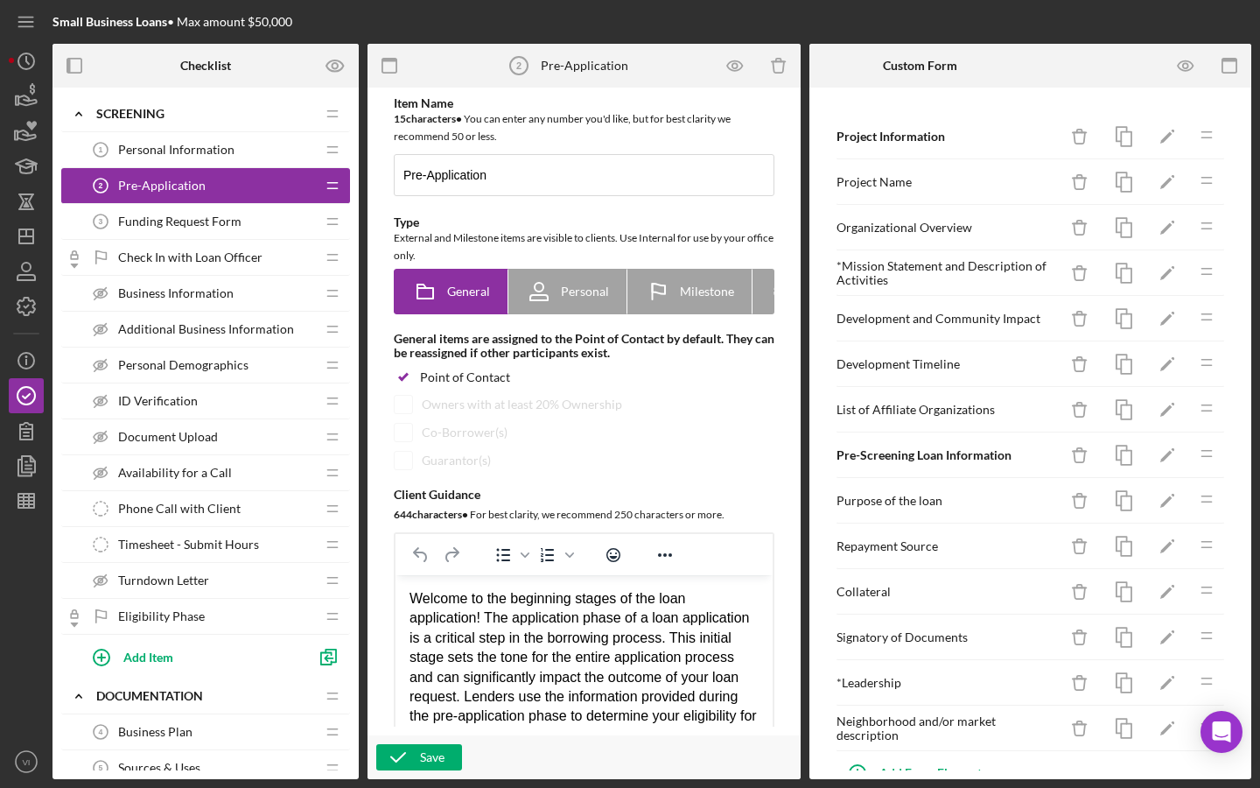
click at [1192, 145] on icon "Icon/Drag" at bounding box center [1206, 134] width 35 height 35
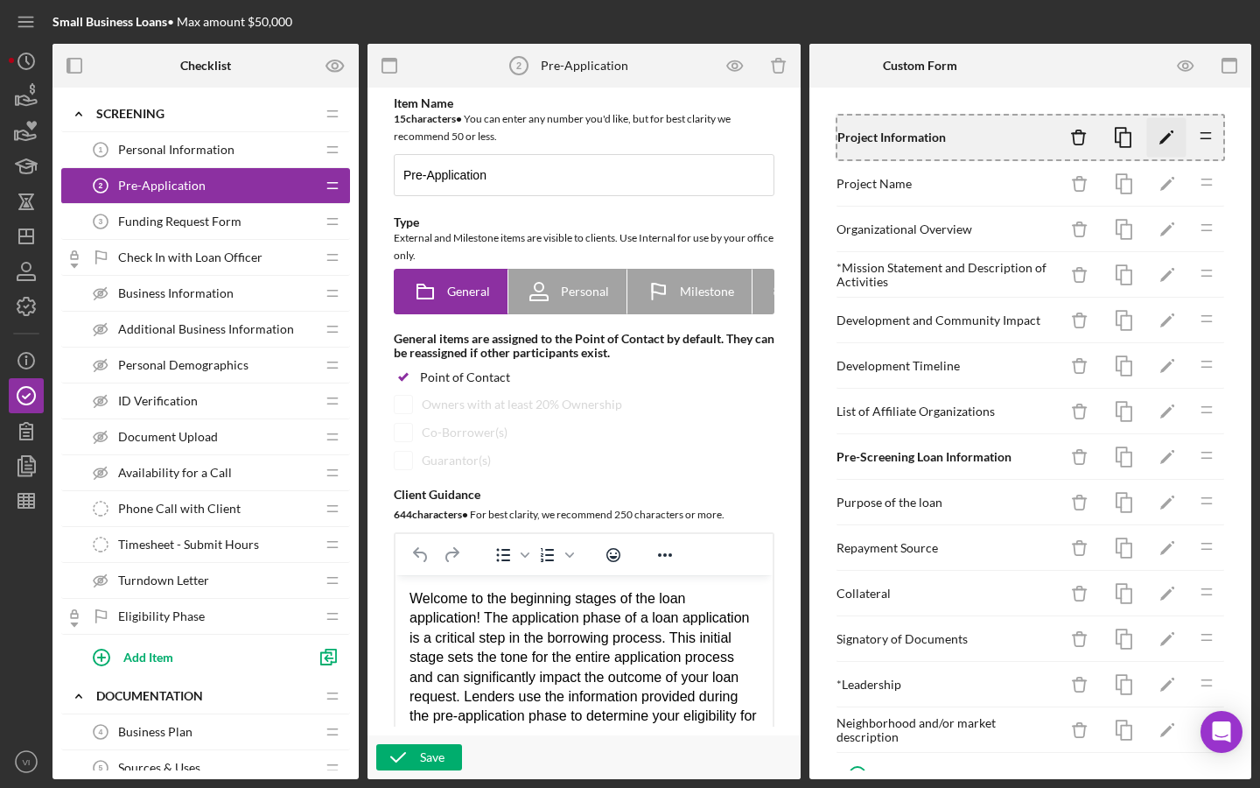
click at [1181, 145] on icon "Icon/Edit" at bounding box center [1166, 137] width 39 height 39
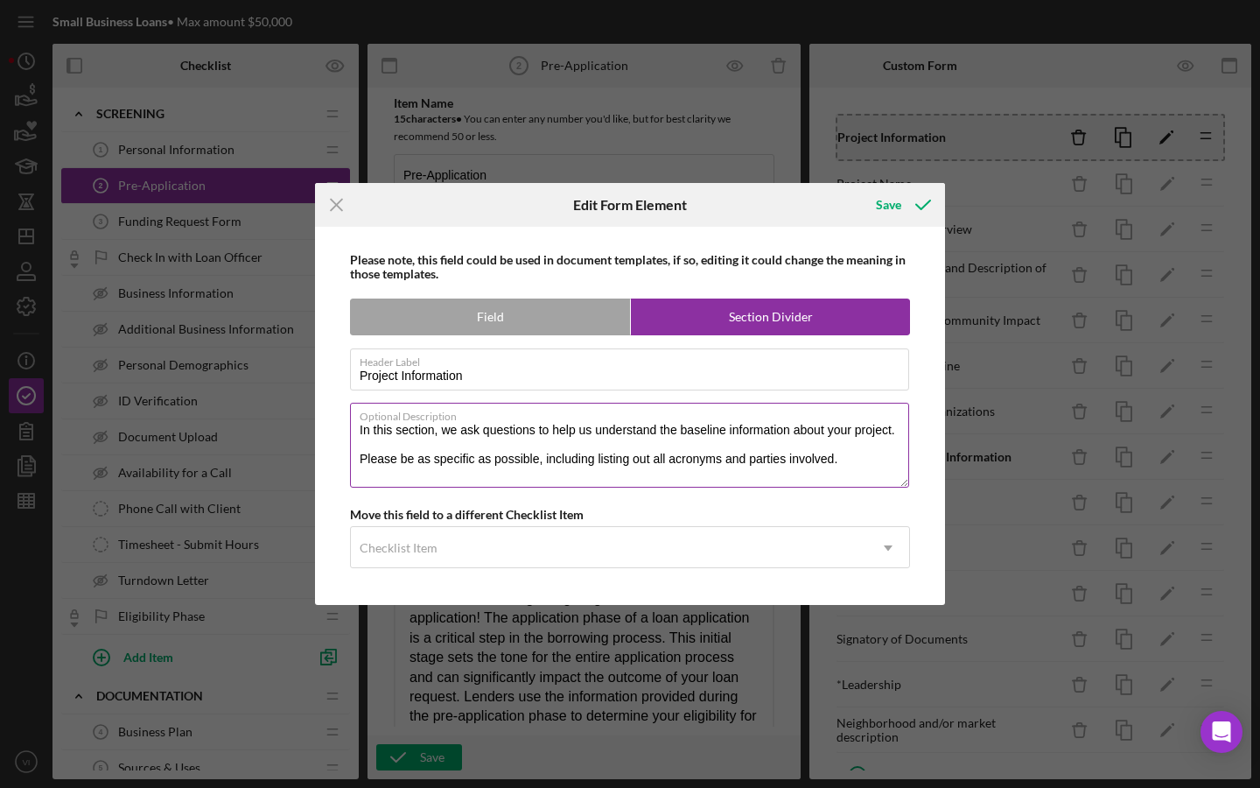
click at [529, 434] on textarea "In this section, we ask questions to help us understand the baseline informatio…" at bounding box center [629, 445] width 559 height 84
drag, startPoint x: 535, startPoint y: 433, endPoint x: 365, endPoint y: 431, distance: 169.8
click at [365, 431] on textarea "In this section, we ask questions to help us understand the baseline informatio…" at bounding box center [629, 445] width 559 height 84
click at [484, 434] on textarea "We first want to help us understand the baseline information about your project…" at bounding box center [629, 445] width 559 height 84
click at [490, 438] on textarea "We first want to help us understand the baseline information about your project…" at bounding box center [629, 445] width 559 height 84
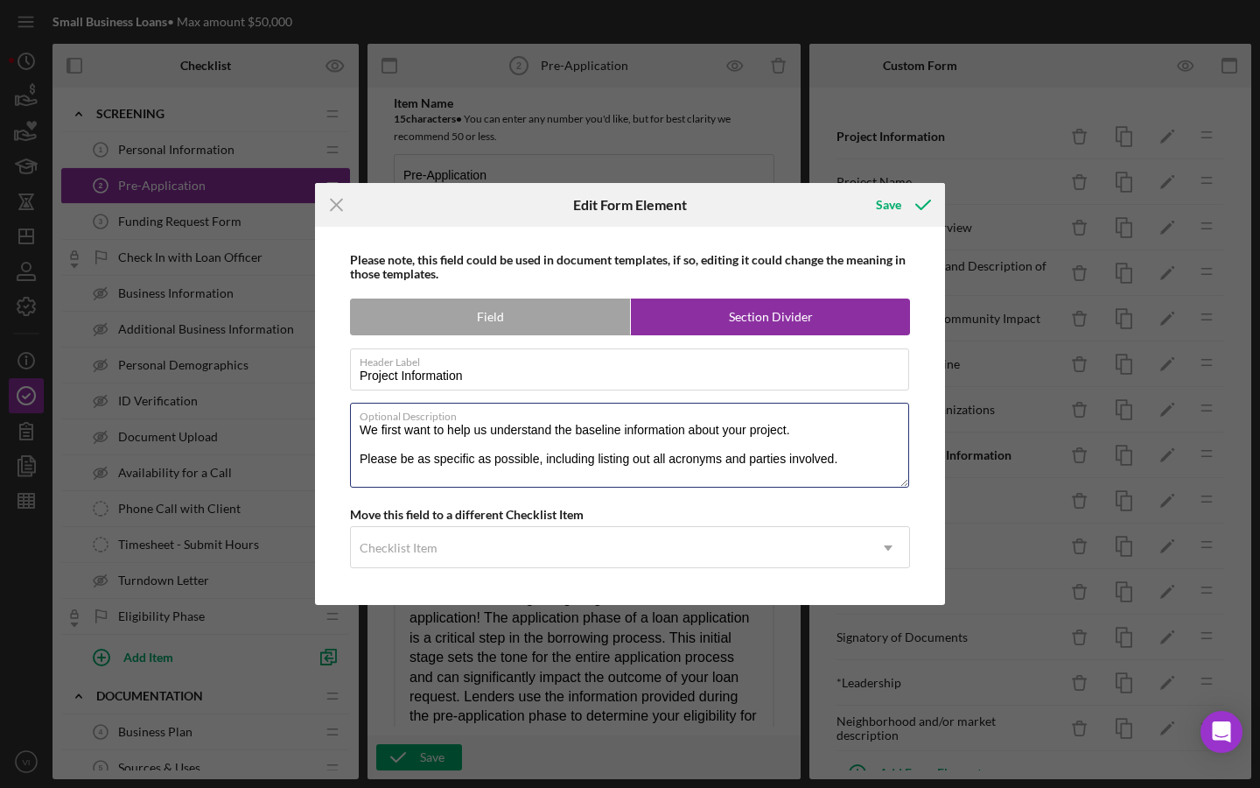
drag, startPoint x: 490, startPoint y: 432, endPoint x: 326, endPoint y: 426, distance: 164.6
click at [326, 426] on div "Please note, this field could be used in document templates, if so, editing it …" at bounding box center [630, 416] width 613 height 378
type textarea "This section will help us understand the baseline information about your projec…"
click at [886, 209] on div "Save" at bounding box center [888, 204] width 25 height 35
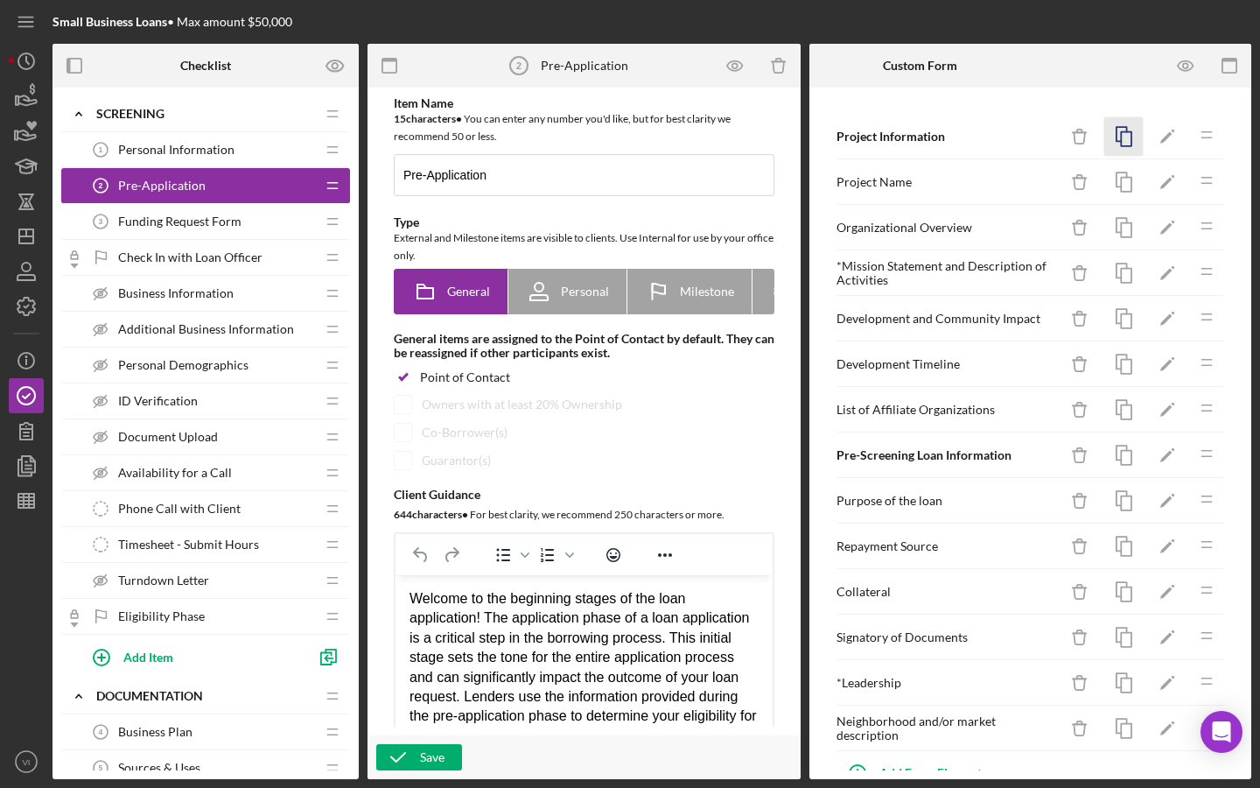
click at [1123, 144] on icon "button" at bounding box center [1123, 136] width 39 height 39
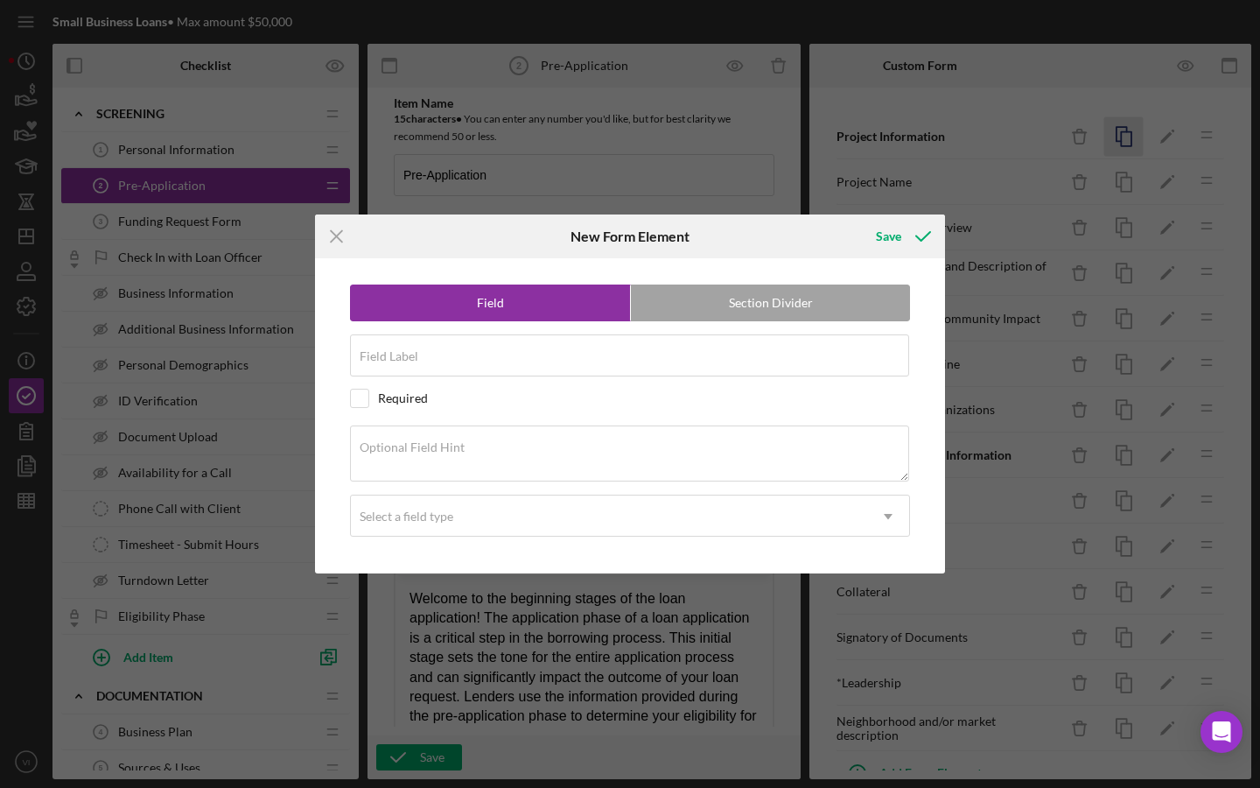
radio input "false"
radio input "true"
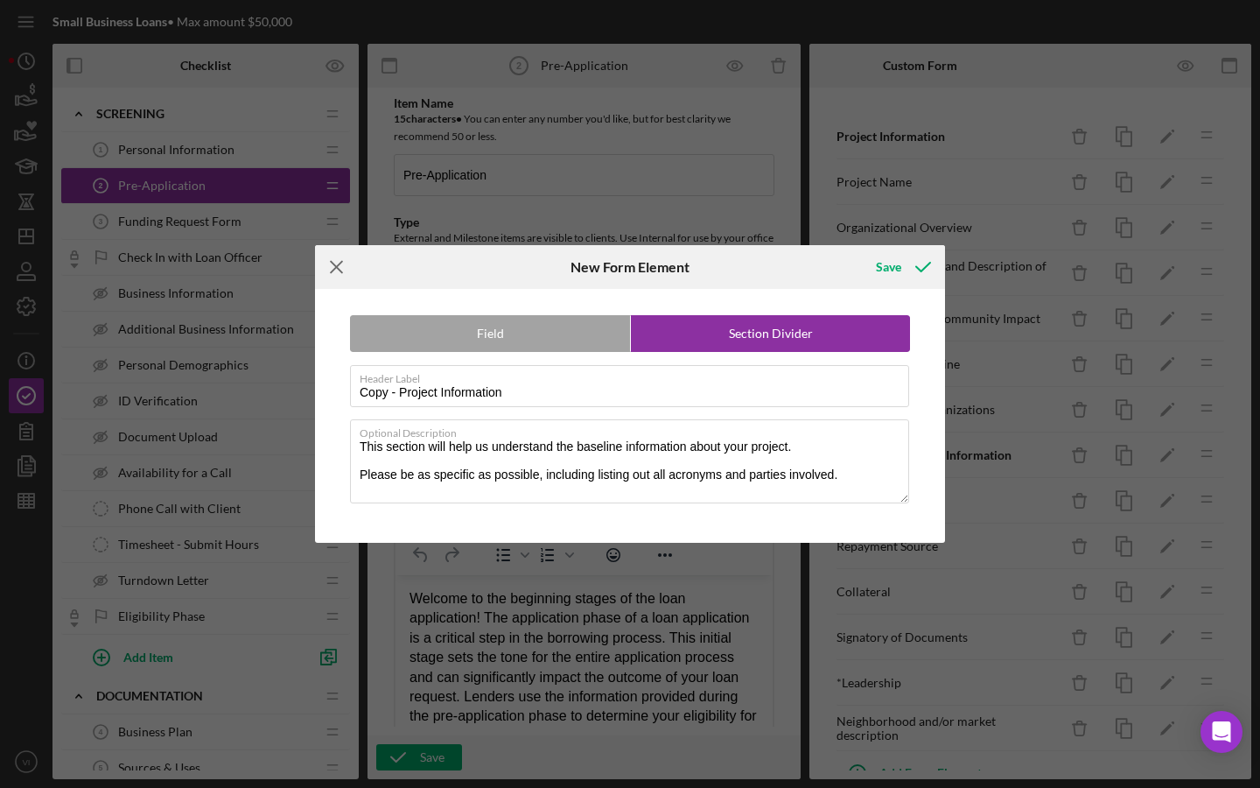
click at [331, 271] on icon "Icon/Menu Close" at bounding box center [337, 267] width 44 height 44
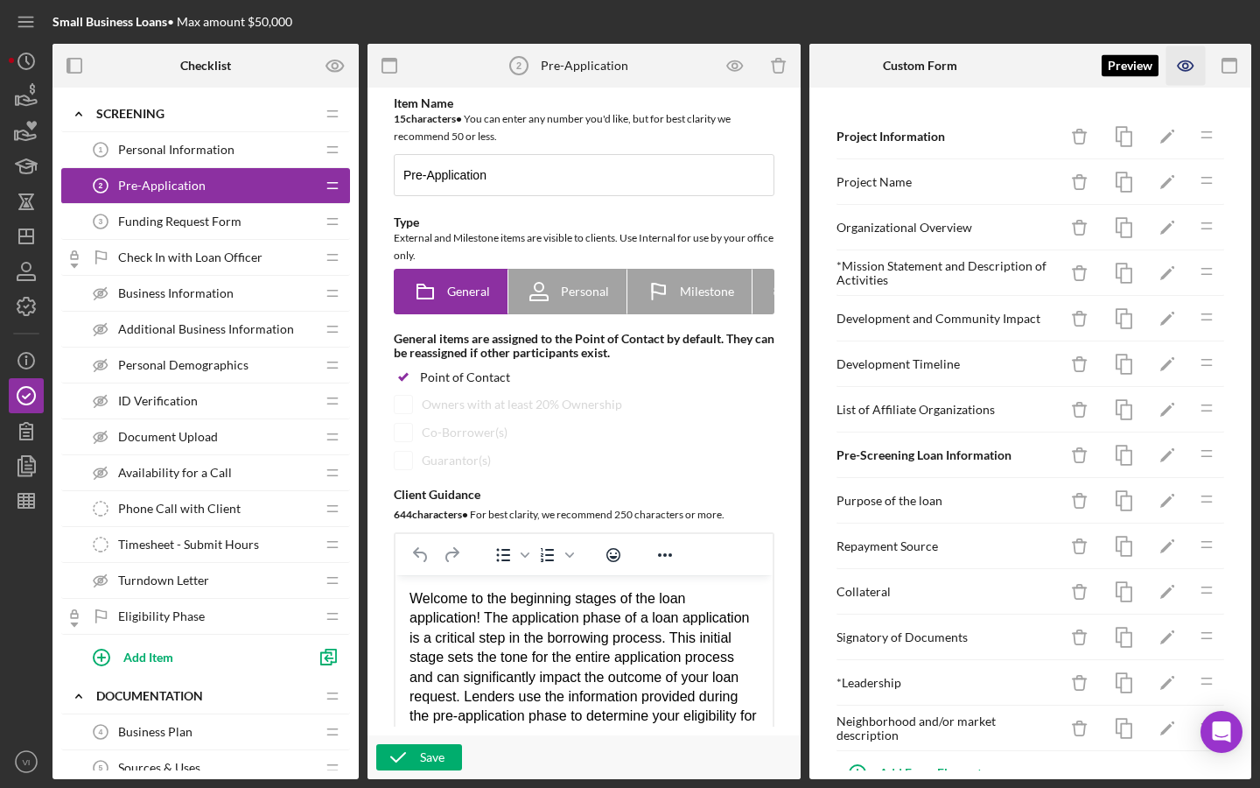
click at [1196, 65] on icon "button" at bounding box center [1185, 65] width 39 height 39
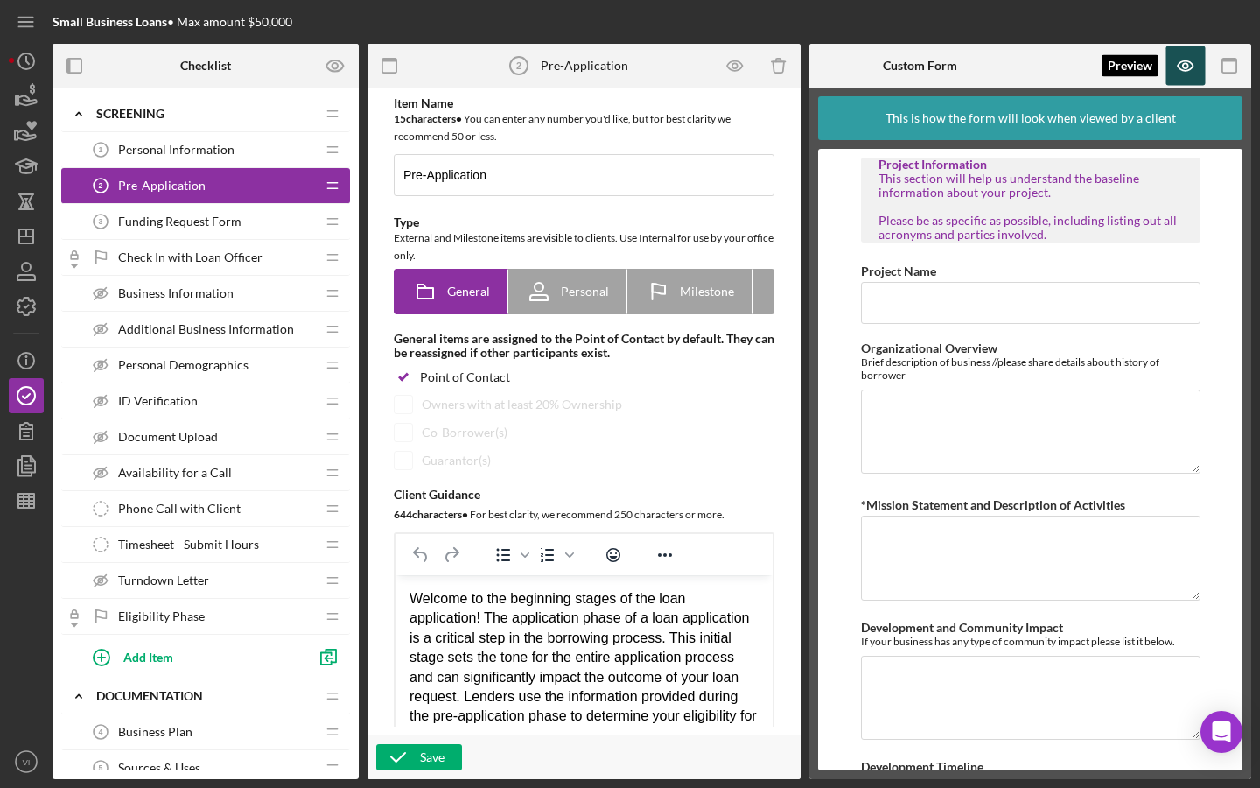
click at [1190, 54] on icon "button" at bounding box center [1185, 65] width 39 height 39
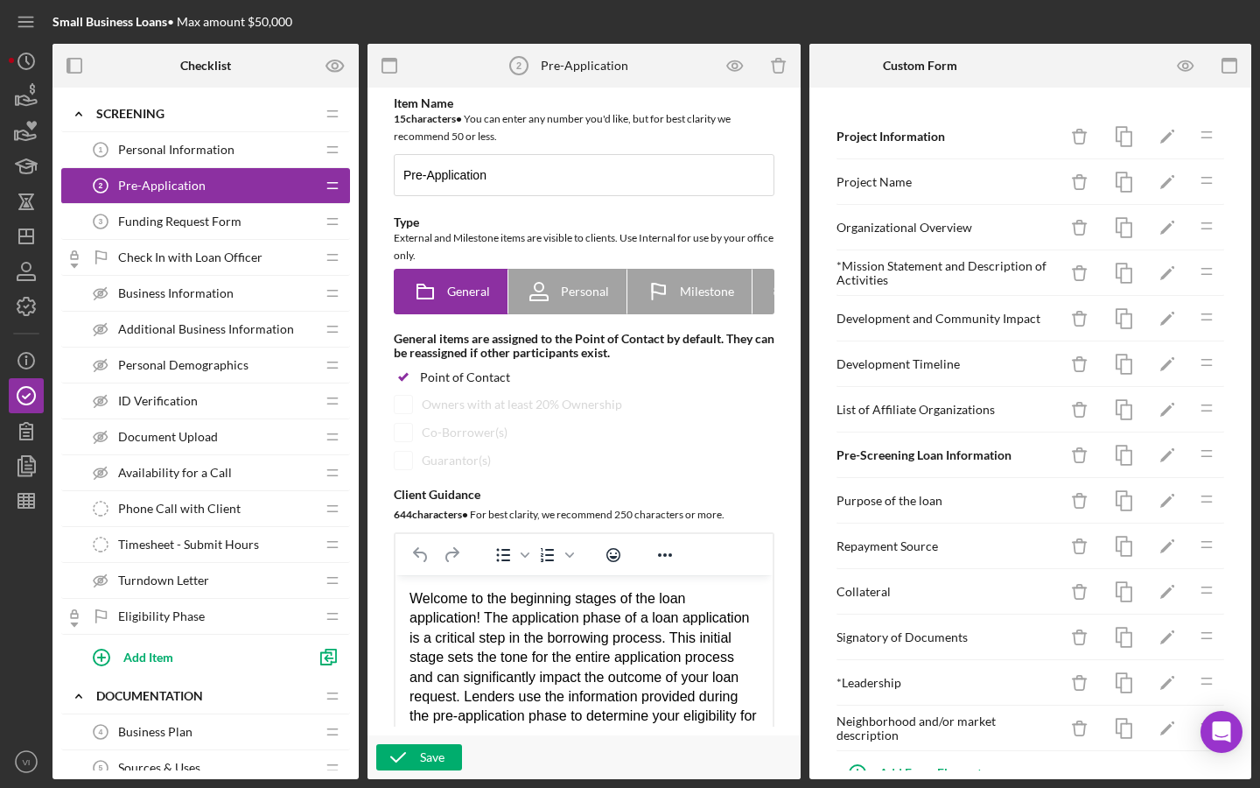
click at [1145, 138] on div "Project Information Icon/Delete Icon/Edit Icon/Drag" at bounding box center [1030, 137] width 389 height 46
click at [1170, 134] on polygon "button" at bounding box center [1166, 138] width 12 height 12
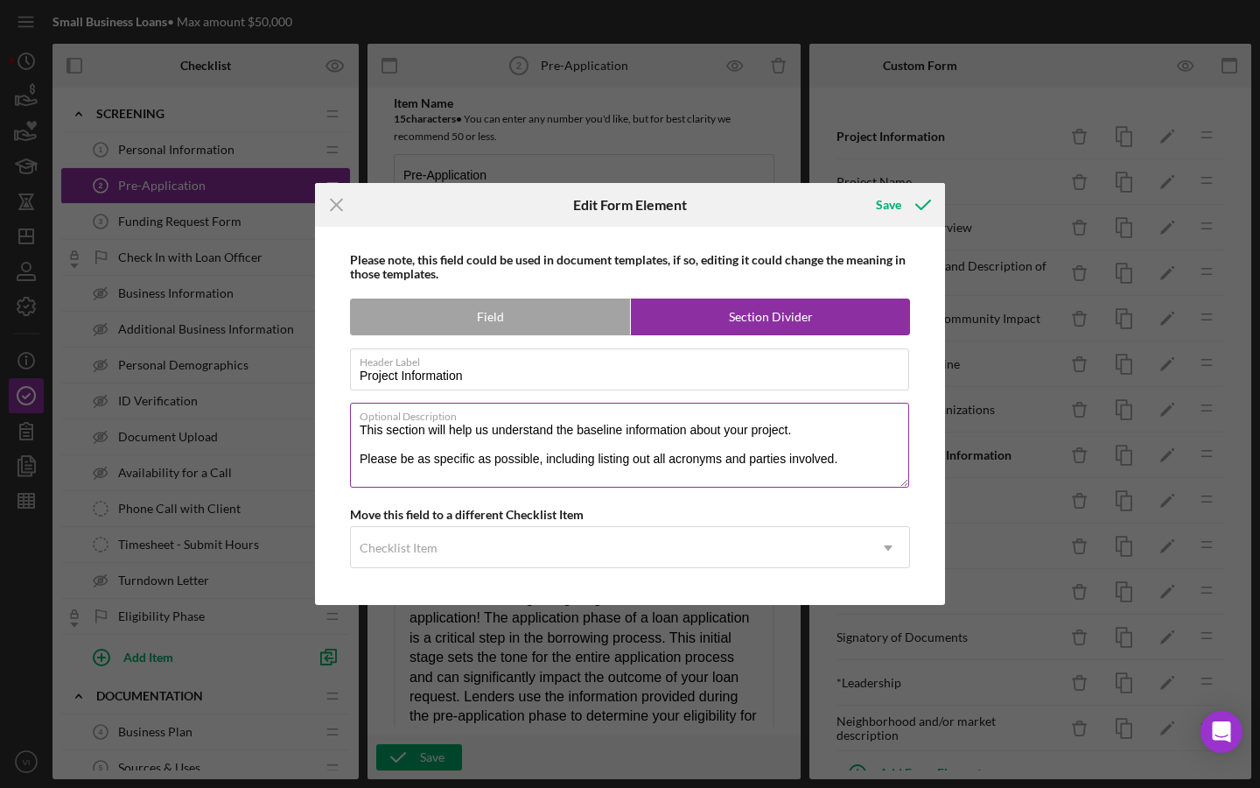
click at [366, 431] on textarea "This section will help us understand the baseline information about your projec…" at bounding box center [629, 445] width 559 height 84
type textarea "This section will help us understand the baseline information about your projec…"
click at [889, 216] on div "Save" at bounding box center [888, 204] width 25 height 35
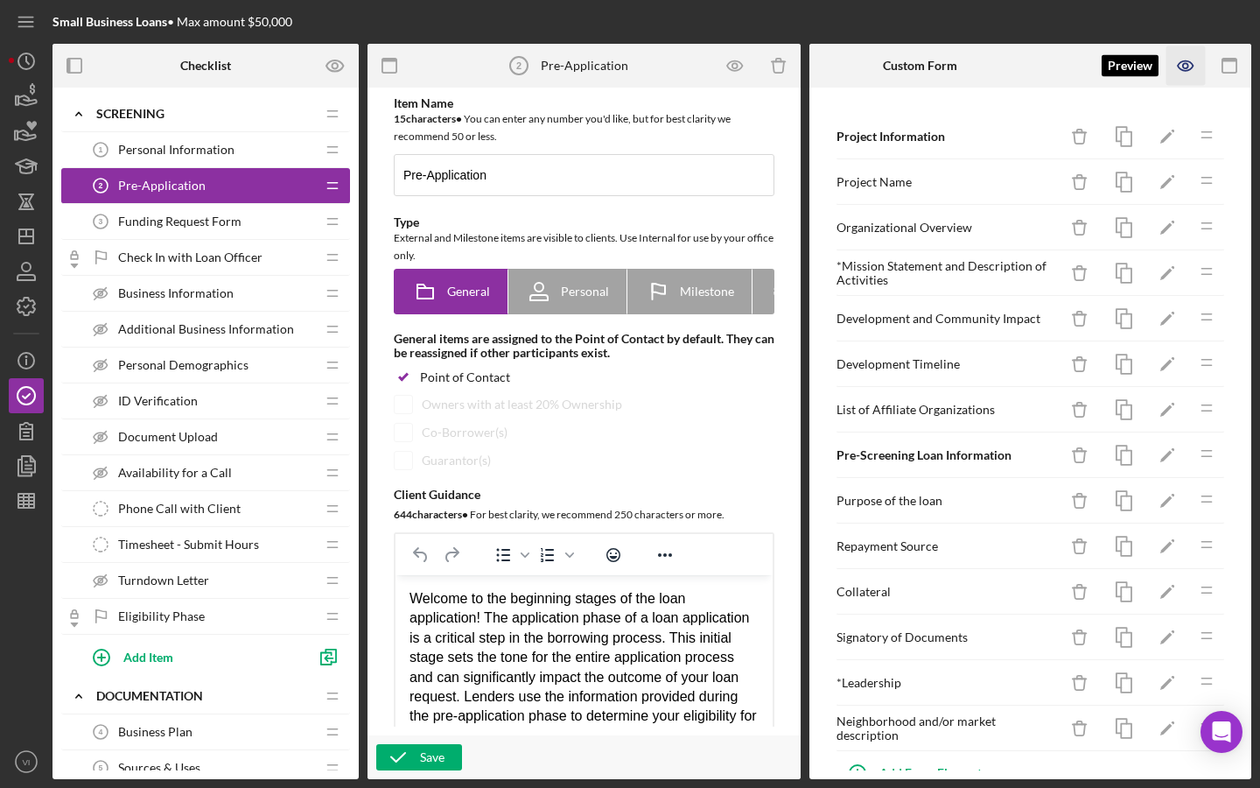
click at [1191, 61] on icon "button" at bounding box center [1185, 65] width 39 height 39
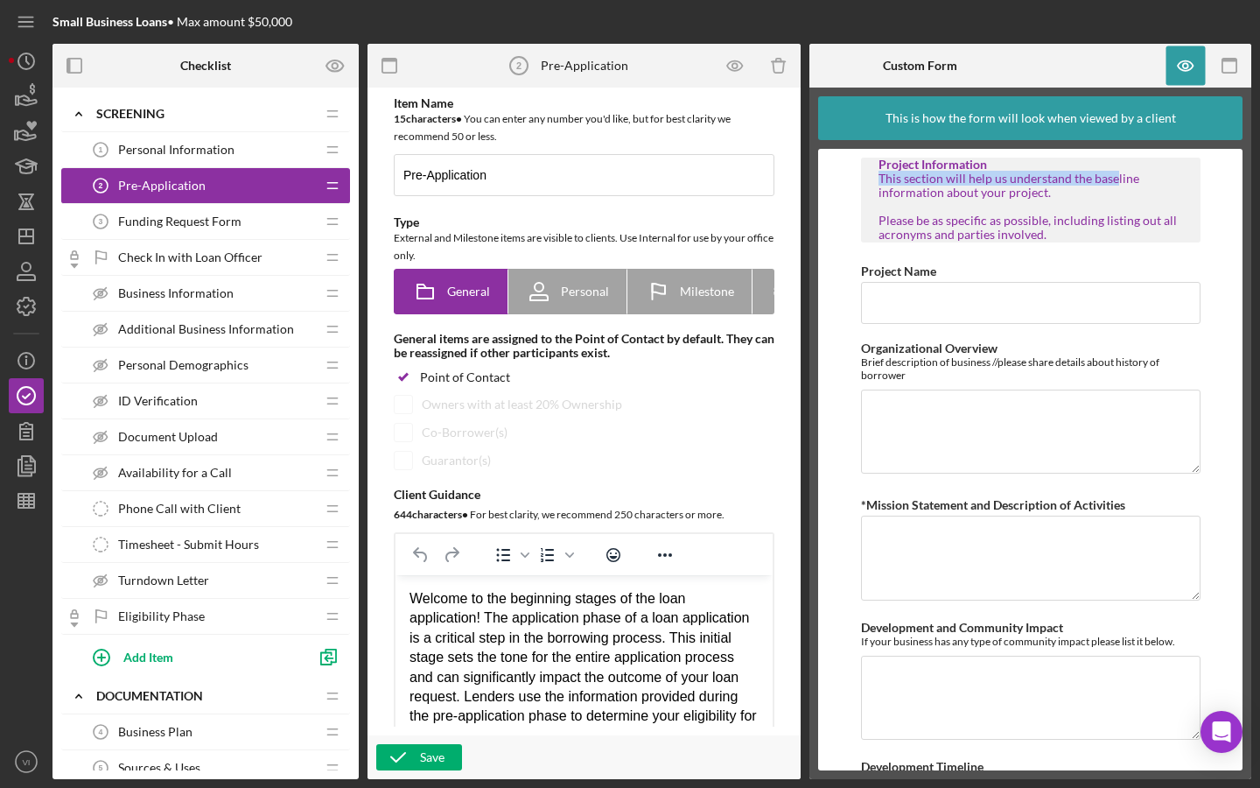
drag, startPoint x: 1105, startPoint y: 198, endPoint x: 827, endPoint y: 181, distance: 278.7
click at [827, 182] on form "Project Information This section will help us understand the baseline informati…" at bounding box center [1030, 459] width 424 height 621
click at [977, 203] on div "This section will help us understand the baseline information about your projec…" at bounding box center [1031, 207] width 305 height 70
drag, startPoint x: 1057, startPoint y: 206, endPoint x: 877, endPoint y: 196, distance: 180.5
click at [879, 196] on div "This section will help us understand the baseline information about your projec…" at bounding box center [1031, 207] width 305 height 70
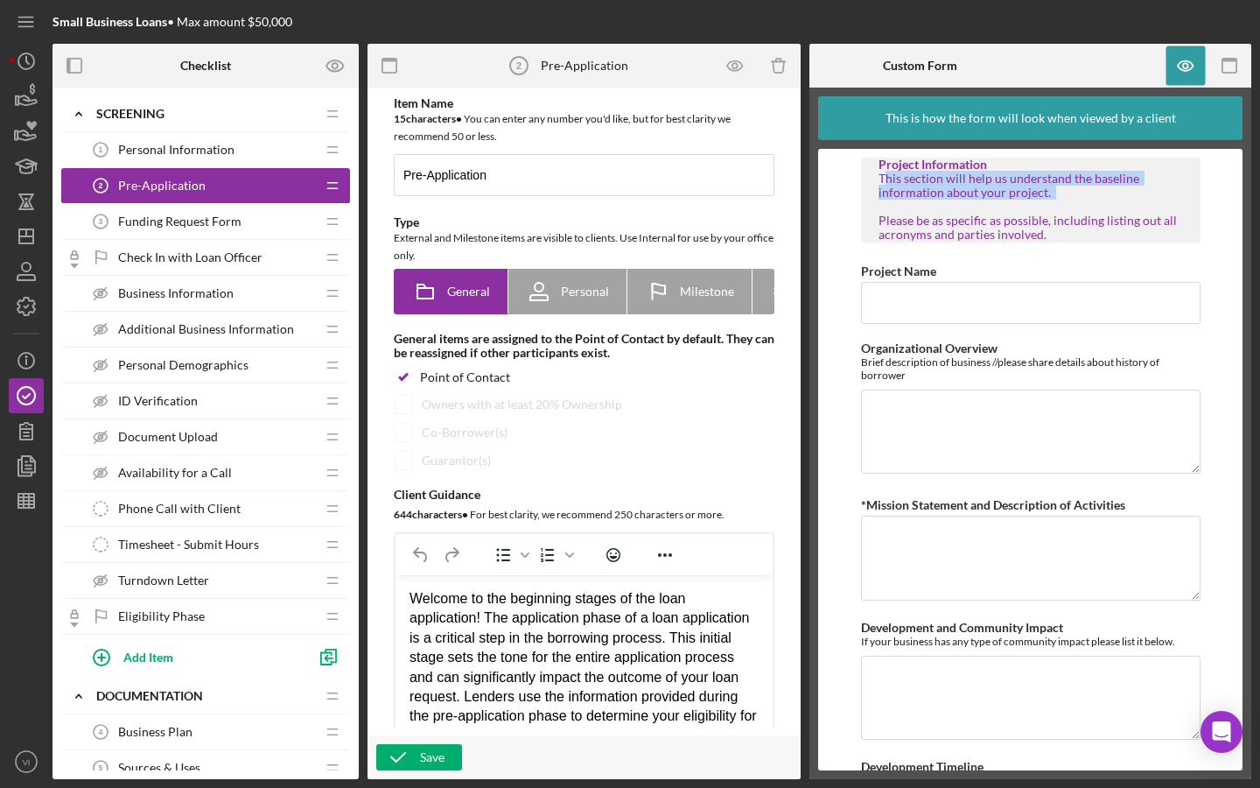
copy div "This section will help us understand the baseline information about your projec…"
click at [1063, 242] on div "This section will help us understand the baseline information about your projec…" at bounding box center [1031, 207] width 305 height 70
click at [1220, 64] on icon "button" at bounding box center [1229, 65] width 39 height 39
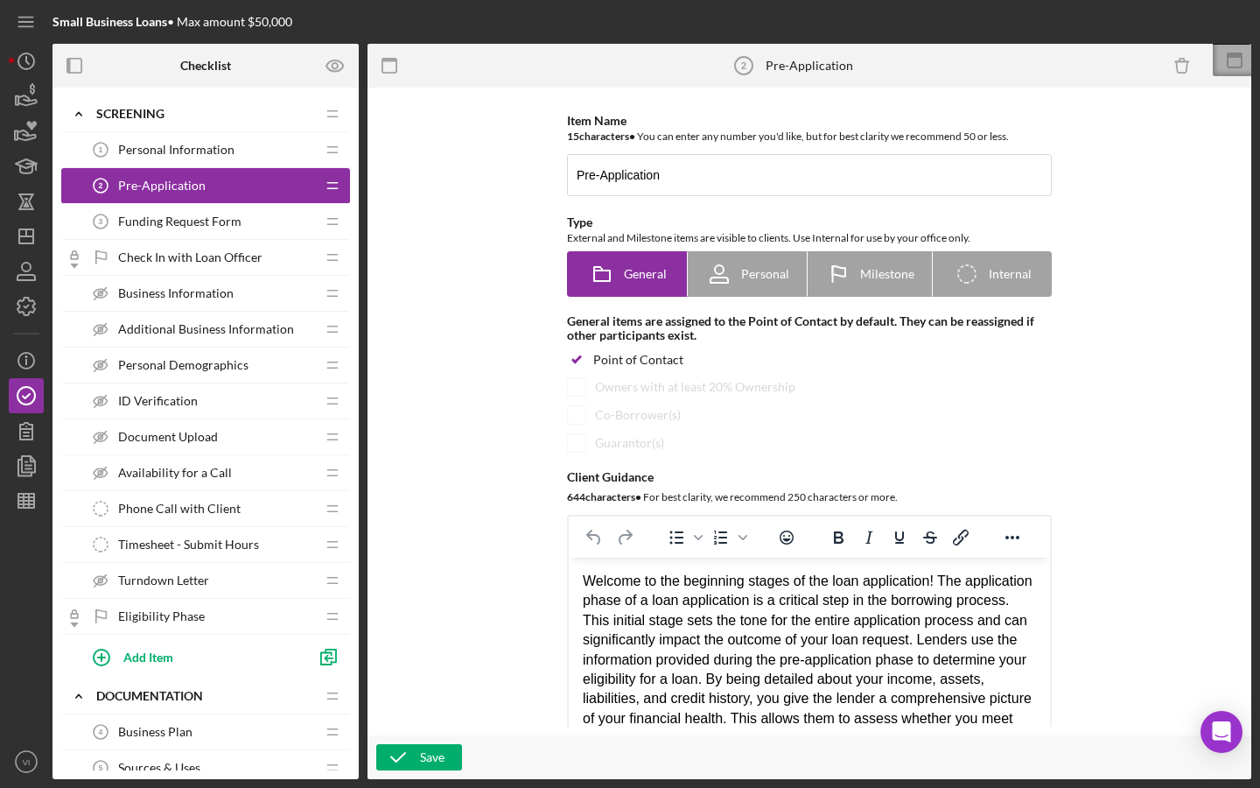
click at [1220, 64] on icon at bounding box center [1235, 61] width 44 height 44
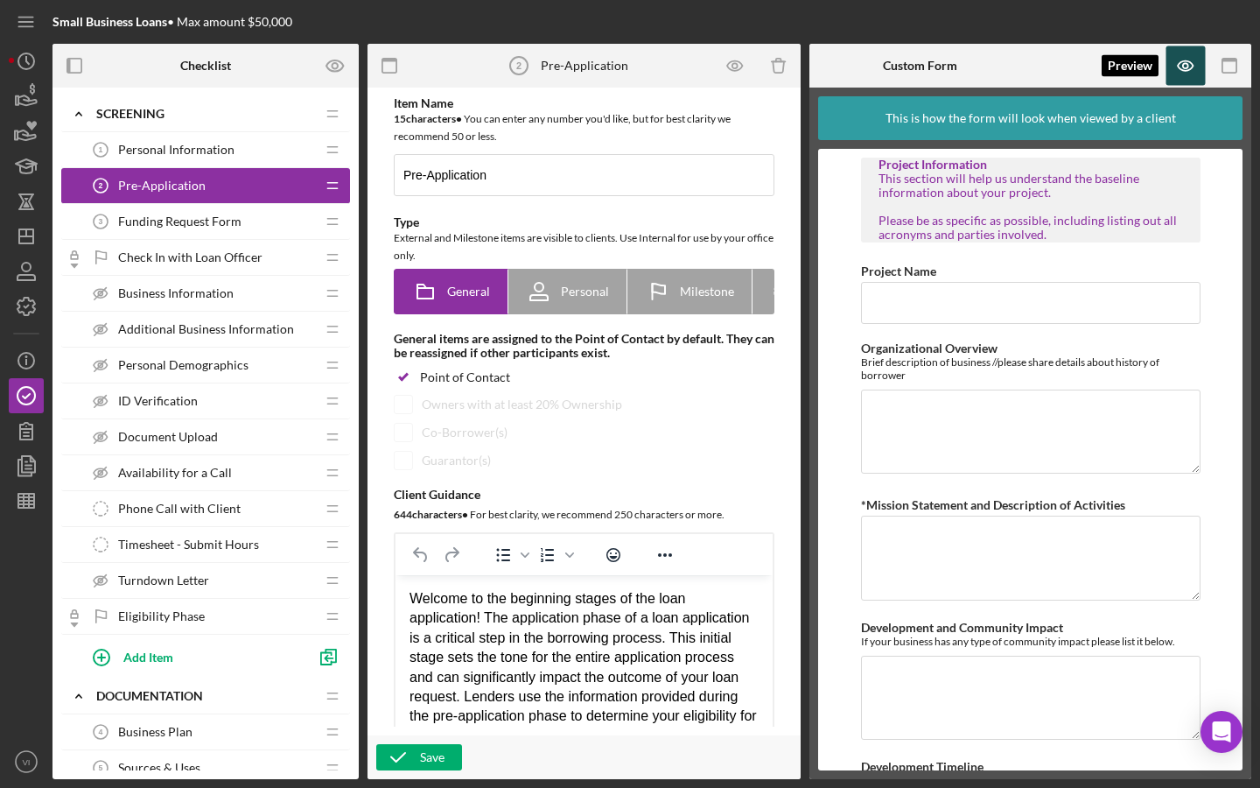
click at [1183, 74] on icon "button" at bounding box center [1185, 65] width 39 height 39
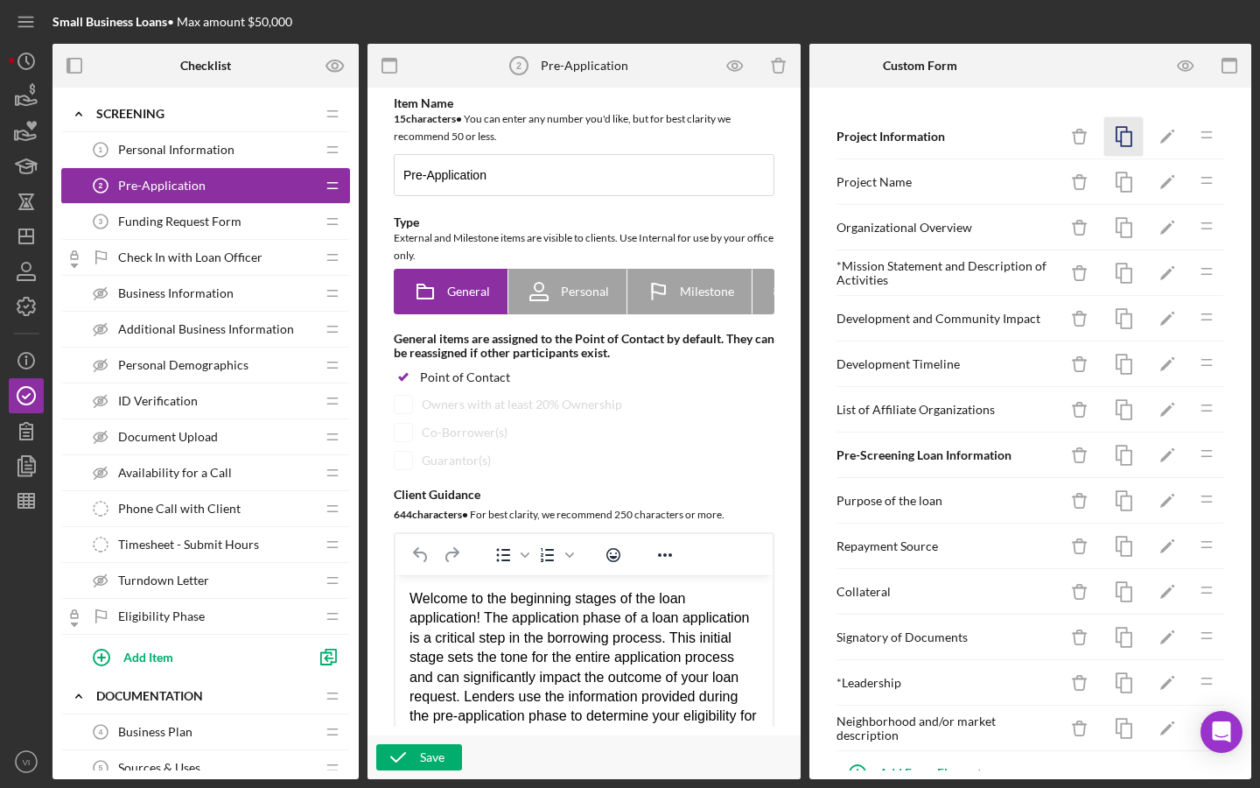
click at [1121, 140] on rect "button" at bounding box center [1126, 139] width 11 height 14
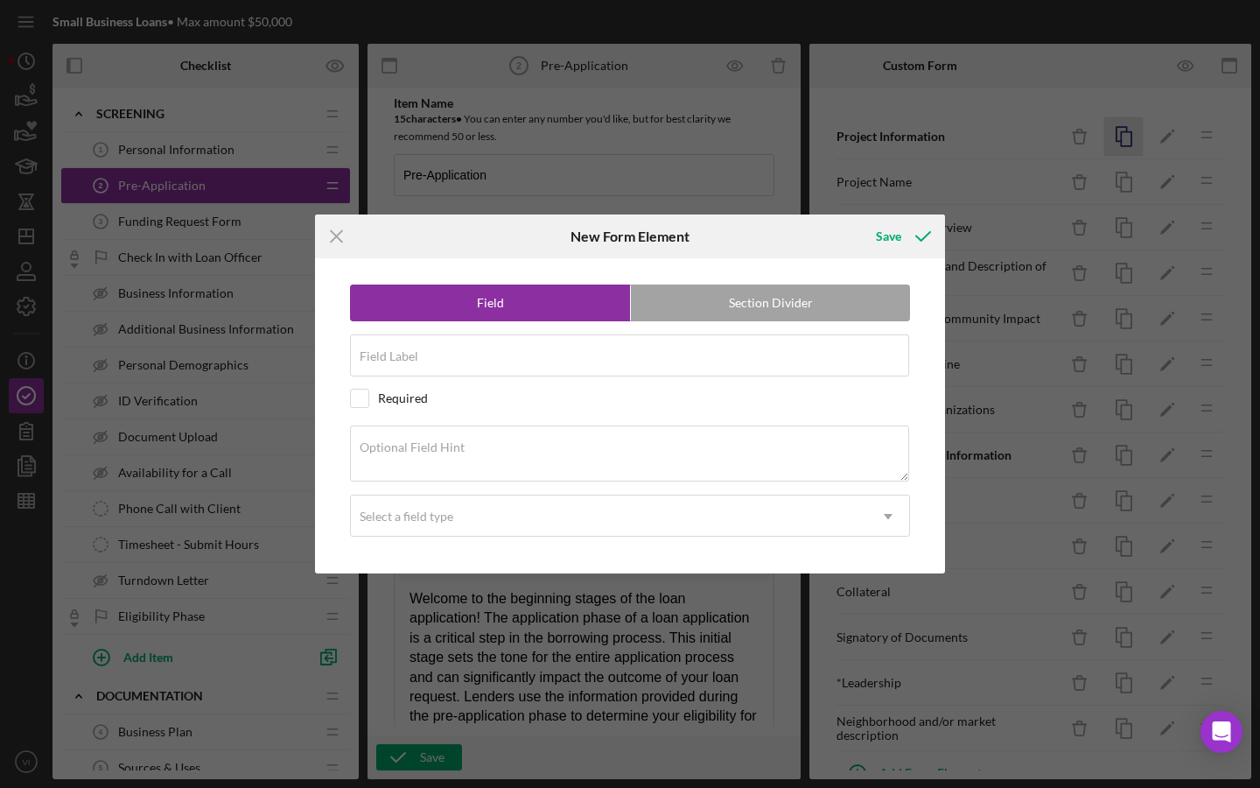
radio input "false"
radio input "true"
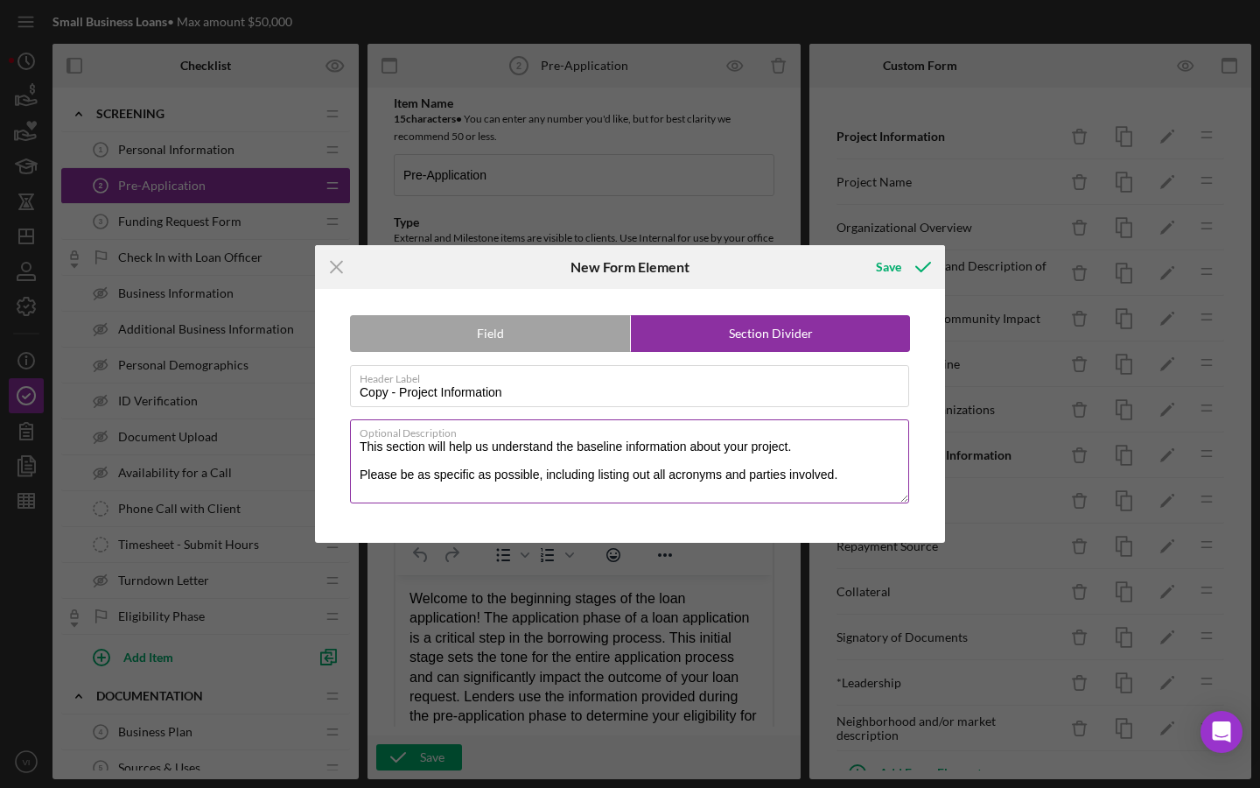
click at [370, 458] on textarea "This section will help us understand the baseline information about your projec…" at bounding box center [629, 461] width 559 height 84
drag, startPoint x: 384, startPoint y: 459, endPoint x: 364, endPoint y: 459, distance: 20.1
click at [367, 459] on textarea "This section will help us understand the baseline information about your projec…" at bounding box center [629, 461] width 559 height 84
click at [437, 466] on textarea "In this section will help us understand the baseline information about your pro…" at bounding box center [629, 461] width 559 height 84
drag, startPoint x: 642, startPoint y: 464, endPoint x: 517, endPoint y: 464, distance: 125.1
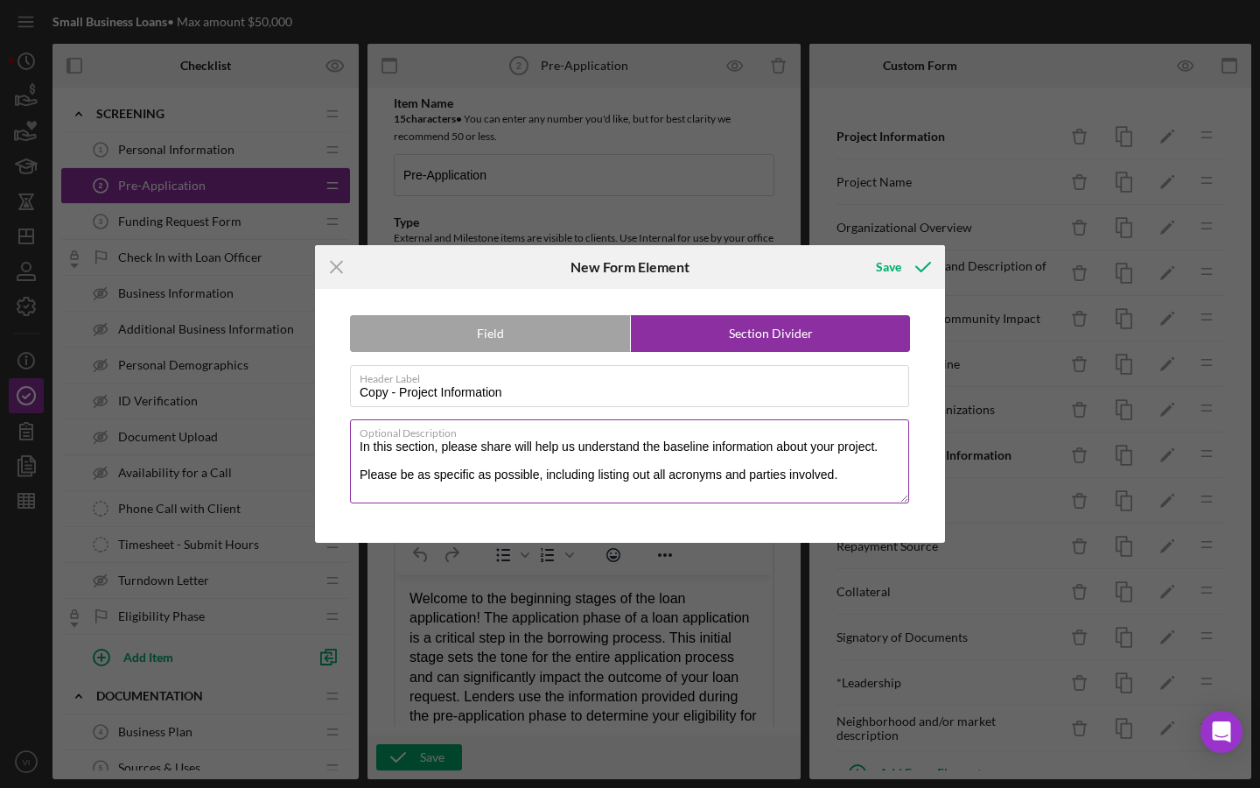
click at [517, 464] on textarea "In this section, please share will help us understand the baseline information …" at bounding box center [629, 461] width 559 height 84
click at [744, 457] on textarea "In this section, please share the baseline information about your project. Plea…" at bounding box center [629, 461] width 559 height 84
click at [739, 490] on textarea "In this section, please share the baseline information about your project. Plea…" at bounding box center [629, 461] width 559 height 84
drag, startPoint x: 403, startPoint y: 488, endPoint x: 324, endPoint y: 488, distance: 79.6
click at [324, 488] on div "Field Section Divider Header Label Copy - Project Information Optional Descript…" at bounding box center [630, 416] width 613 height 254
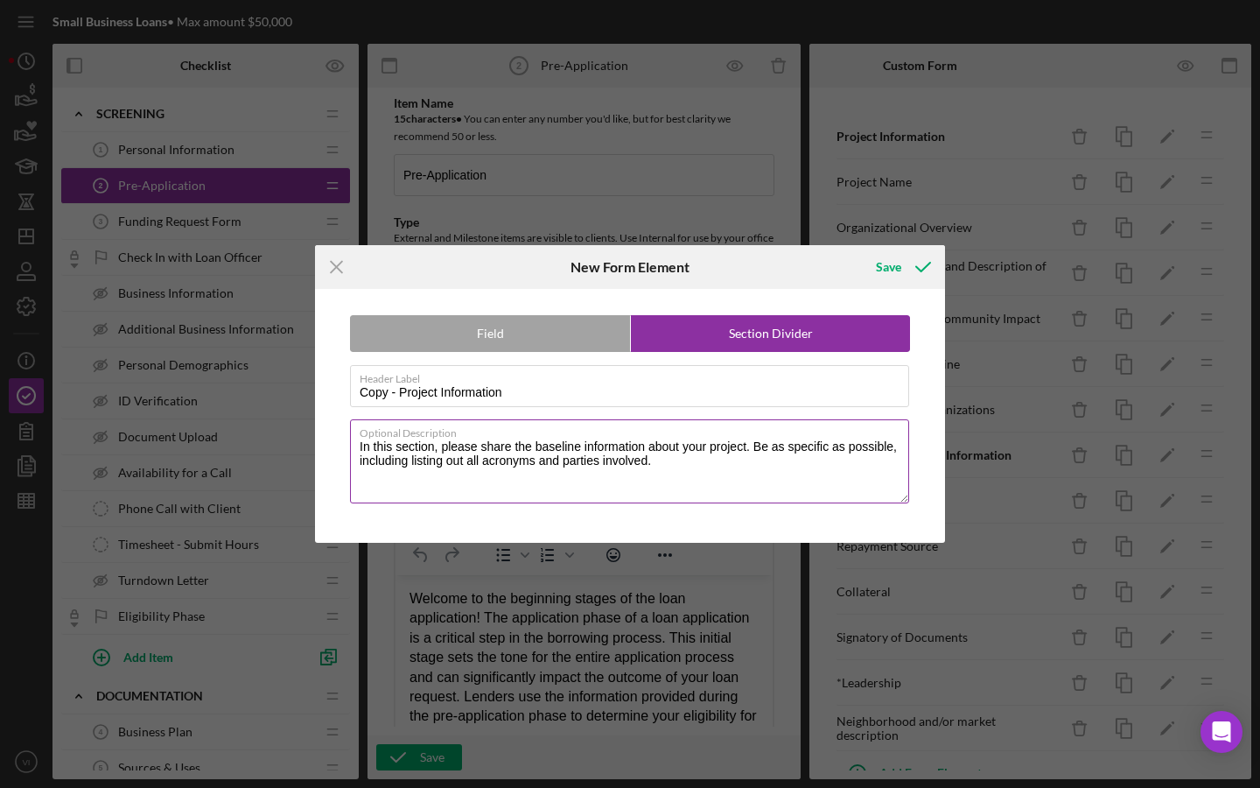
click at [438, 475] on textarea "In this section, please share the baseline information about your project. Be a…" at bounding box center [629, 461] width 559 height 84
click at [430, 476] on textarea "In this section, please share the baseline information about your project. Be a…" at bounding box center [629, 461] width 559 height 84
click at [452, 477] on textarea "In this section, please share the baseline information about your project. Be a…" at bounding box center [629, 461] width 559 height 84
click at [445, 503] on div "Optional Description In this section, please share the baseline information abo…" at bounding box center [630, 462] width 560 height 87
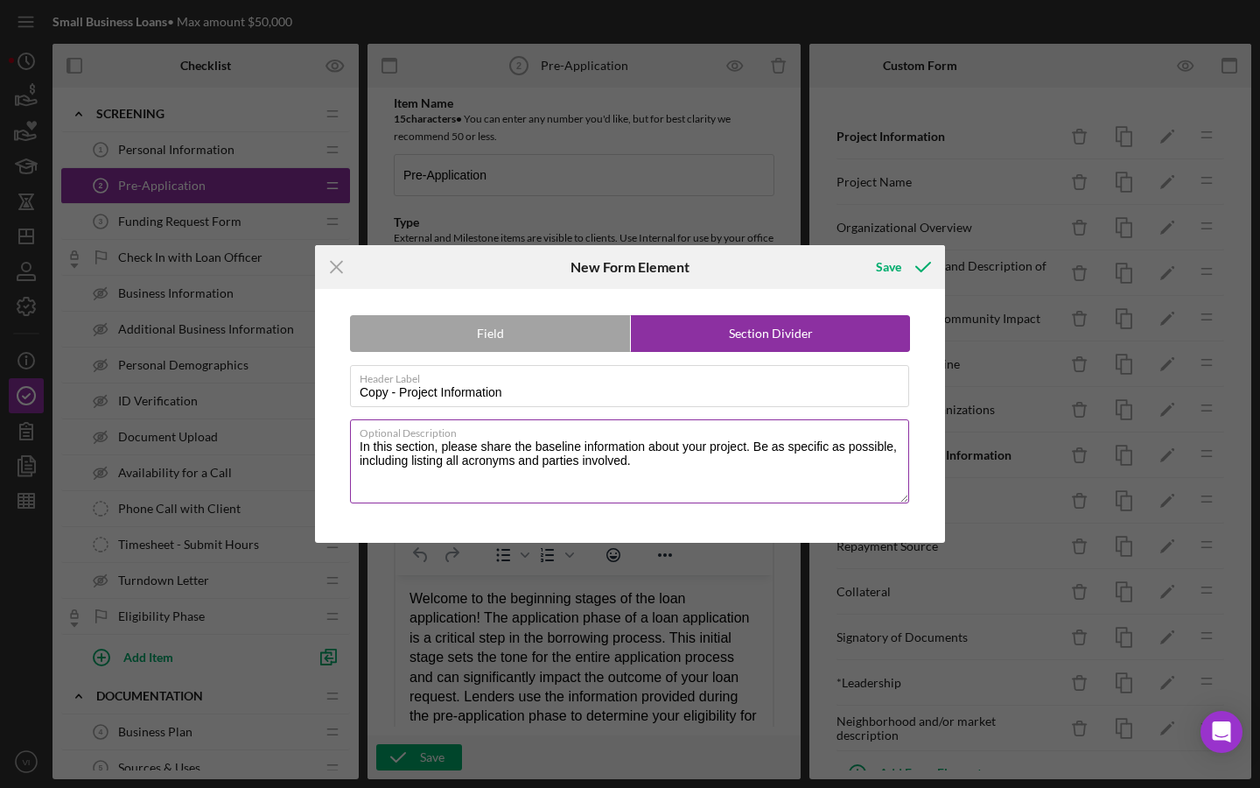
click at [660, 483] on textarea "In this section, please share the baseline information about your project. Be a…" at bounding box center [629, 461] width 559 height 84
drag, startPoint x: 674, startPoint y: 492, endPoint x: 334, endPoint y: 462, distance: 340.8
click at [334, 462] on div "Field Section Divider Header Label Copy - Project Information Optional Descript…" at bounding box center [630, 416] width 613 height 254
click at [662, 456] on textarea "In this section, please share the baseline information about your project. Be a…" at bounding box center [629, 461] width 559 height 84
click at [368, 477] on textarea "In this section, please share the baseline information about your project. Be a…" at bounding box center [629, 461] width 559 height 84
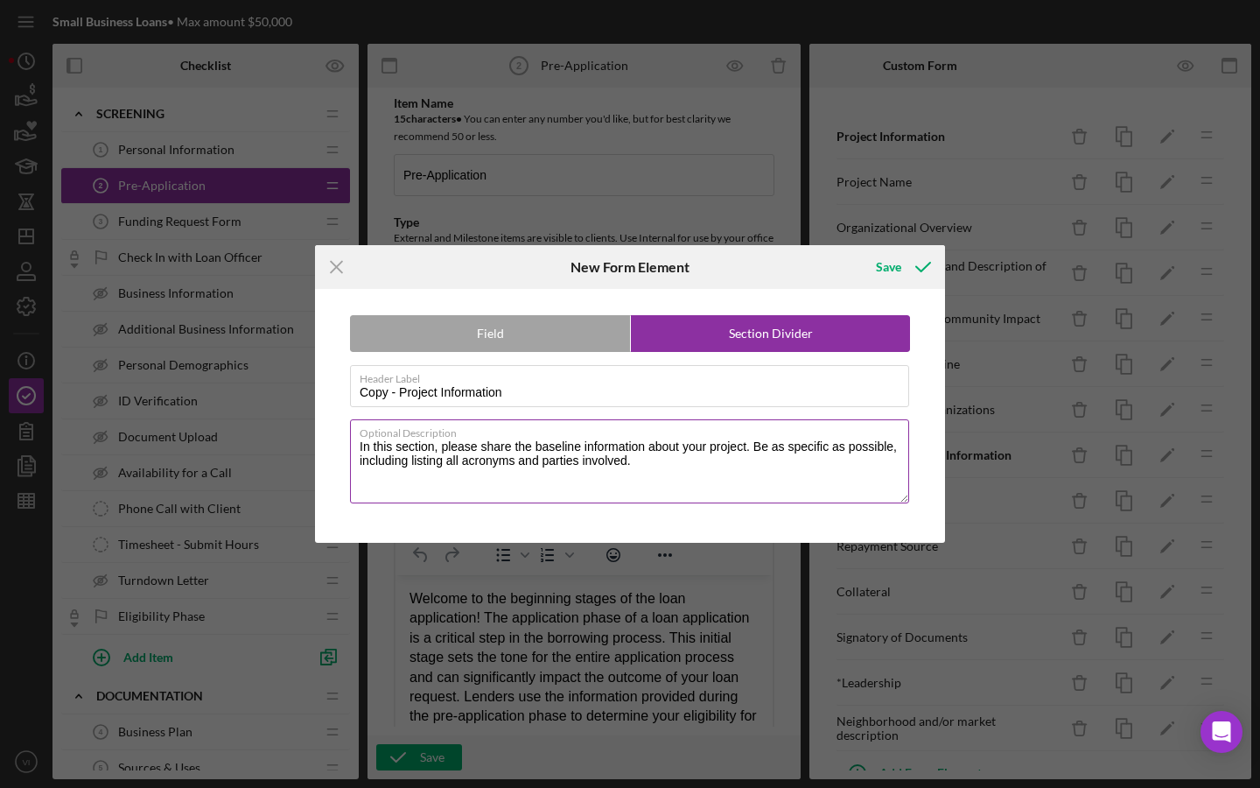
click at [368, 477] on textarea "In this section, please share the baseline information about your project. Be a…" at bounding box center [629, 461] width 559 height 84
click at [541, 475] on textarea "In this section, please share the baseline information about your project. Be a…" at bounding box center [629, 461] width 559 height 84
click at [522, 476] on textarea "In this section, please share the baseline information about your project. Be a…" at bounding box center [629, 461] width 559 height 84
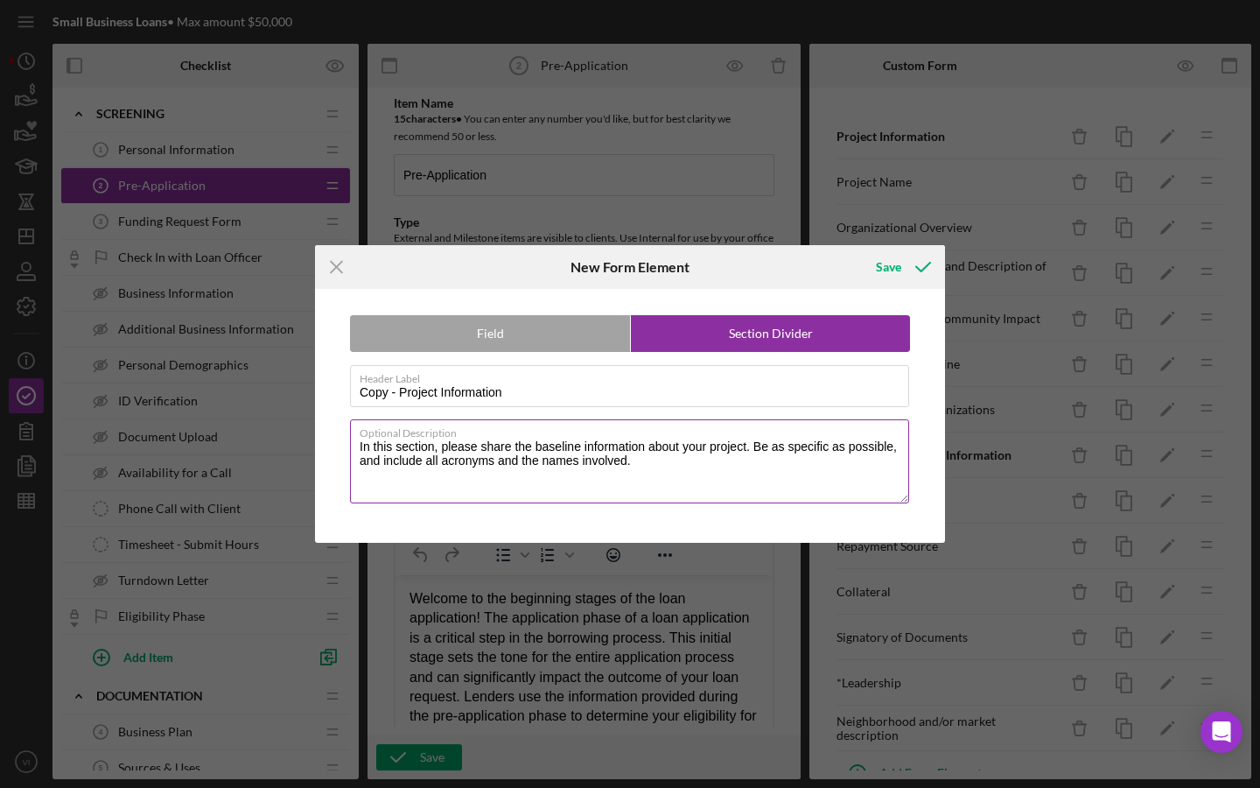
click at [580, 475] on textarea "In this section, please share the baseline information about your project. Be a…" at bounding box center [629, 461] width 559 height 84
click at [728, 478] on textarea "In this section, please share the baseline information about your project. Be a…" at bounding box center [629, 461] width 559 height 84
type textarea "In this section, please share the baseline information about your project. Be a…"
click at [888, 287] on div "Save" at bounding box center [901, 267] width 87 height 44
click at [888, 277] on div "Save" at bounding box center [888, 266] width 25 height 35
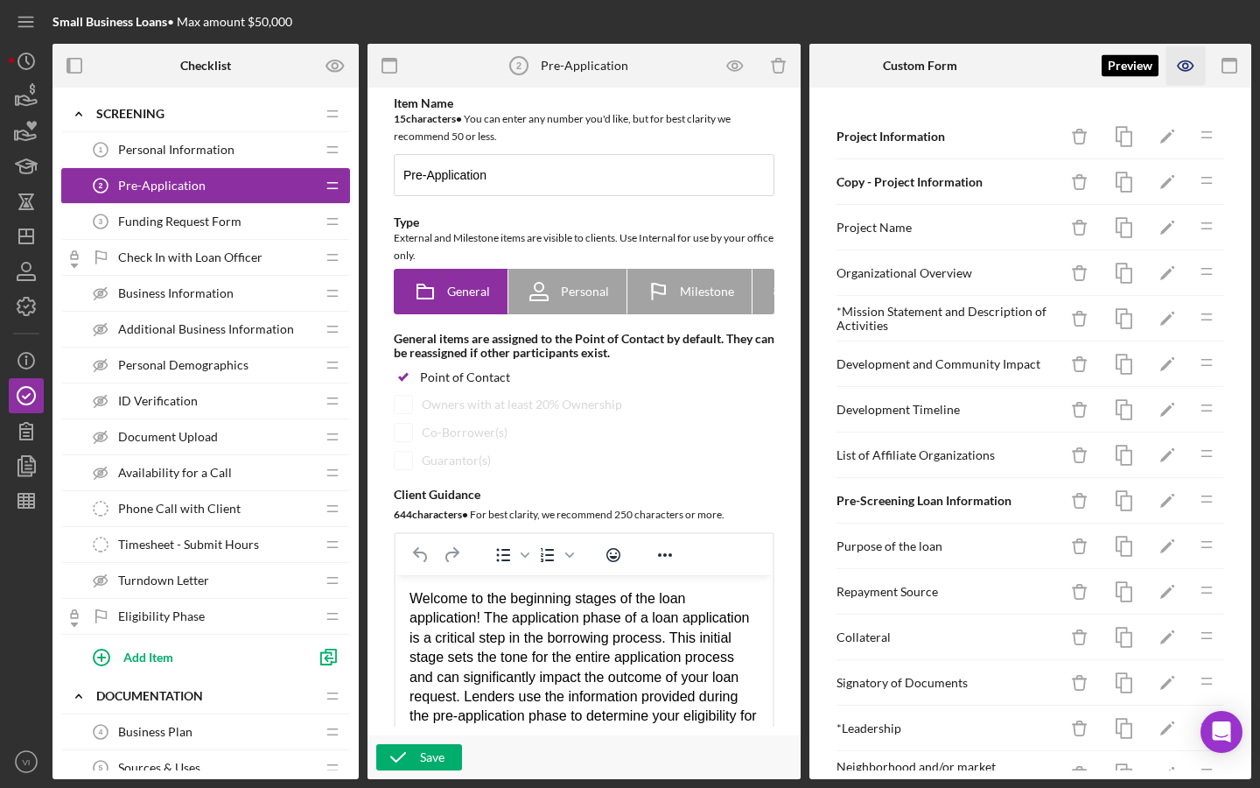
click at [1195, 78] on icon "button" at bounding box center [1185, 65] width 39 height 39
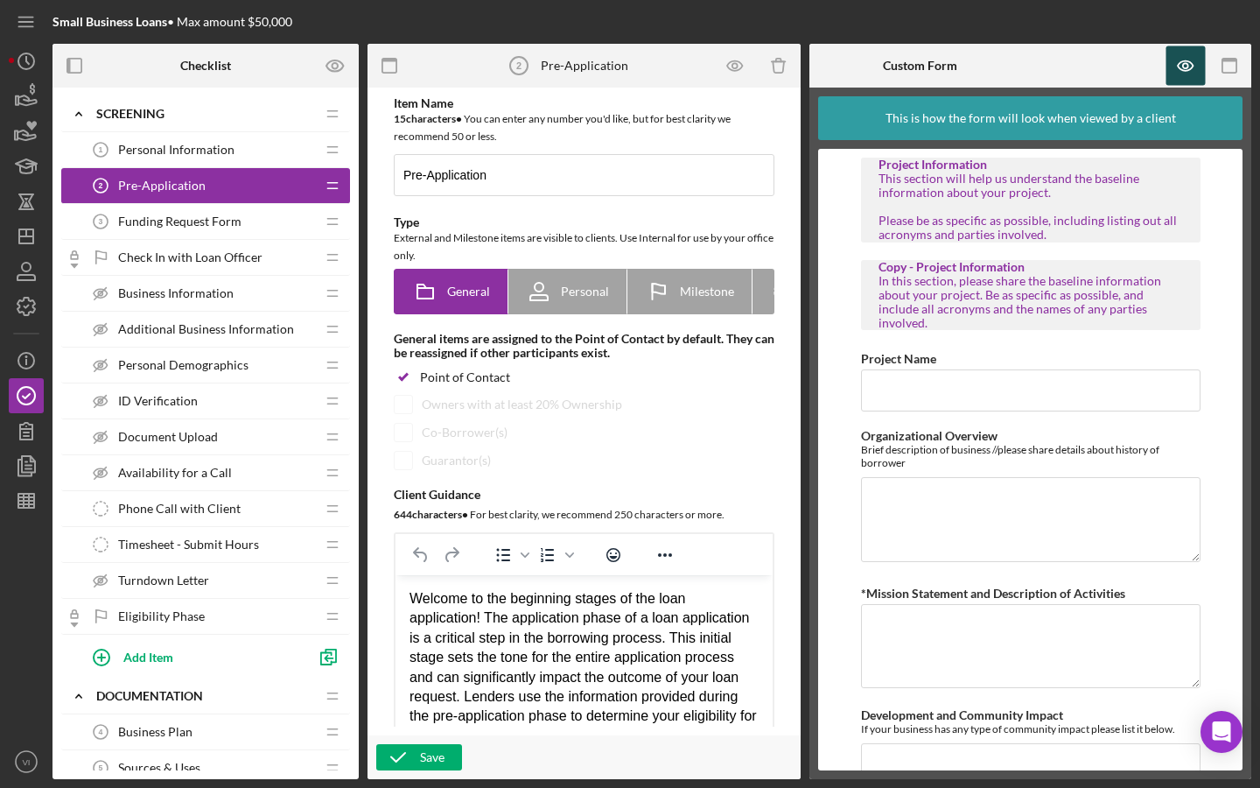
click at [1188, 56] on icon "button" at bounding box center [1185, 65] width 39 height 39
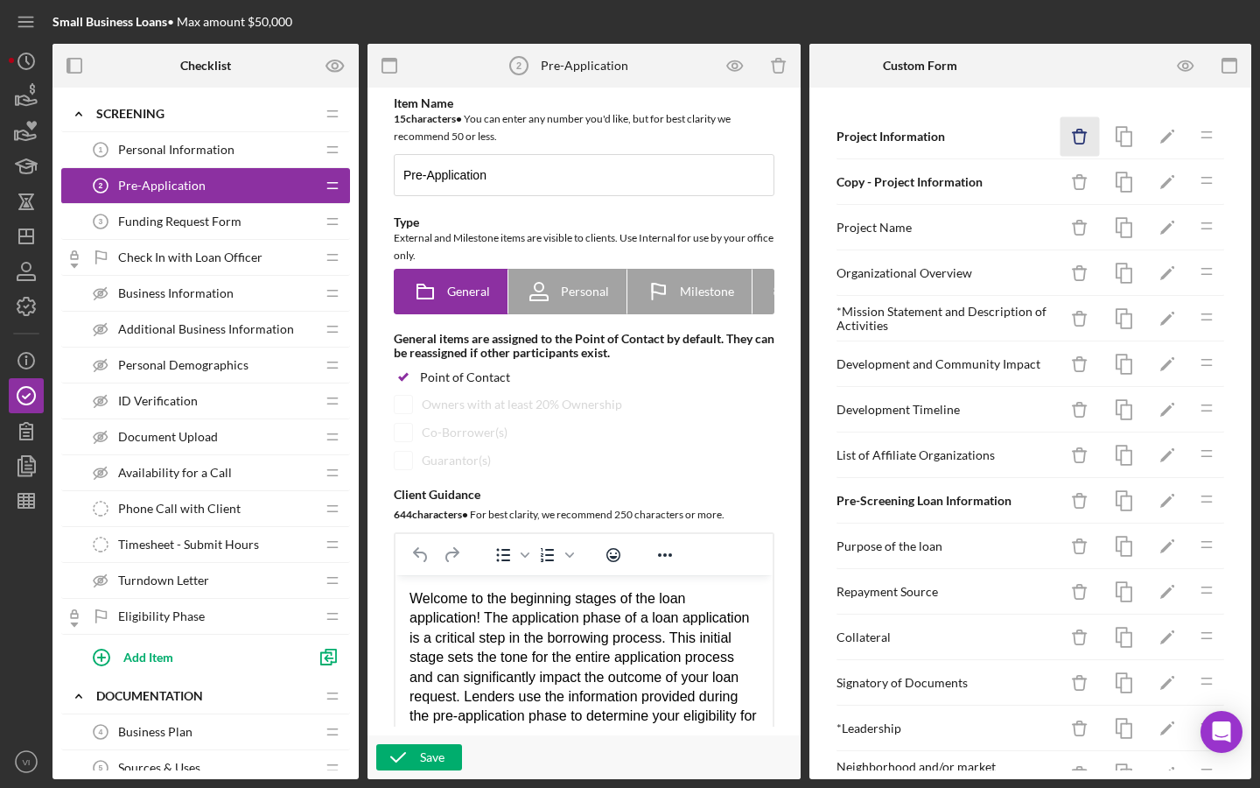
click at [1097, 136] on icon "Icon/Delete" at bounding box center [1080, 136] width 39 height 39
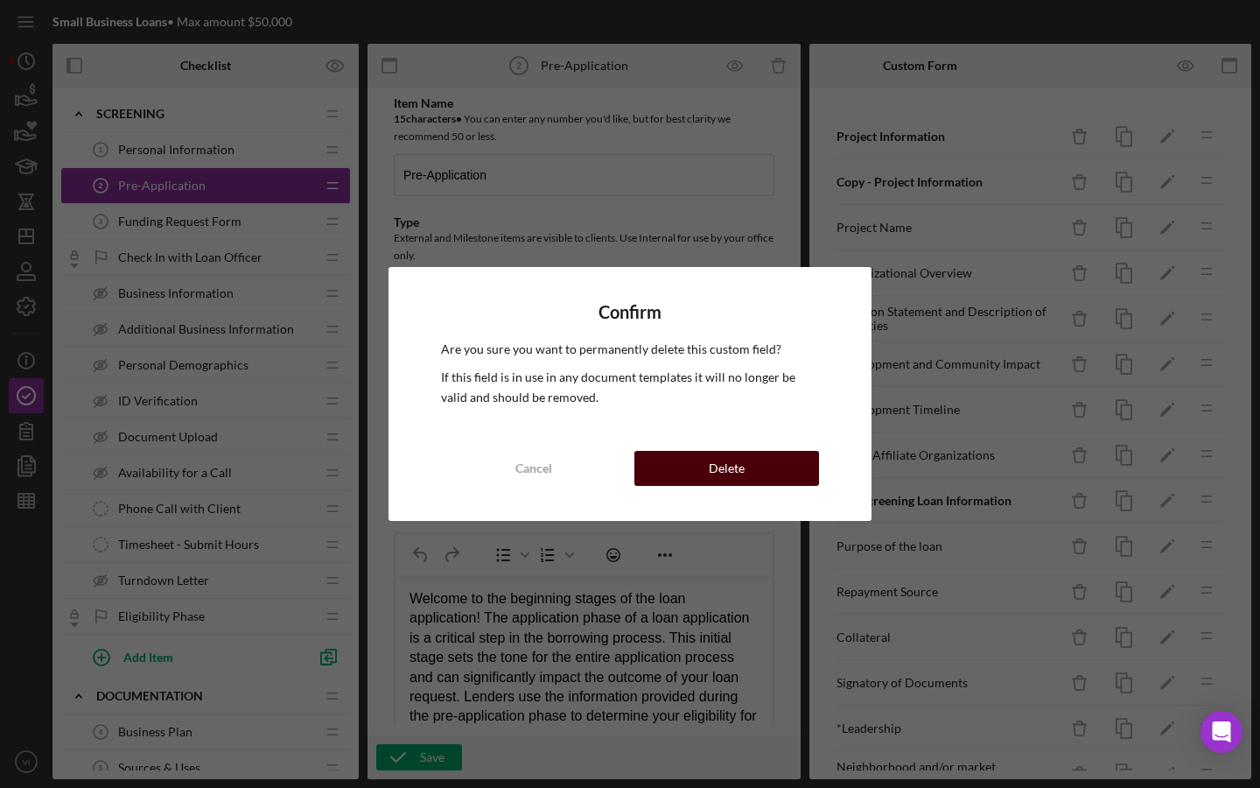
click at [734, 459] on div "Delete" at bounding box center [727, 468] width 36 height 35
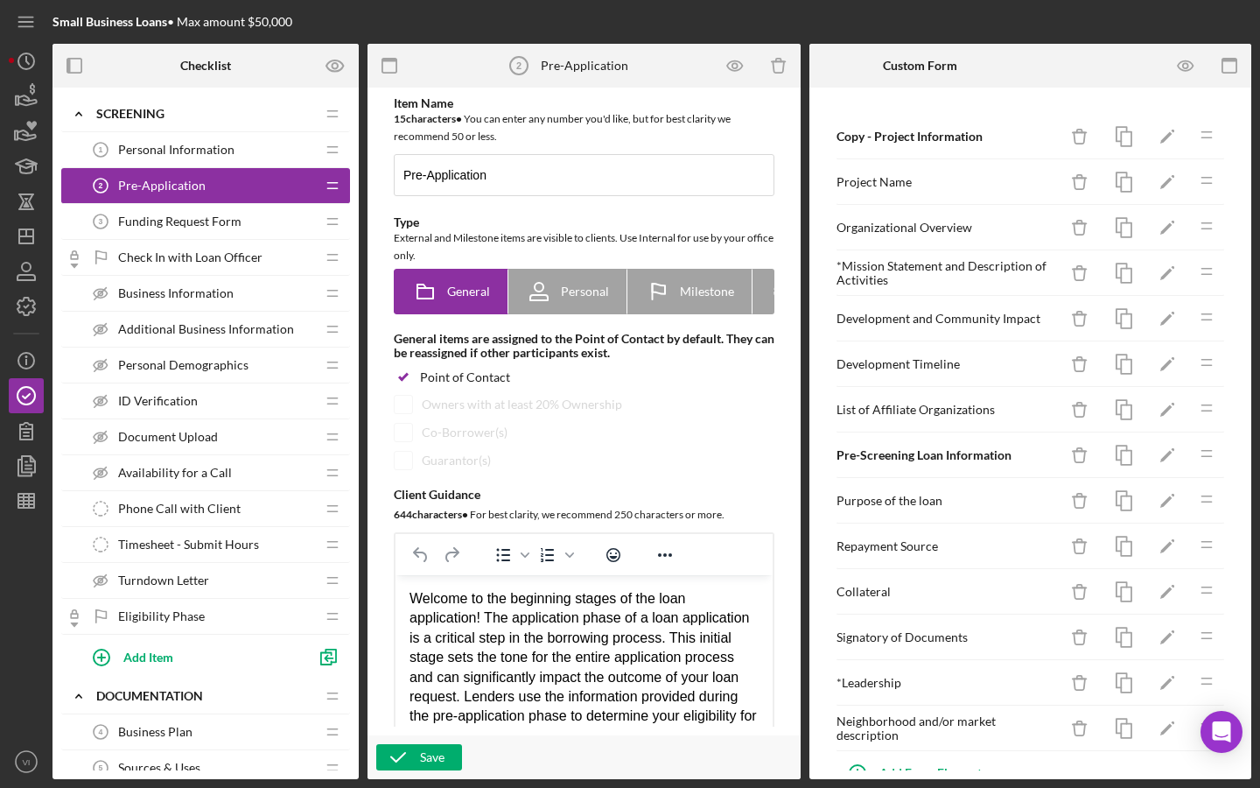
click at [929, 146] on div "Copy - Project Information Icon/Delete Icon/Edit Icon/Drag" at bounding box center [1030, 137] width 389 height 46
click at [1175, 141] on icon "Icon/Edit" at bounding box center [1167, 136] width 39 height 39
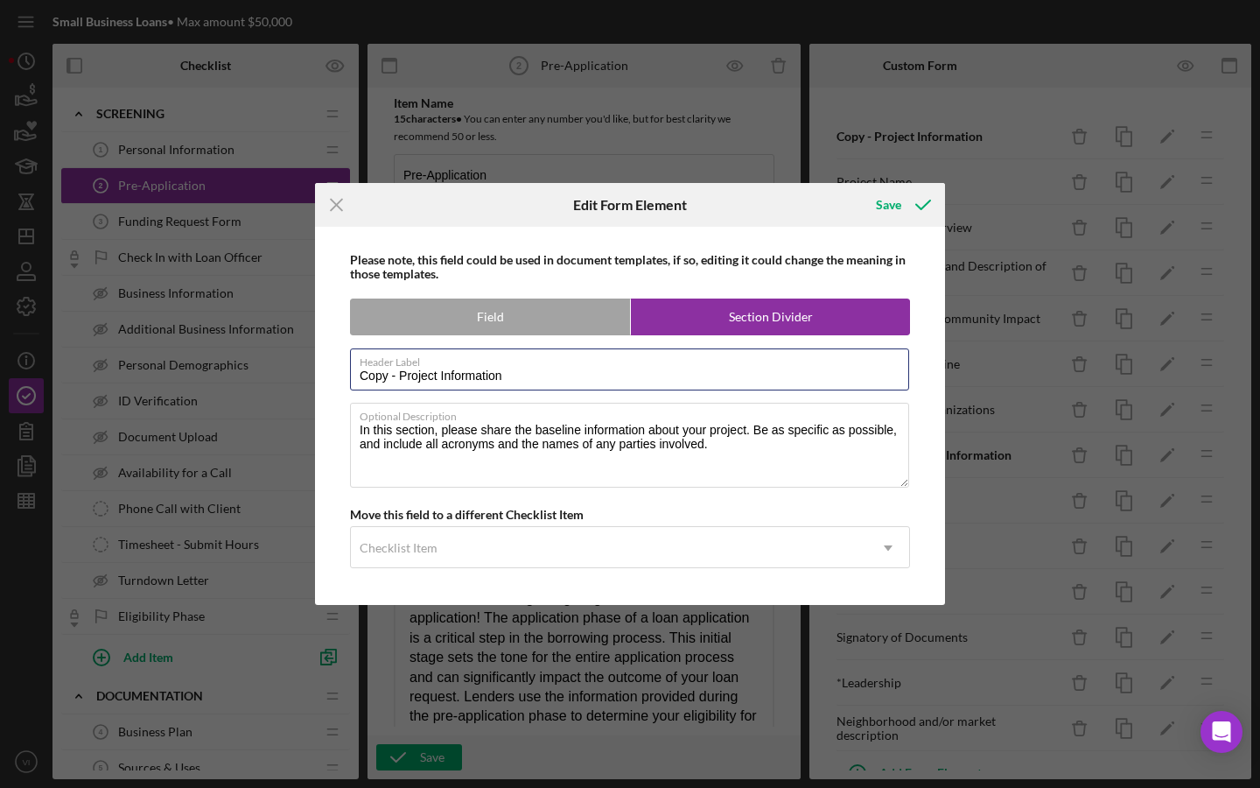
drag, startPoint x: 401, startPoint y: 378, endPoint x: 291, endPoint y: 377, distance: 110.3
click at [291, 377] on div "Icon/Menu Close Edit Form Element Save Please note, this field could be used in…" at bounding box center [630, 394] width 1260 height 788
type input "Initial Project Information"
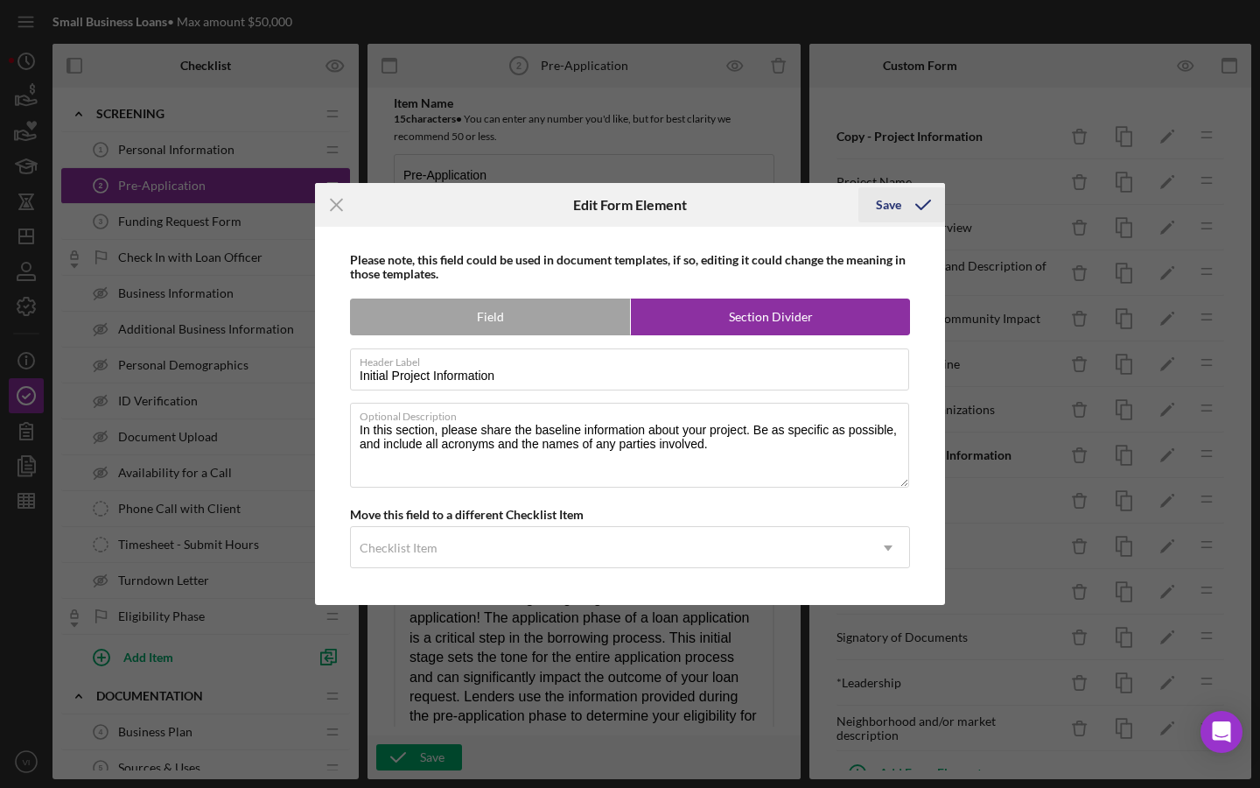
click at [876, 221] on button "Save" at bounding box center [901, 204] width 87 height 35
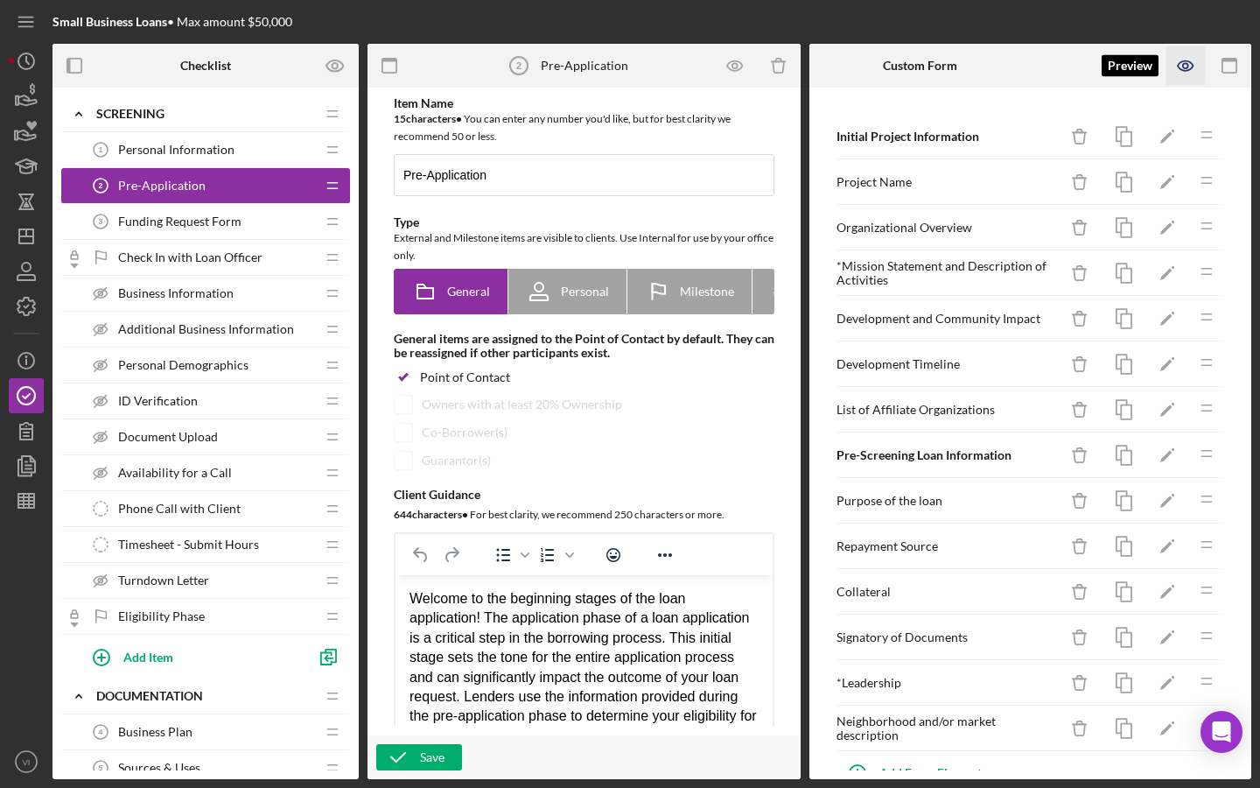
click at [1194, 77] on icon "button" at bounding box center [1185, 65] width 39 height 39
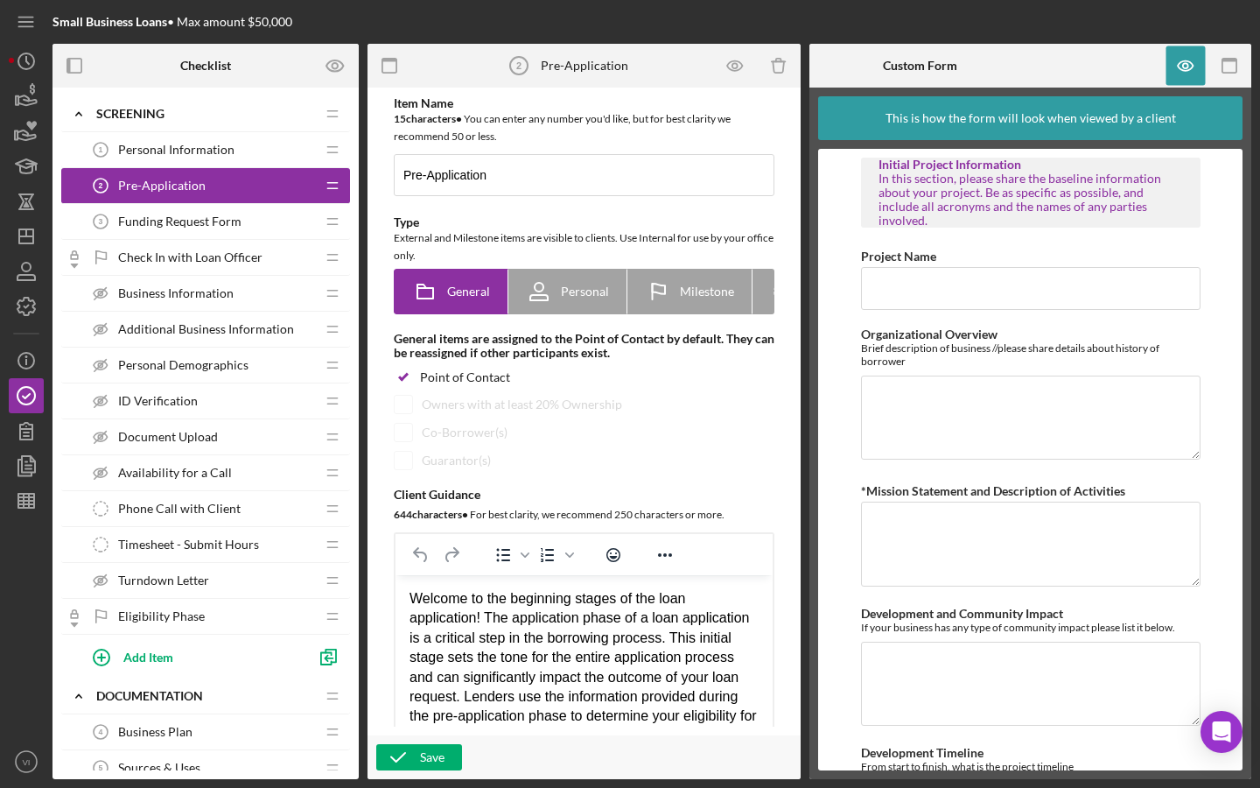
scroll to position [0, 0]
click at [1197, 74] on icon "button" at bounding box center [1185, 65] width 39 height 39
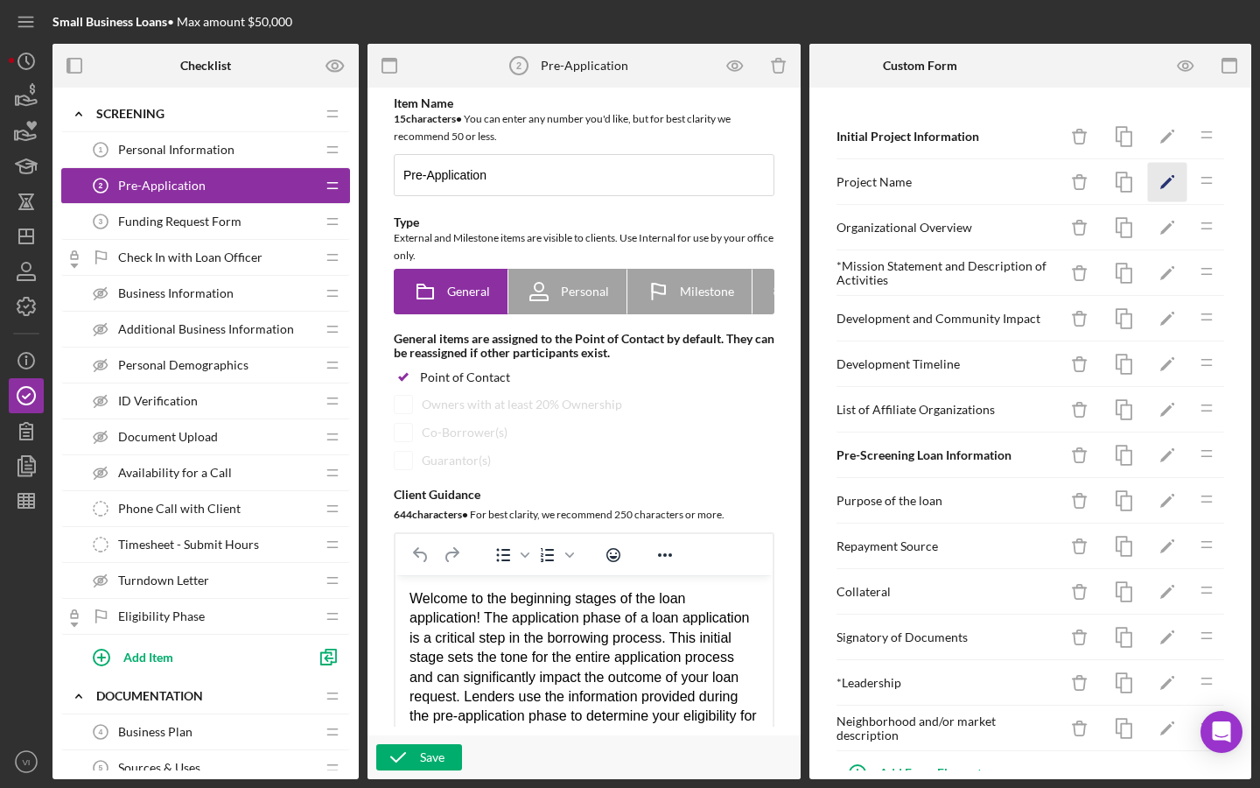
click at [1158, 189] on icon "Icon/Edit" at bounding box center [1167, 182] width 39 height 39
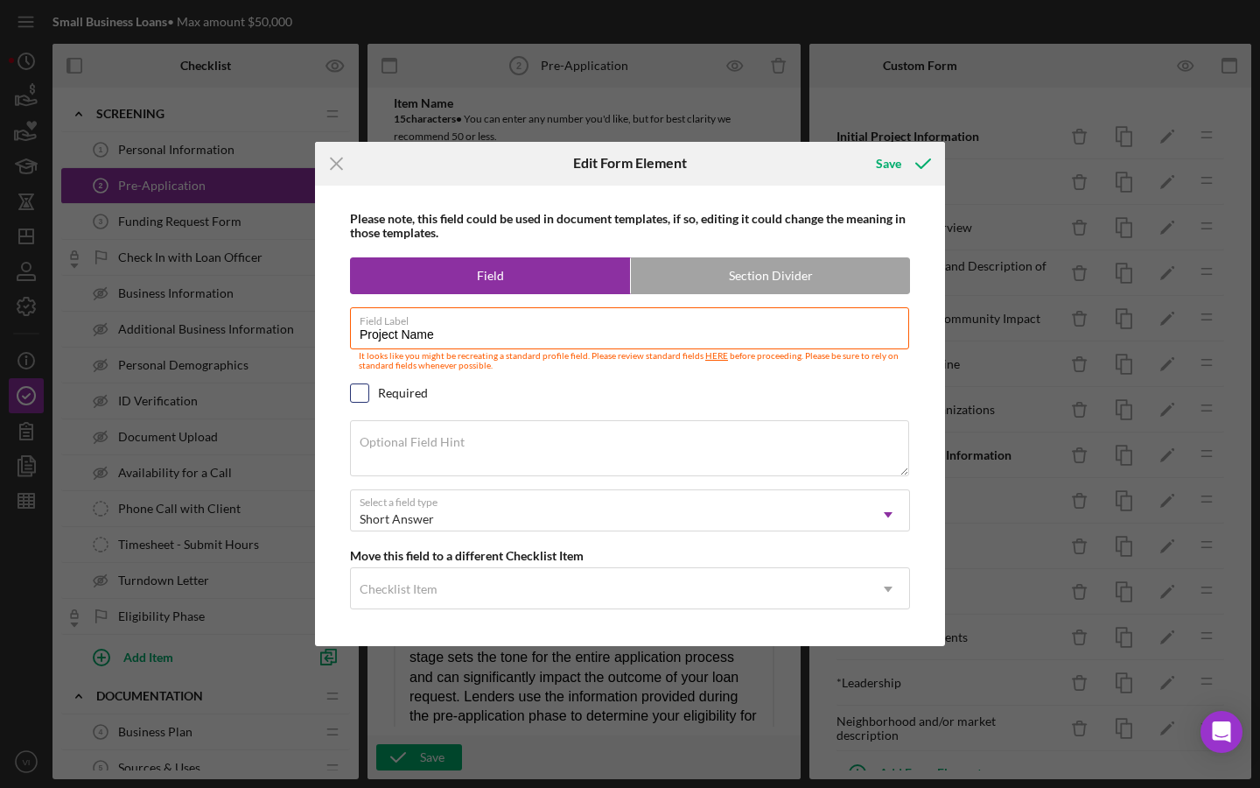
click at [357, 390] on input "checkbox" at bounding box center [360, 393] width 18 height 18
checkbox input "true"
click at [929, 163] on icon "submit" at bounding box center [923, 164] width 44 height 44
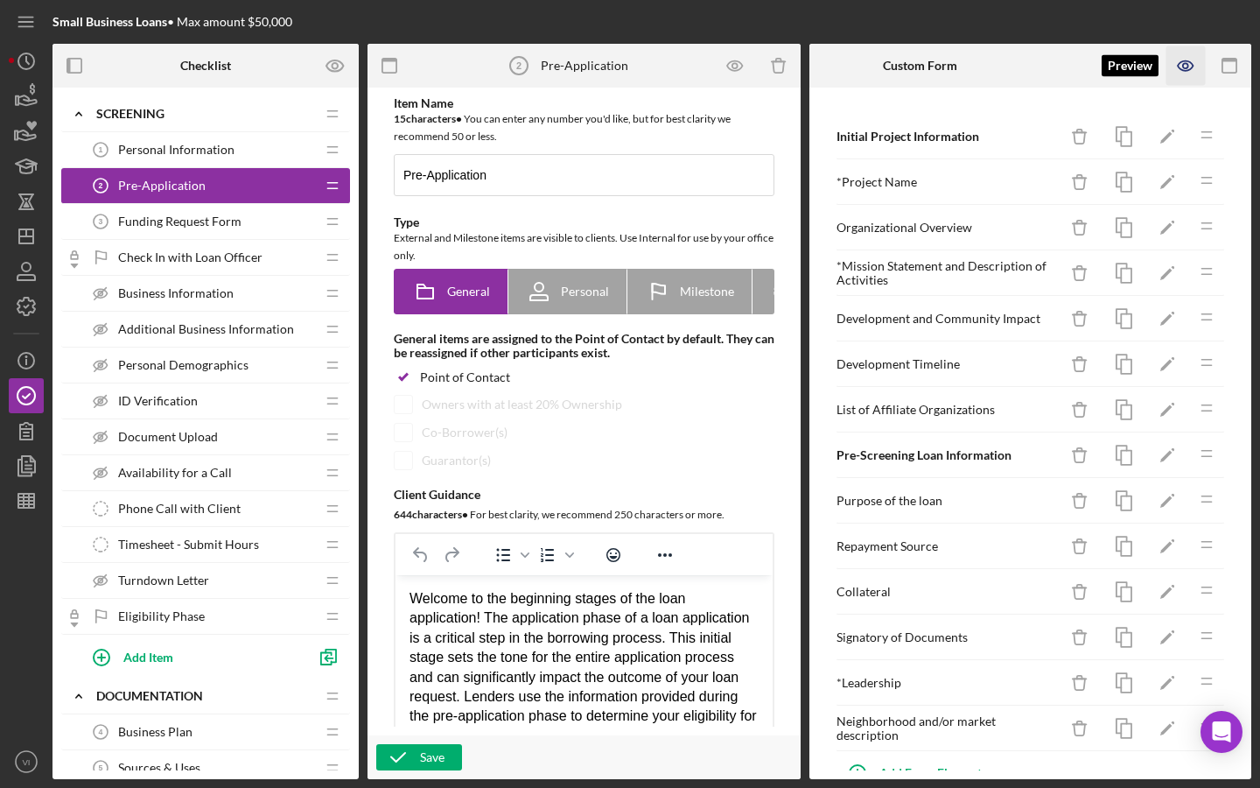
click at [1191, 74] on icon "button" at bounding box center [1185, 65] width 39 height 39
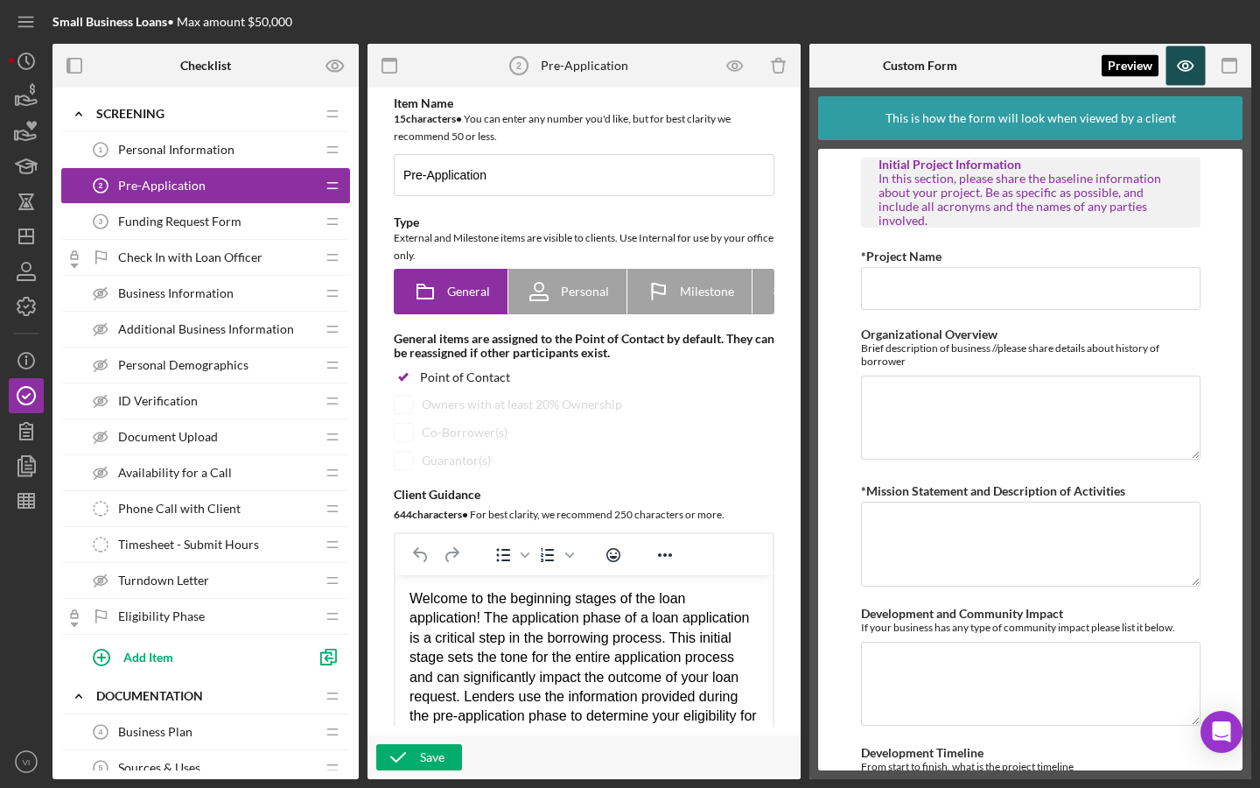
click at [1186, 78] on icon "button" at bounding box center [1185, 65] width 39 height 39
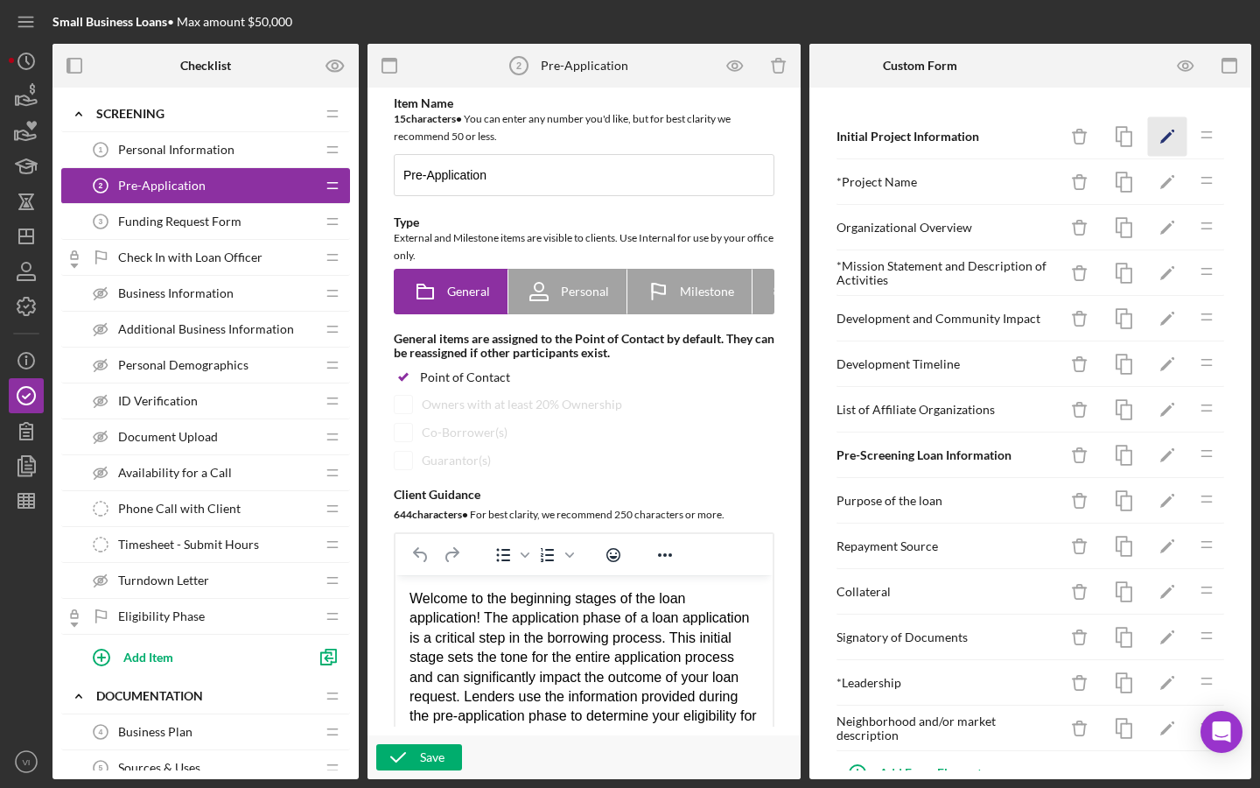
click at [1171, 136] on icon "Icon/Edit" at bounding box center [1167, 136] width 39 height 39
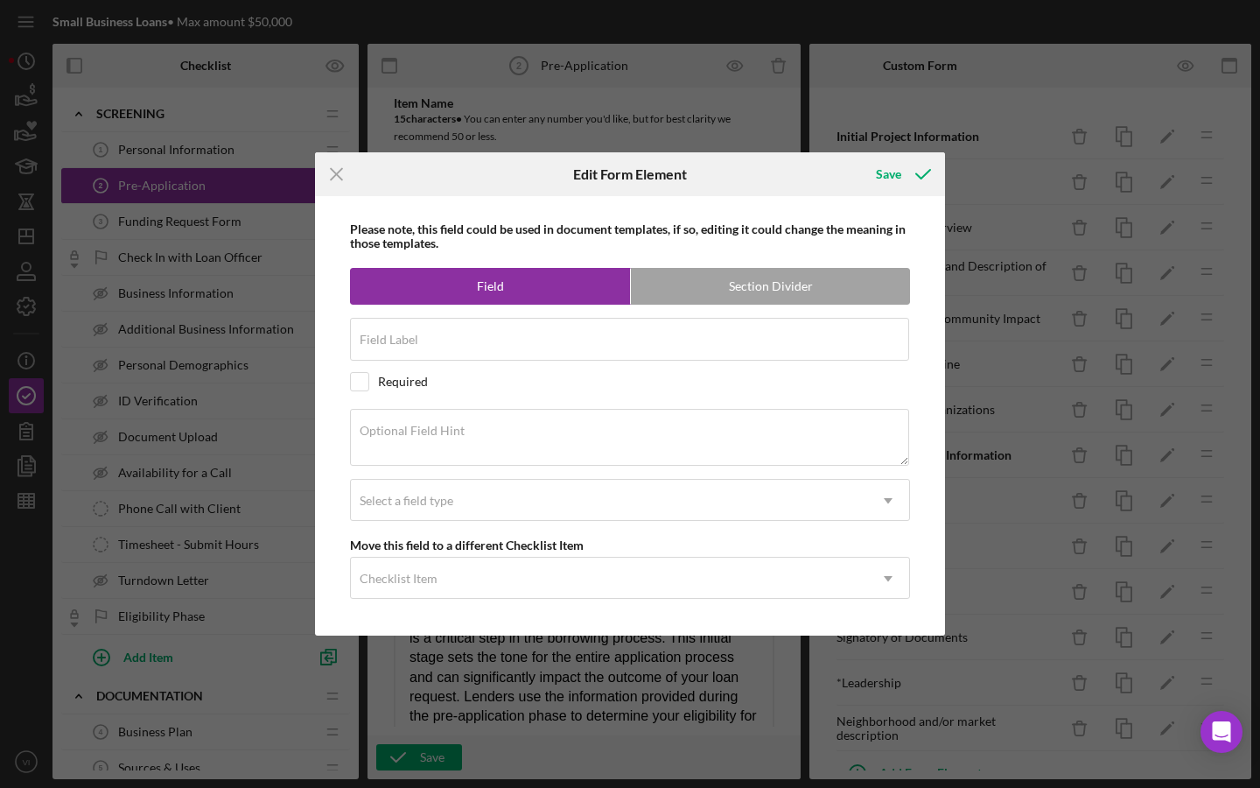
radio input "false"
radio input "true"
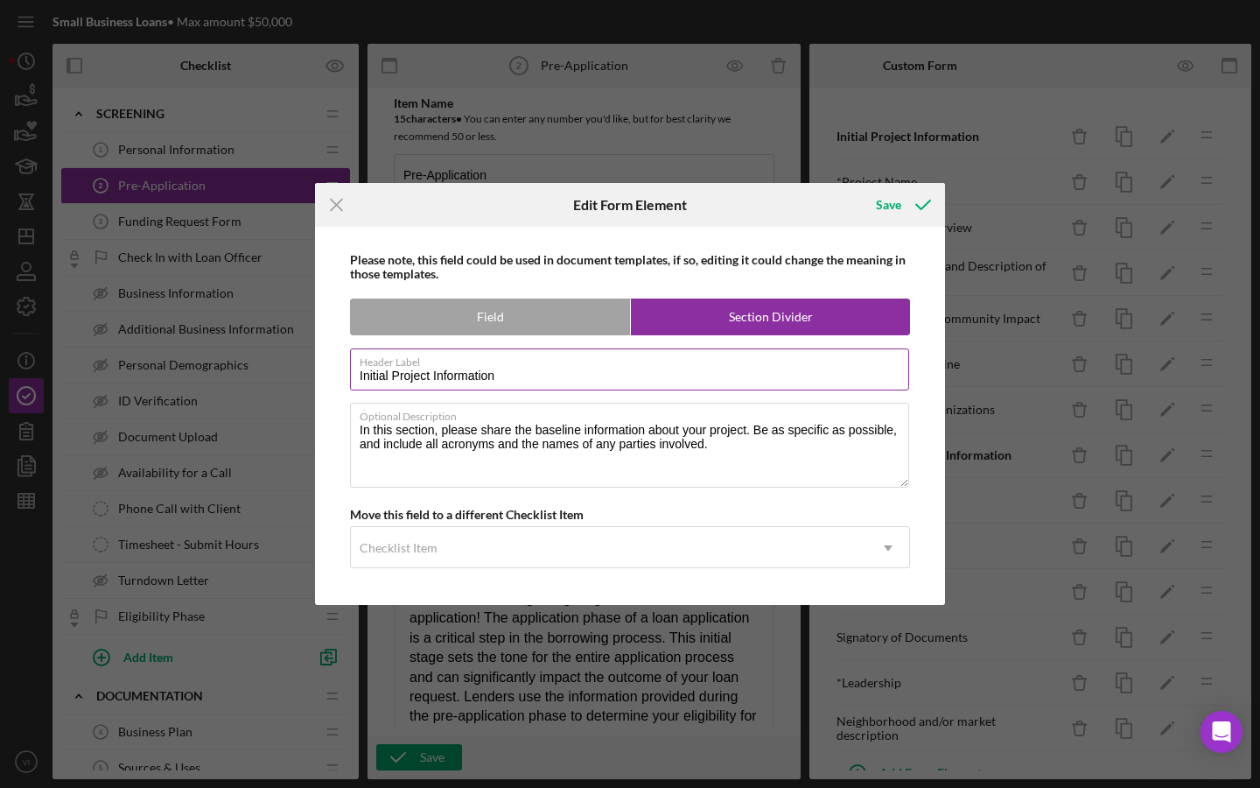
click at [388, 375] on input "Initial Project Information" at bounding box center [629, 369] width 559 height 42
drag, startPoint x: 391, startPoint y: 375, endPoint x: 324, endPoint y: 374, distance: 67.4
click at [324, 374] on div "Please note, this field could be used in document templates, if so, editing it …" at bounding box center [630, 416] width 613 height 378
type input "Pre-Screening Project Information"
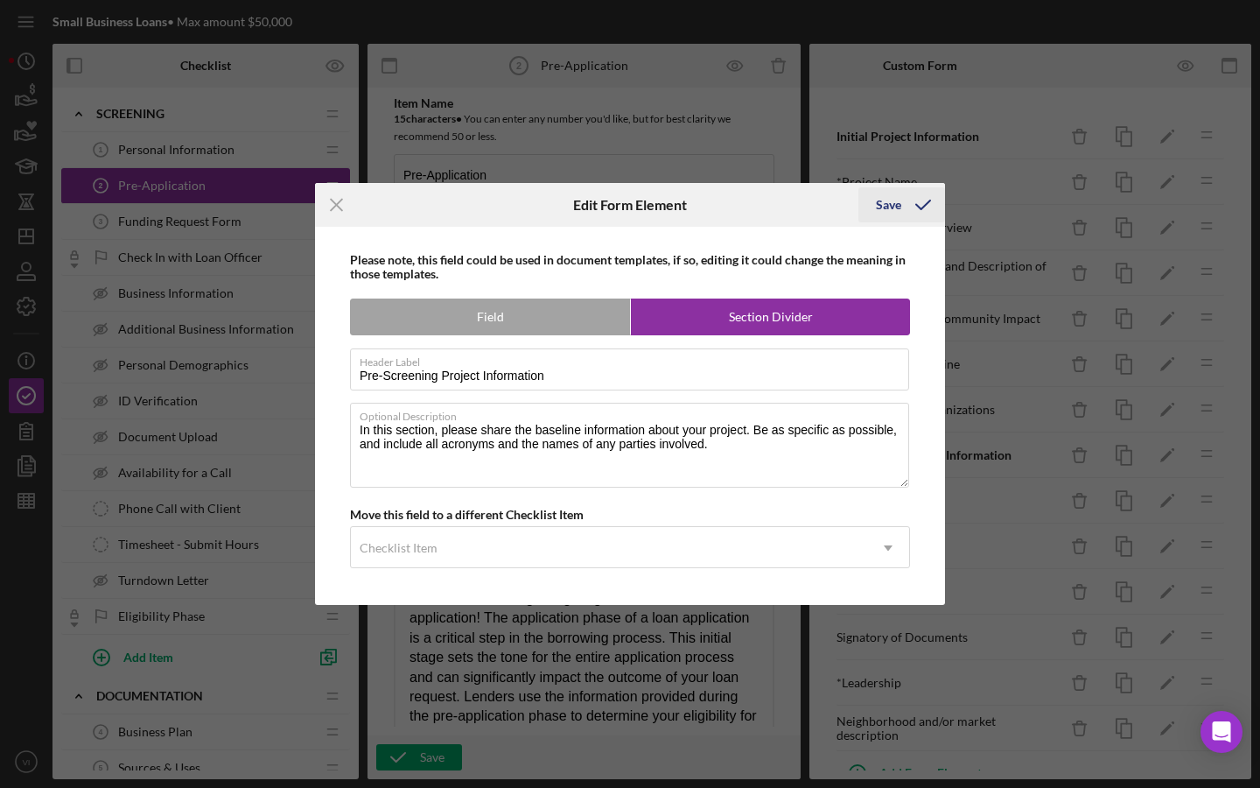
click at [894, 212] on div "Save" at bounding box center [888, 204] width 25 height 35
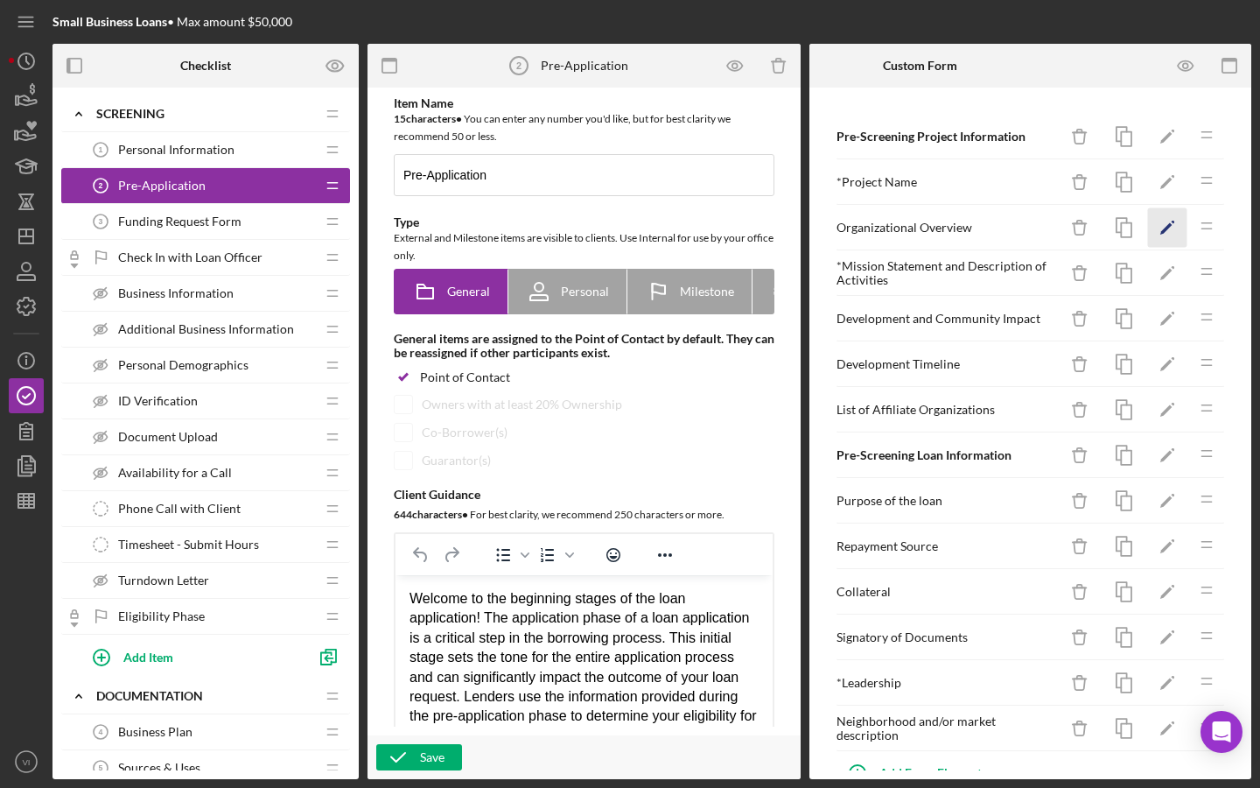
click at [1159, 230] on icon "Icon/Edit" at bounding box center [1167, 227] width 39 height 39
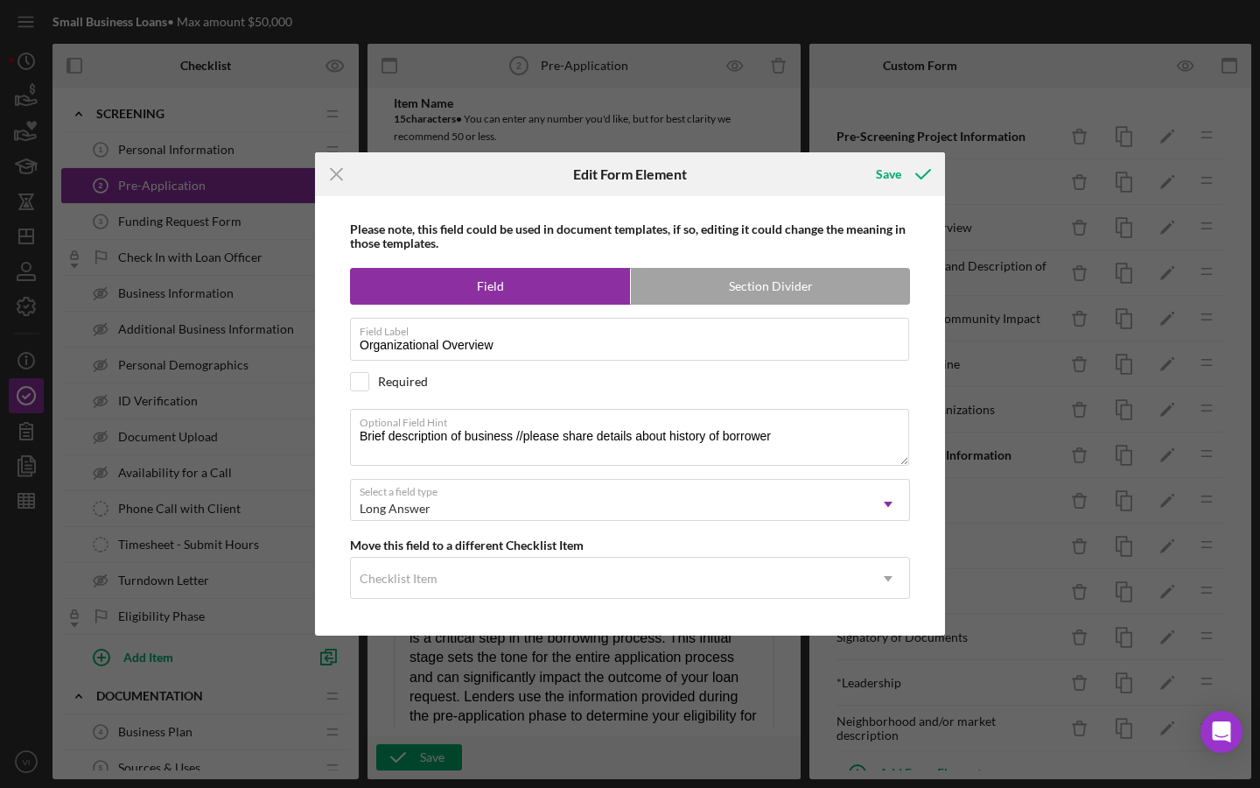
click at [369, 375] on div "Required" at bounding box center [630, 381] width 560 height 19
checkbox input "true"
click at [367, 437] on textarea "Brief description of business //please share details about history of borrower" at bounding box center [629, 437] width 559 height 56
drag, startPoint x: 597, startPoint y: 440, endPoint x: 851, endPoint y: 431, distance: 254.8
click at [854, 435] on textarea "Please share a brief description of business //please share details about histo…" at bounding box center [629, 437] width 559 height 56
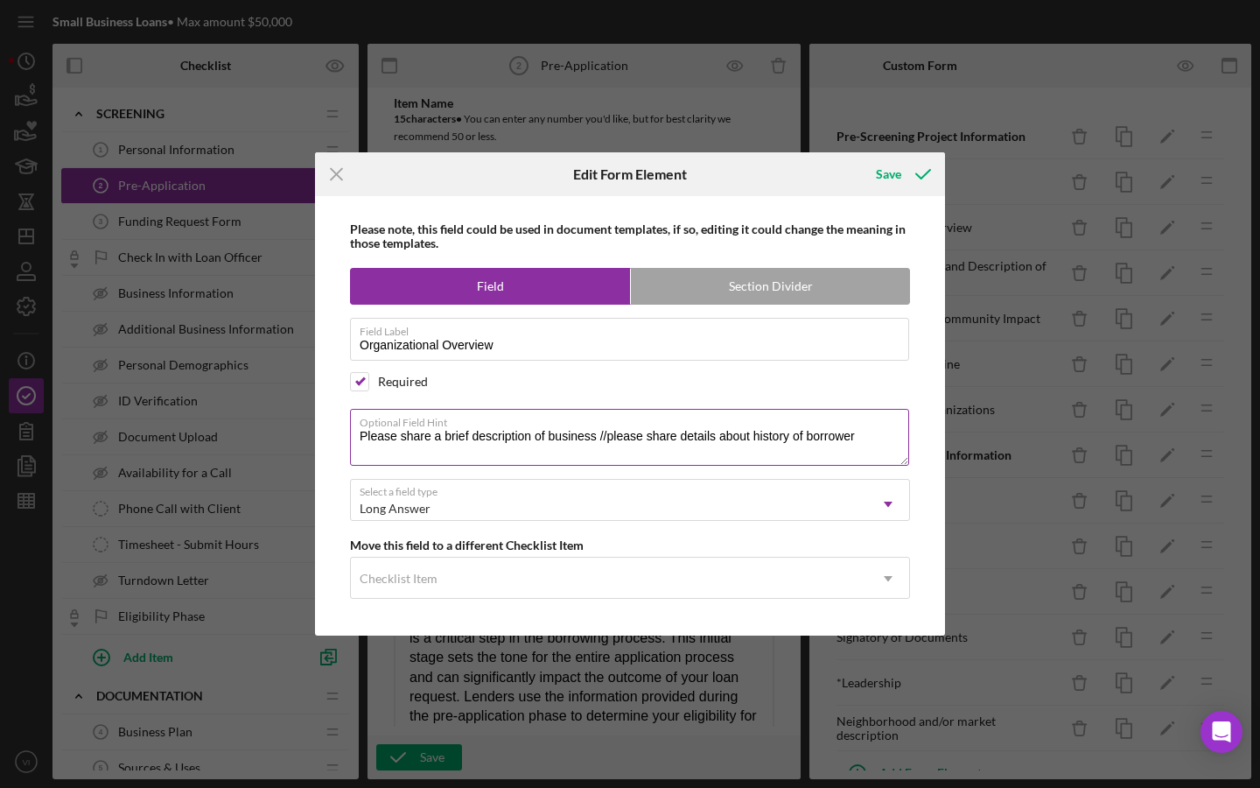
click at [708, 424] on label "Optional Field Hint" at bounding box center [635, 419] width 550 height 19
click at [708, 424] on textarea "Please share a brief description of business //please share details about histo…" at bounding box center [629, 437] width 559 height 56
click at [598, 421] on label "Optional Field Hint" at bounding box center [635, 419] width 550 height 19
click at [598, 421] on textarea "Please share a brief description of business //please share details about histo…" at bounding box center [629, 437] width 559 height 56
click at [608, 442] on textarea "Please share a brief description of business //please share details about histo…" at bounding box center [629, 437] width 559 height 56
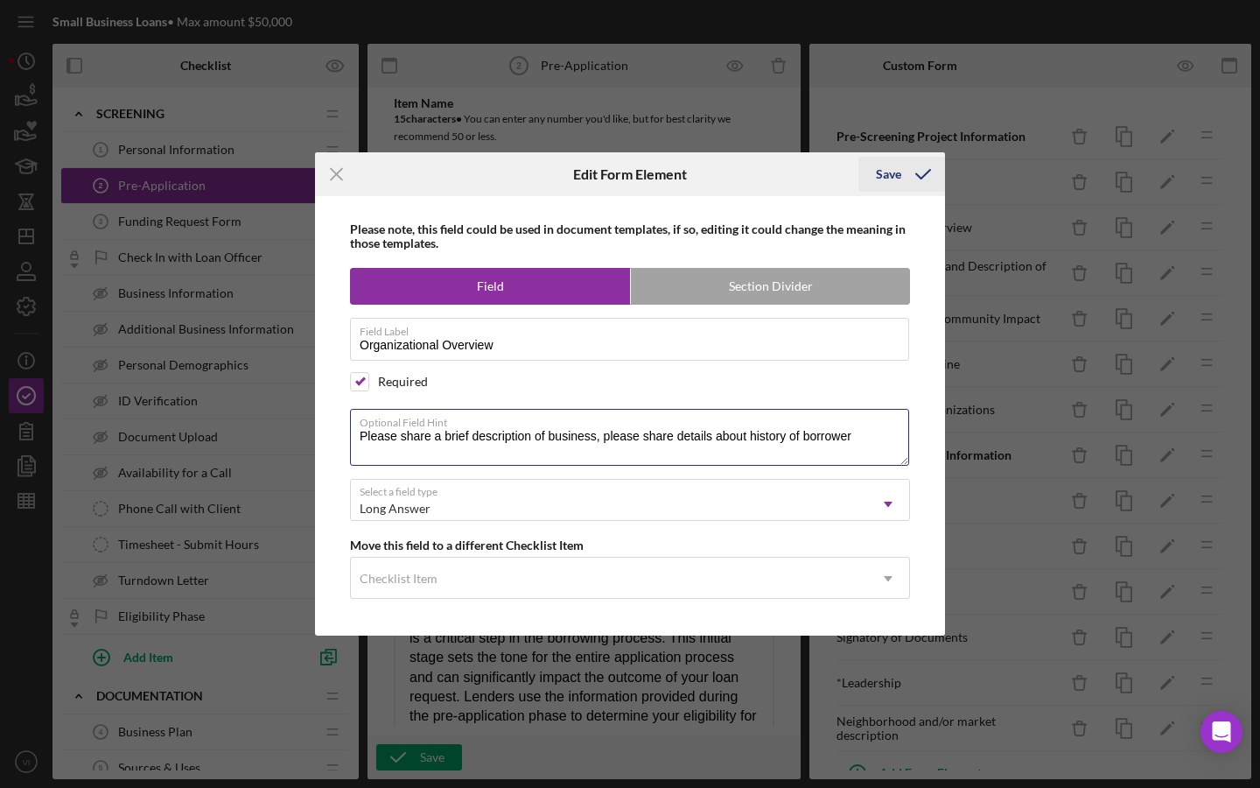
type textarea "Please share a brief description of business, please share details about histor…"
click at [907, 172] on icon "submit" at bounding box center [923, 174] width 44 height 44
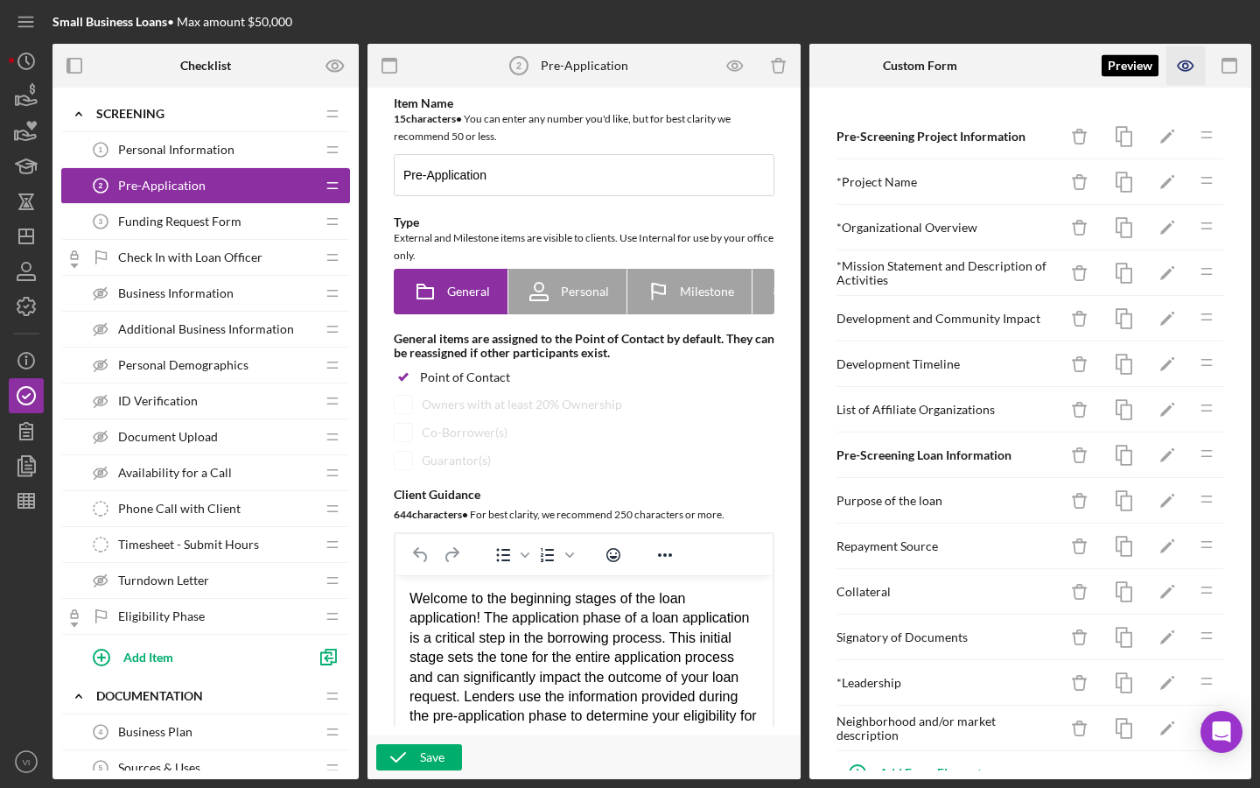
click at [1180, 59] on icon "button" at bounding box center [1185, 65] width 39 height 39
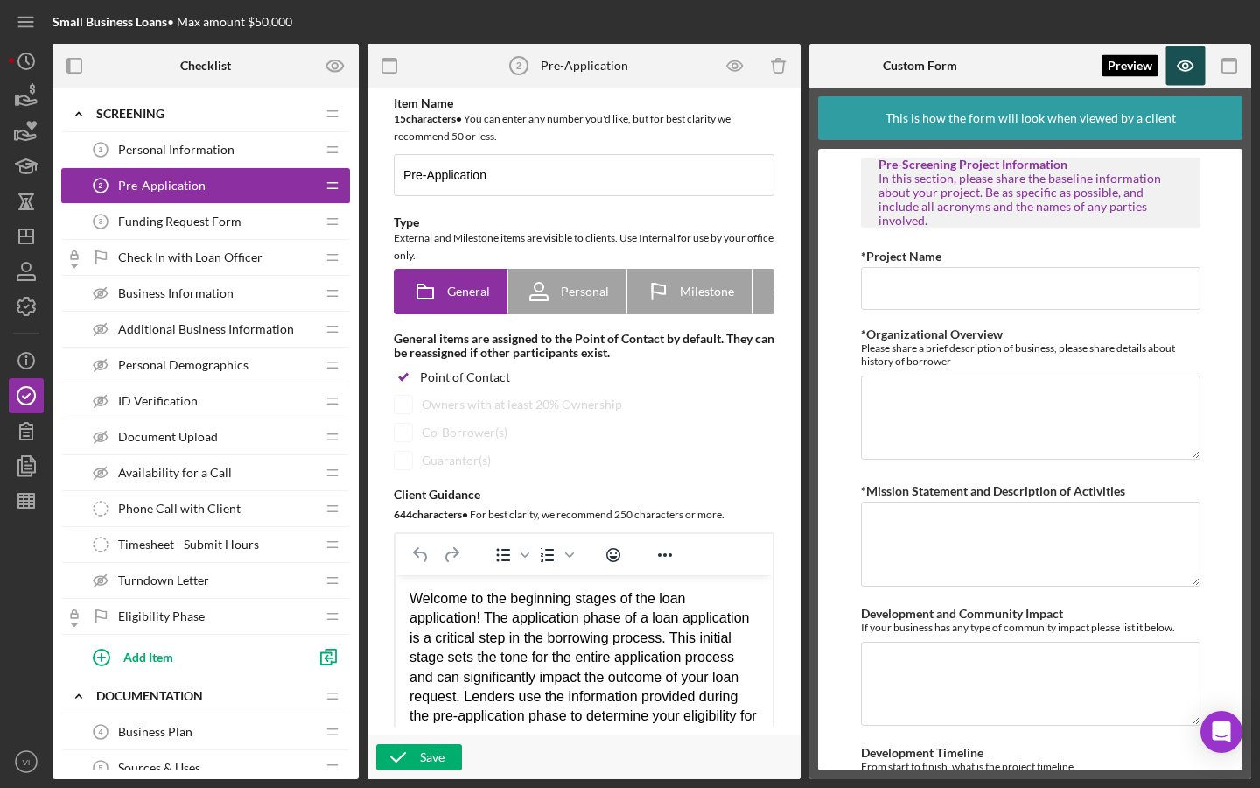
click at [1191, 69] on icon "button" at bounding box center [1185, 66] width 15 height 10
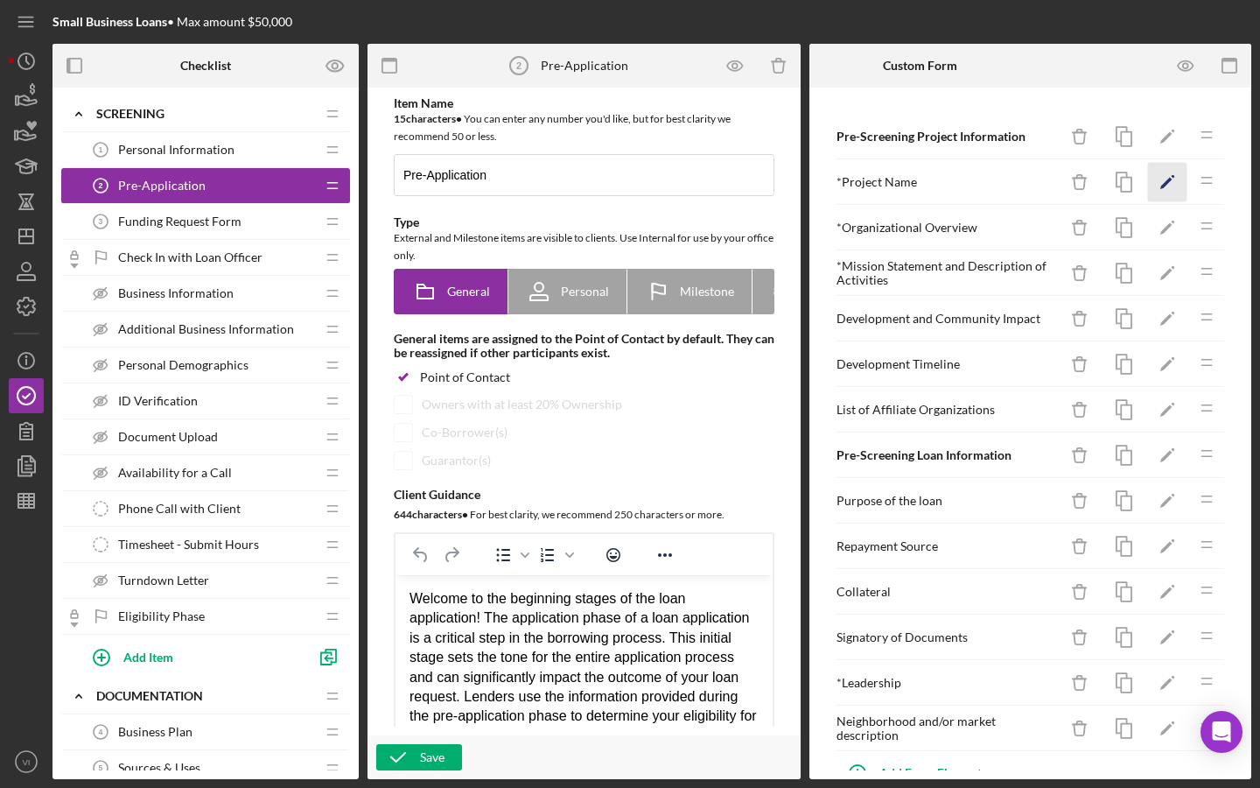
click at [1159, 183] on icon "Icon/Edit" at bounding box center [1167, 182] width 39 height 39
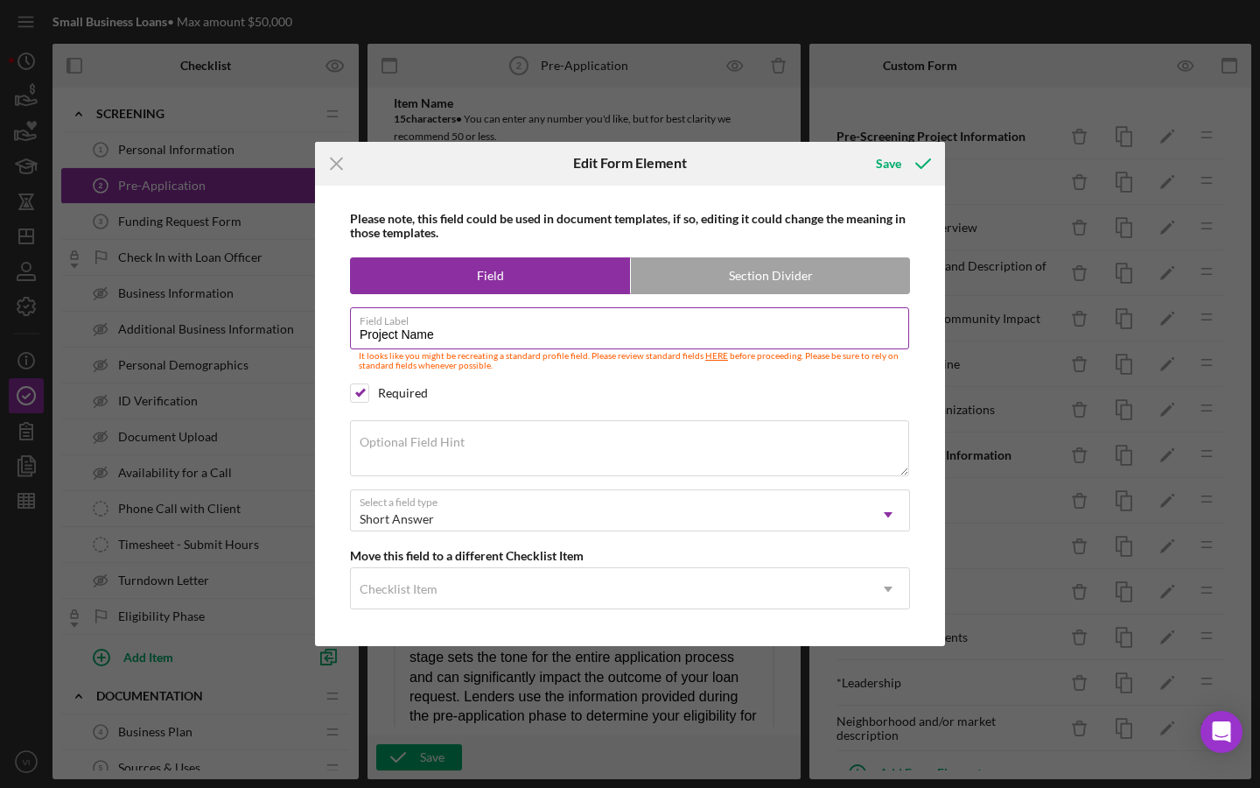
click at [398, 326] on label "Field Label" at bounding box center [635, 317] width 550 height 19
click at [398, 326] on input "Project Name" at bounding box center [629, 328] width 559 height 42
click at [396, 339] on input "Project Name" at bounding box center [629, 328] width 559 height 42
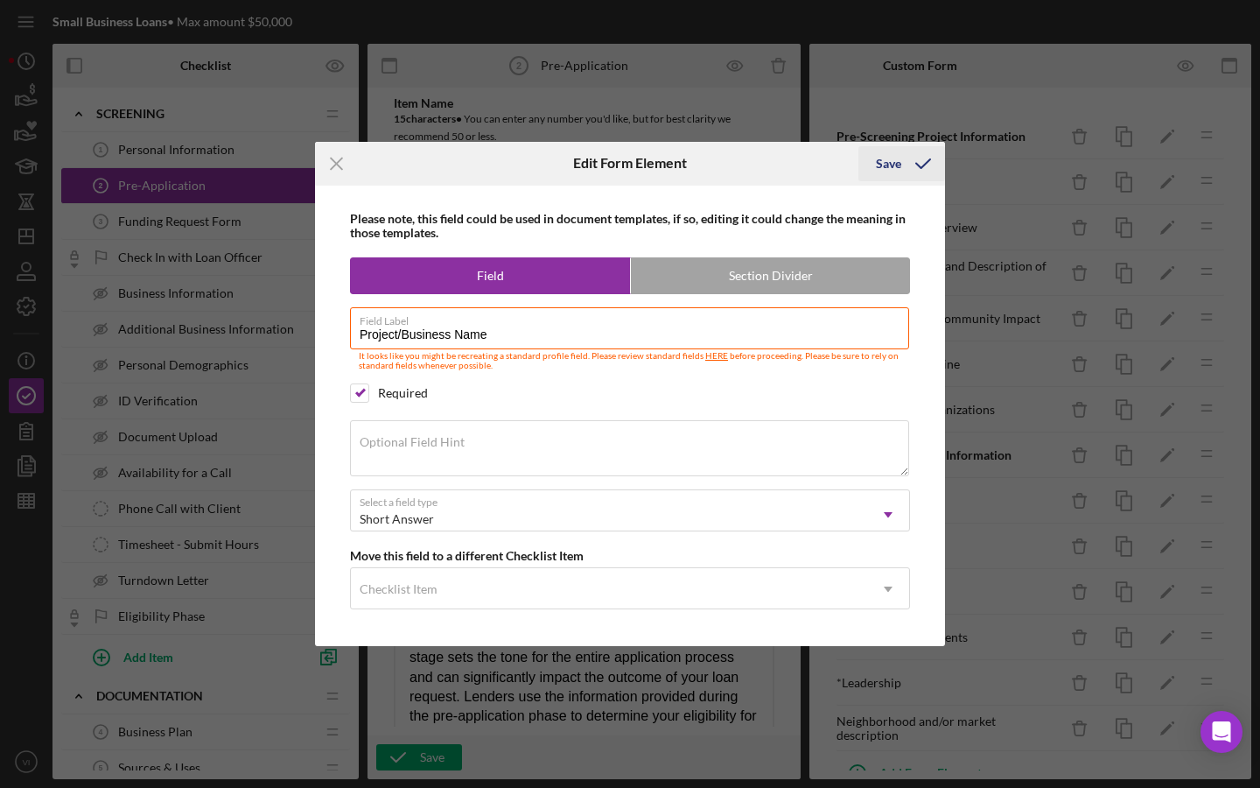
type input "Project/Business Name"
click at [905, 158] on icon "submit" at bounding box center [923, 164] width 44 height 44
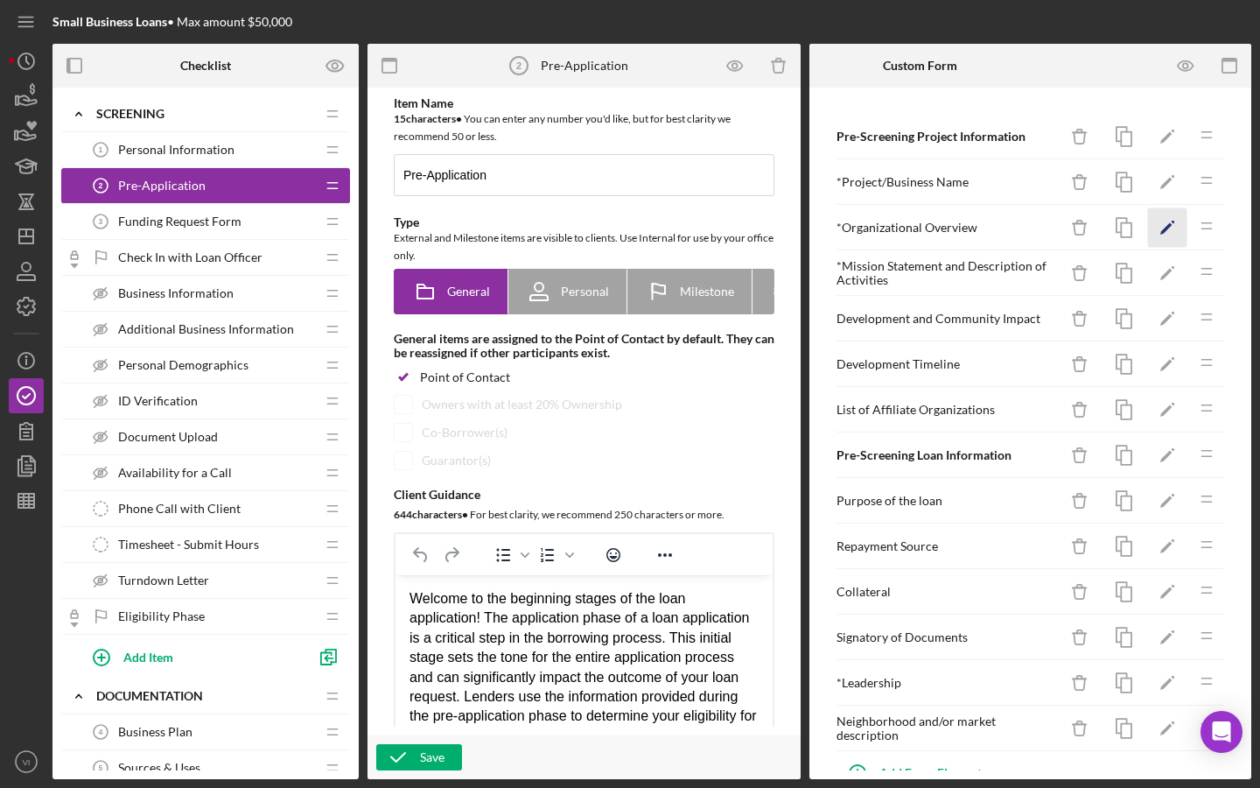
click at [1166, 237] on icon "Icon/Edit" at bounding box center [1167, 227] width 39 height 39
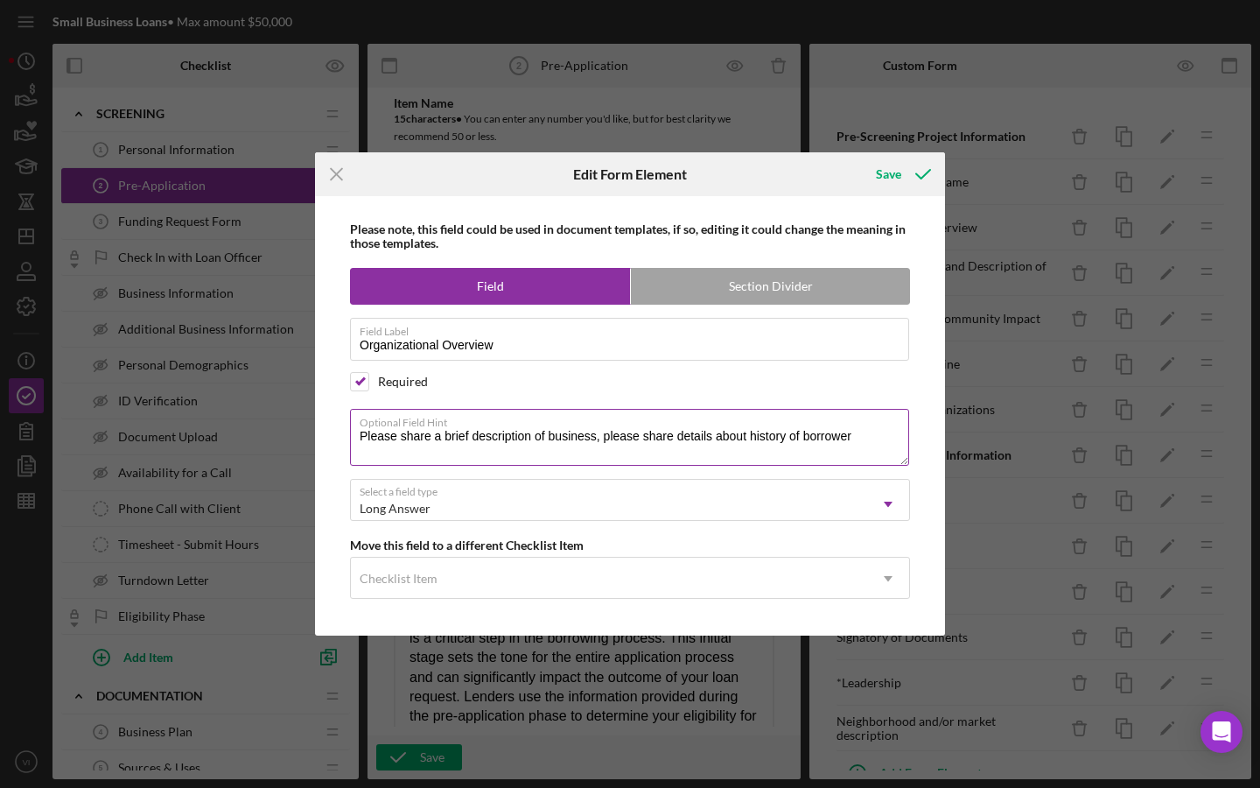
drag, startPoint x: 446, startPoint y: 436, endPoint x: 400, endPoint y: 437, distance: 46.4
click at [400, 437] on textarea "Please share a brief description of business, please share details about histor…" at bounding box center [629, 437] width 559 height 56
click at [540, 440] on textarea "Please provide a brief description of business, please share details about hist…" at bounding box center [629, 437] width 559 height 56
click at [690, 439] on textarea "Please provide a brief description and/or history of business, please share det…" at bounding box center [629, 437] width 559 height 56
click at [765, 434] on textarea "Please provide a brief description and/or history of business. please share det…" at bounding box center [629, 437] width 559 height 56
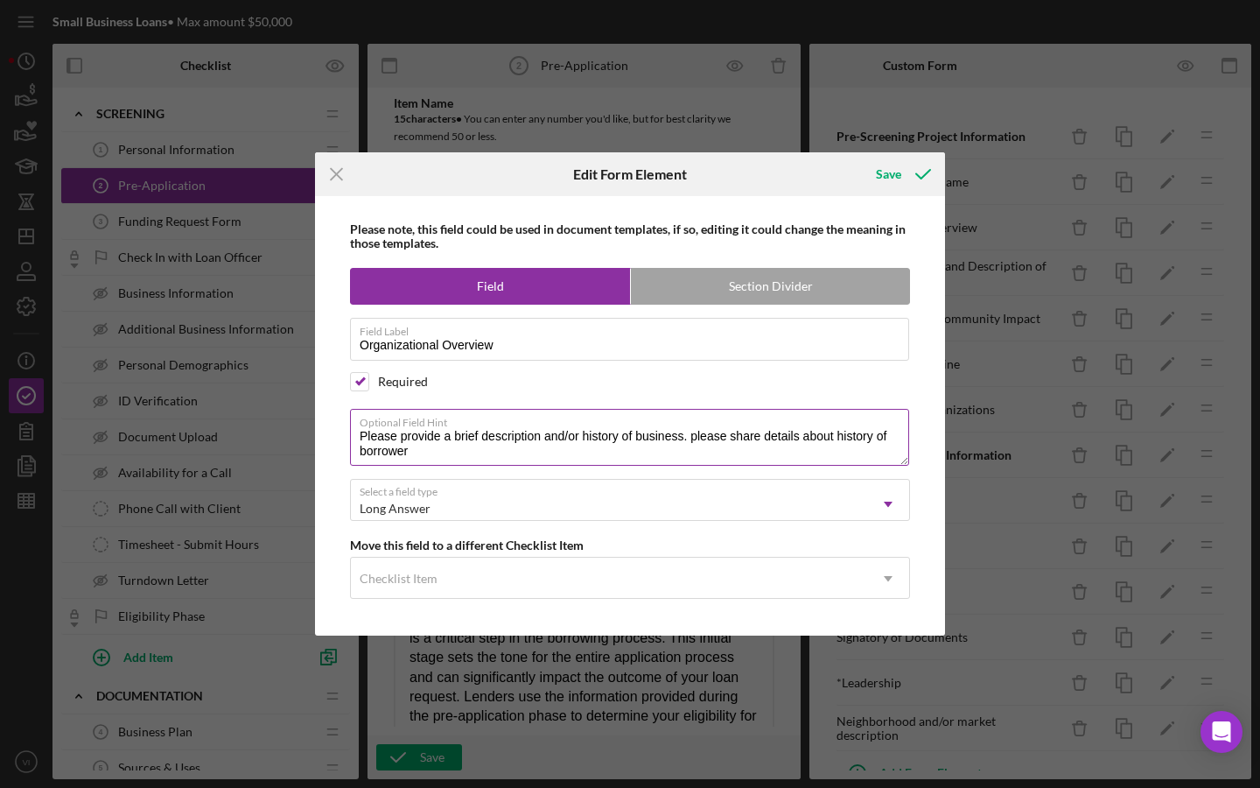
click at [647, 446] on textarea "Please provide a brief description and/or history of business. please share det…" at bounding box center [629, 437] width 559 height 56
click at [647, 440] on textarea "Please provide a brief description and/or history of business. please share det…" at bounding box center [629, 437] width 559 height 56
drag, startPoint x: 622, startPoint y: 459, endPoint x: 676, endPoint y: 449, distance: 55.3
click at [676, 449] on textarea "Please provide a brief description and/or history of the business. please share…" at bounding box center [629, 437] width 559 height 56
click at [683, 441] on textarea "Please provide a brief description and/or history of the business. please share…" at bounding box center [629, 437] width 559 height 56
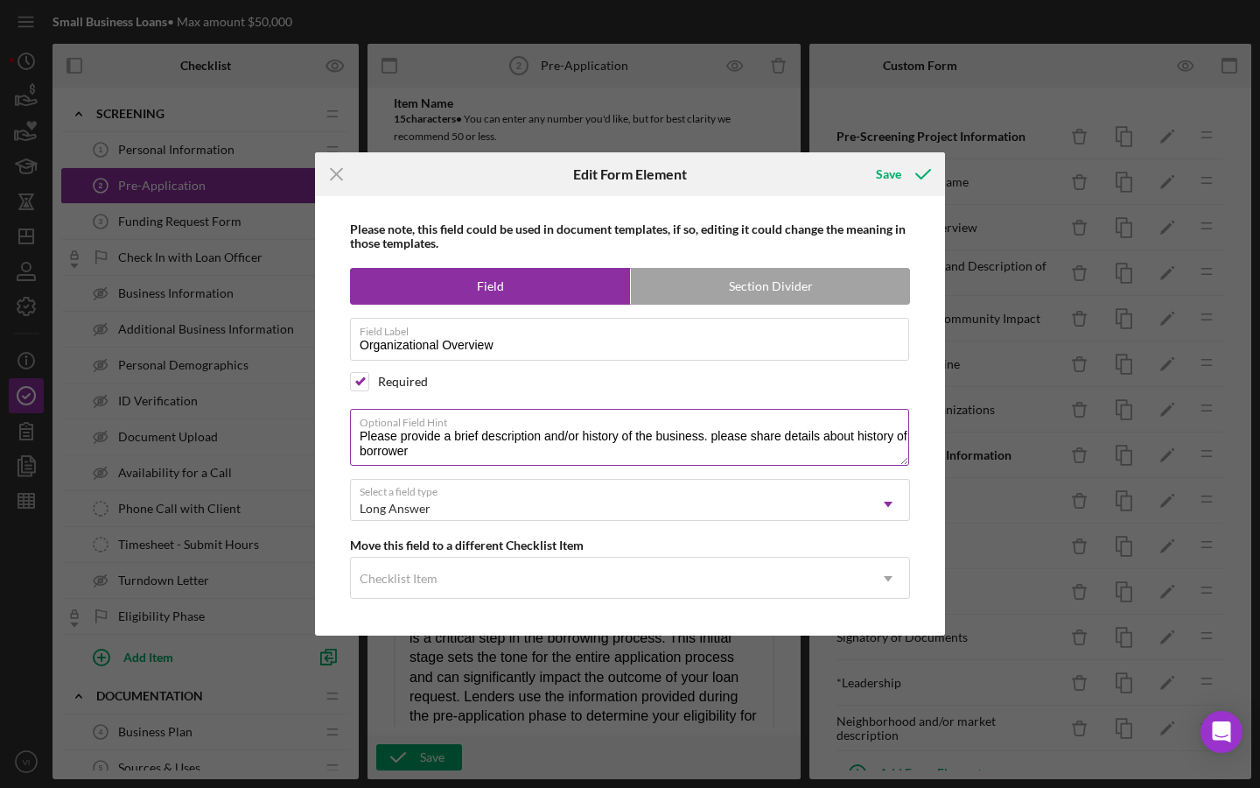
click at [683, 441] on textarea "Please provide a brief description and/or history of the business. please share…" at bounding box center [629, 437] width 559 height 56
click at [639, 441] on textarea "Please provide a brief description and/or history of the business. please share…" at bounding box center [629, 437] width 559 height 56
click at [713, 439] on textarea "Please provide a brief description and/or history of your project or business. …" at bounding box center [629, 437] width 559 height 56
drag, startPoint x: 740, startPoint y: 458, endPoint x: 775, endPoint y: 435, distance: 41.7
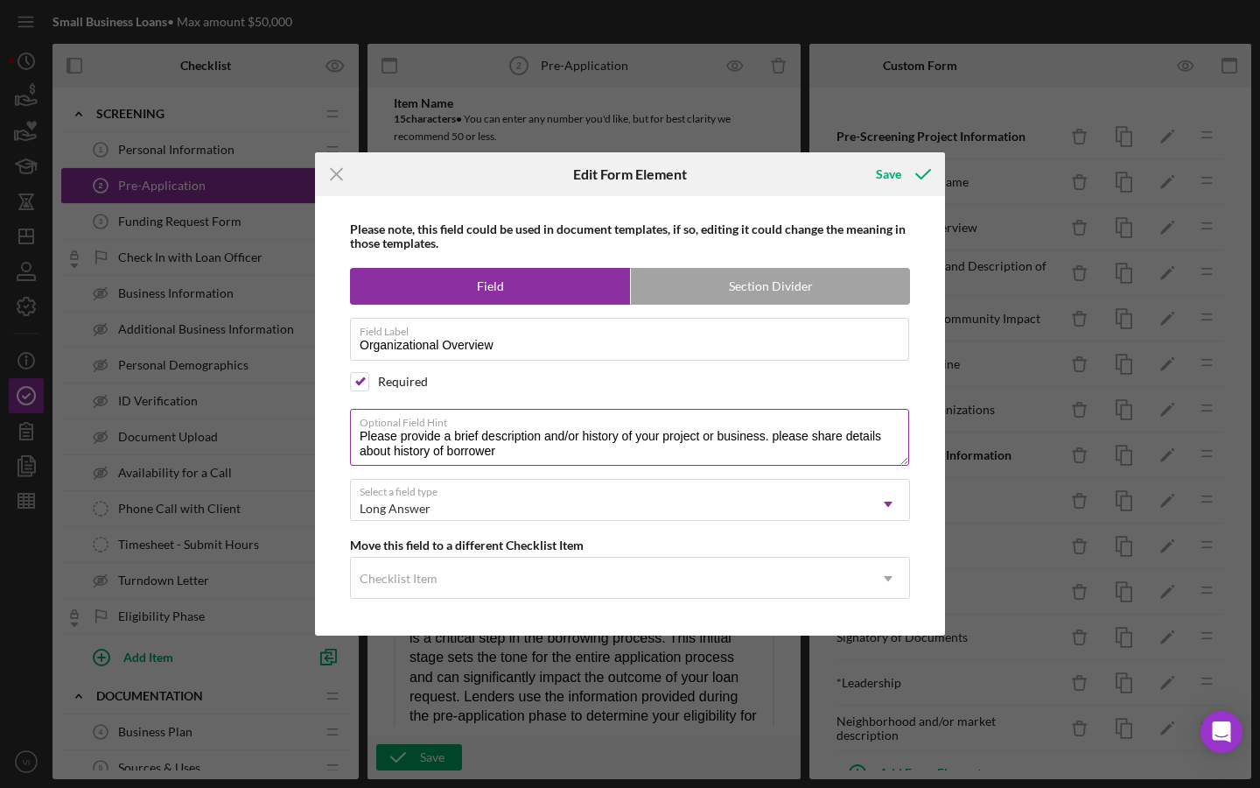
click at [776, 435] on textarea "Please provide a brief description and/or history of your project or business. …" at bounding box center [629, 437] width 559 height 56
click at [794, 434] on textarea "Please provide a brief description and/or history of your project or business. …" at bounding box center [629, 437] width 559 height 56
drag, startPoint x: 772, startPoint y: 434, endPoint x: 787, endPoint y: 467, distance: 36.4
click at [787, 467] on div "Optional Field Hint Please provide a brief description and/or history of your p…" at bounding box center [630, 438] width 560 height 59
type textarea "Please provide a brief description and/or history of your project or business. …"
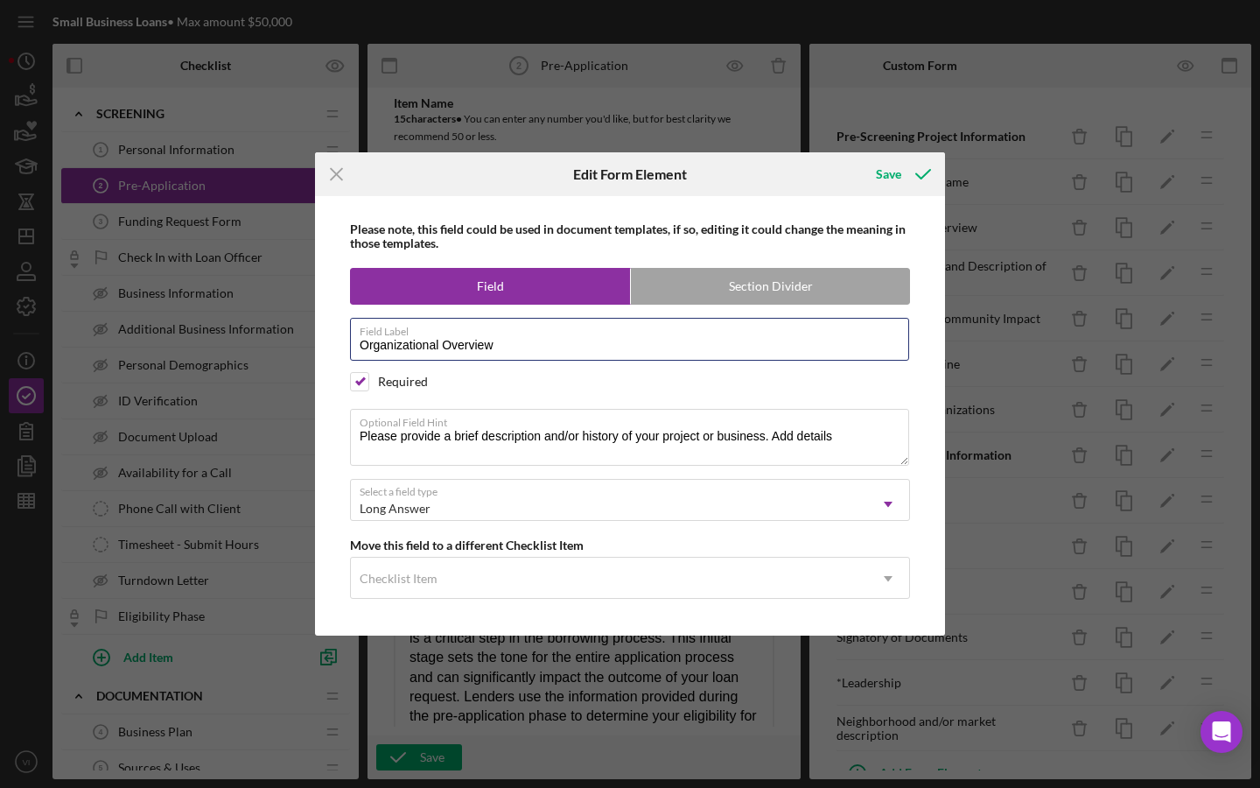
drag, startPoint x: 443, startPoint y: 349, endPoint x: 443, endPoint y: 381, distance: 31.5
click at [443, 349] on input "Organizational Overview" at bounding box center [629, 339] width 559 height 42
type input "Organizational and Borrower Overview"
click at [788, 437] on textarea "Please provide a brief description and/or history of your project or business. …" at bounding box center [629, 437] width 559 height 56
drag, startPoint x: 800, startPoint y: 439, endPoint x: 777, endPoint y: 436, distance: 23.0
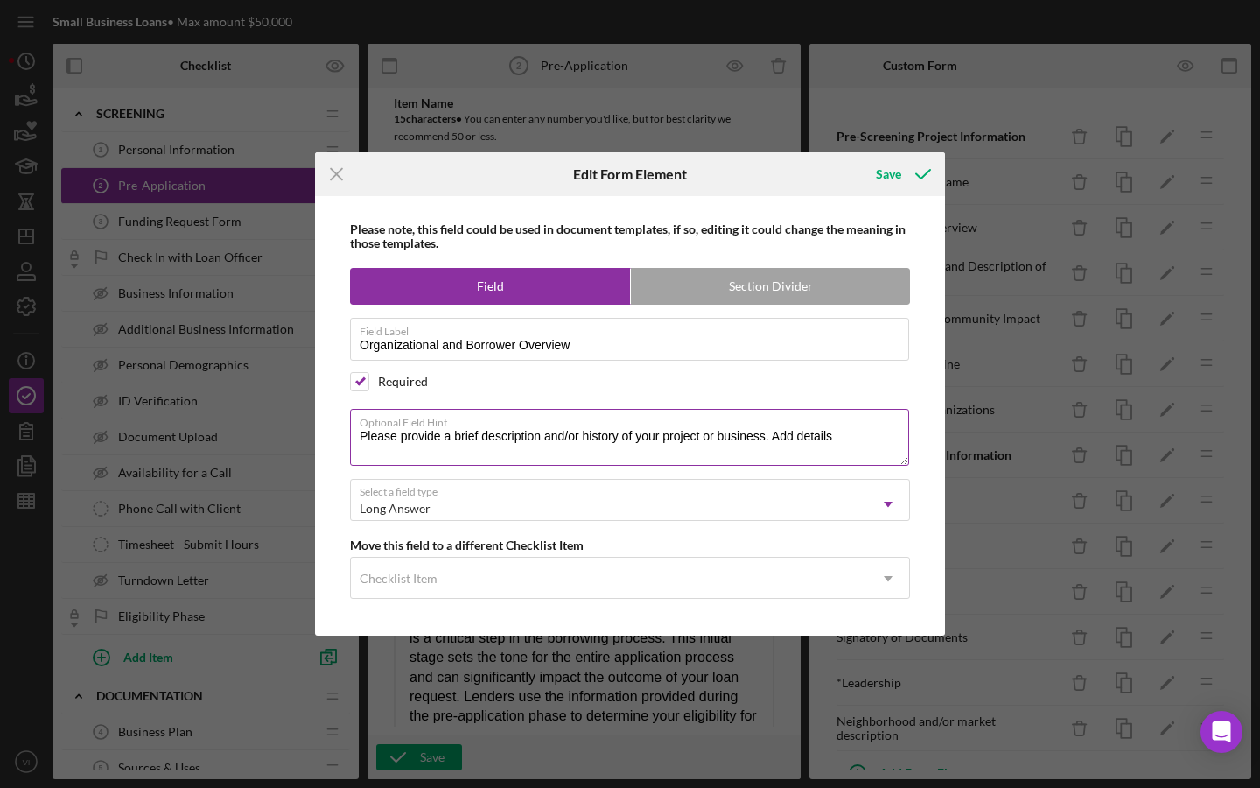
click at [777, 436] on textarea "Please provide a brief description and/or history of your project or business. …" at bounding box center [629, 437] width 559 height 56
click at [861, 438] on textarea "Please provide a brief description and/or history of your project or business. …" at bounding box center [629, 437] width 559 height 56
click at [801, 438] on textarea "Please provide a brief description and/or history of your project or business. …" at bounding box center [629, 437] width 559 height 56
click at [544, 442] on textarea "Please provide a brief description and/or history of your project or business. …" at bounding box center [629, 437] width 559 height 56
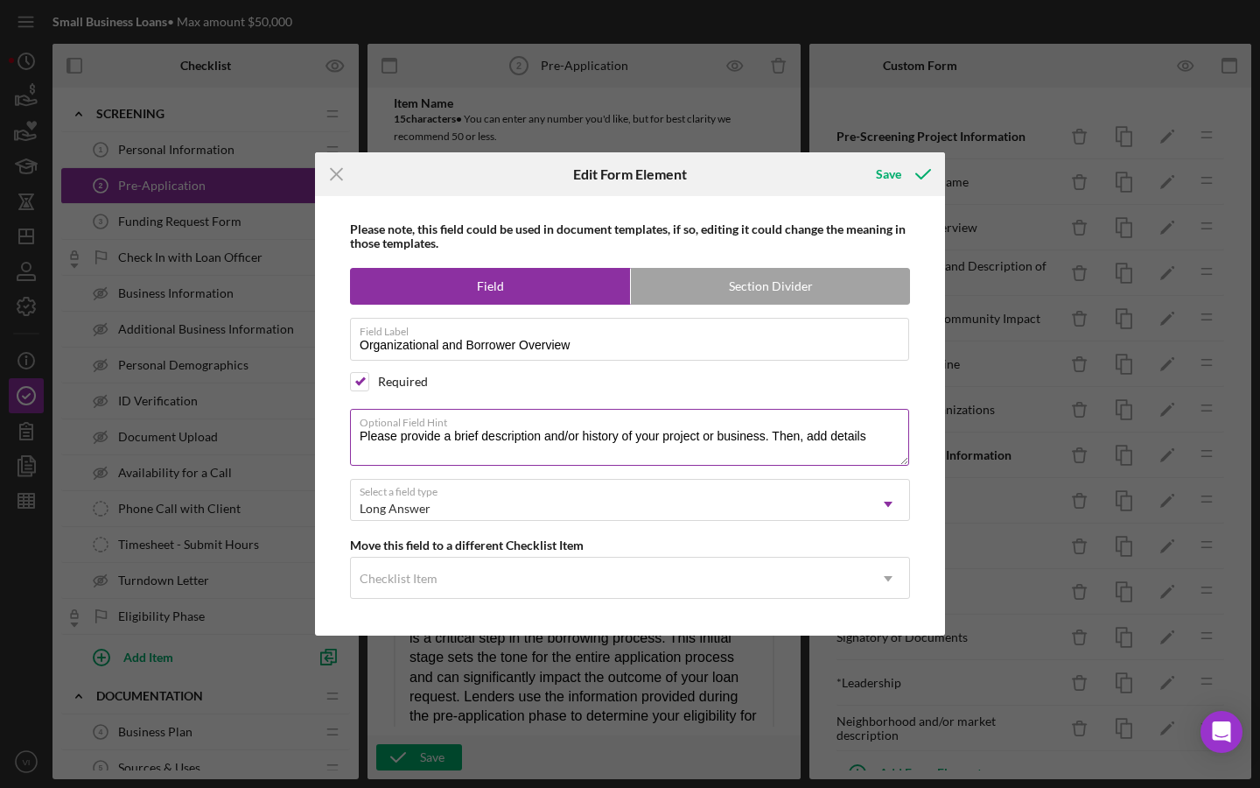
click at [536, 432] on textarea "Please provide a brief description and/or history of your project or business. …" at bounding box center [629, 437] width 559 height 56
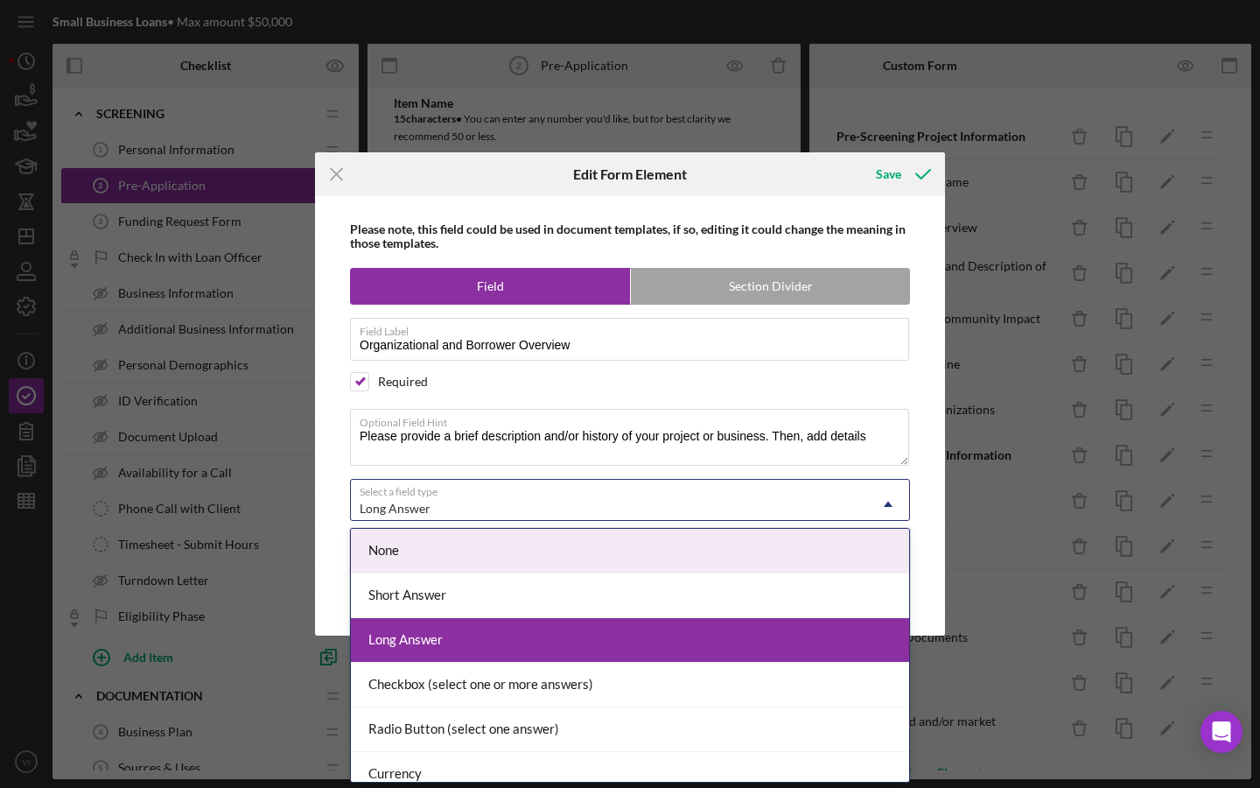
click at [532, 491] on div "Long Answer" at bounding box center [609, 508] width 516 height 40
click at [661, 436] on textarea "Please provide a brief description and/or history of your project or business. …" at bounding box center [629, 437] width 559 height 56
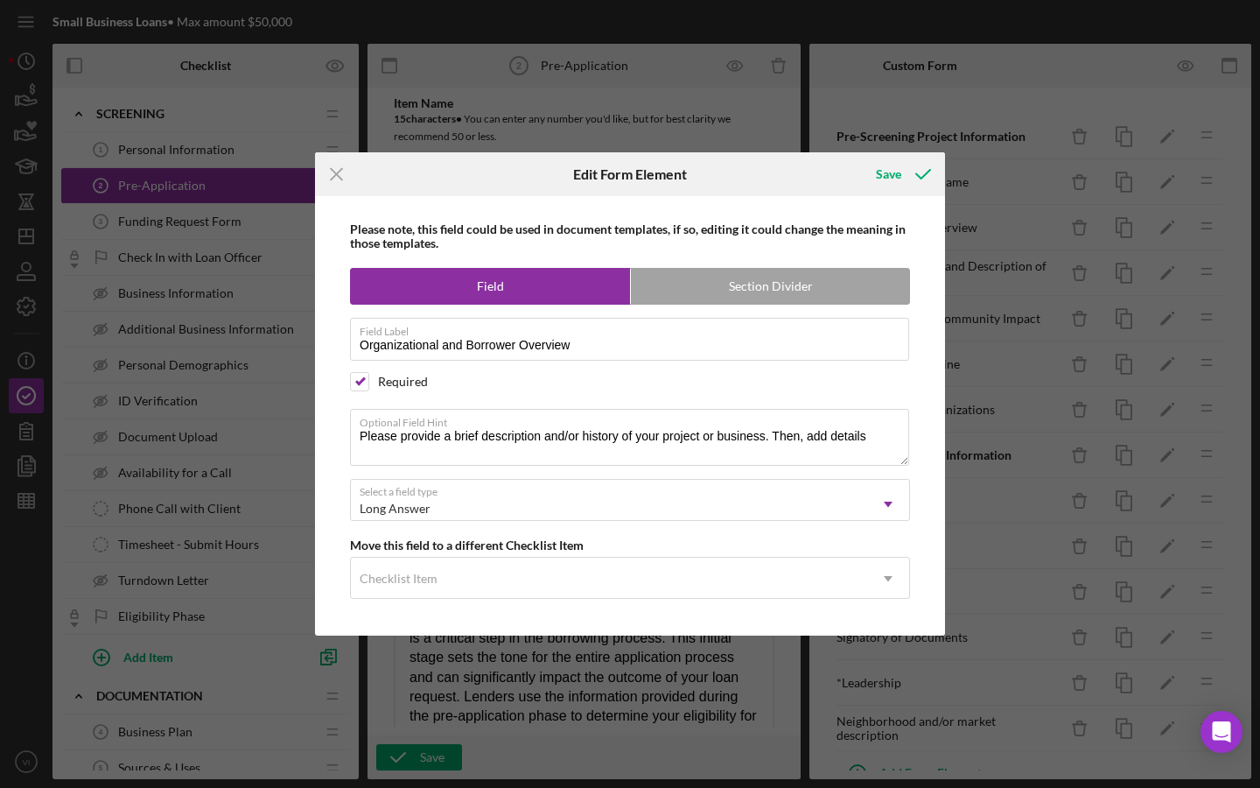
click at [910, 423] on div "Please note, this field could be used in document templates, if so, editing it …" at bounding box center [630, 415] width 613 height 439
click at [900, 427] on label "Optional Field Hint" at bounding box center [635, 419] width 550 height 19
click at [900, 427] on textarea "Please provide a brief description and/or history of your project or business. …" at bounding box center [629, 437] width 559 height 56
click at [889, 435] on textarea "Please provide a brief description and/or history of your project or business. …" at bounding box center [629, 437] width 559 height 56
type textarea "Please provide a brief description and/or history of your project or business. …"
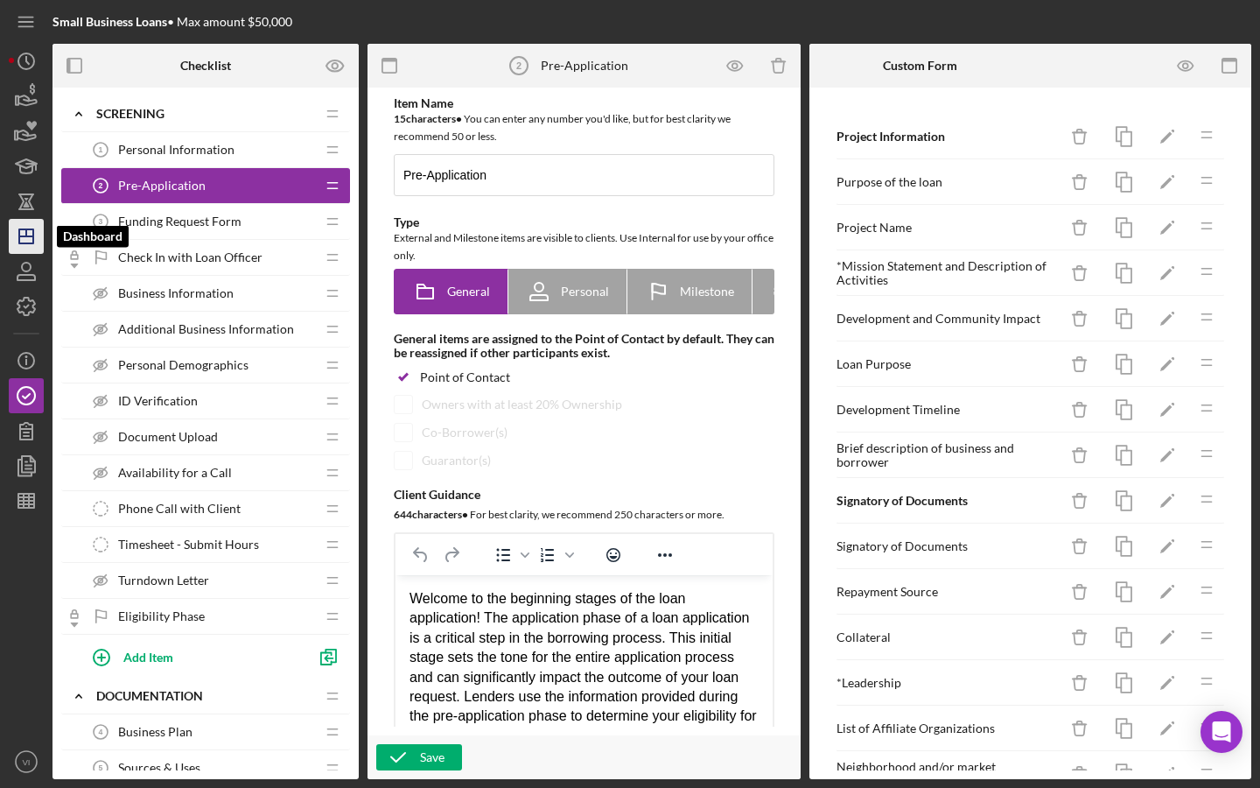
click at [23, 243] on polygon "button" at bounding box center [26, 236] width 14 height 14
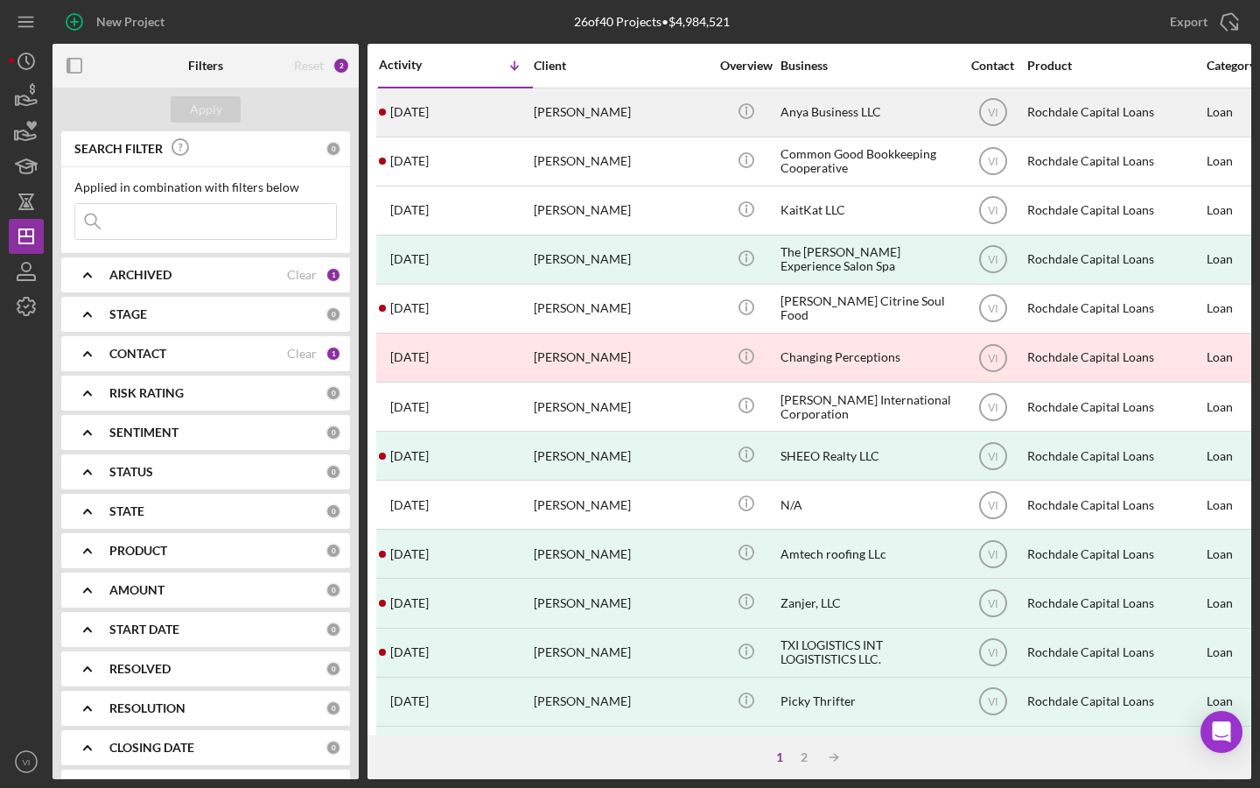
click at [701, 118] on div "Anya Bibbs" at bounding box center [621, 112] width 175 height 46
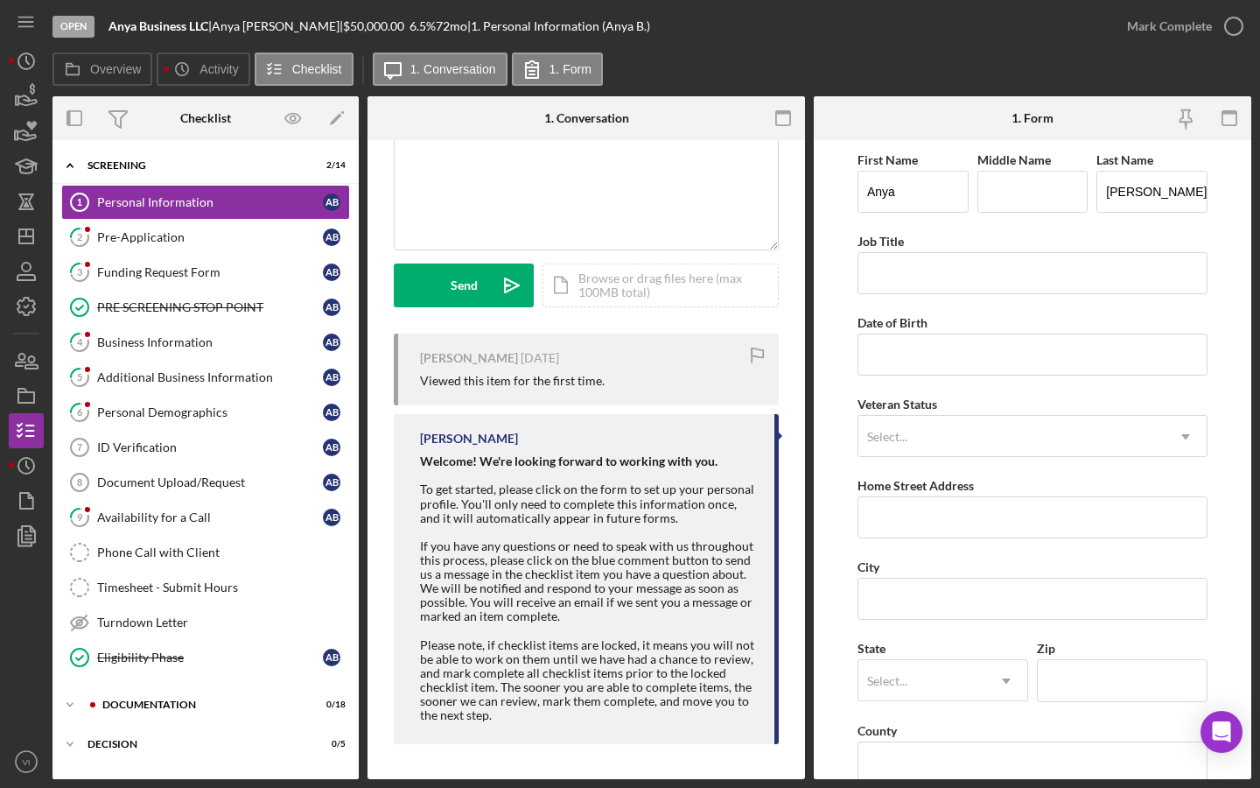
scroll to position [148, 0]
click at [200, 252] on link "2 Pre-Application A B" at bounding box center [205, 237] width 289 height 35
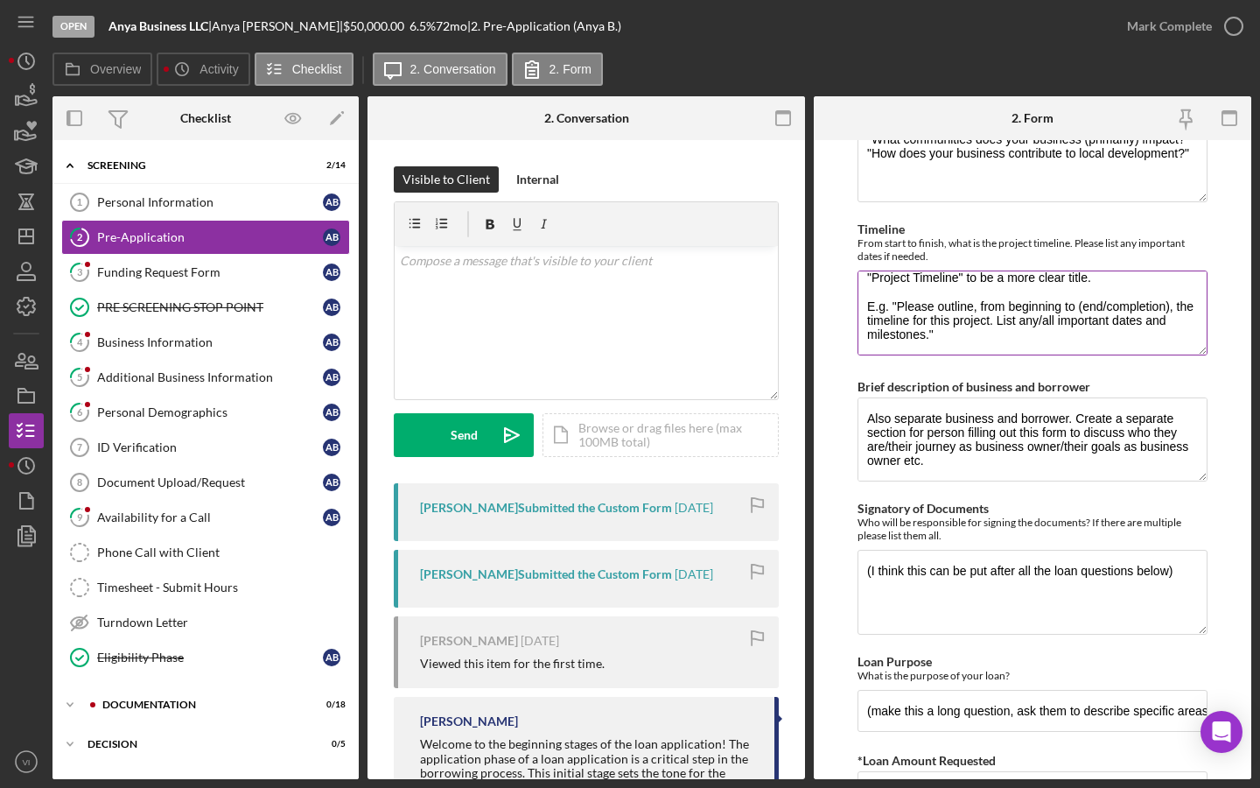
scroll to position [182, 0]
